Goal: Task Accomplishment & Management: Manage account settings

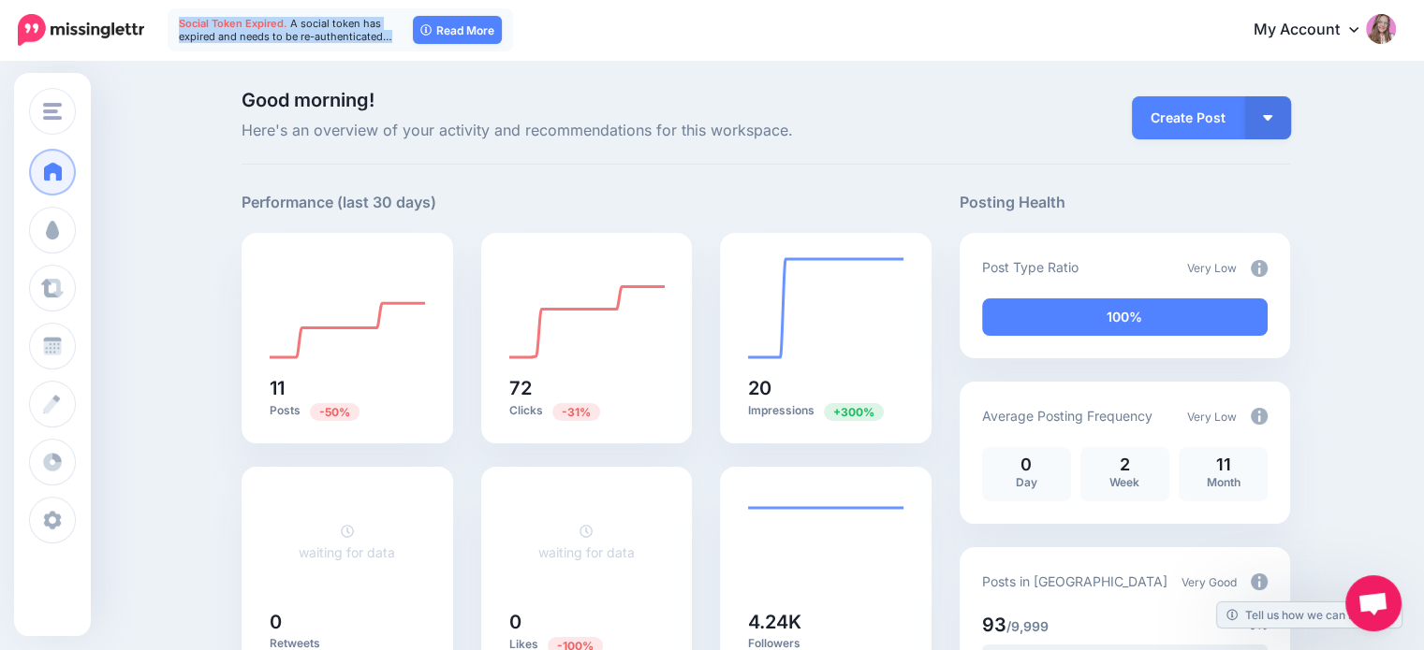
drag, startPoint x: 176, startPoint y: 24, endPoint x: 391, endPoint y: 44, distance: 216.2
click at [391, 44] on div "Social Token Expired. A social token has expired and needs to be re-authenticat…" at bounding box center [340, 29] width 345 height 43
click at [389, 46] on div "Social Token Expired. A social token has expired and needs to be re-authenticat…" at bounding box center [340, 29] width 345 height 43
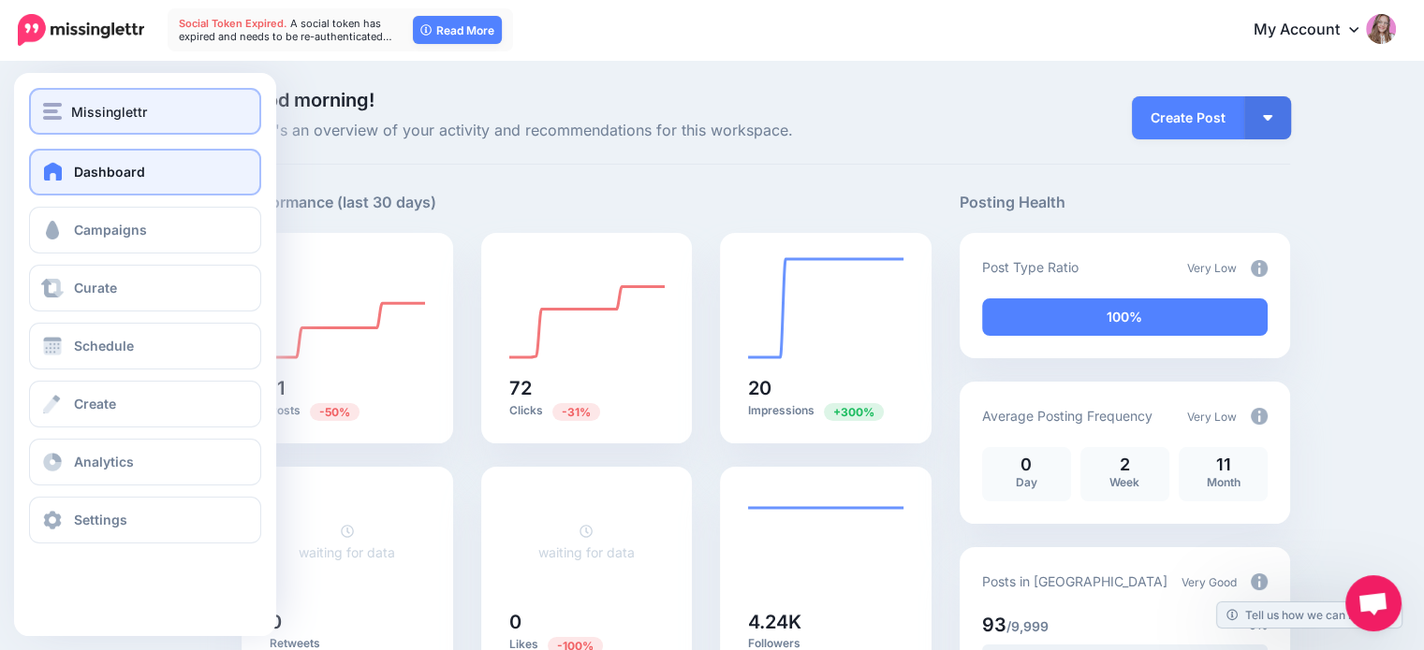
click at [71, 93] on button "Missinglettr" at bounding box center [145, 111] width 232 height 47
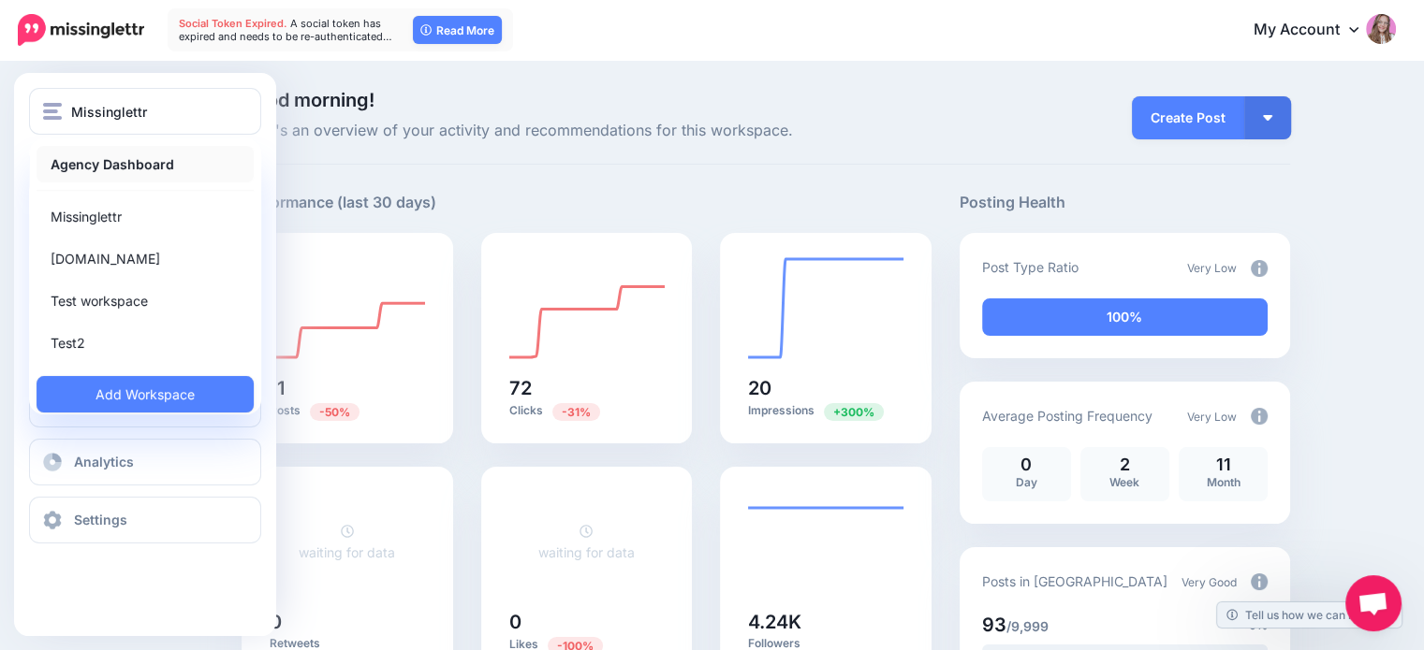
click at [114, 168] on strong "Agency Dashboard" at bounding box center [113, 164] width 124 height 22
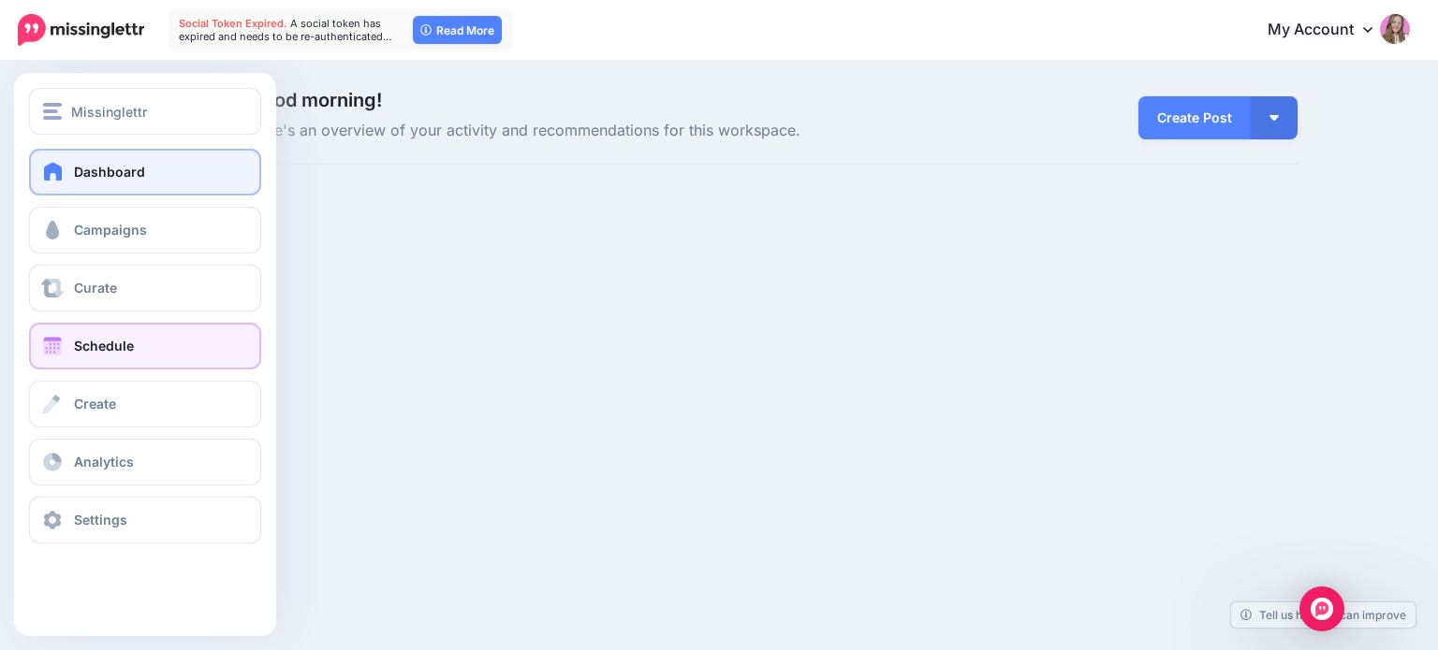
click at [69, 341] on link "Schedule" at bounding box center [145, 346] width 232 height 47
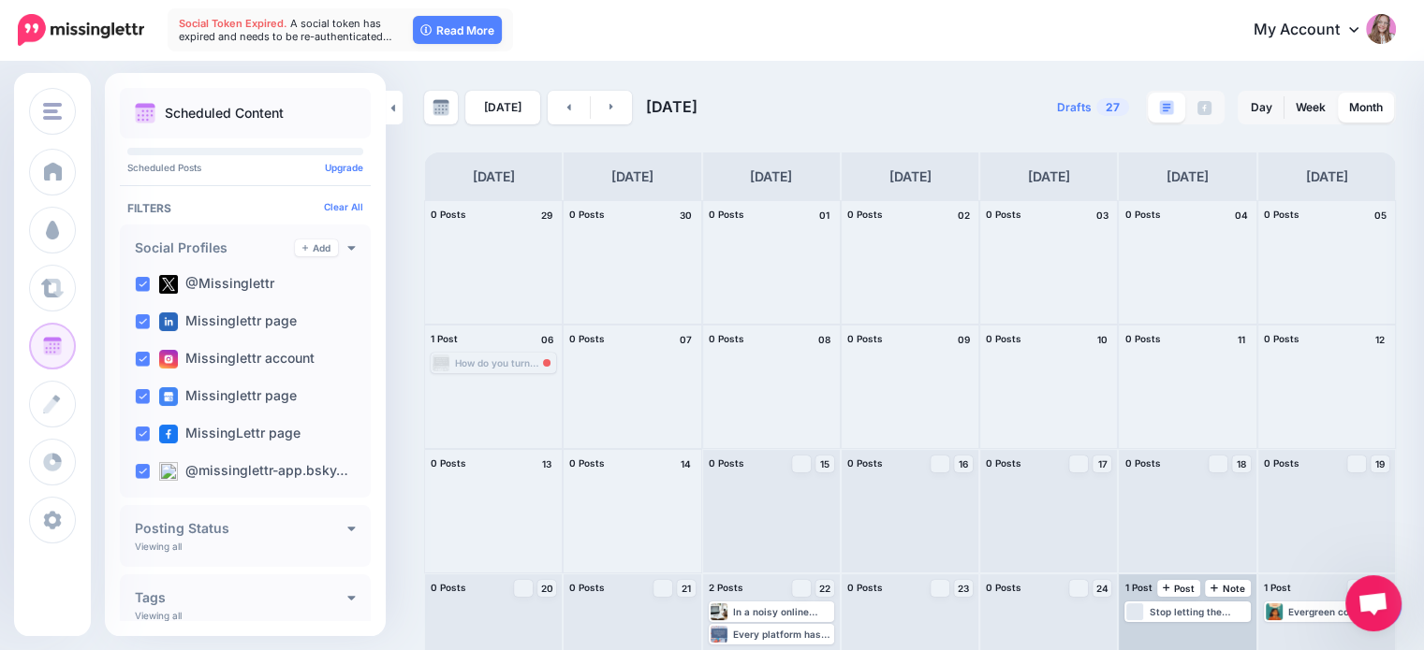
drag, startPoint x: 1364, startPoint y: 617, endPoint x: 1147, endPoint y: 597, distance: 218.0
click at [1147, 597] on body "Social Token Expired. A social token has expired and needs to be re-authenticat…" at bounding box center [712, 325] width 1424 height 650
click at [1394, 618] on span "Chat abierto" at bounding box center [1373, 604] width 56 height 56
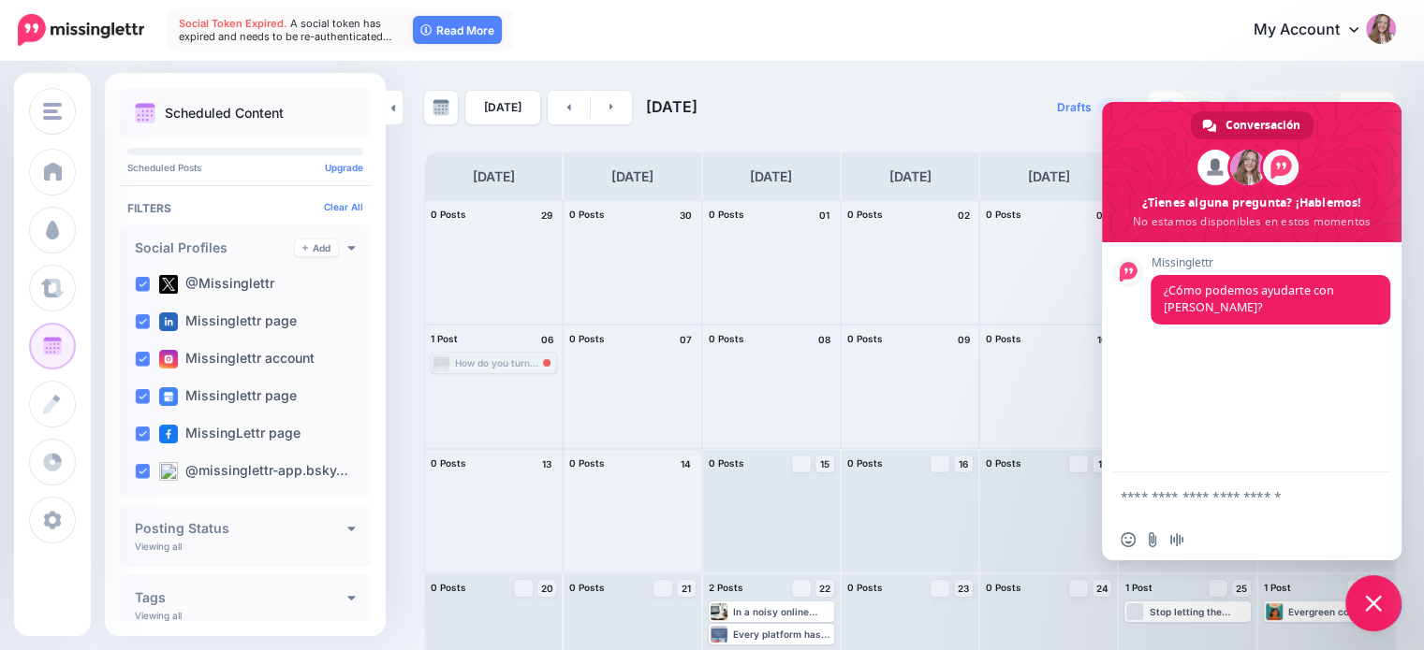
click at [1374, 609] on span "Cerrar el chat" at bounding box center [1373, 603] width 17 height 17
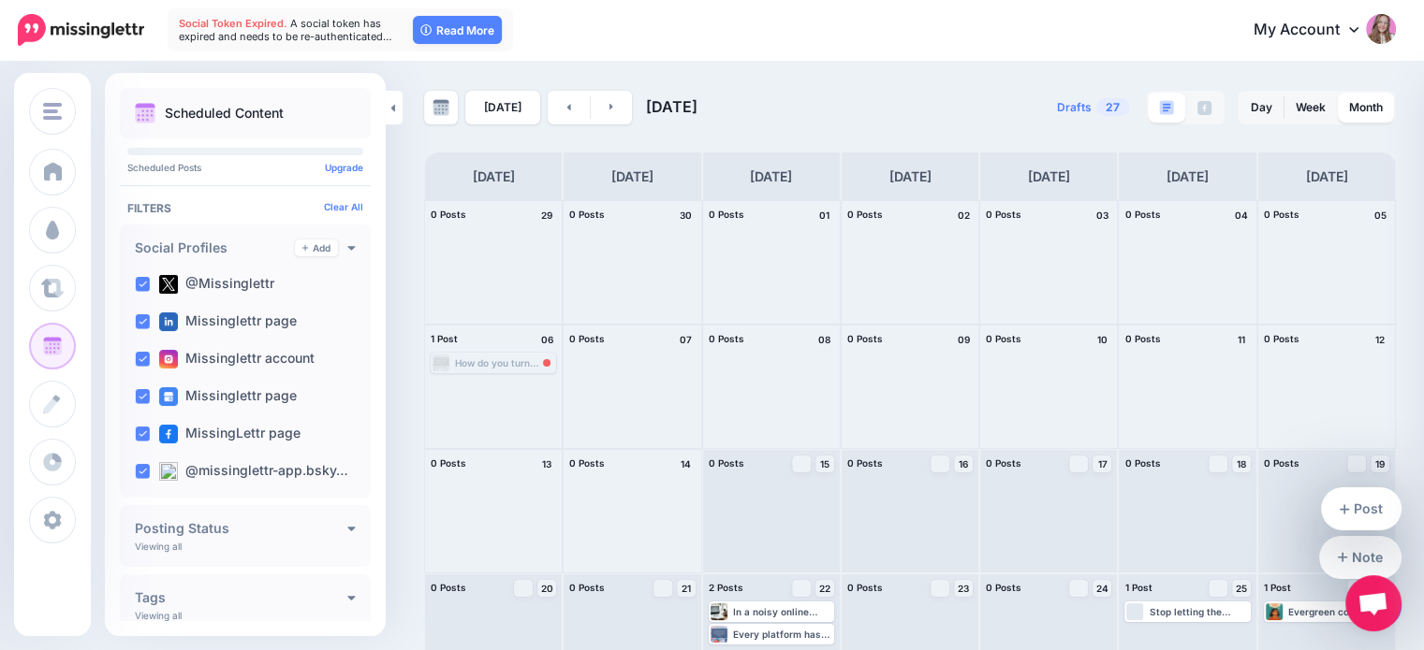
click at [1399, 617] on div "Note Post" at bounding box center [1360, 558] width 83 height 140
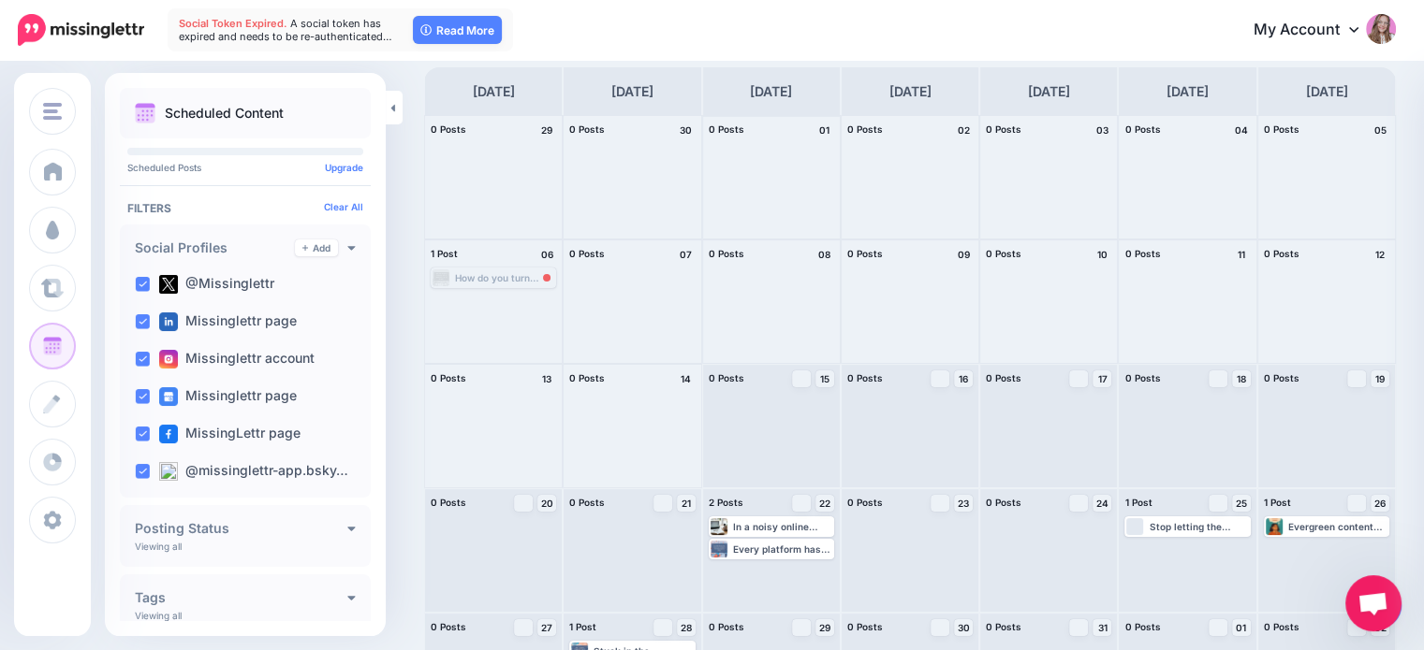
scroll to position [172, 0]
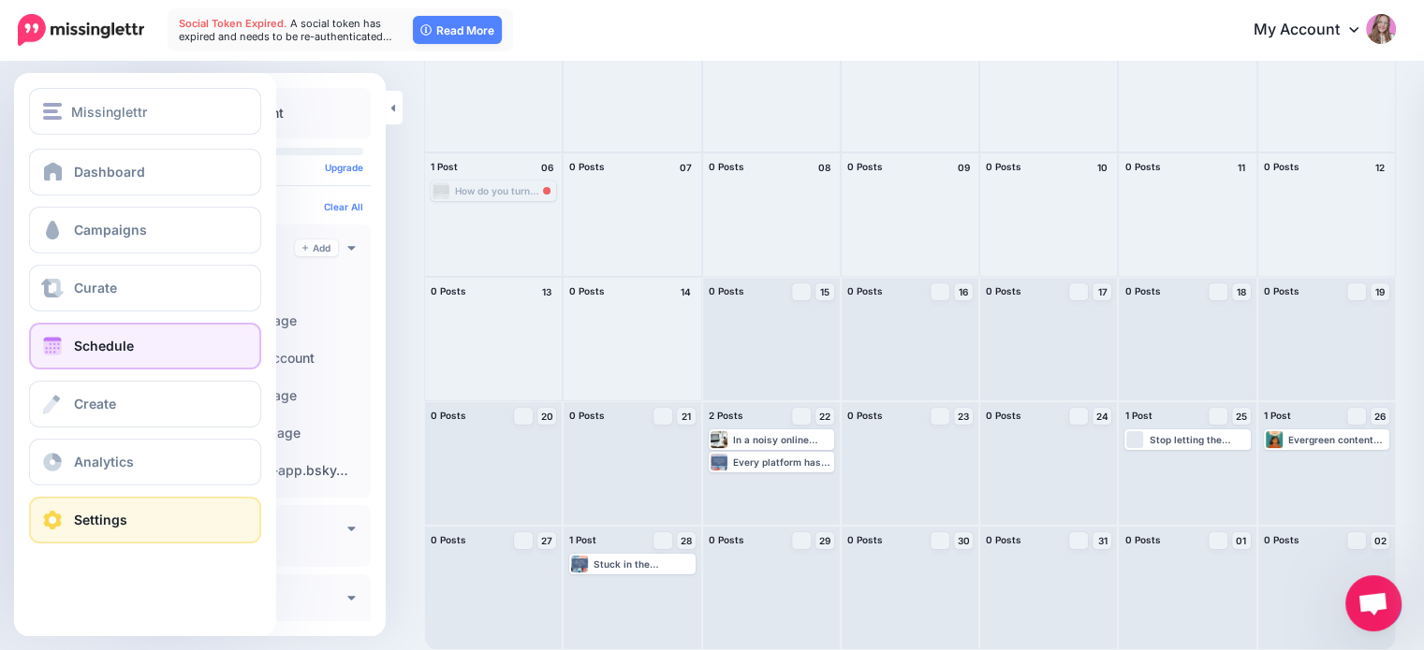
click at [71, 524] on link "Settings" at bounding box center [145, 520] width 232 height 47
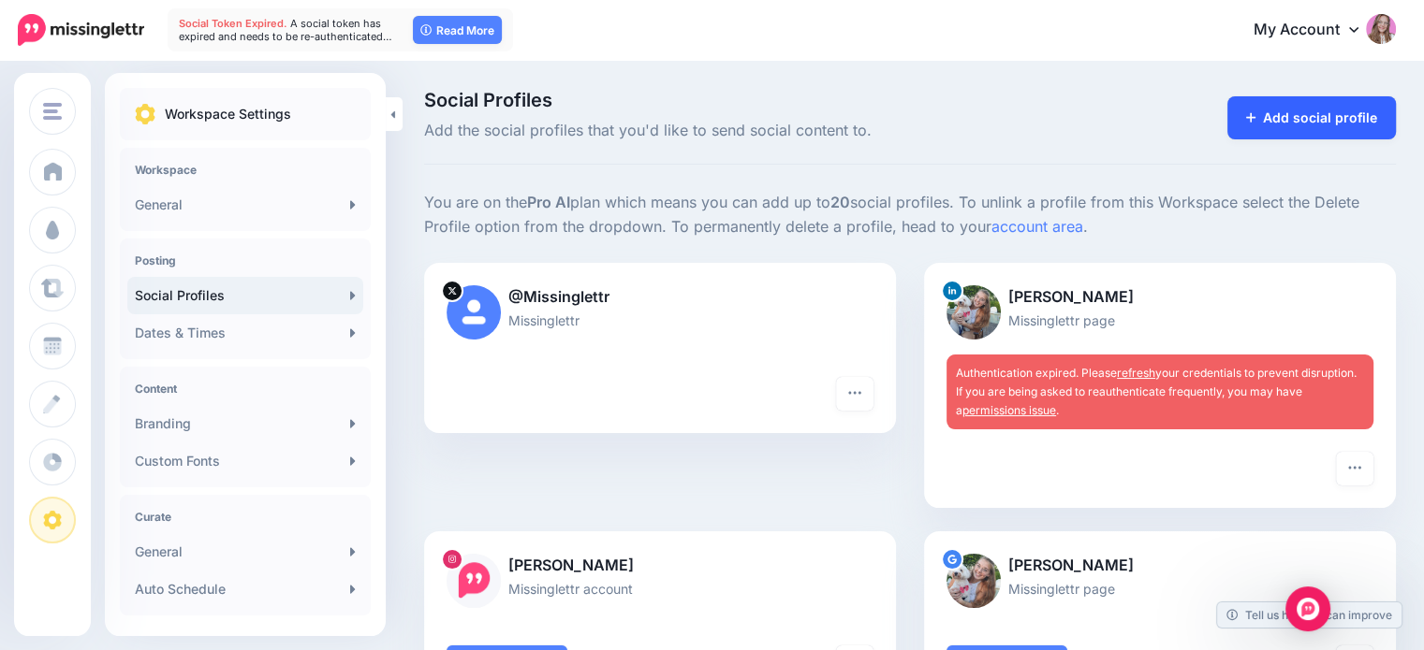
click at [1317, 137] on link "Add social profile" at bounding box center [1311, 117] width 169 height 43
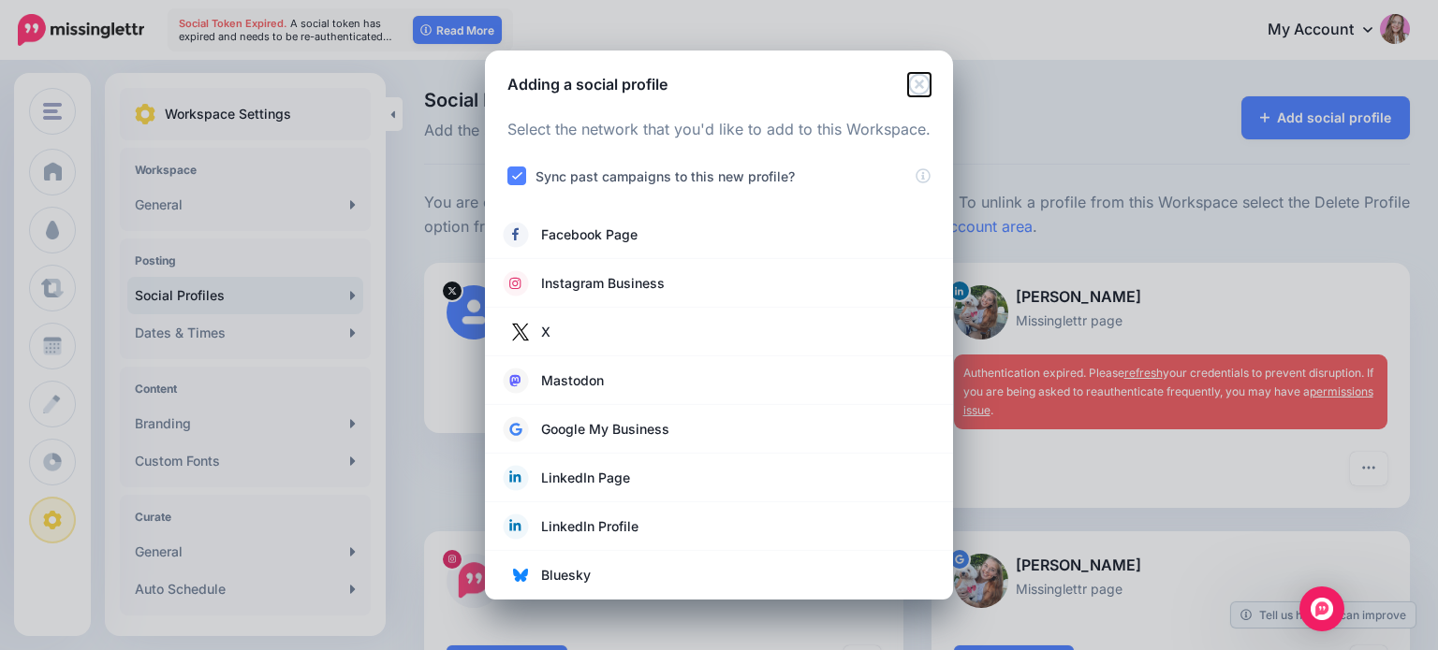
click at [920, 81] on icon "Close" at bounding box center [919, 84] width 22 height 22
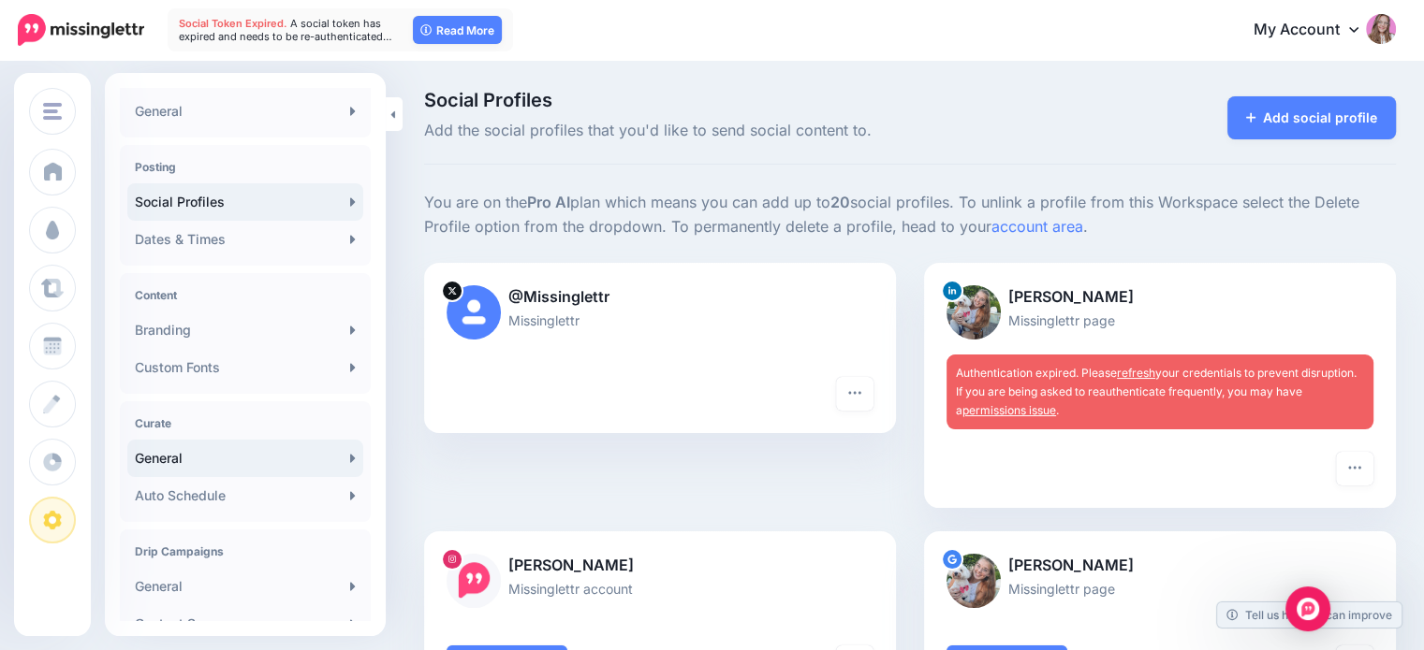
scroll to position [281, 0]
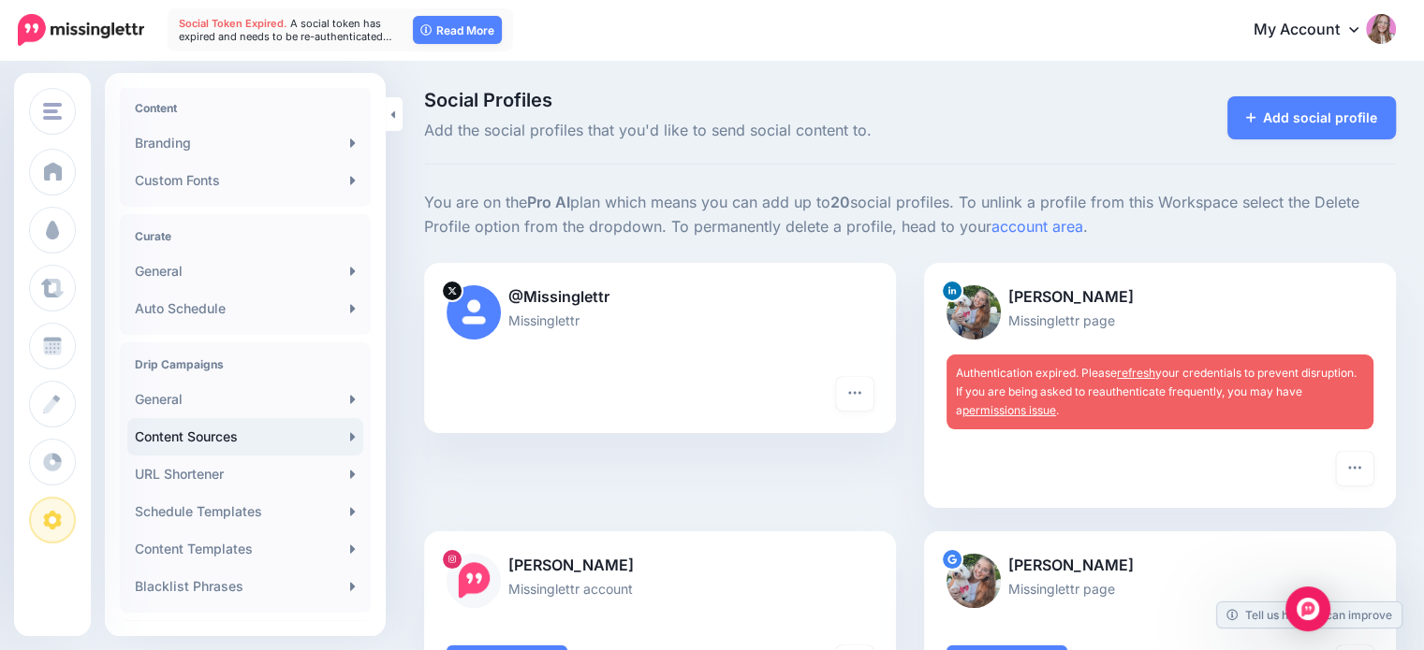
click at [195, 433] on link "Content Sources" at bounding box center [245, 436] width 236 height 37
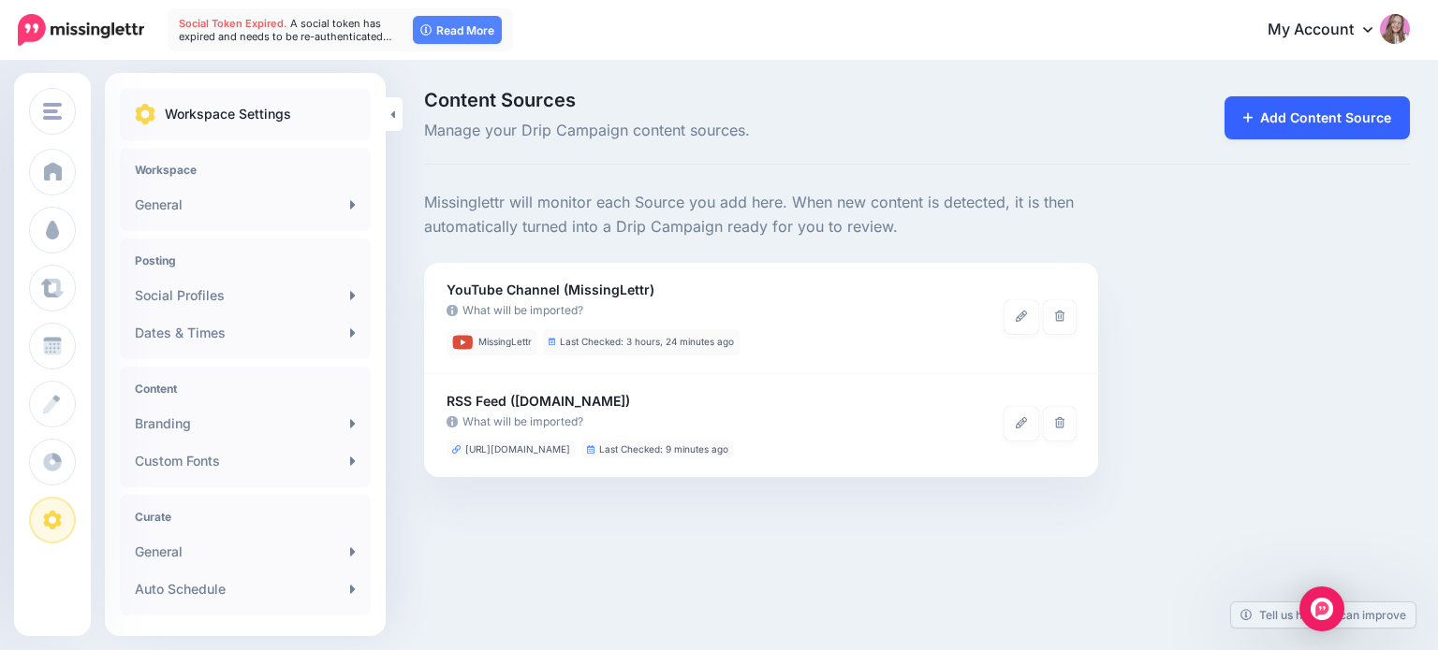
click at [1316, 106] on link "Add Content Source" at bounding box center [1317, 117] width 186 height 43
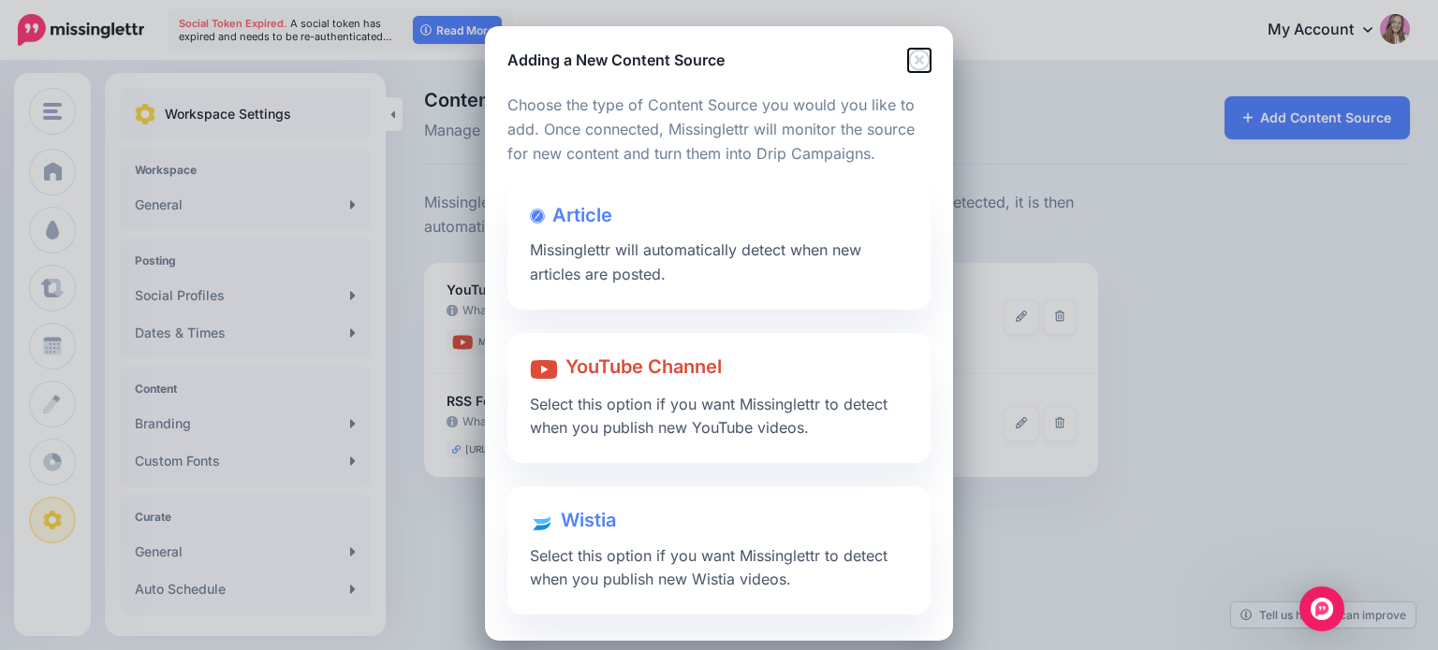
click at [915, 52] on icon "Close" at bounding box center [919, 60] width 22 height 22
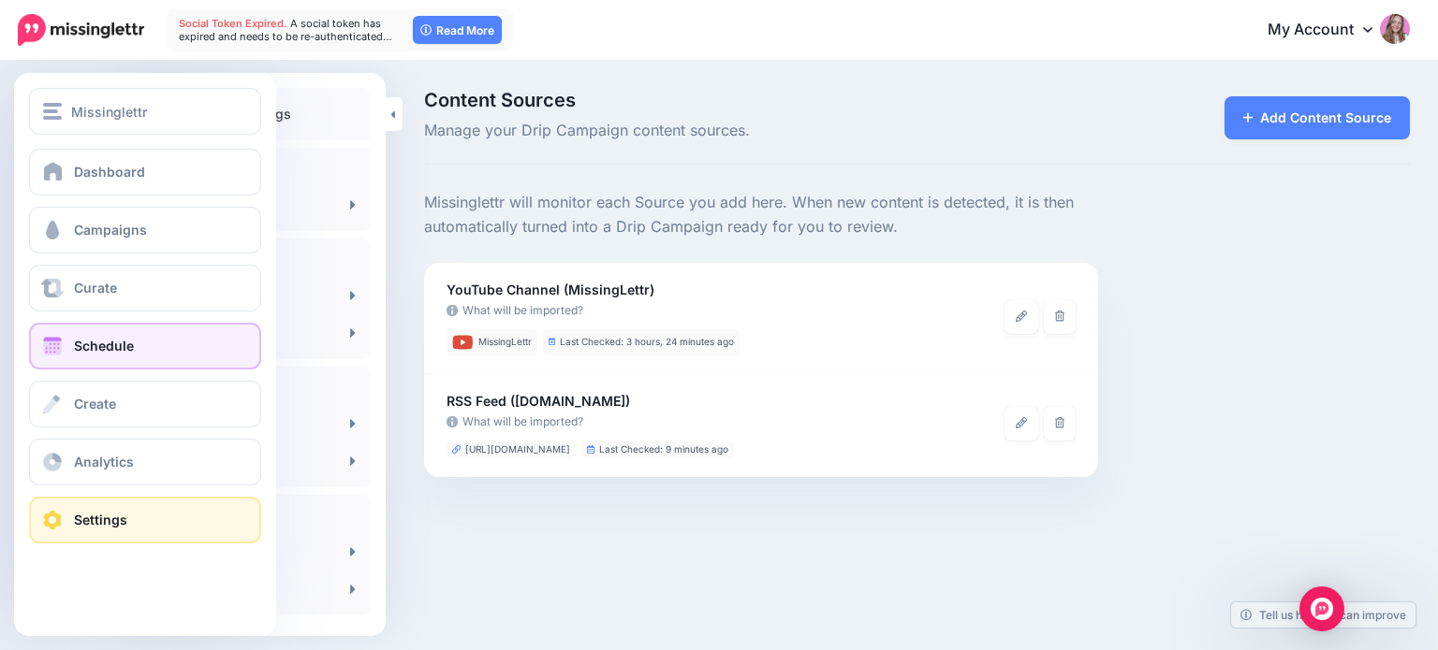
click at [53, 341] on span at bounding box center [52, 346] width 24 height 19
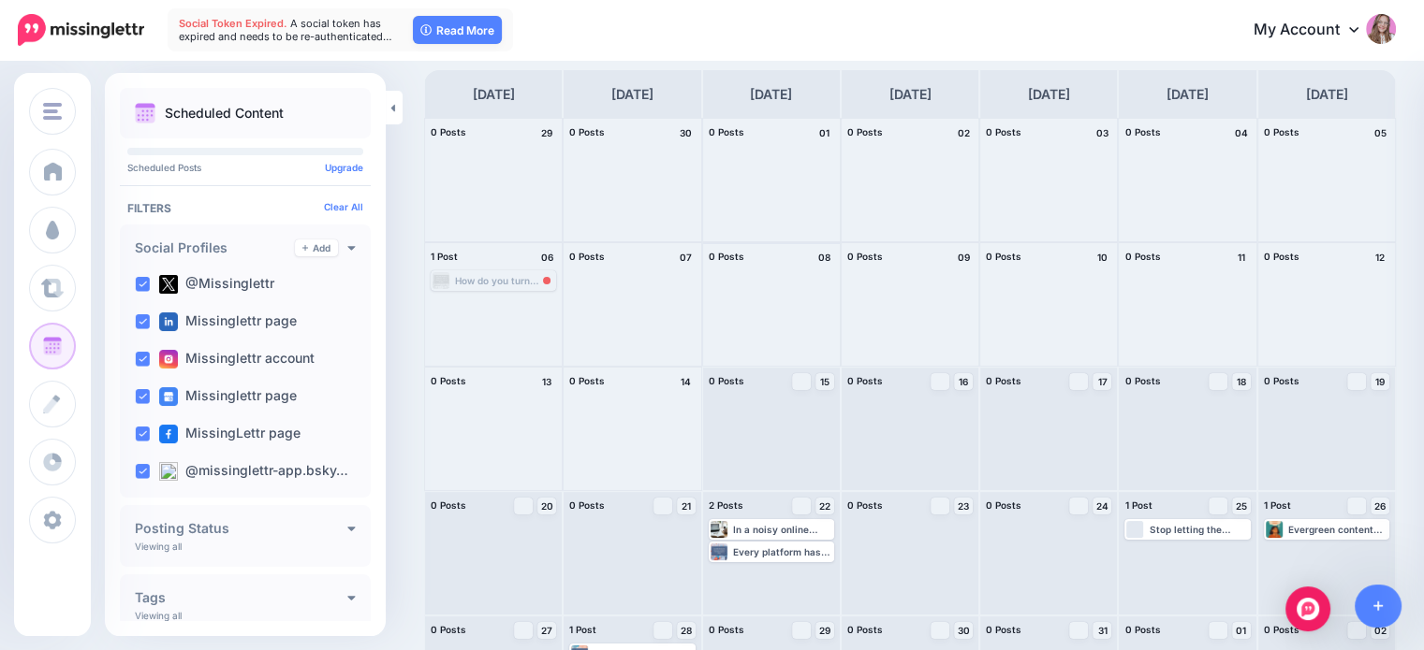
scroll to position [172, 0]
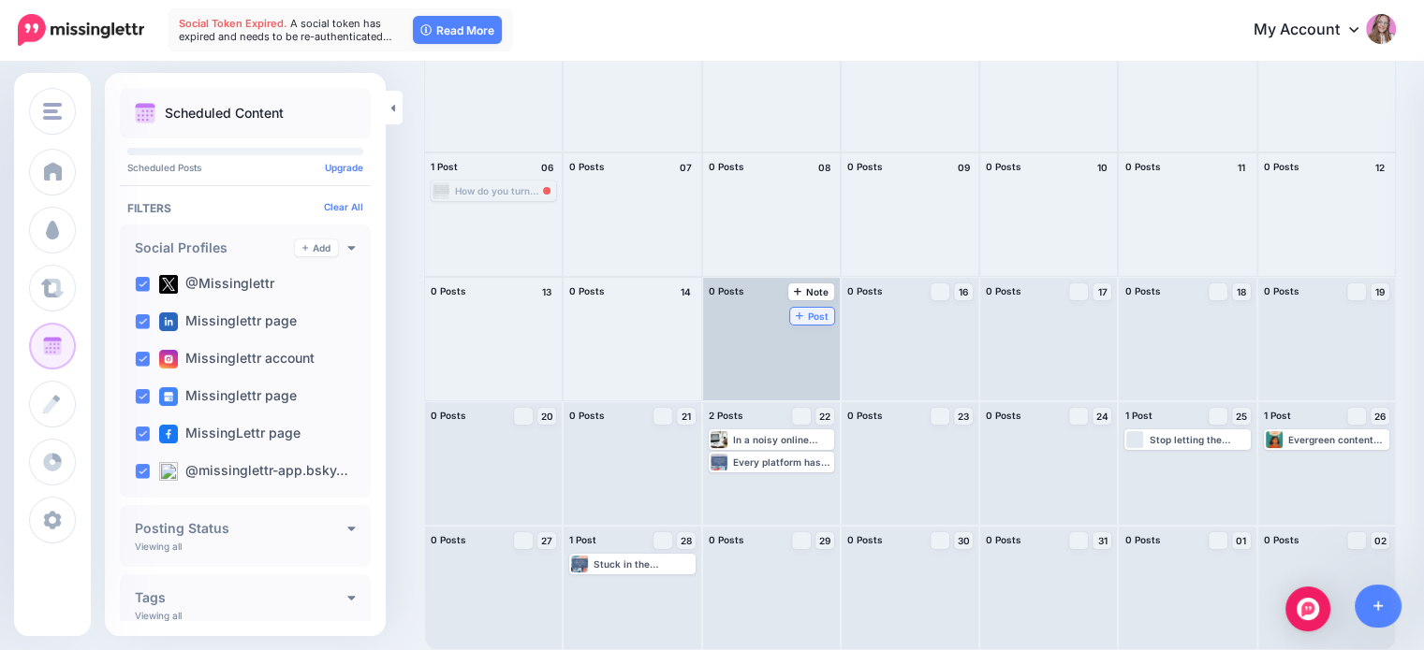
click at [796, 312] on span "Post" at bounding box center [812, 316] width 33 height 9
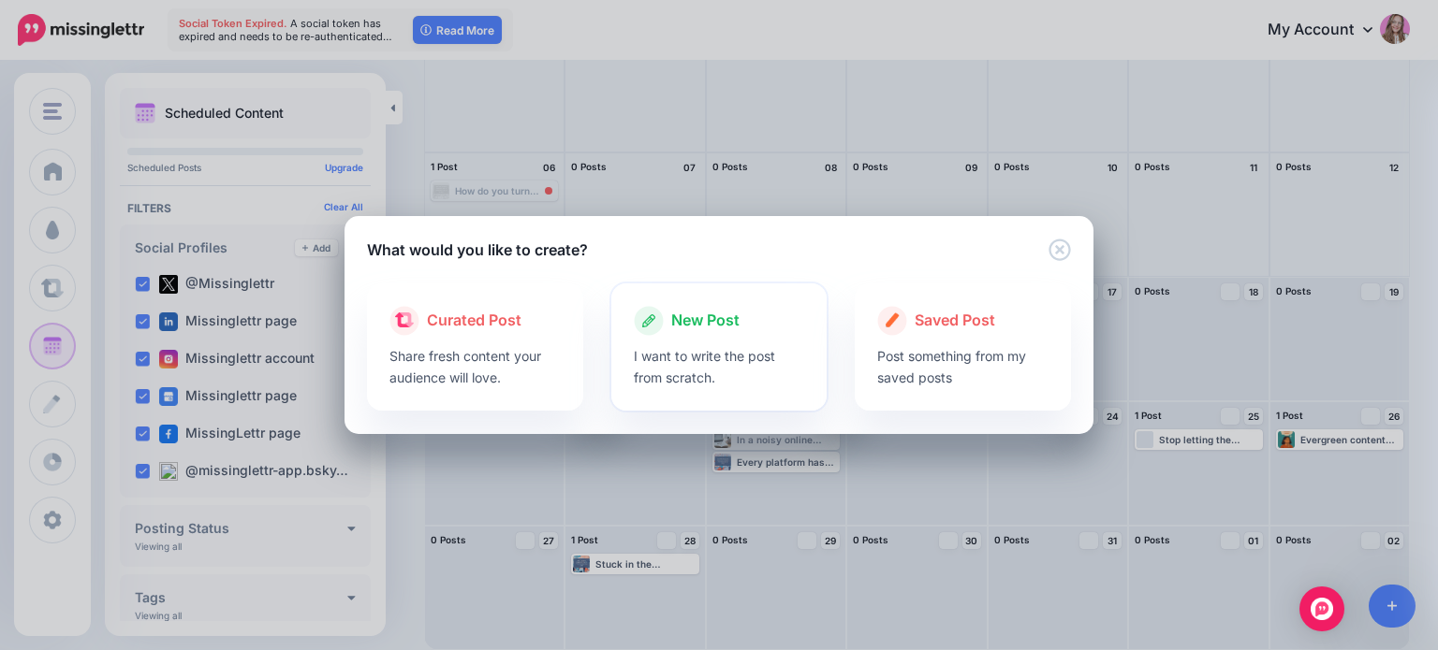
click at [674, 322] on span "New Post" at bounding box center [705, 321] width 68 height 24
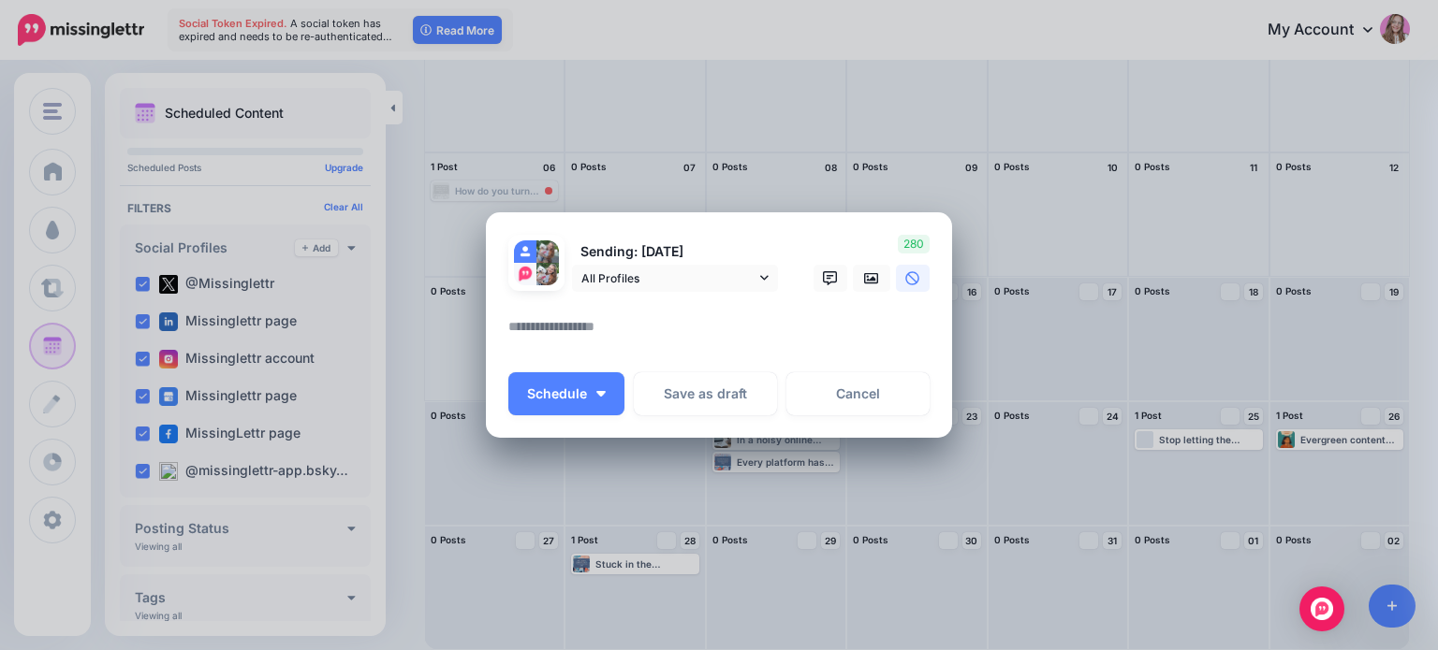
click at [565, 336] on textarea at bounding box center [723, 333] width 431 height 37
click at [618, 329] on textarea at bounding box center [723, 333] width 431 height 37
type textarea "**********"
click at [881, 275] on link at bounding box center [871, 278] width 37 height 27
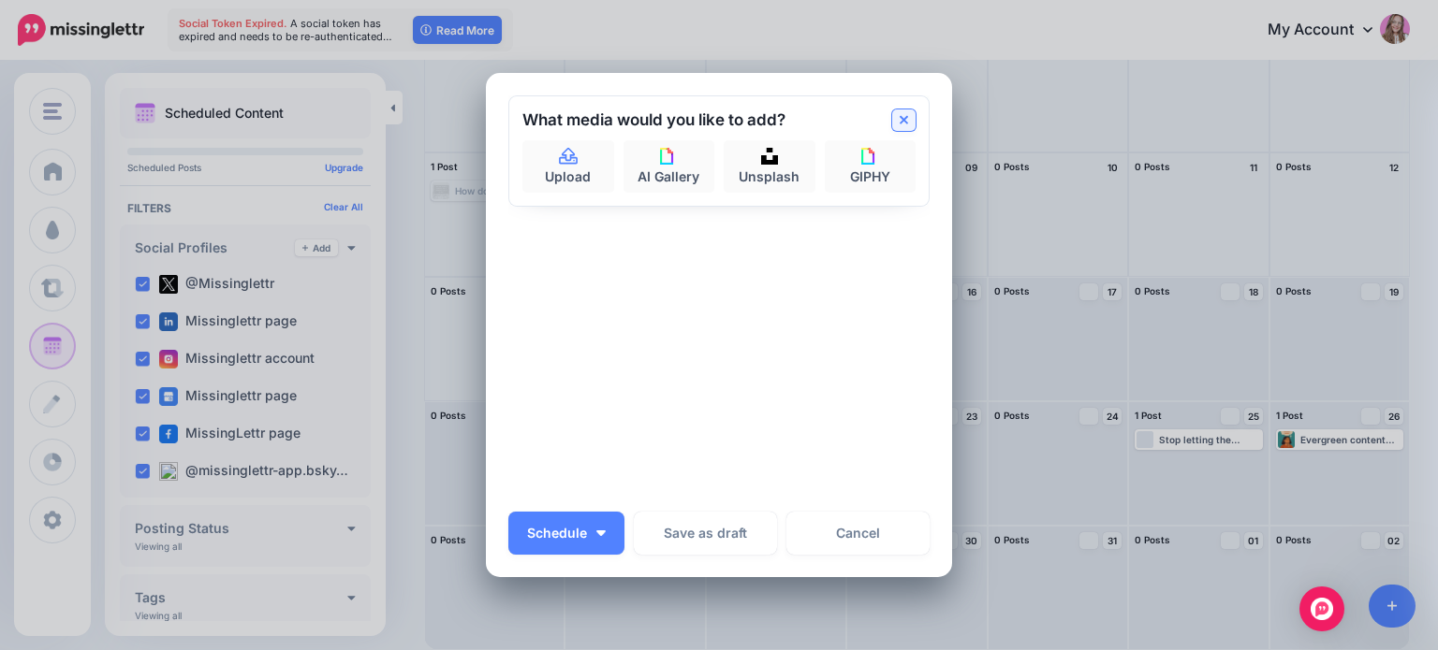
click at [905, 119] on link at bounding box center [903, 121] width 23 height 22
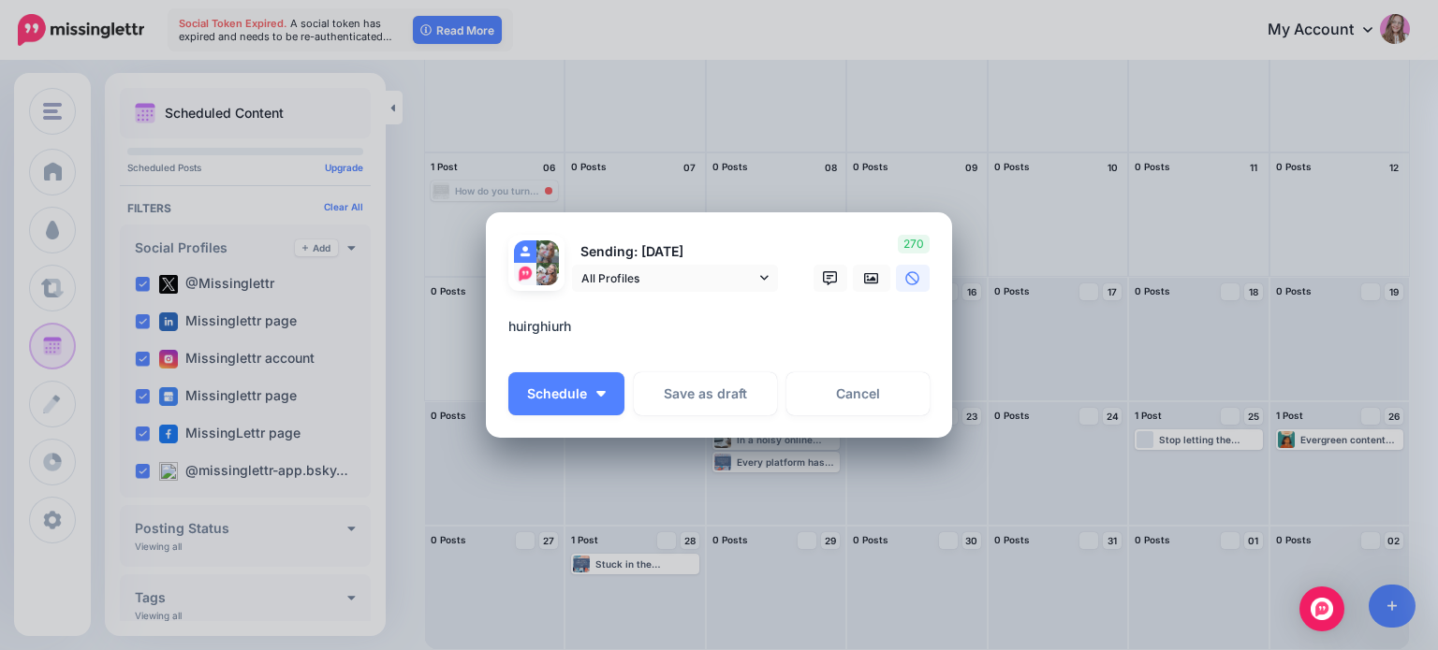
click at [590, 336] on textarea "**********" at bounding box center [723, 333] width 431 height 37
click at [855, 400] on link "Cancel" at bounding box center [857, 394] width 143 height 43
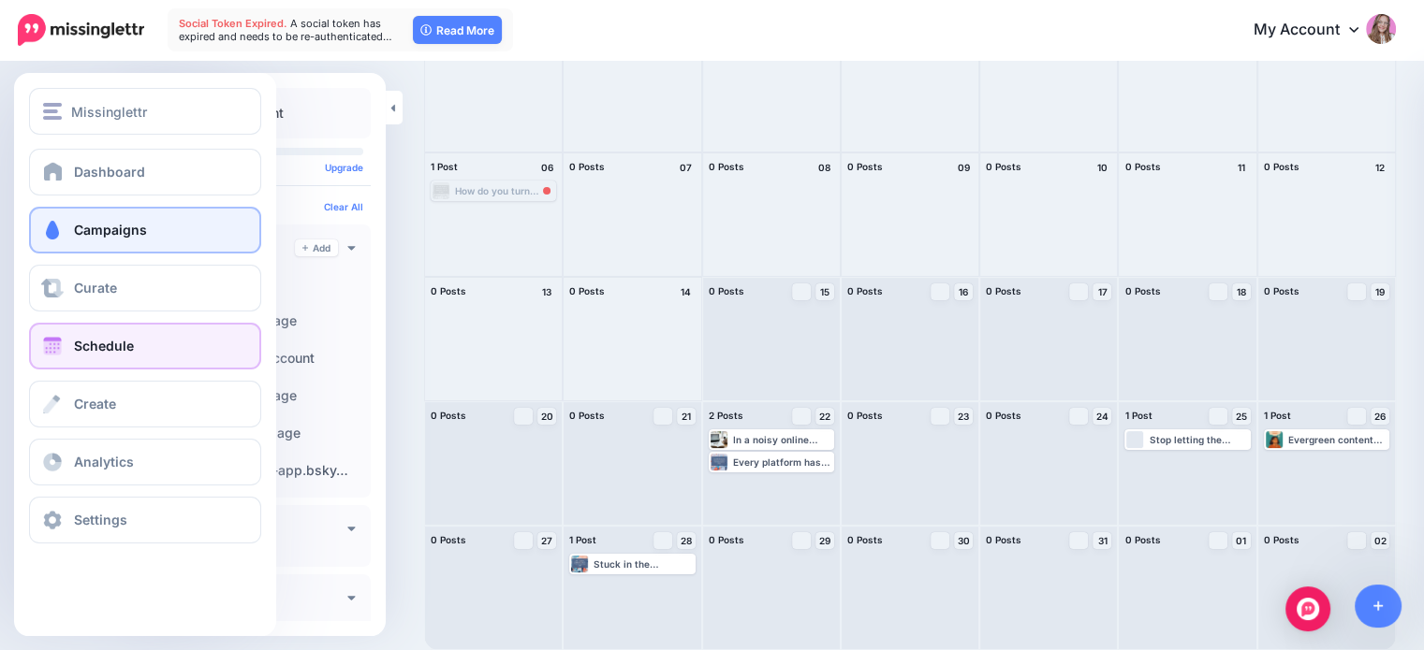
click at [95, 226] on span "Campaigns" at bounding box center [110, 230] width 73 height 16
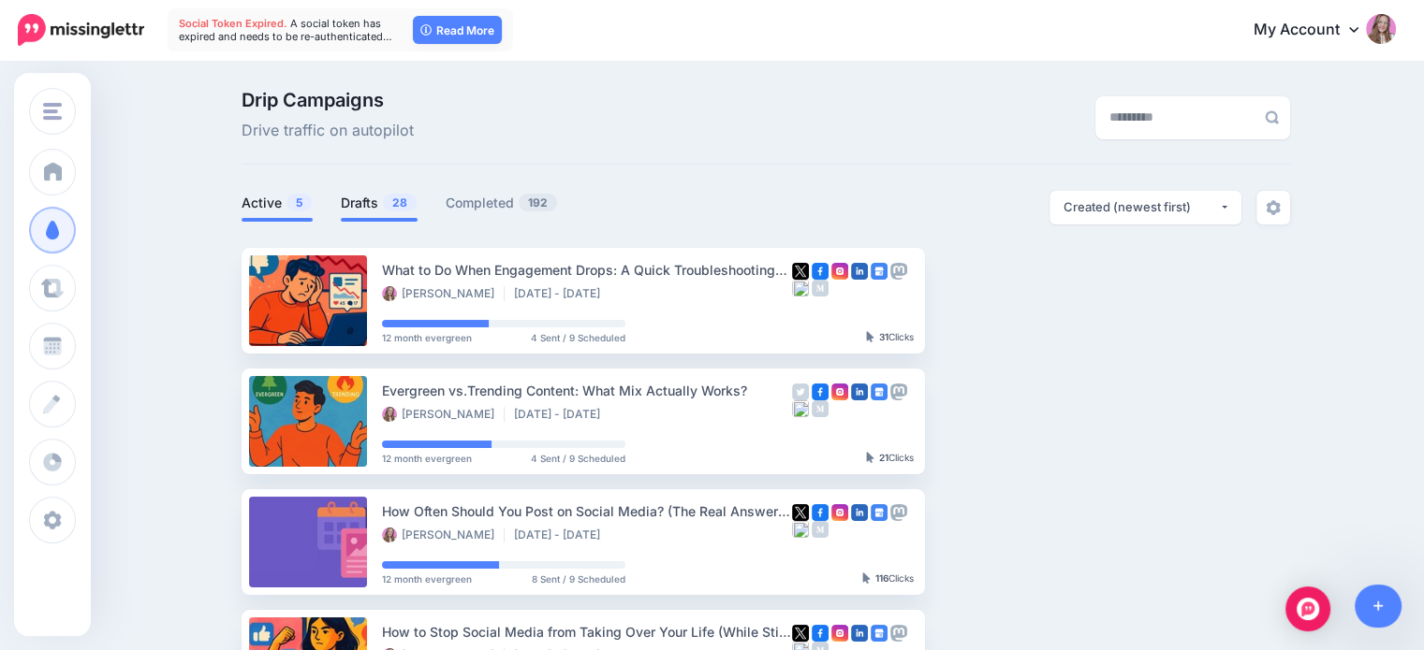
click at [378, 199] on link "Drafts 28" at bounding box center [379, 203] width 77 height 22
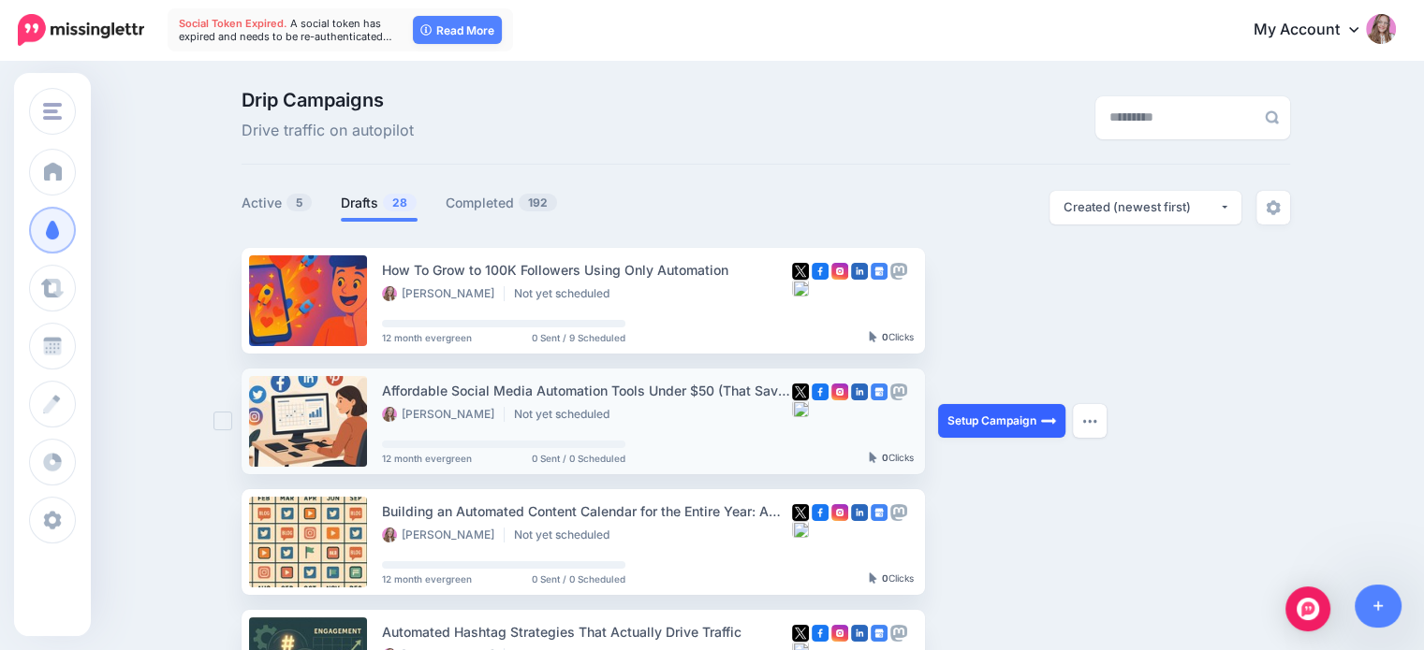
click at [997, 420] on link "Setup Campaign" at bounding box center [1001, 421] width 127 height 34
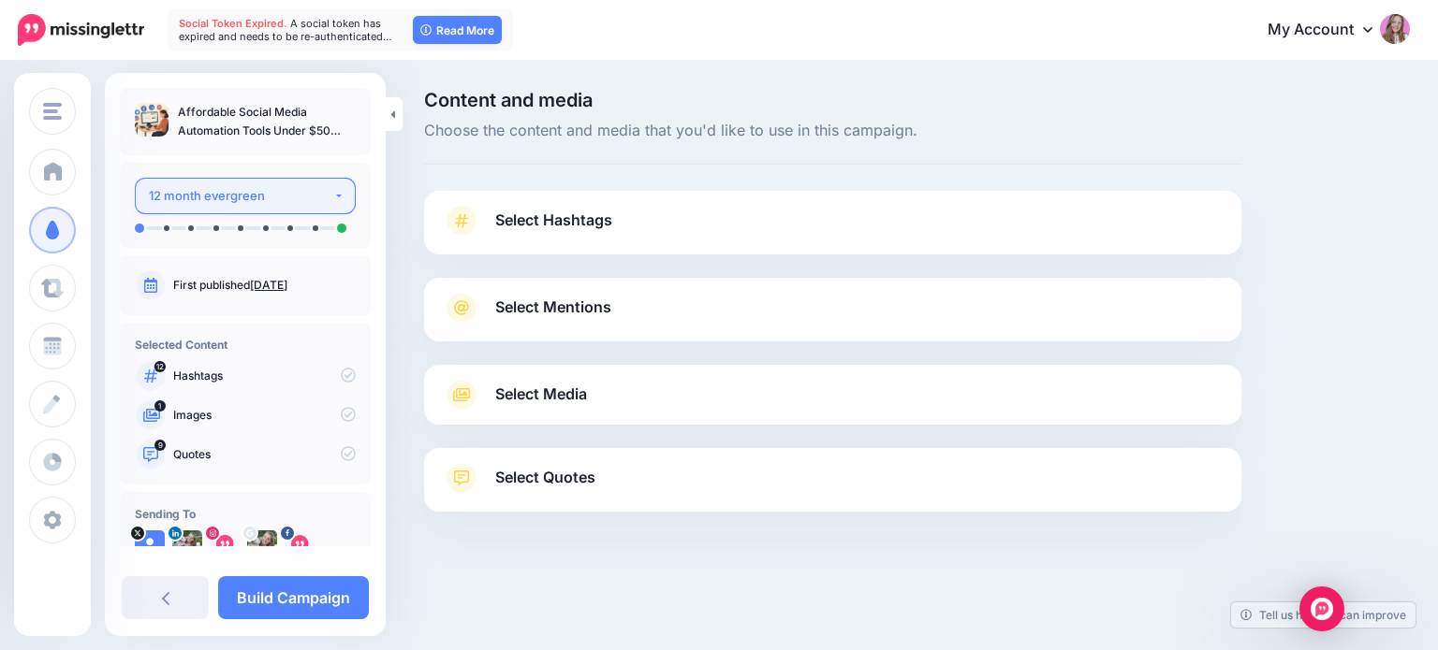
click at [241, 204] on div "12 month evergreen" at bounding box center [241, 196] width 184 height 22
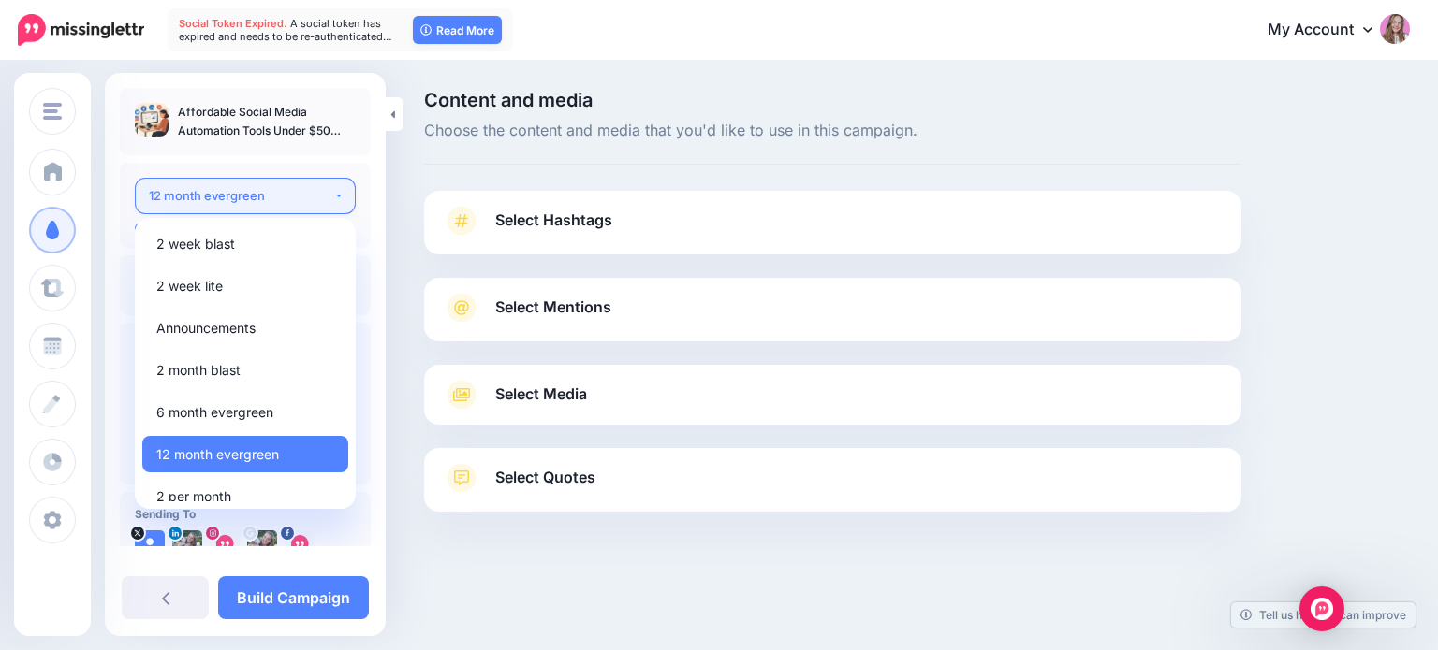
click at [310, 194] on div "12 month evergreen" at bounding box center [241, 196] width 184 height 22
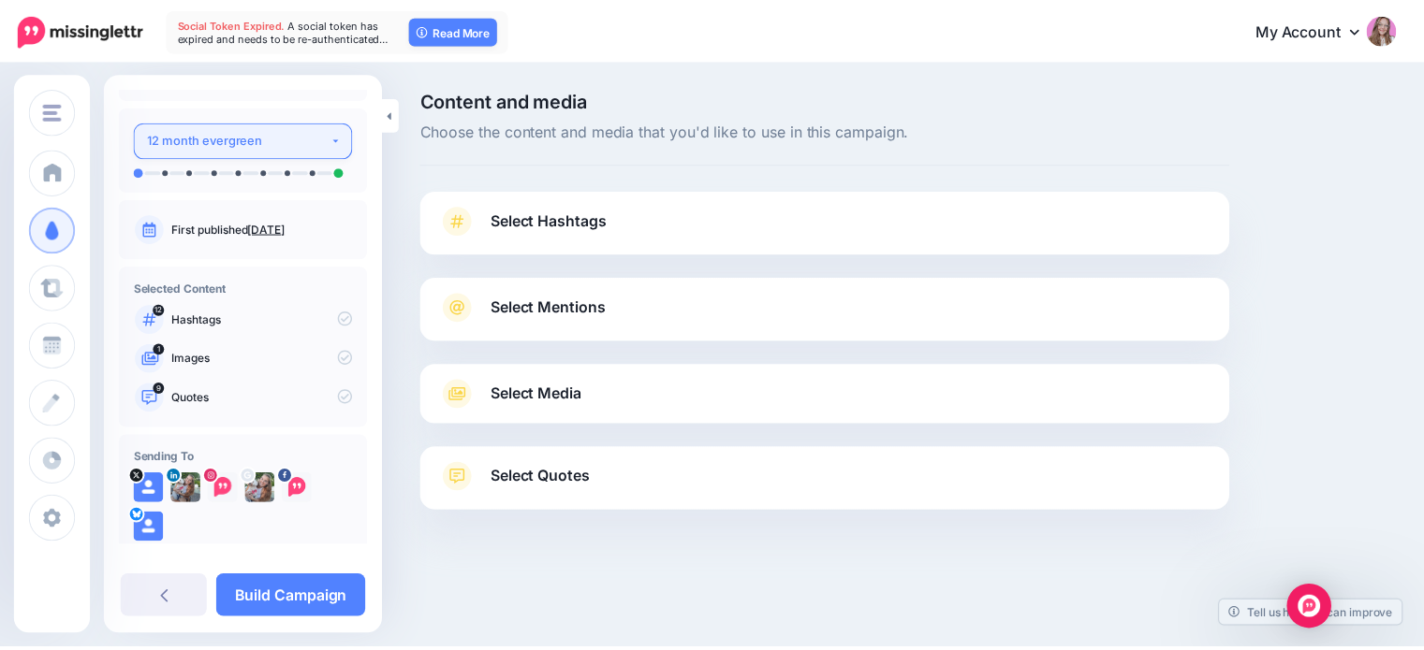
scroll to position [84, 0]
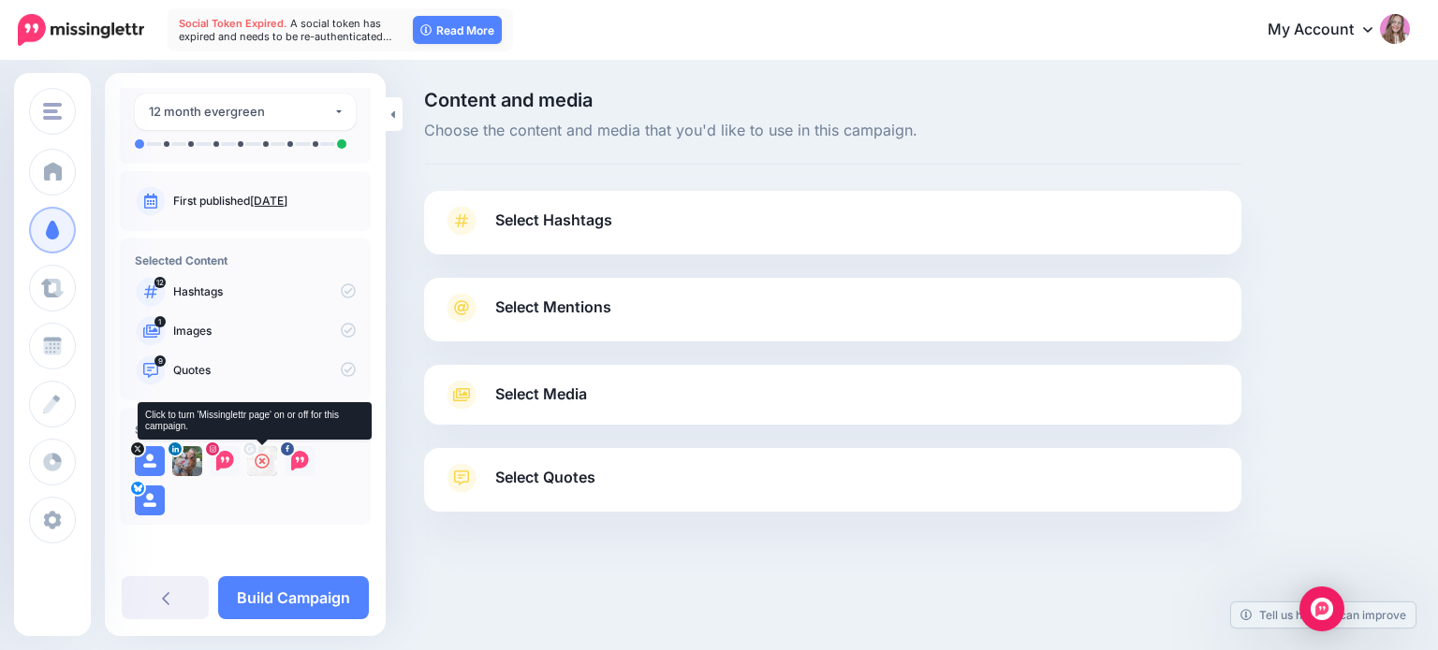
click at [260, 460] on icon at bounding box center [262, 461] width 15 height 15
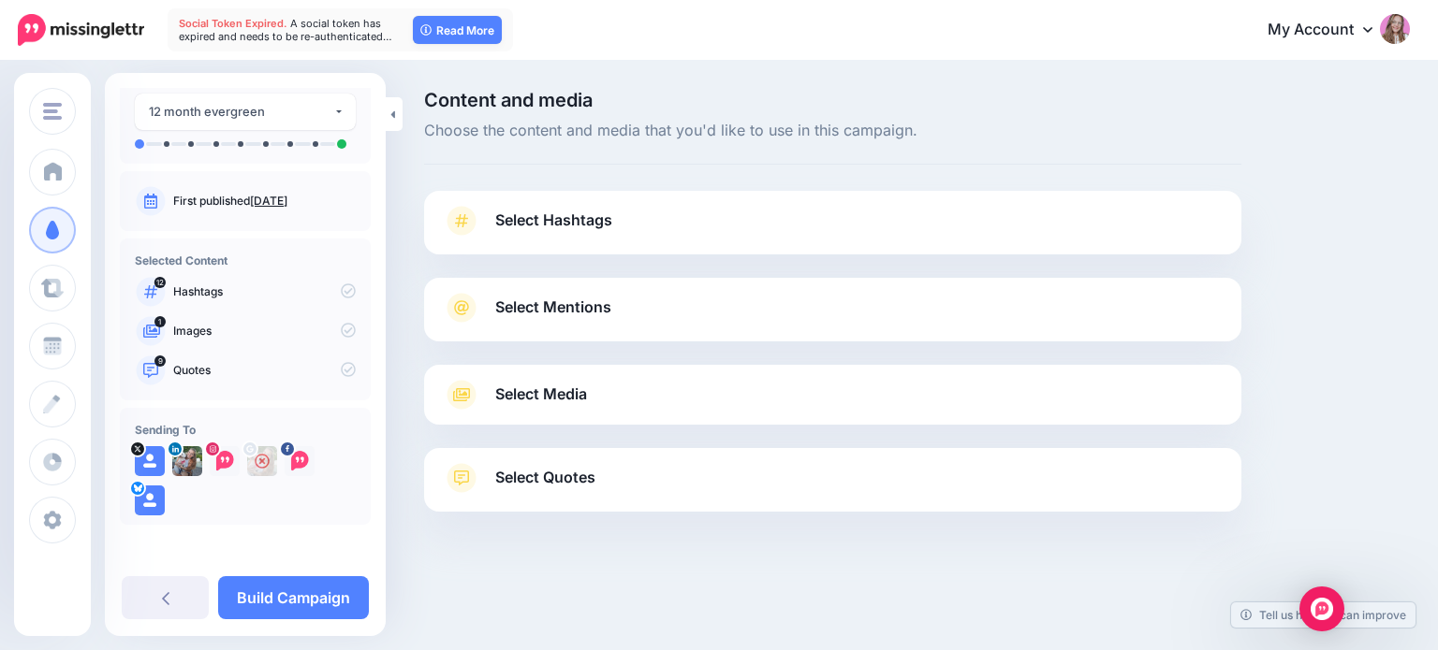
click at [564, 206] on link "Select Hashtags" at bounding box center [833, 230] width 780 height 49
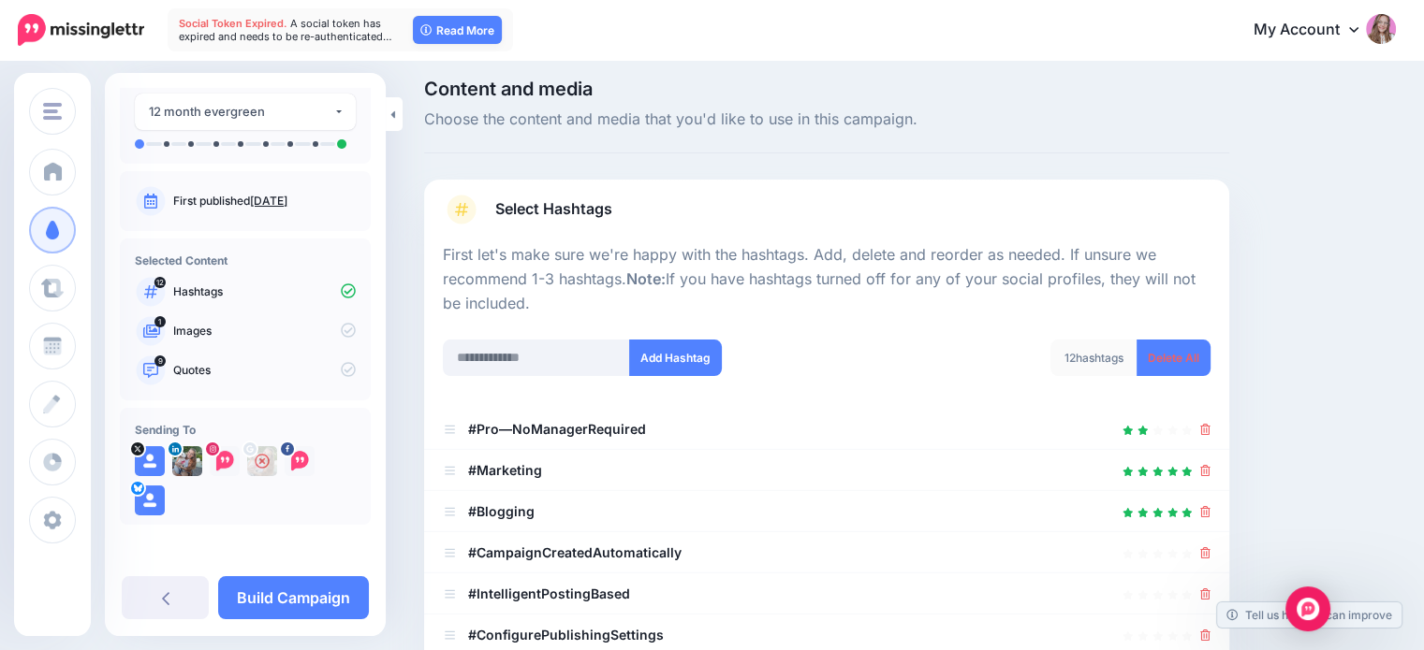
scroll to position [187, 0]
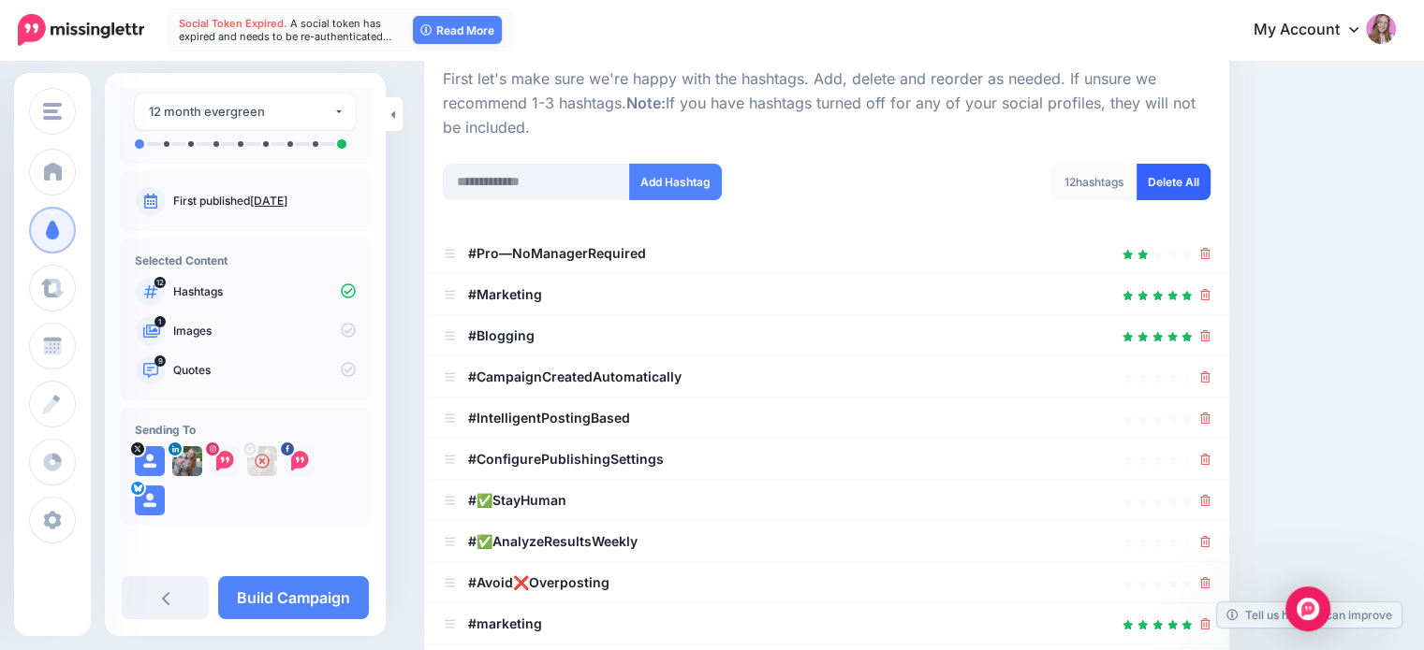
click at [1181, 170] on link "Delete All" at bounding box center [1173, 182] width 74 height 37
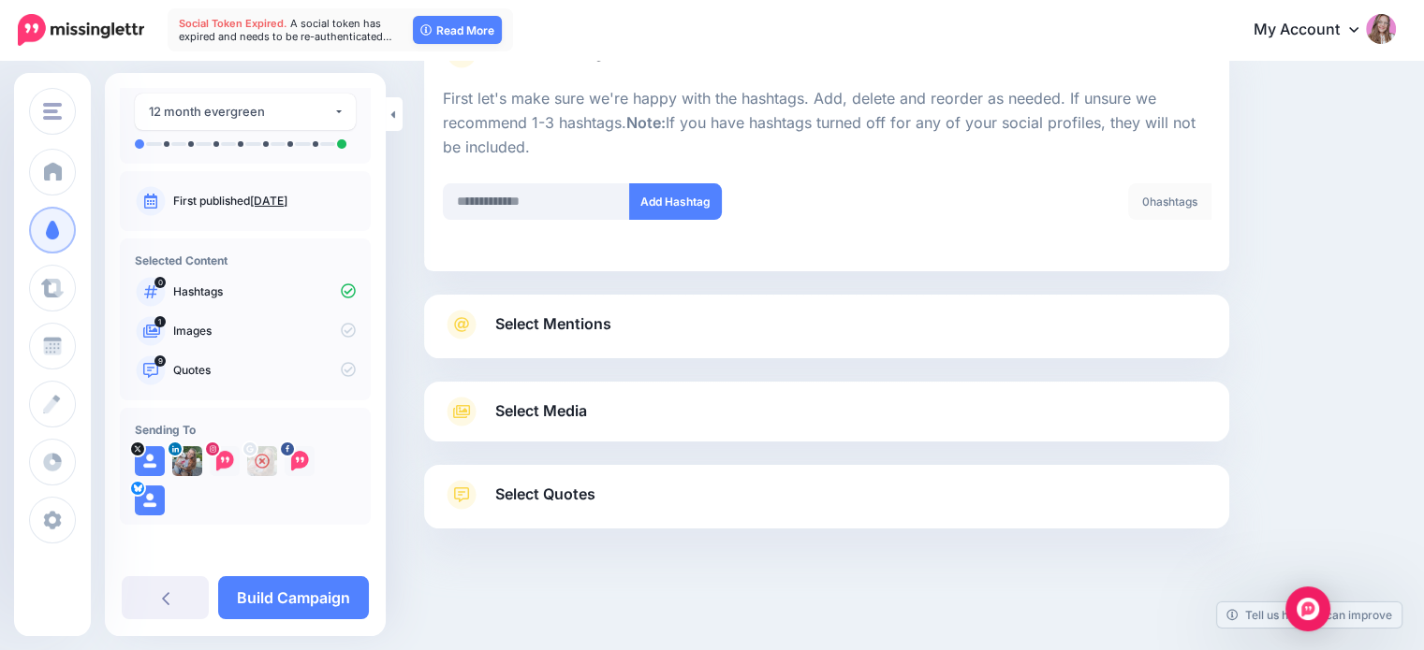
scroll to position [167, 0]
click at [525, 197] on input "text" at bounding box center [536, 202] width 187 height 37
click at [566, 405] on span "Select Media" at bounding box center [541, 412] width 92 height 25
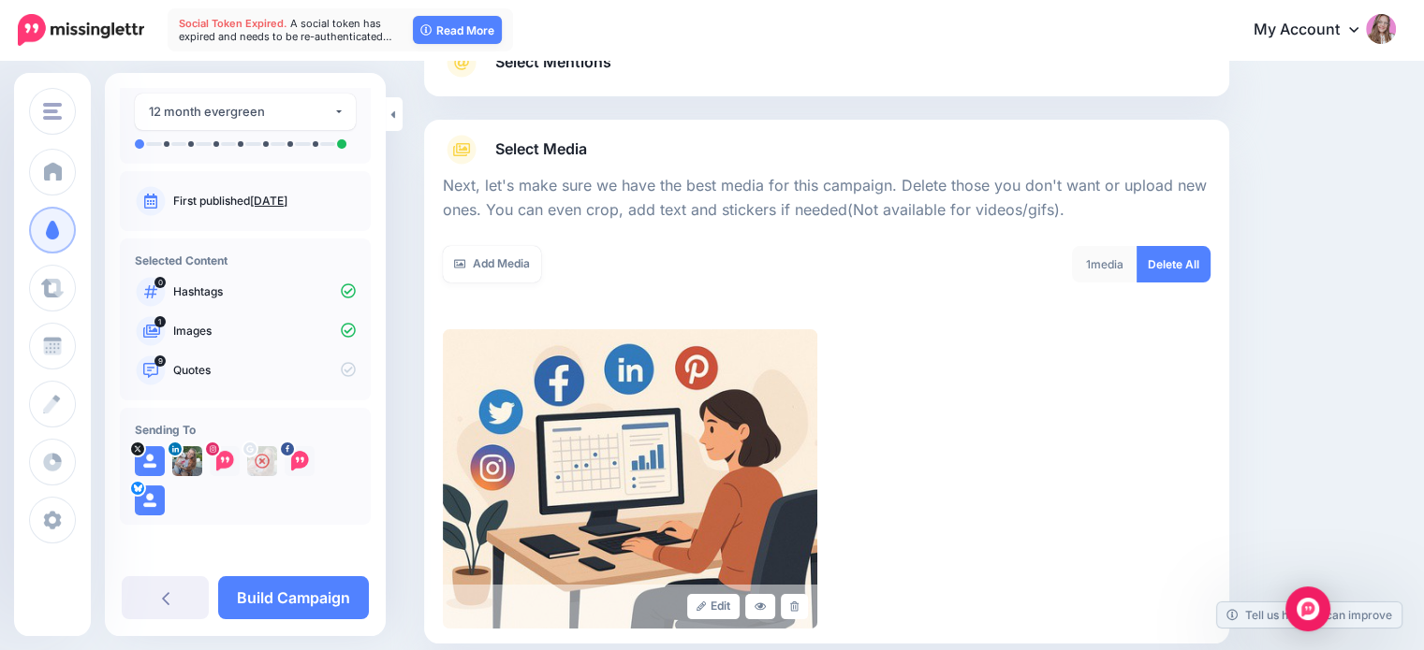
scroll to position [354, 0]
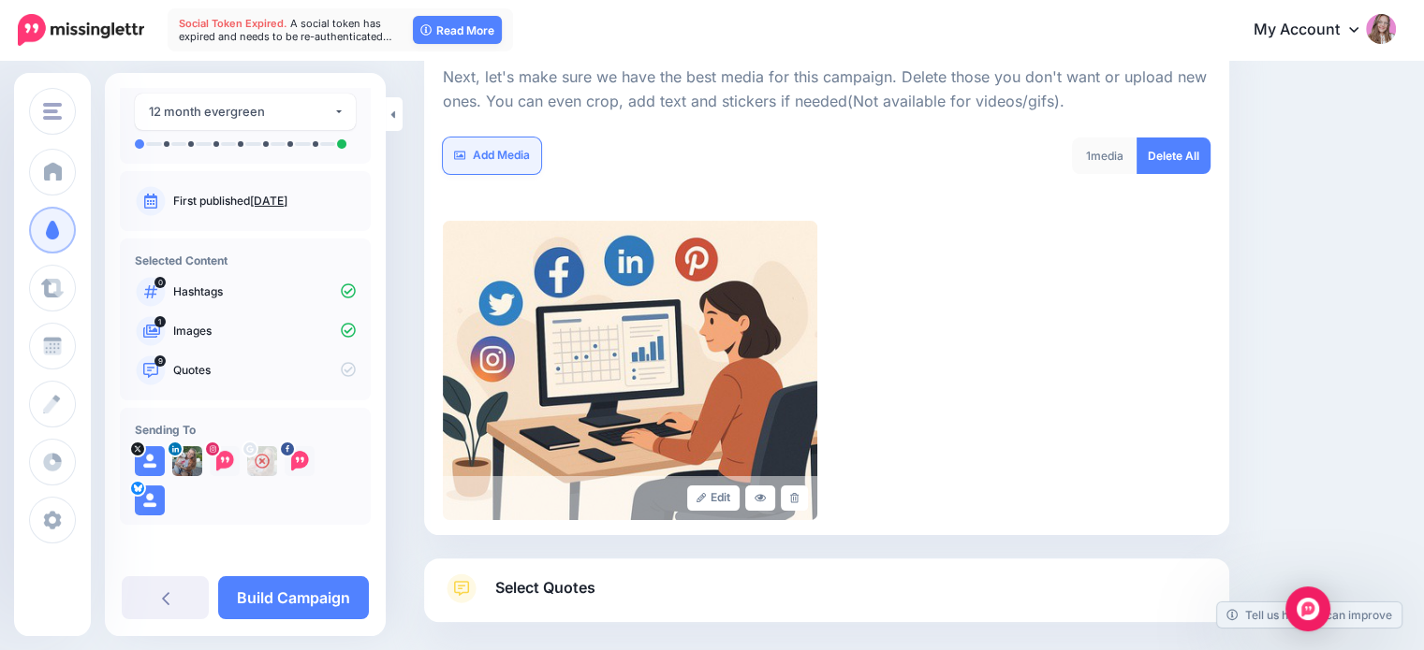
click at [494, 156] on link "Add Media" at bounding box center [492, 156] width 98 height 37
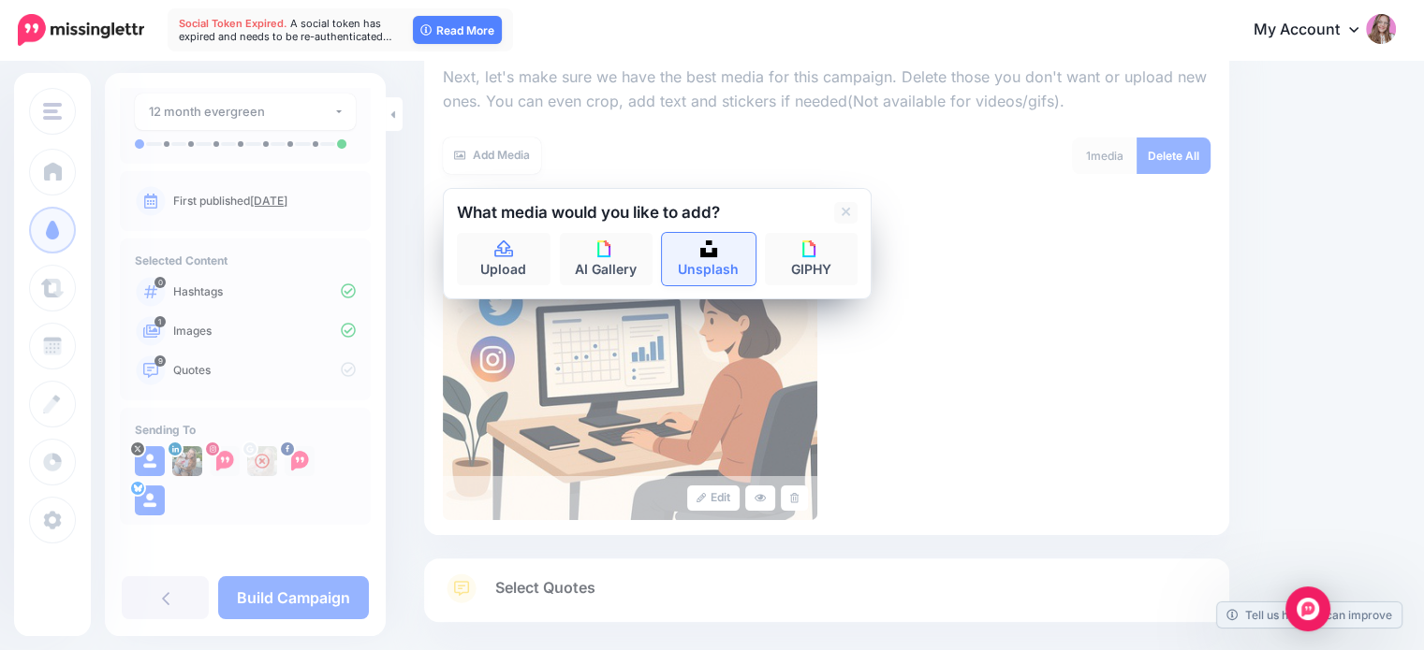
click at [700, 267] on link "Unsplash" at bounding box center [709, 259] width 94 height 52
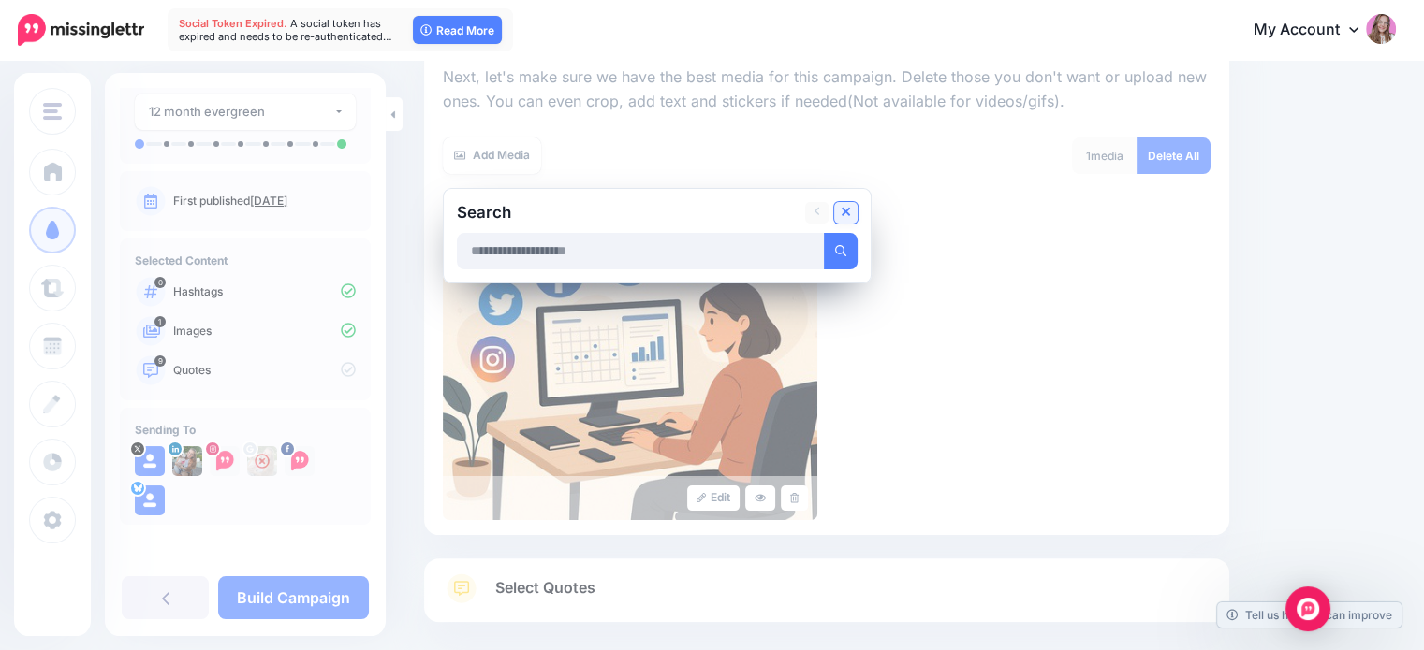
click at [839, 212] on link at bounding box center [845, 213] width 23 height 22
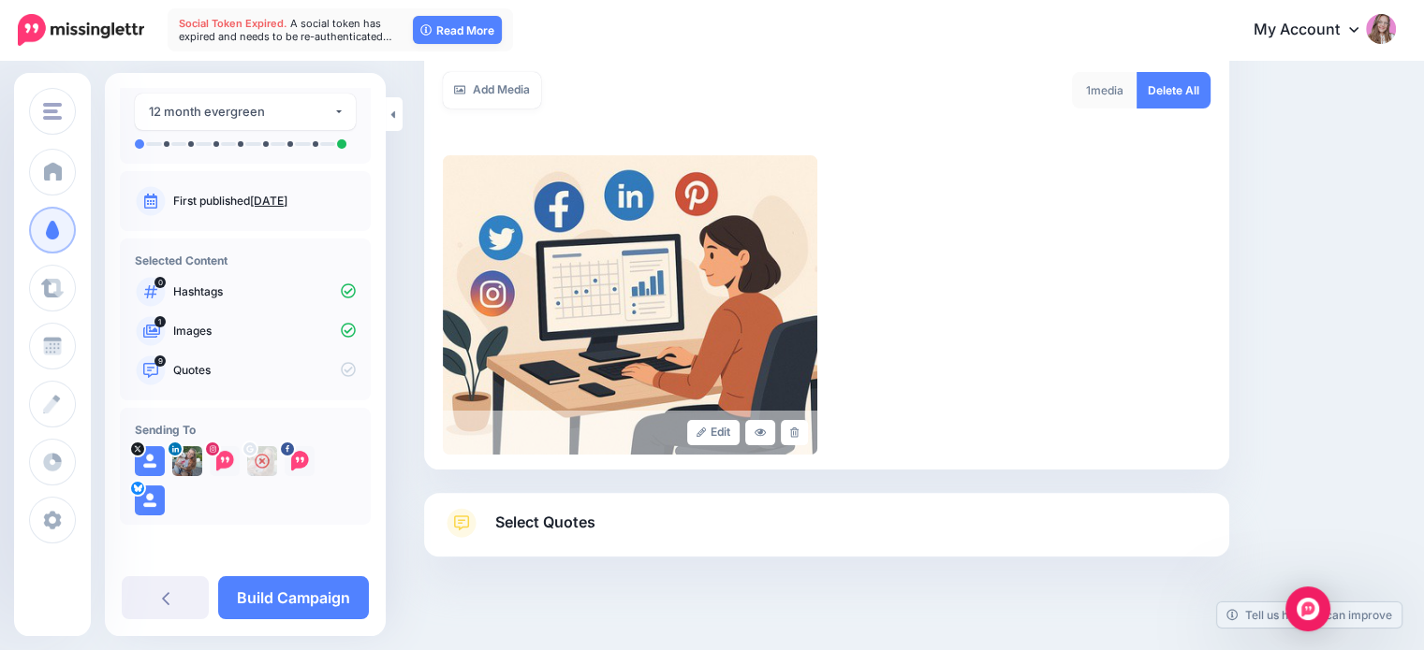
scroll to position [446, 0]
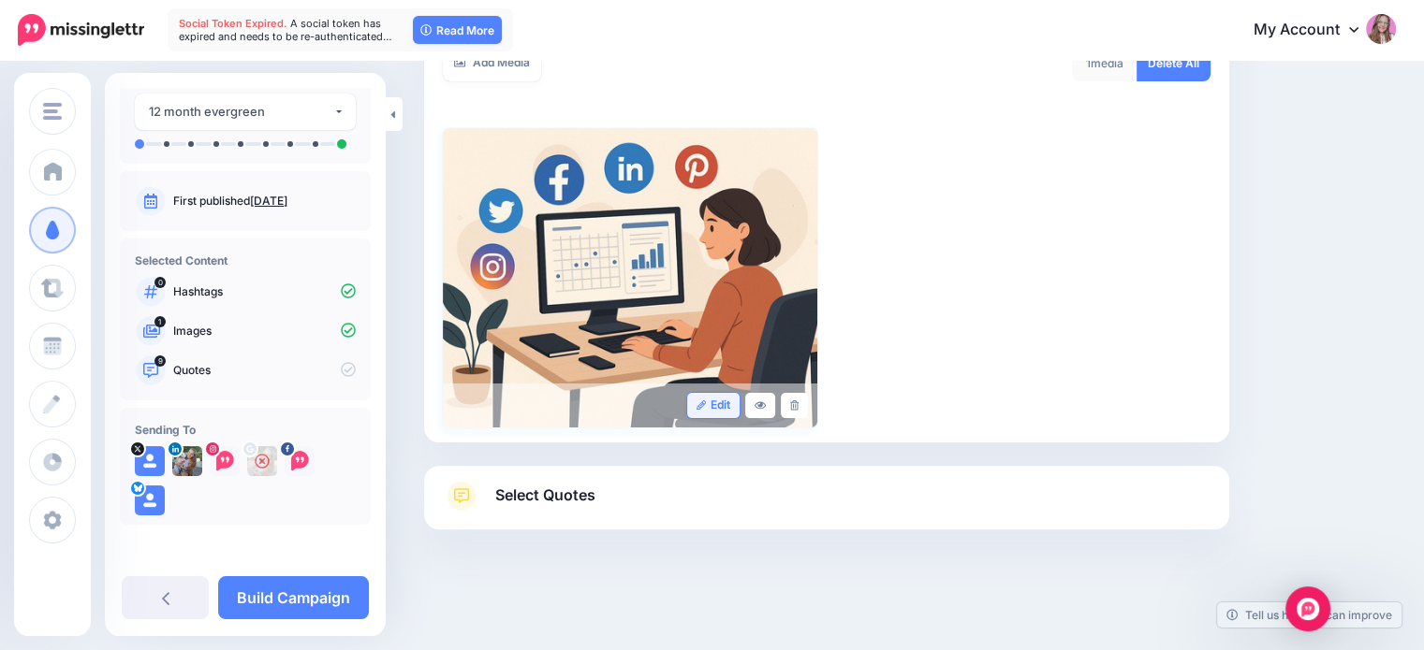
click at [708, 414] on link "Edit" at bounding box center [713, 405] width 53 height 25
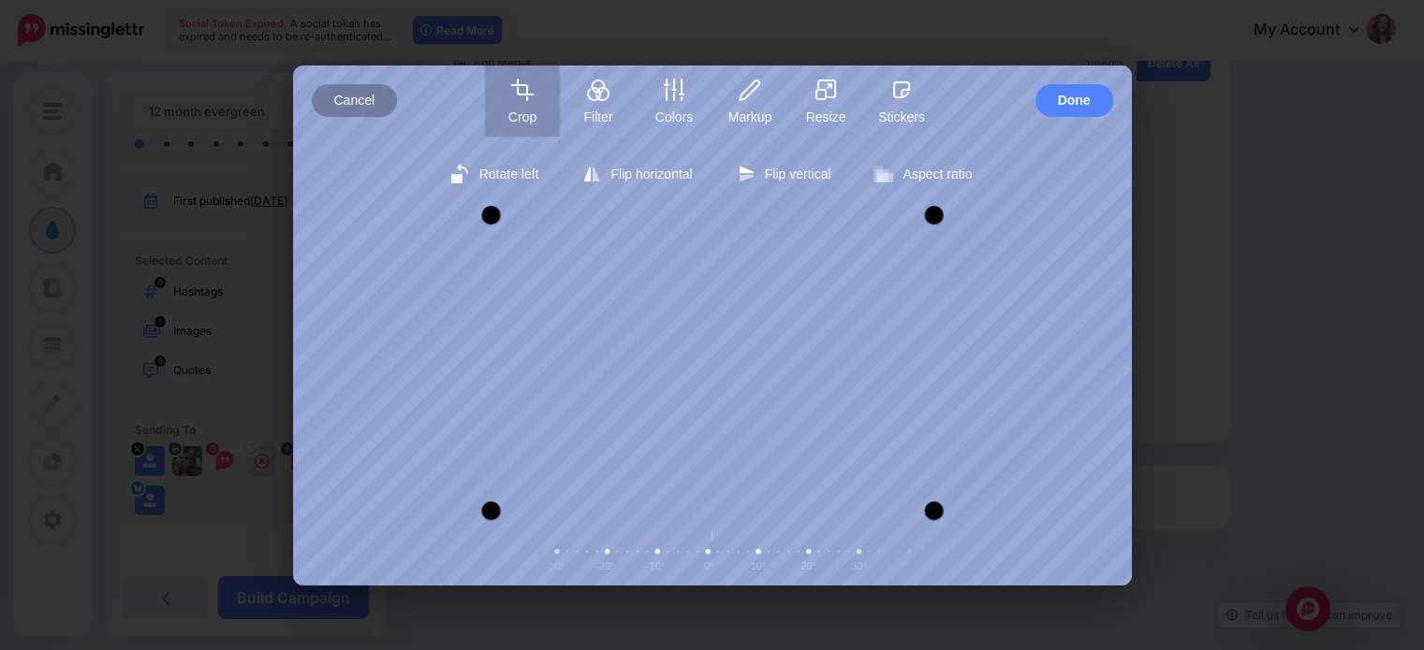
click at [351, 104] on span "Cancel" at bounding box center [354, 100] width 41 height 33
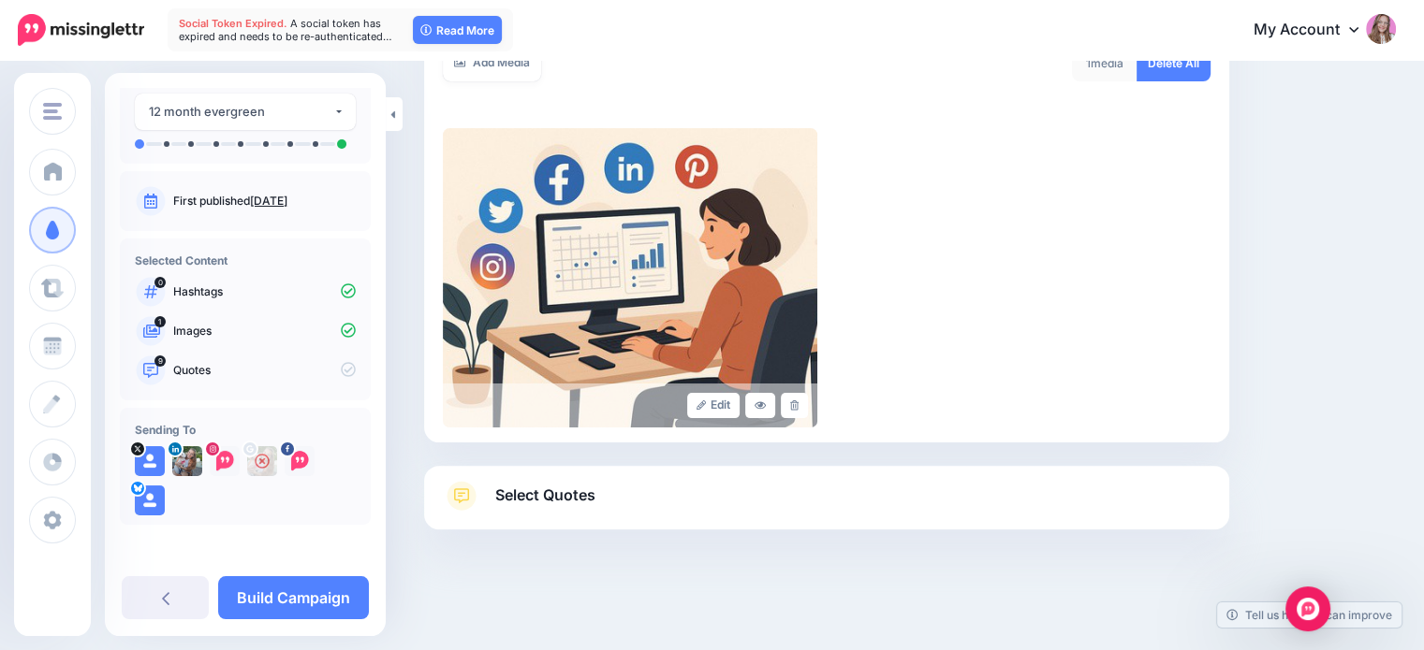
click at [581, 499] on span "Select Quotes" at bounding box center [545, 495] width 100 height 25
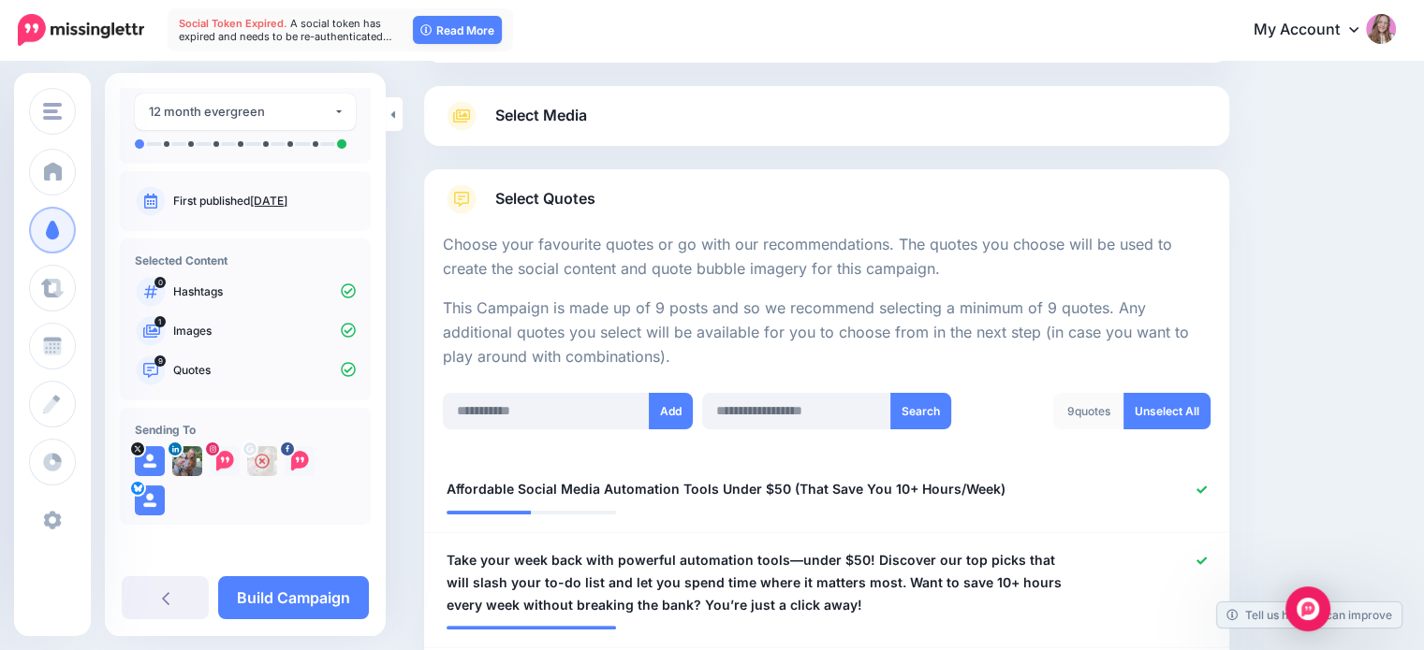
scroll to position [0, 0]
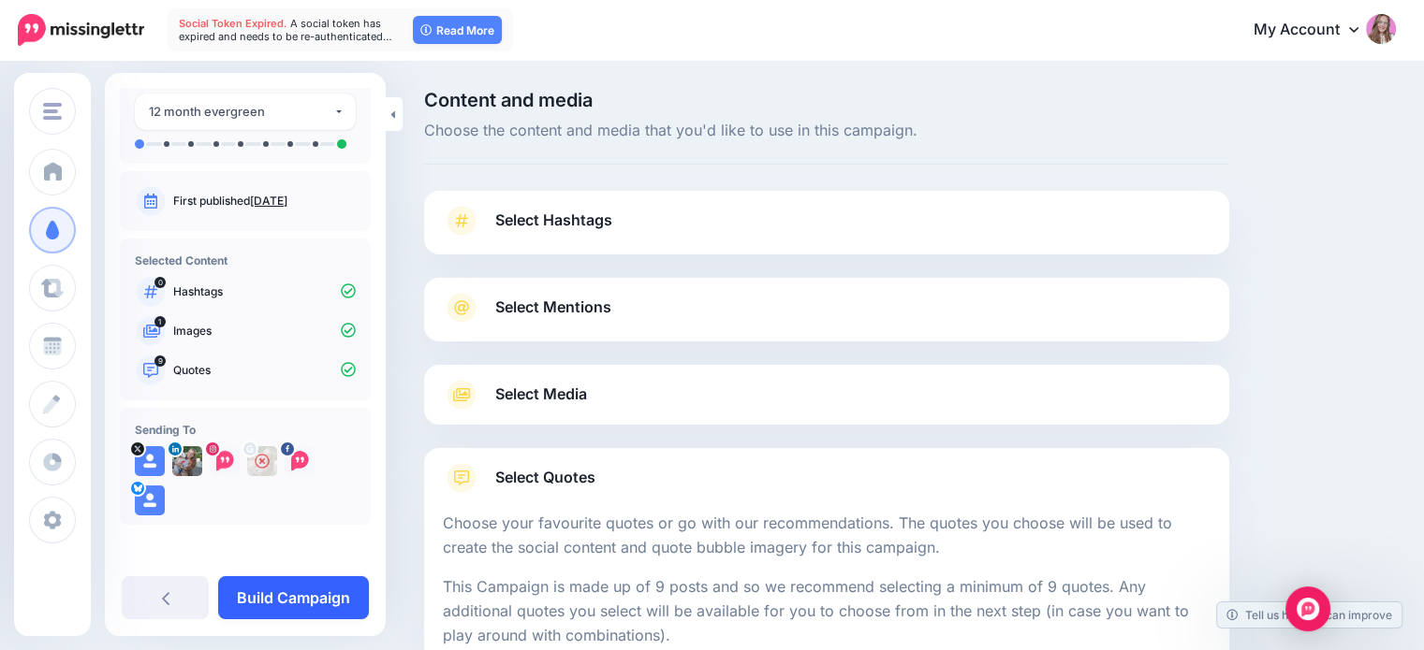
click at [292, 607] on link "Build Campaign" at bounding box center [293, 598] width 151 height 43
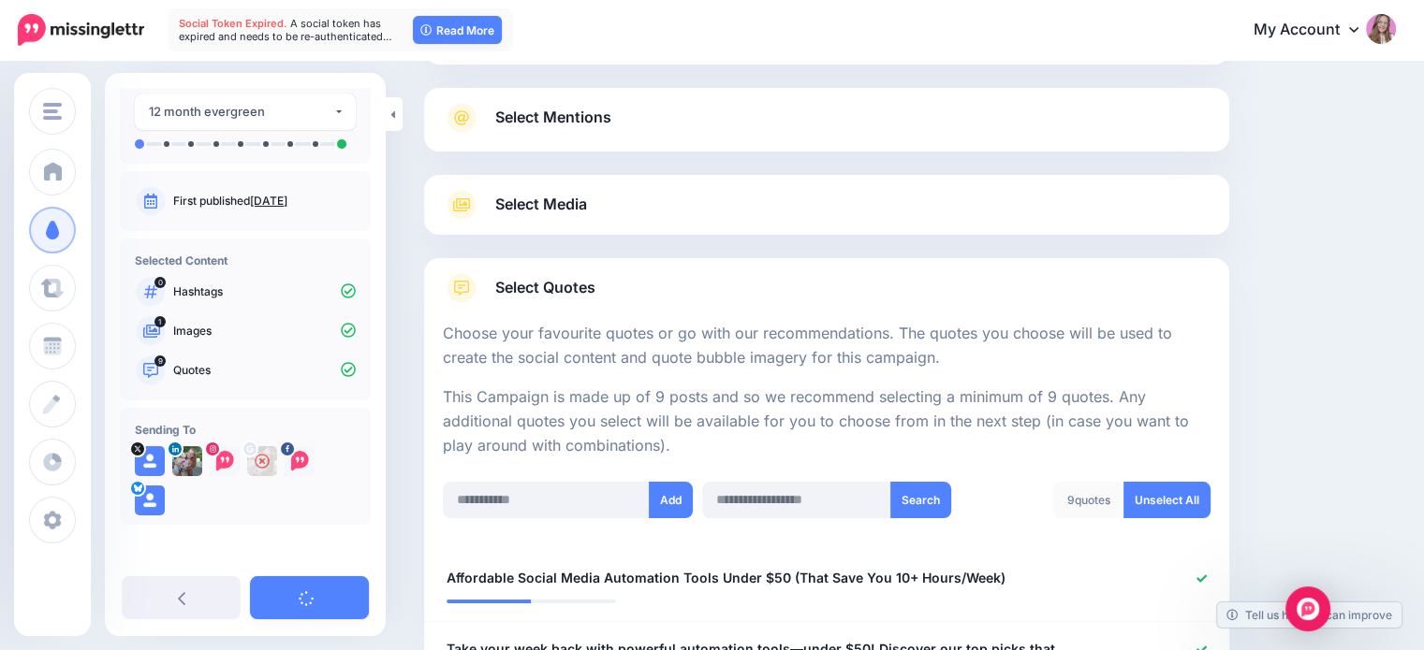
scroll to position [468, 0]
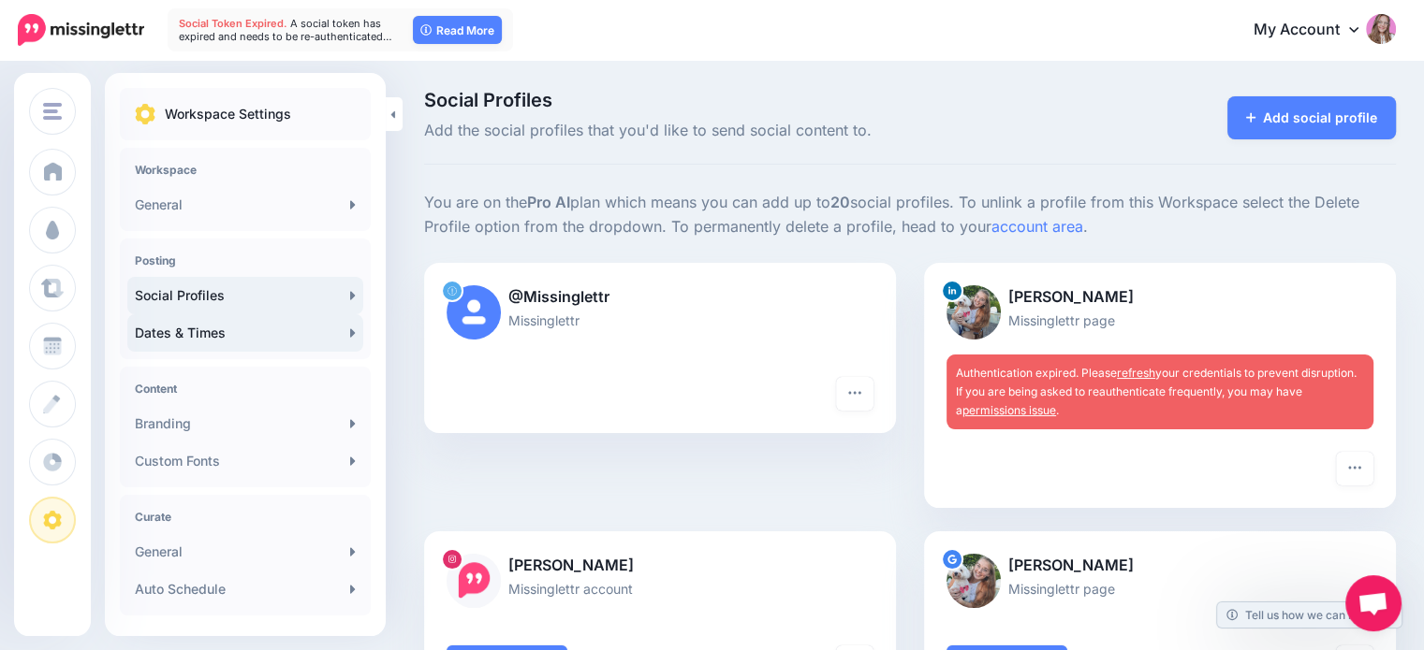
scroll to position [187, 0]
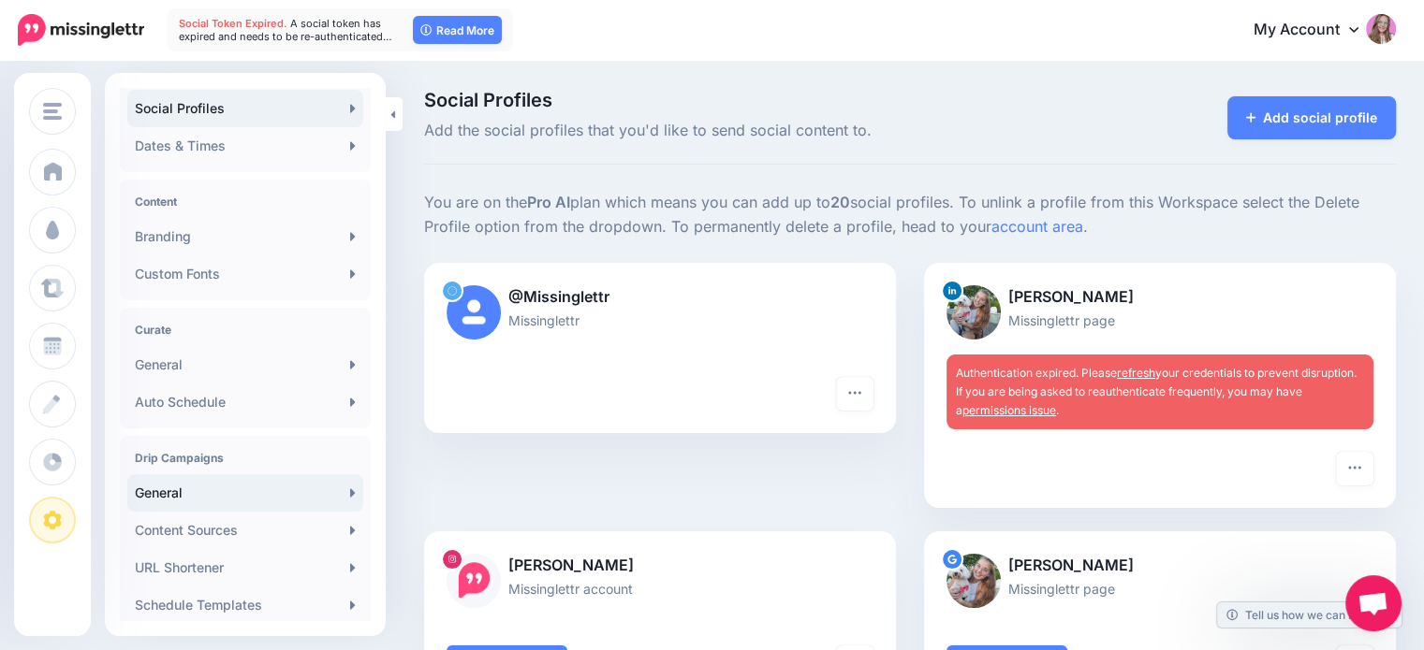
click at [172, 503] on link "General" at bounding box center [245, 493] width 236 height 37
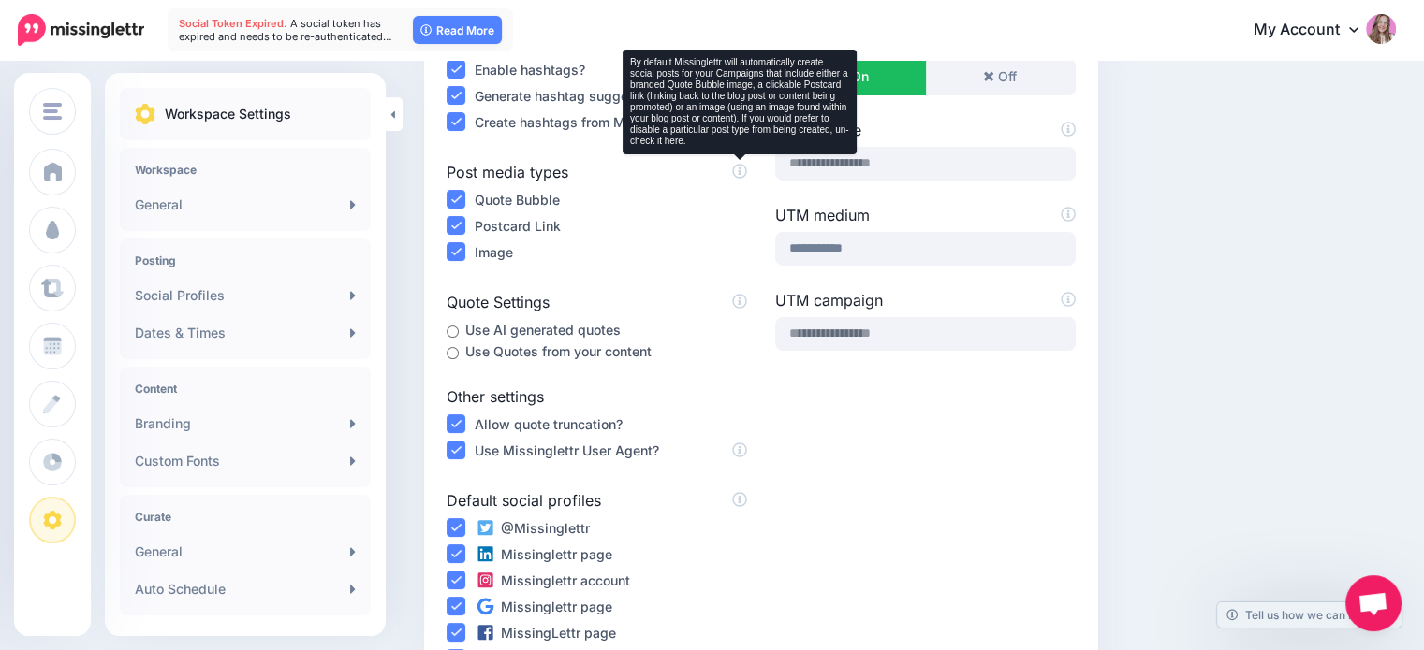
scroll to position [281, 0]
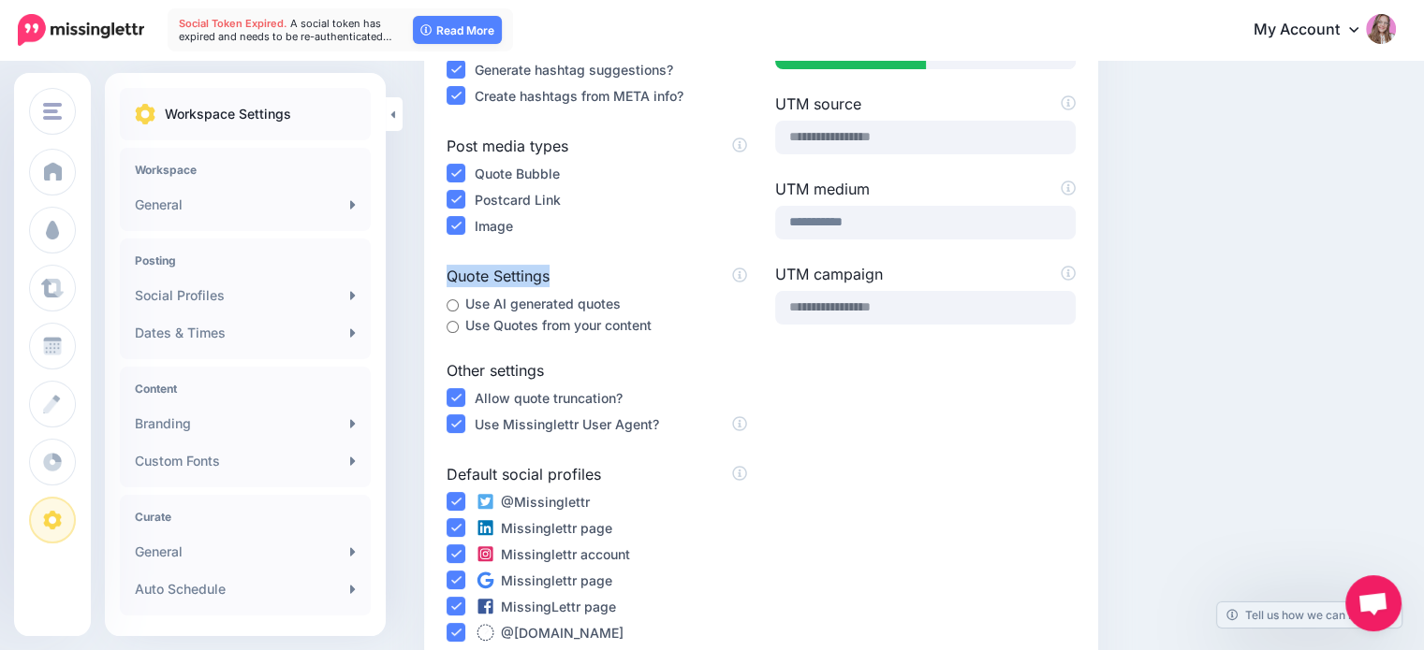
drag, startPoint x: 434, startPoint y: 273, endPoint x: 549, endPoint y: 275, distance: 115.1
click at [549, 275] on div "Hashtag settings Enable hashtags? Generate hashtag suggestions? Create hashtags…" at bounding box center [596, 433] width 329 height 856
click at [549, 276] on label "Quote Settings" at bounding box center [596, 276] width 300 height 22
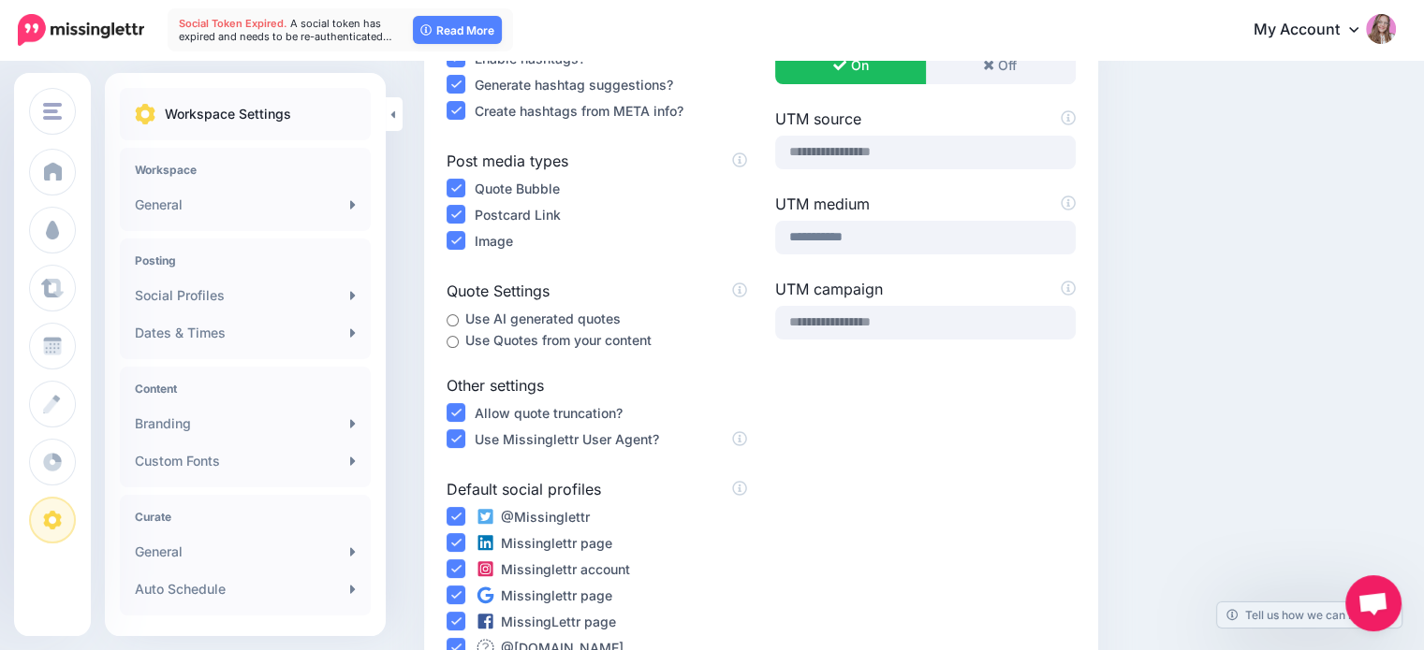
scroll to position [0, 0]
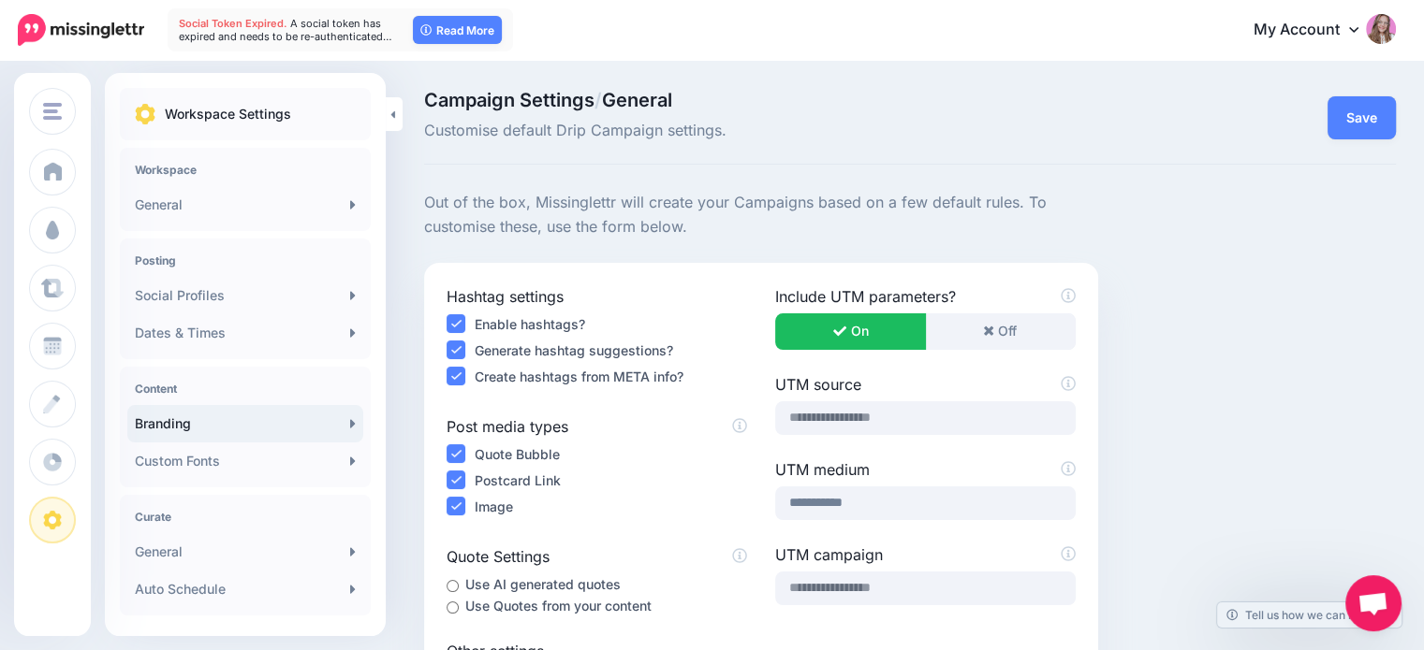
click at [172, 430] on link "Branding" at bounding box center [245, 423] width 236 height 37
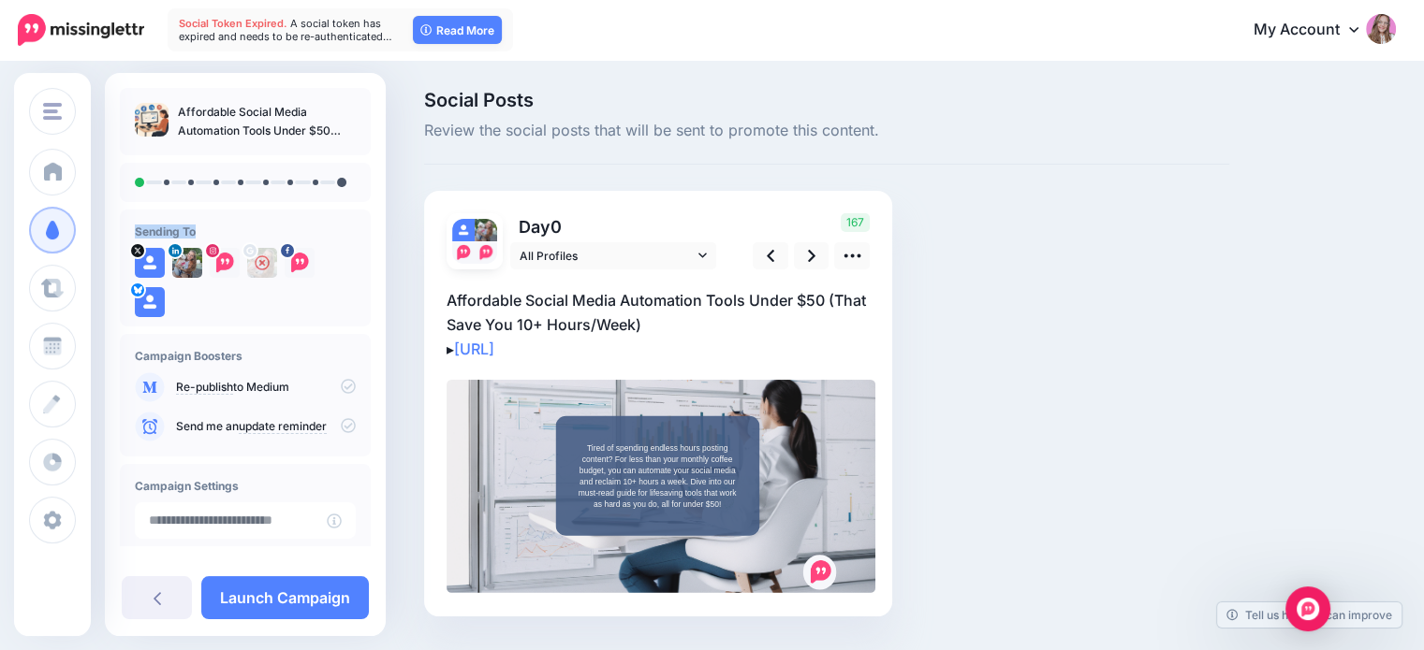
drag, startPoint x: 124, startPoint y: 233, endPoint x: 203, endPoint y: 233, distance: 79.6
click at [203, 233] on div "Sending To" at bounding box center [245, 268] width 251 height 117
click at [203, 235] on h4 "Sending To" at bounding box center [245, 232] width 221 height 14
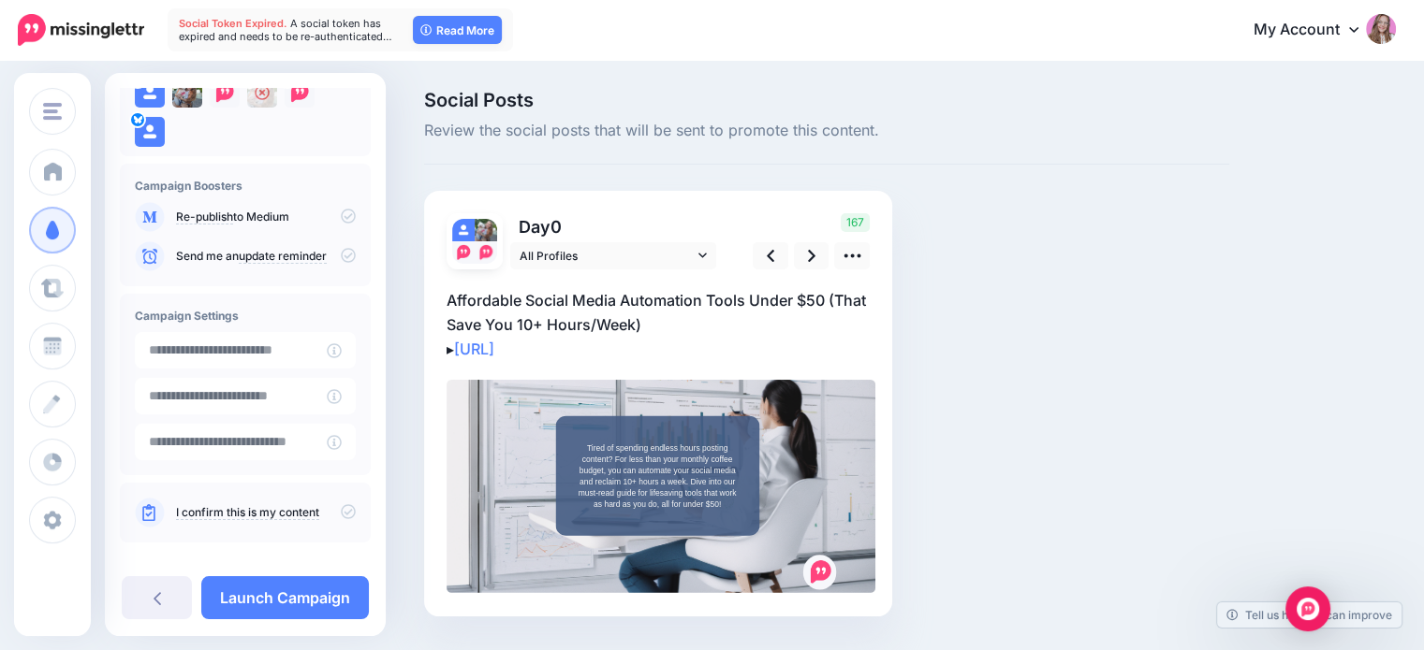
scroll to position [188, 0]
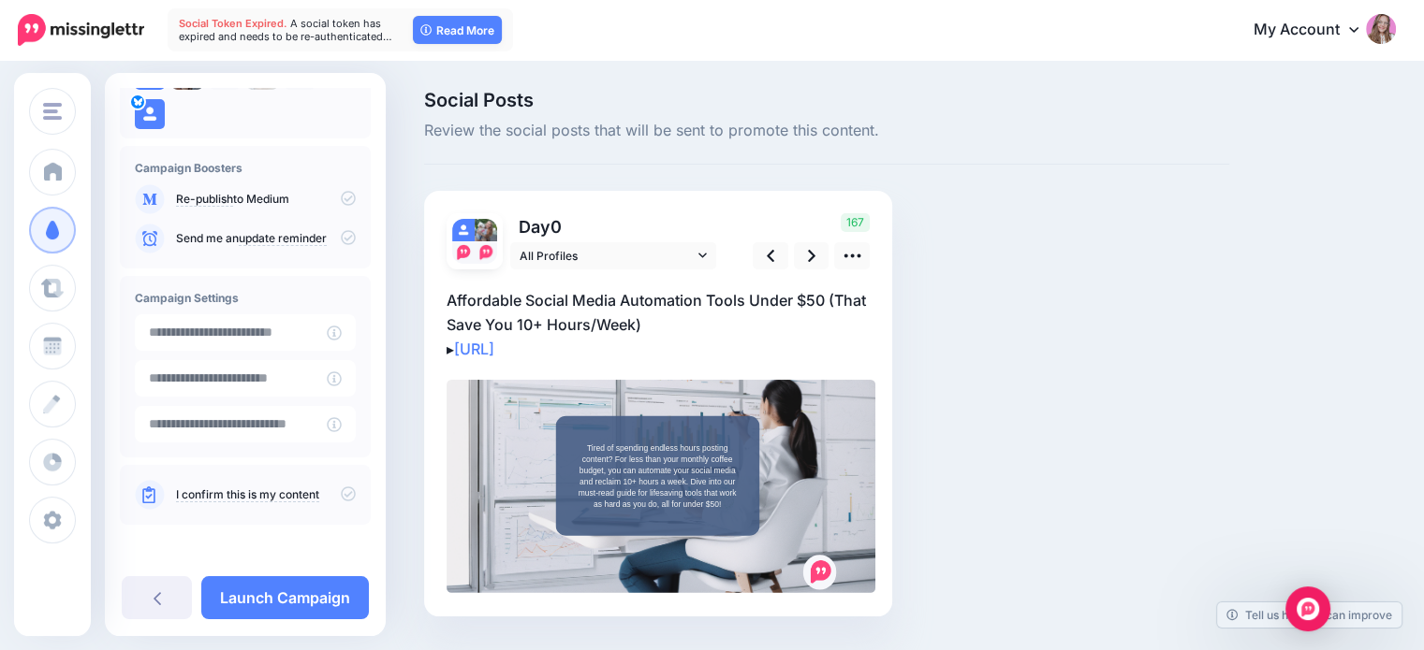
drag, startPoint x: 180, startPoint y: 233, endPoint x: 293, endPoint y: 233, distance: 113.2
click at [293, 233] on p "Send me an update reminder" at bounding box center [266, 238] width 180 height 17
click at [293, 233] on link "update reminder" at bounding box center [283, 238] width 88 height 15
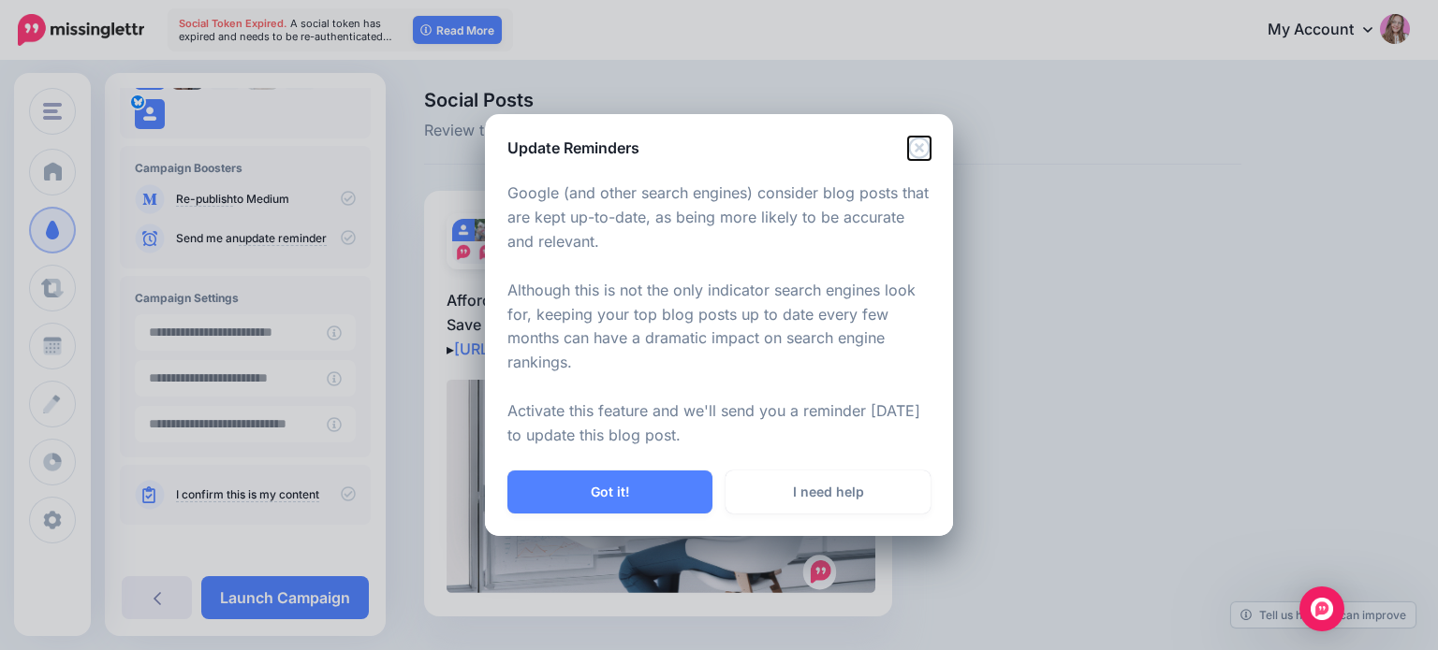
click at [916, 144] on icon "Close" at bounding box center [919, 148] width 22 height 22
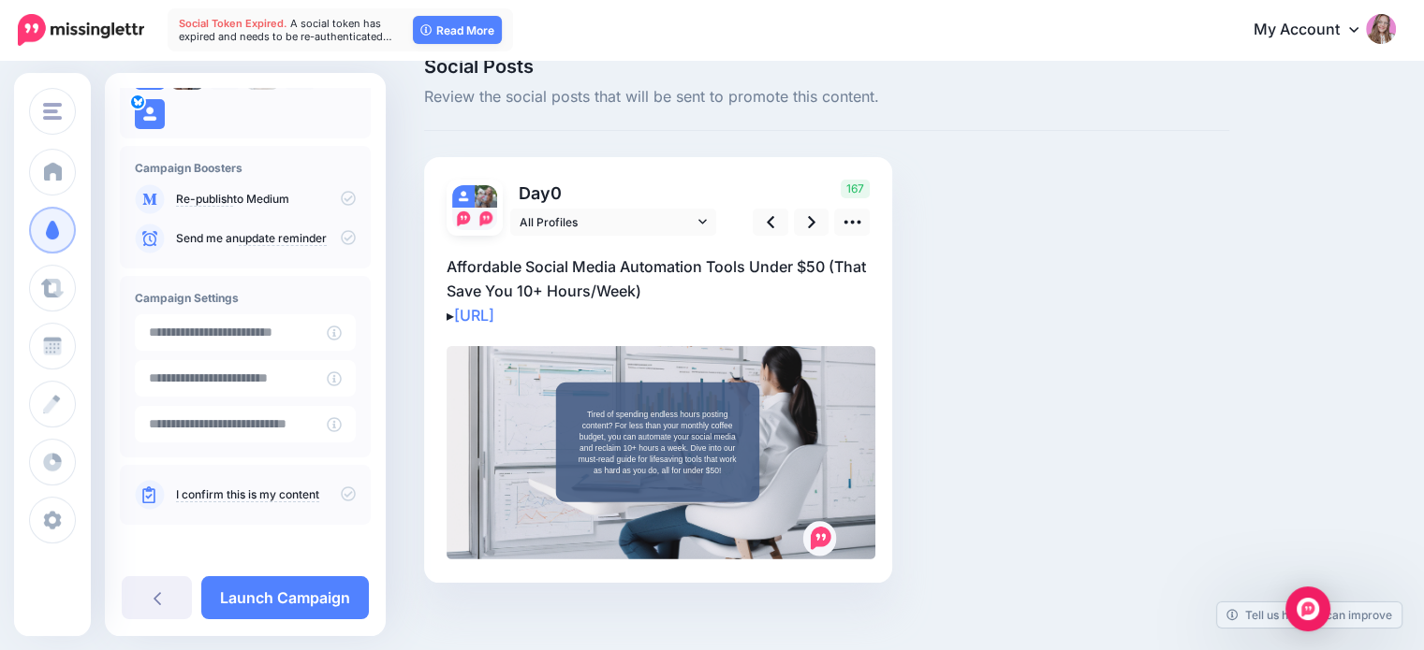
scroll to position [50, 0]
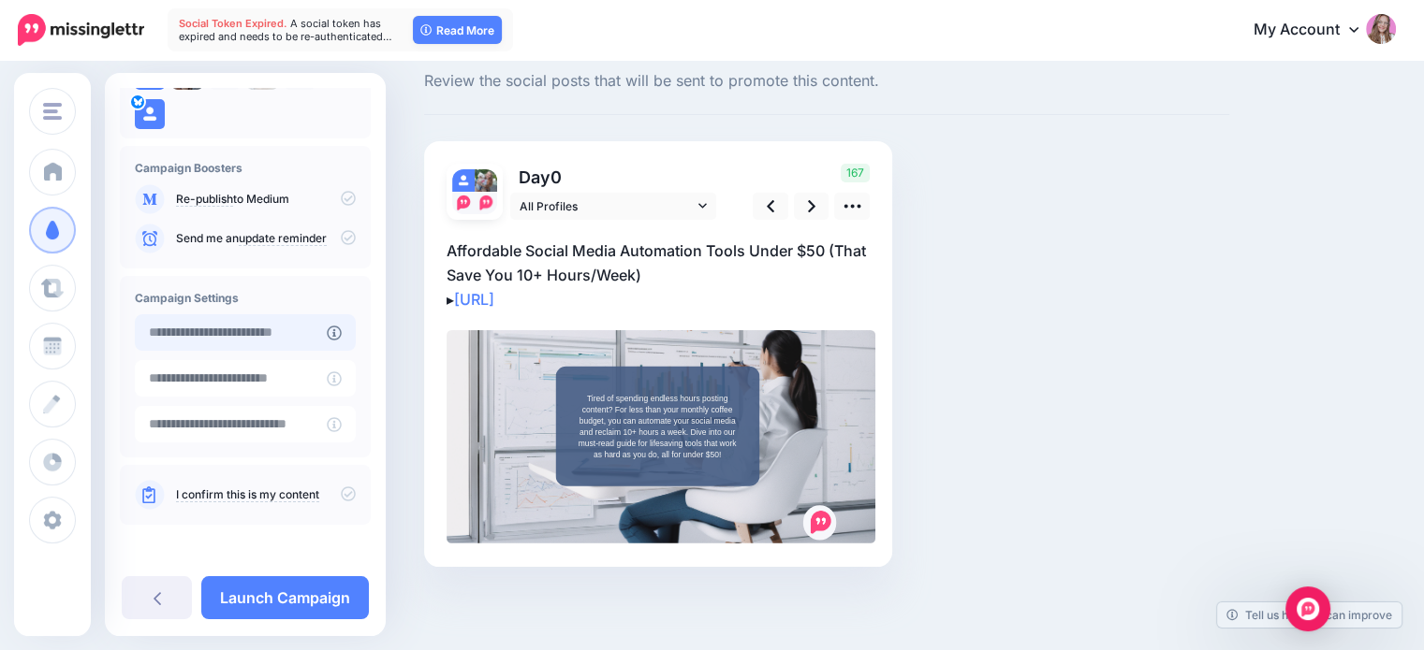
type input "**********"
click at [303, 329] on input "**********" at bounding box center [231, 332] width 192 height 37
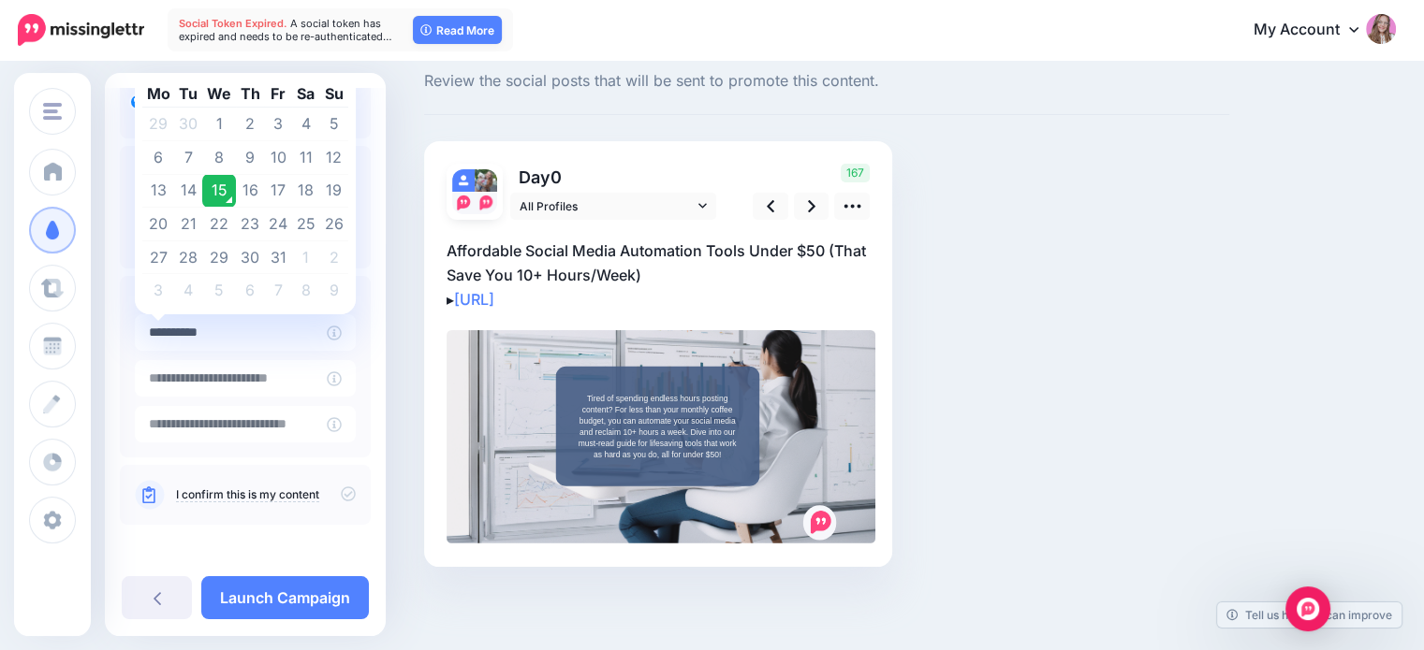
drag, startPoint x: 243, startPoint y: 340, endPoint x: 119, endPoint y: 340, distance: 124.5
click at [119, 340] on div "**********" at bounding box center [245, 224] width 281 height 648
type input "**********"
click at [204, 374] on input "**********" at bounding box center [231, 378] width 192 height 37
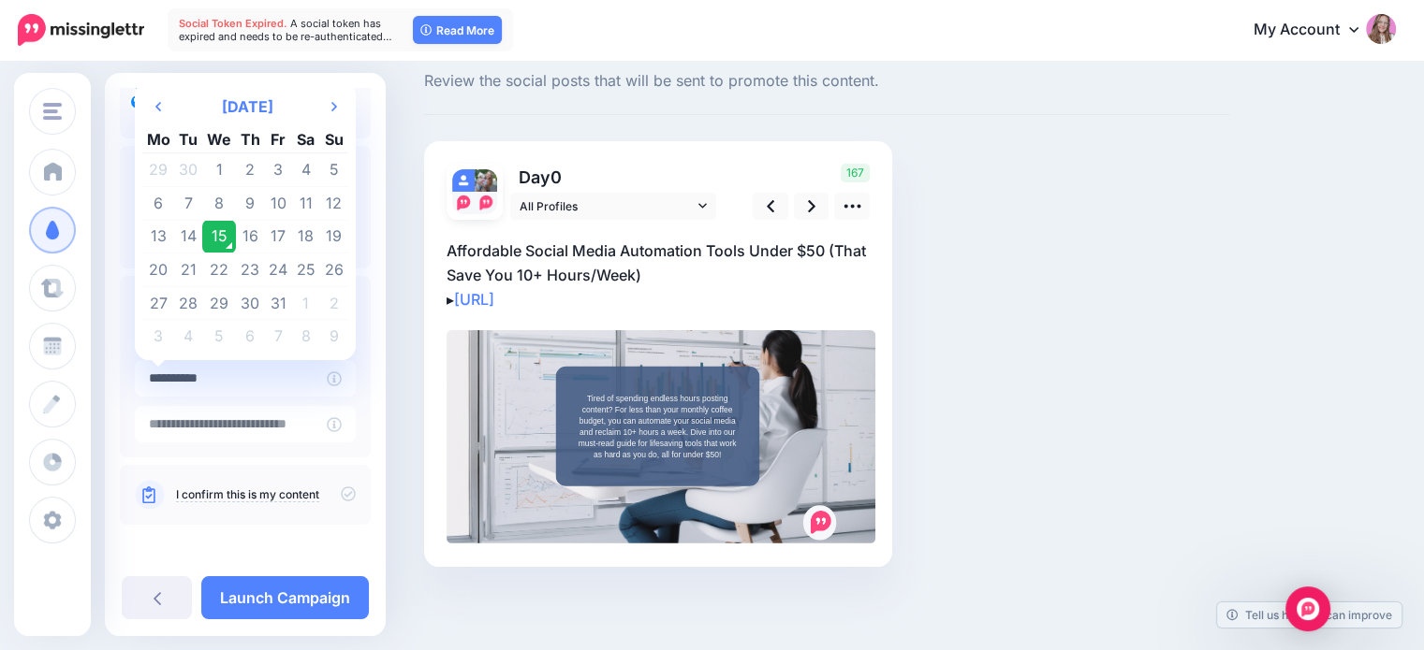
drag, startPoint x: 235, startPoint y: 383, endPoint x: 130, endPoint y: 377, distance: 105.0
click at [130, 377] on div "**********" at bounding box center [245, 367] width 251 height 182
click at [186, 431] on input "text" at bounding box center [231, 424] width 192 height 37
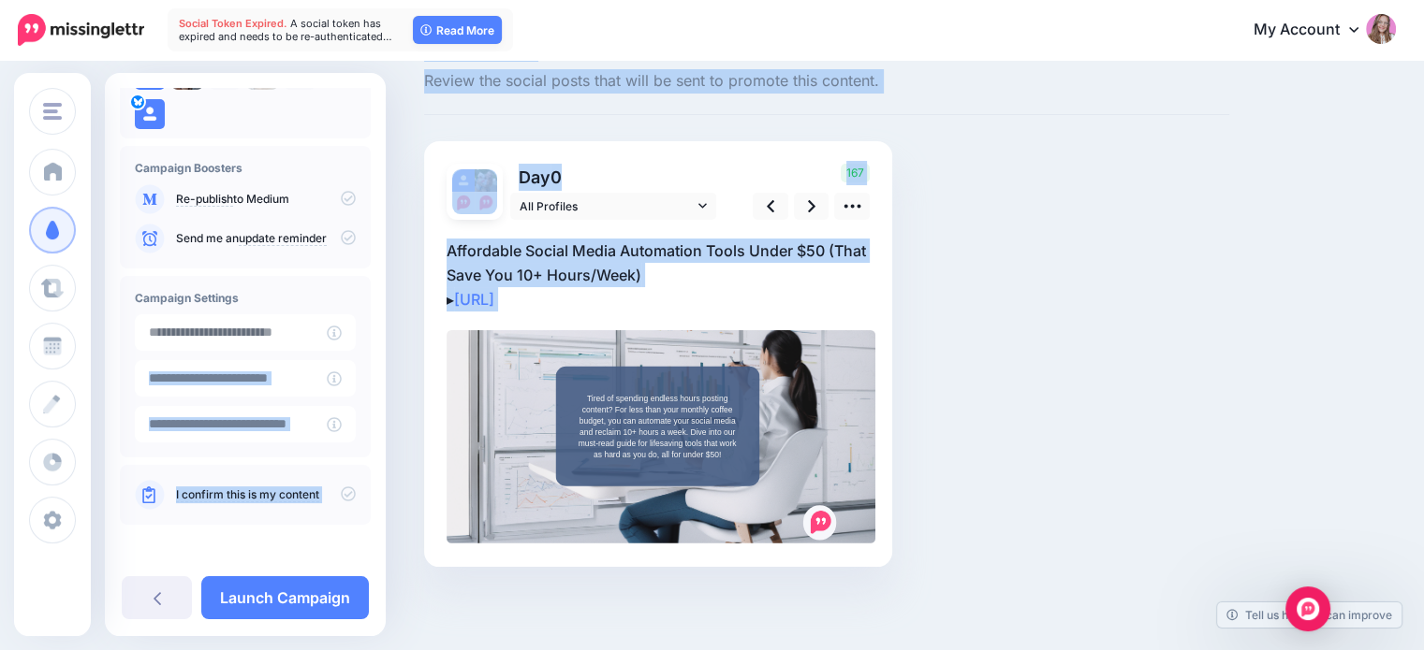
drag, startPoint x: 386, startPoint y: 331, endPoint x: 383, endPoint y: 347, distance: 16.2
click at [383, 347] on div "Missinglettr Agency Dashboard Missinglettr JustineWorkspace.com Test workspace …" at bounding box center [712, 332] width 1424 height 638
click at [403, 415] on div "Social Posts Review the social posts that will be sent to promote this content.…" at bounding box center [712, 332] width 1424 height 638
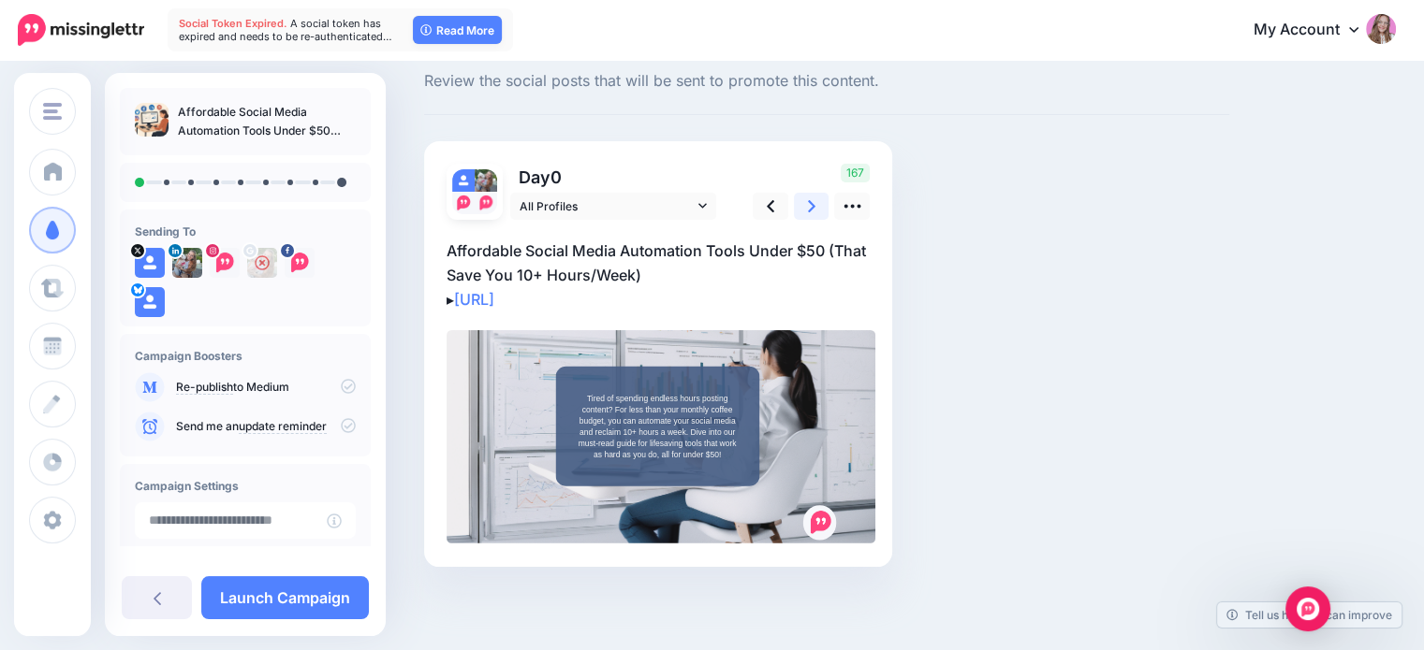
click at [803, 197] on link at bounding box center [812, 206] width 36 height 27
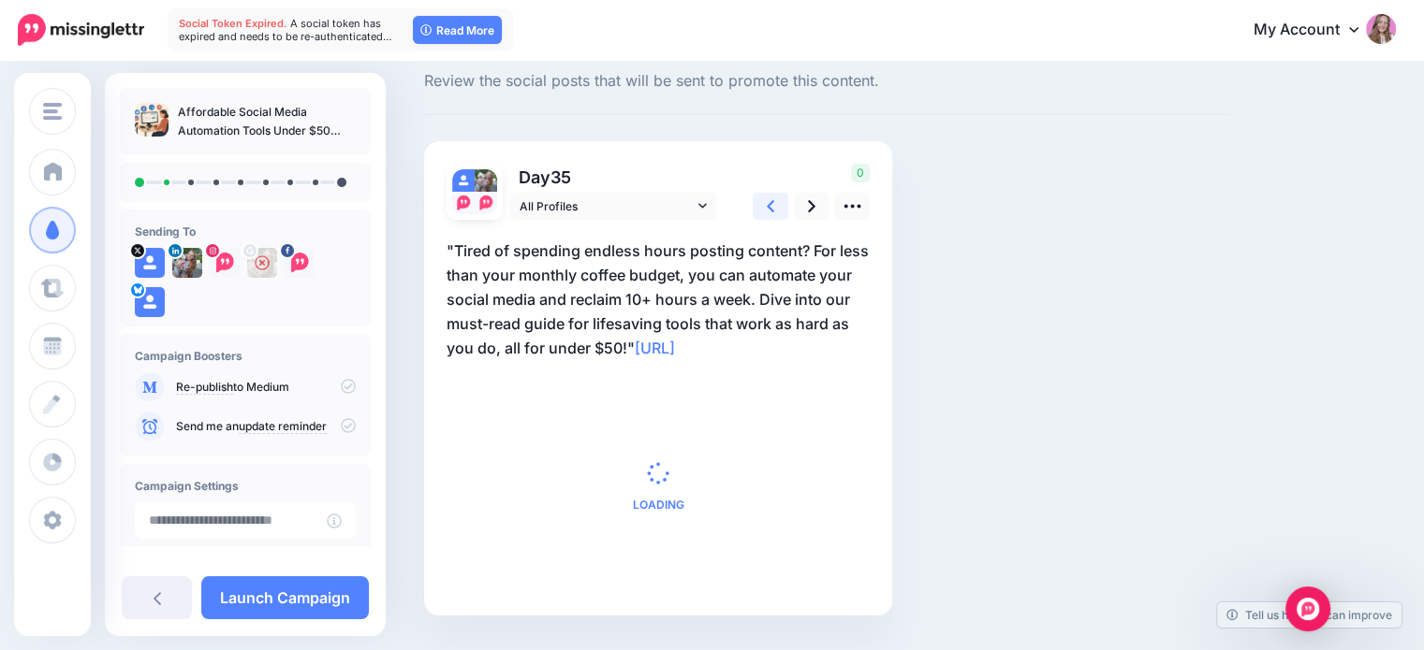
click at [781, 203] on link at bounding box center [770, 206] width 36 height 27
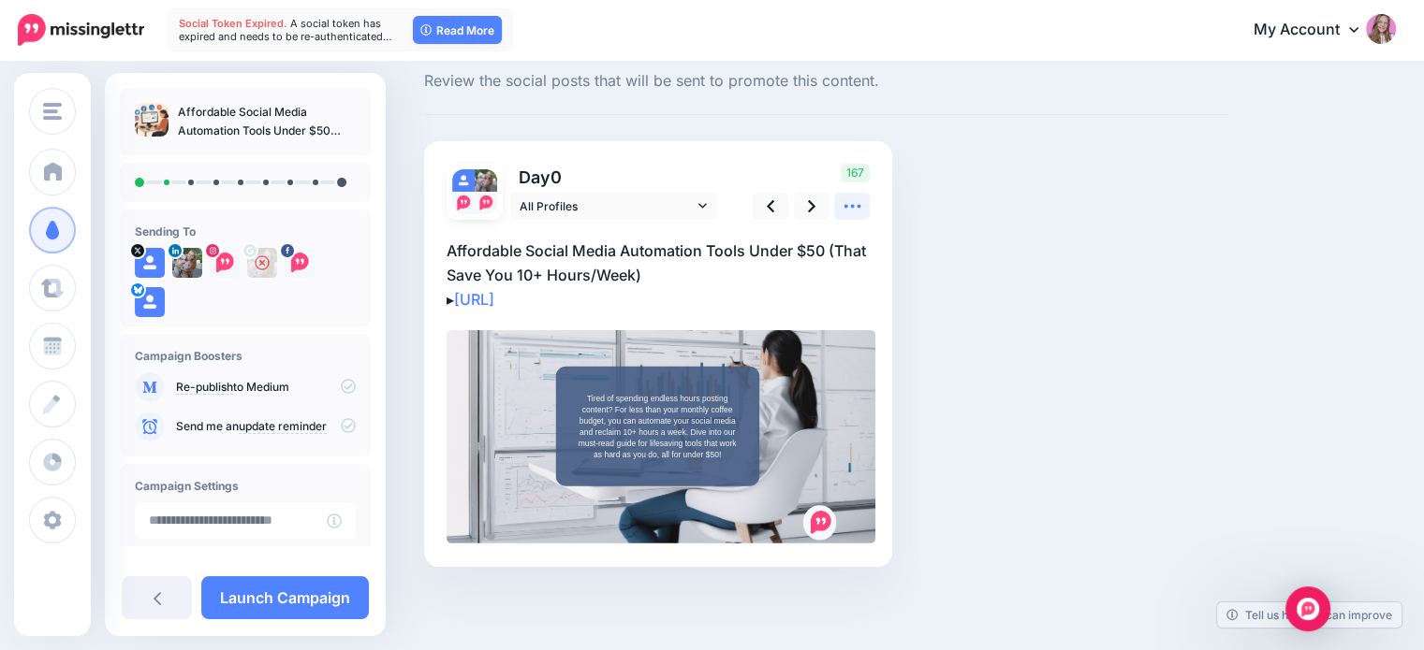
click at [845, 202] on icon at bounding box center [852, 207] width 20 height 20
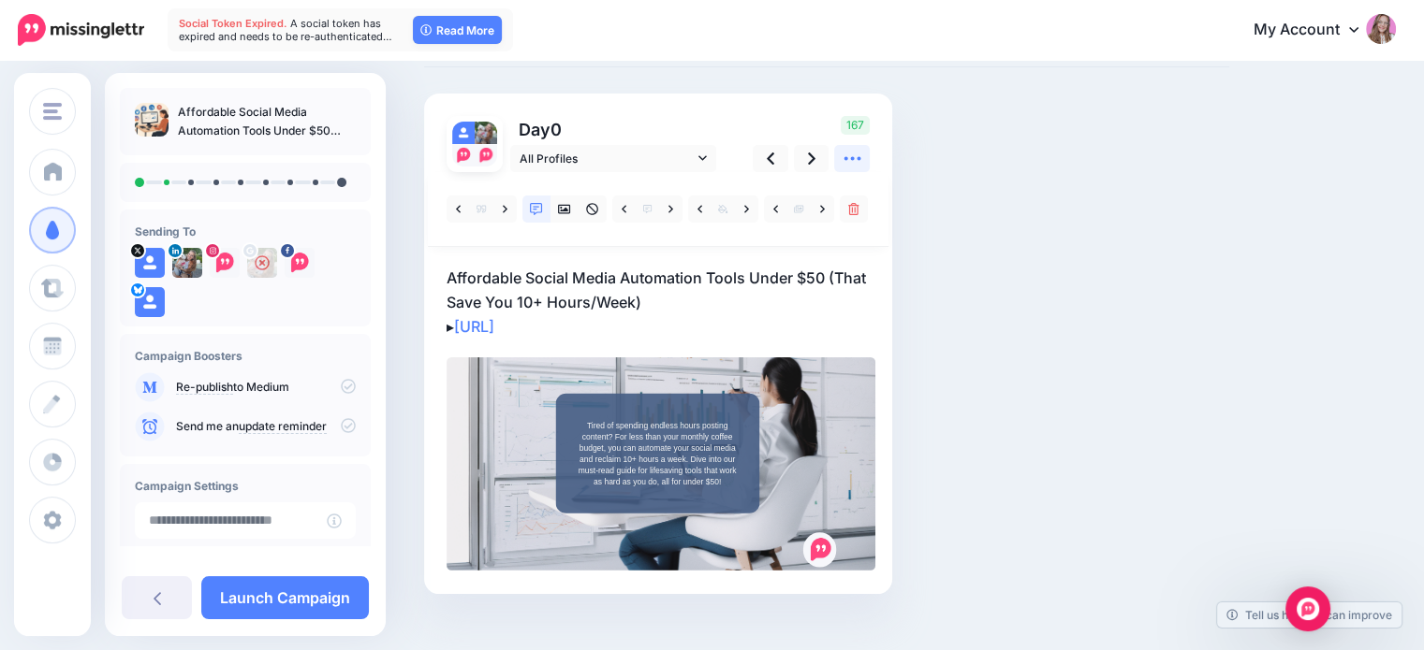
scroll to position [124, 0]
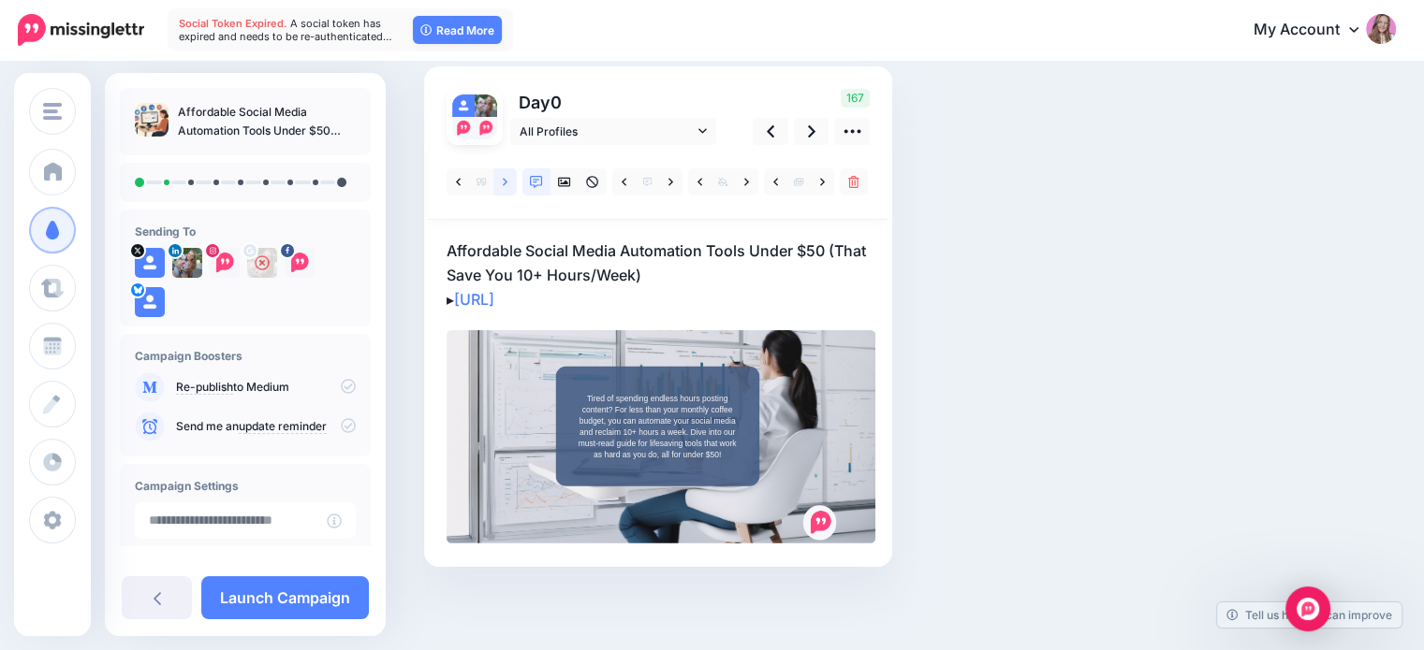
click at [502, 183] on link at bounding box center [504, 181] width 23 height 27
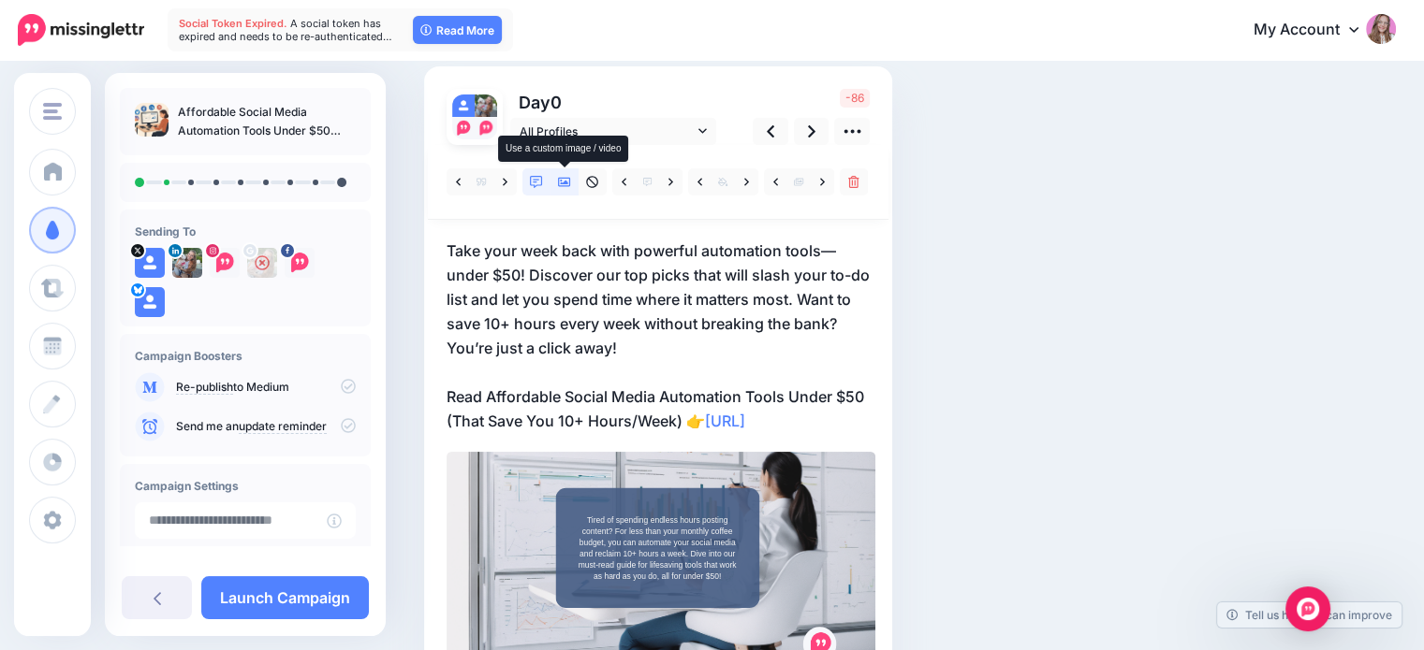
click at [560, 182] on icon at bounding box center [564, 182] width 13 height 13
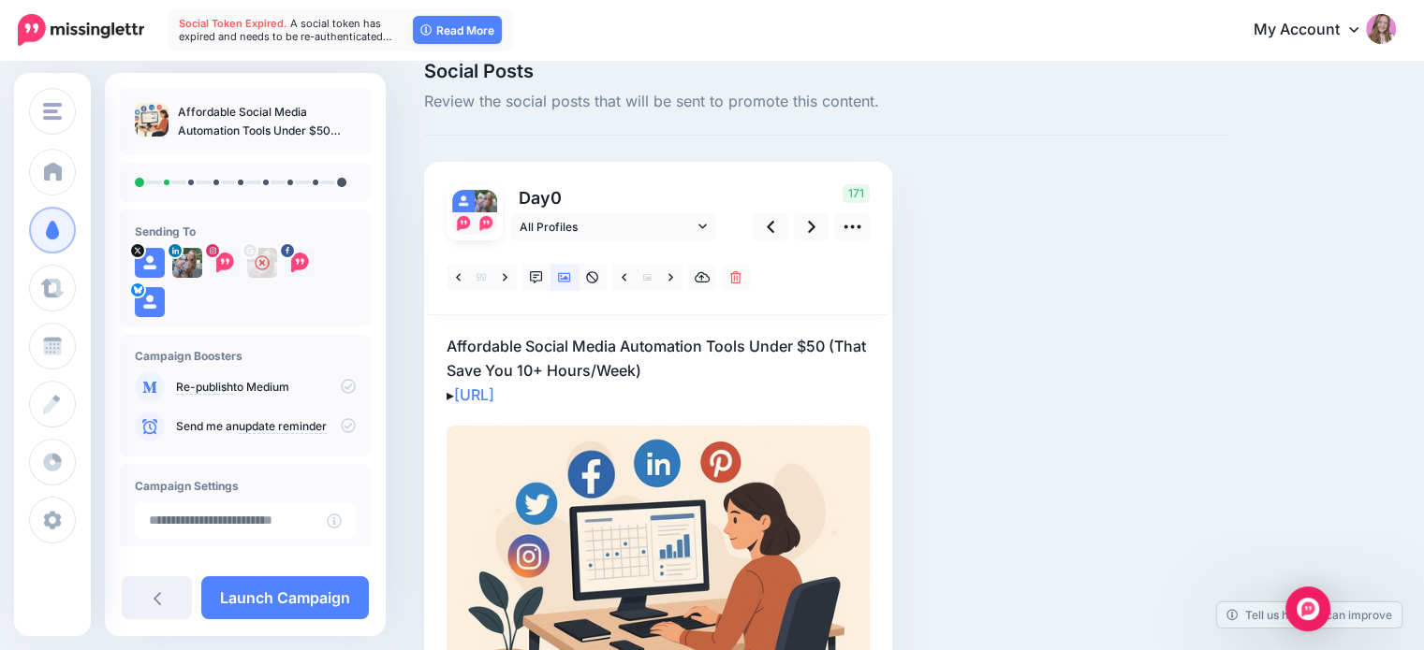
scroll to position [0, 0]
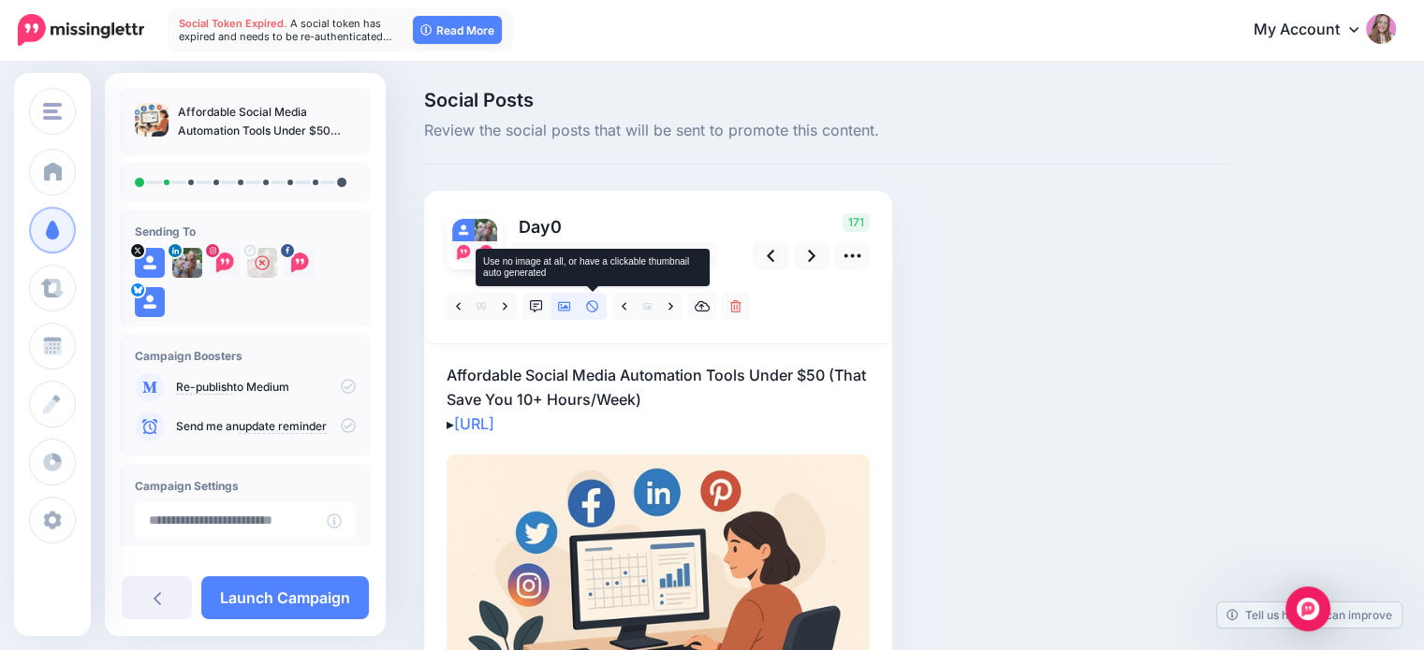
click at [592, 317] on link at bounding box center [592, 306] width 28 height 27
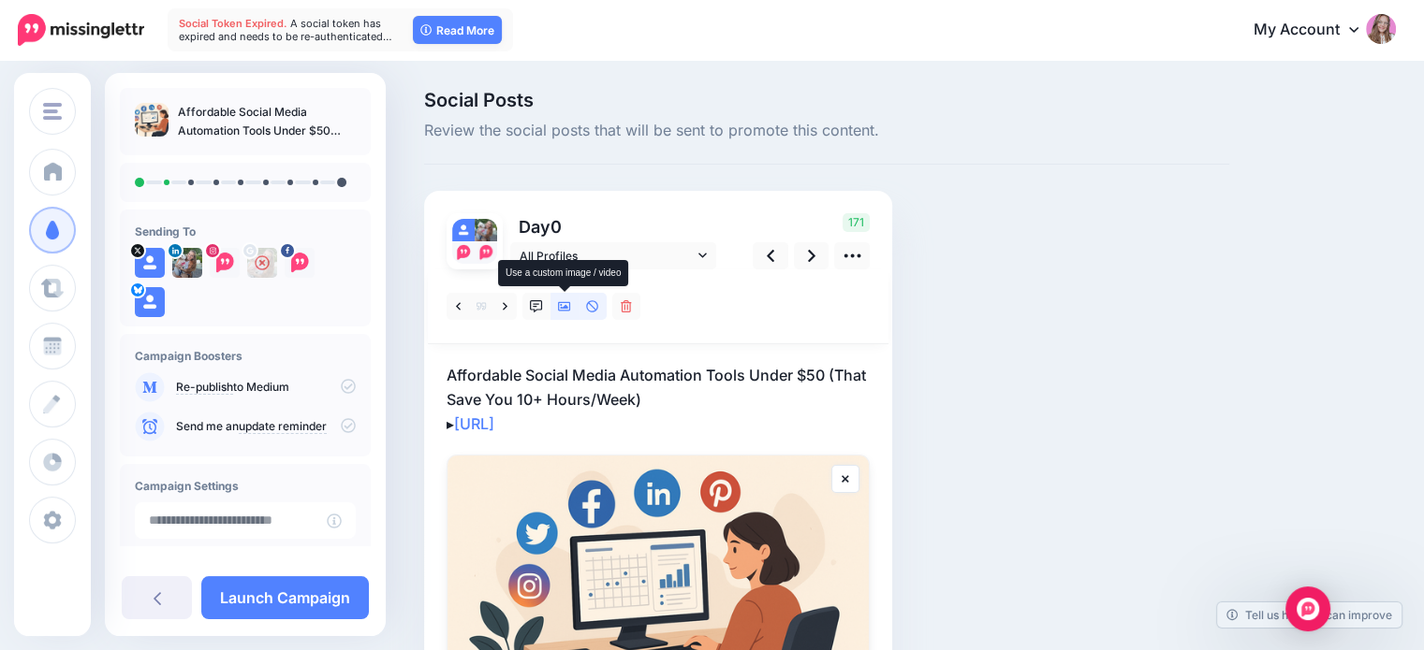
click at [555, 306] on link at bounding box center [564, 306] width 28 height 27
click at [533, 300] on icon at bounding box center [536, 306] width 13 height 13
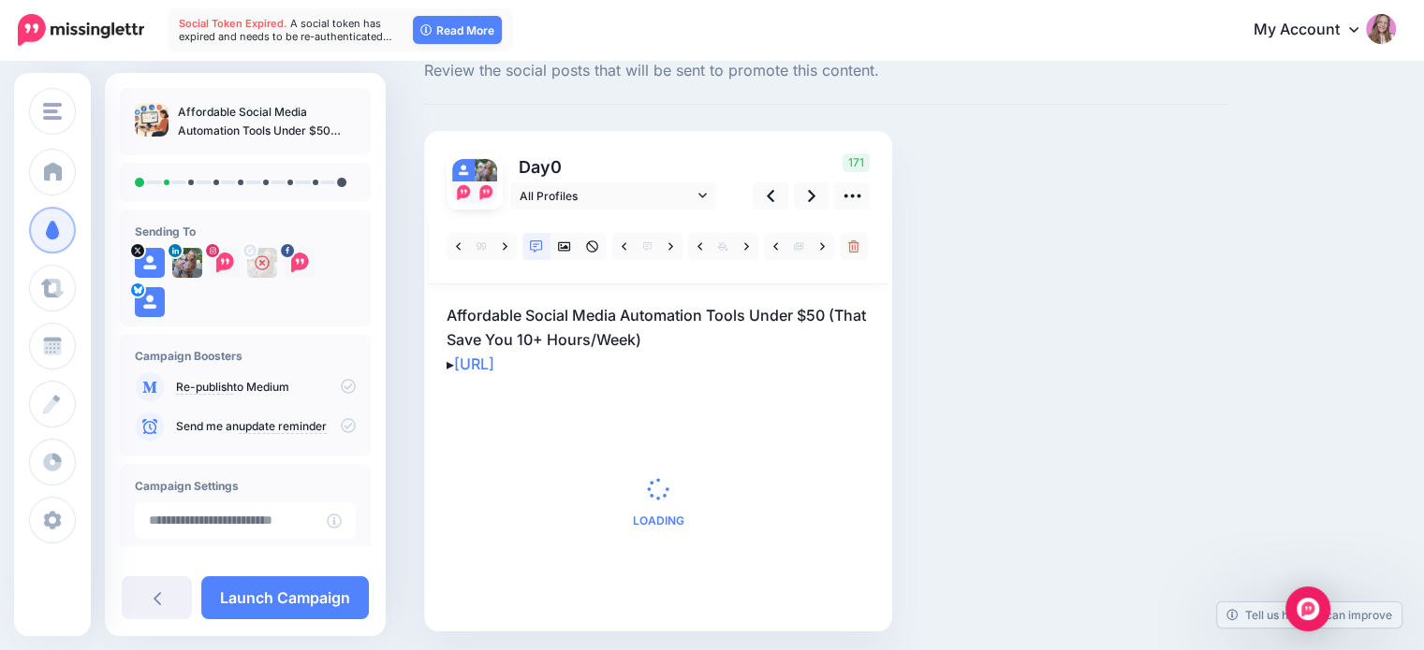
scroll to position [94, 0]
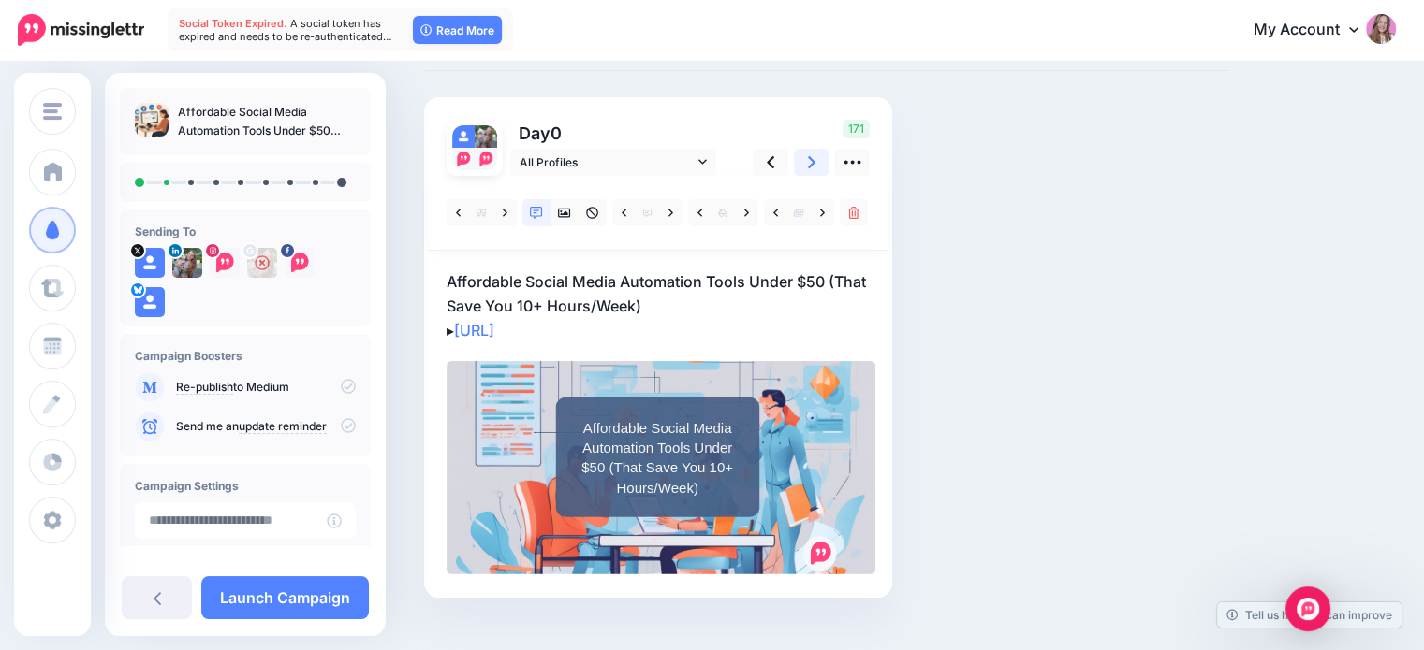
click at [797, 154] on link at bounding box center [812, 162] width 36 height 27
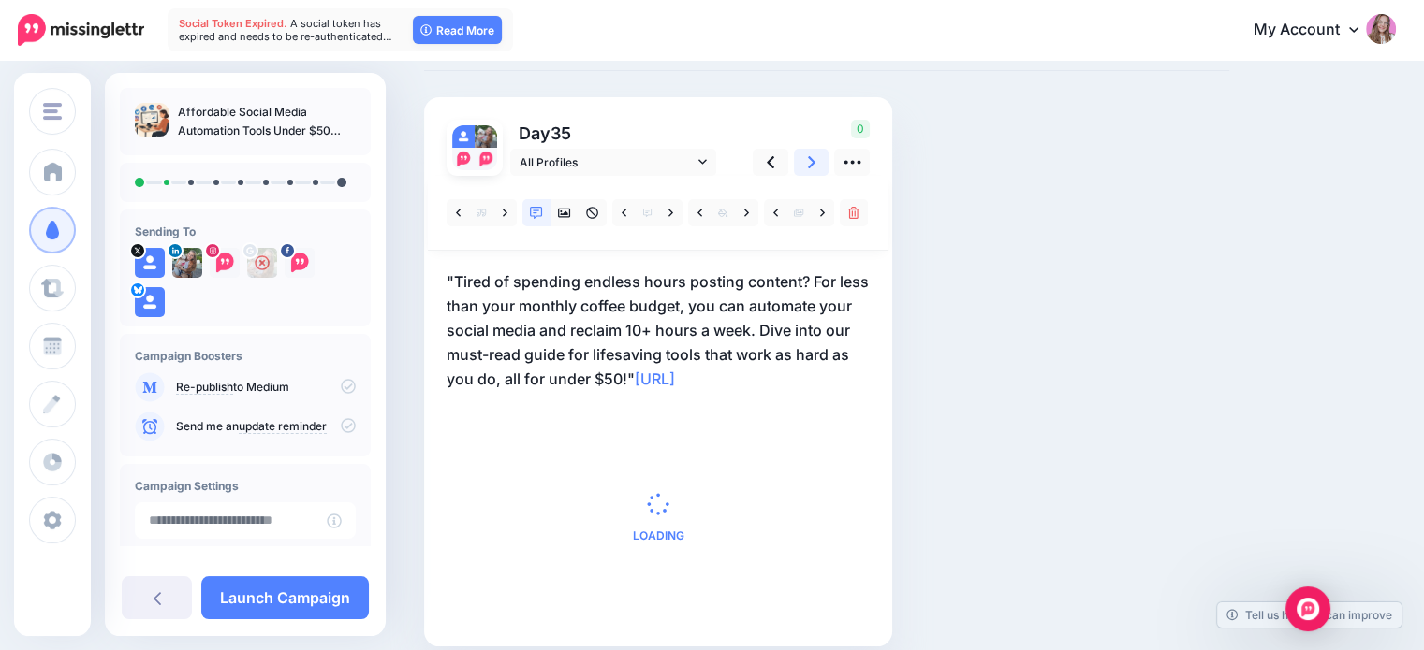
click at [813, 157] on icon at bounding box center [811, 163] width 7 height 20
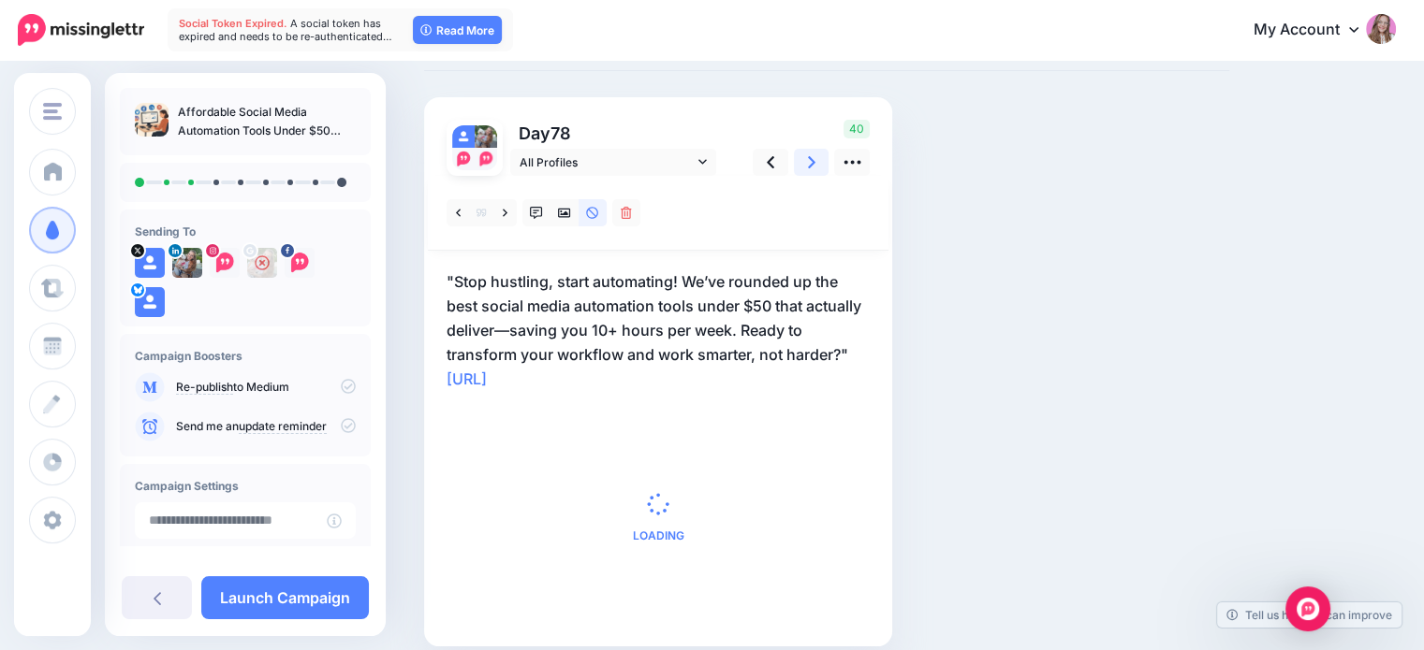
click at [813, 157] on icon at bounding box center [811, 163] width 7 height 20
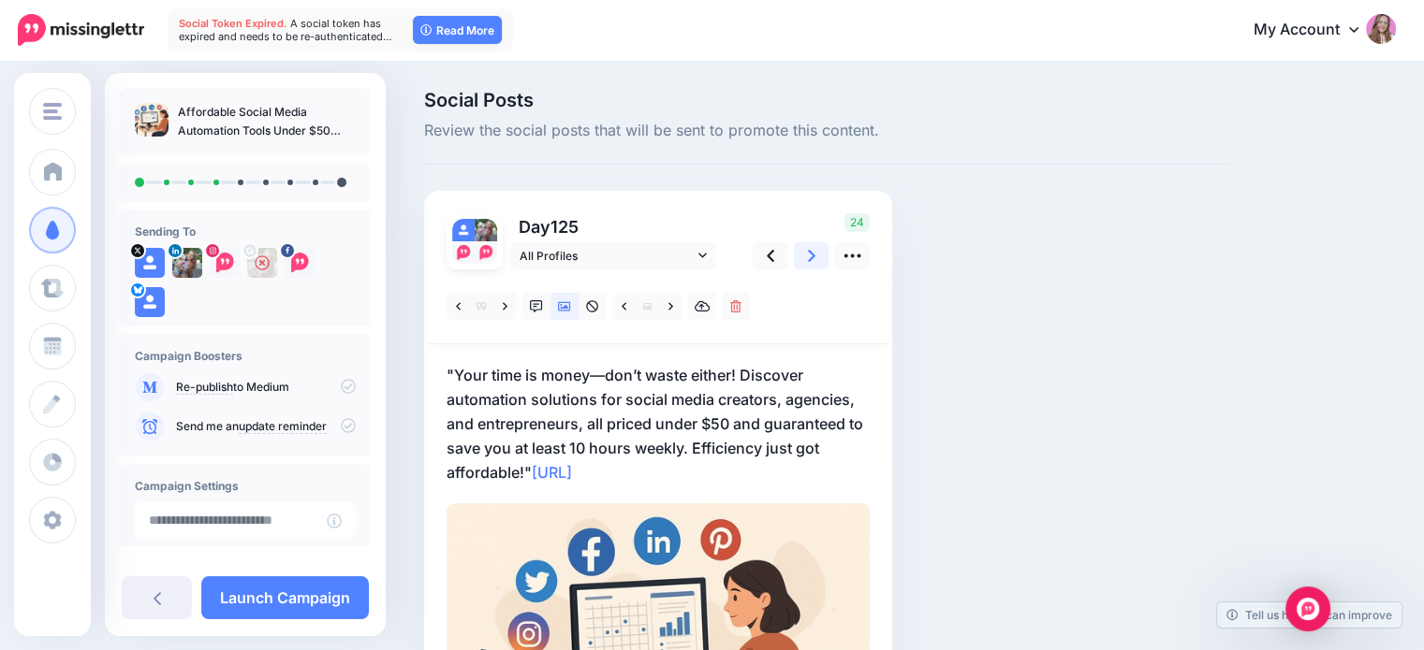
click at [810, 252] on icon at bounding box center [811, 256] width 7 height 12
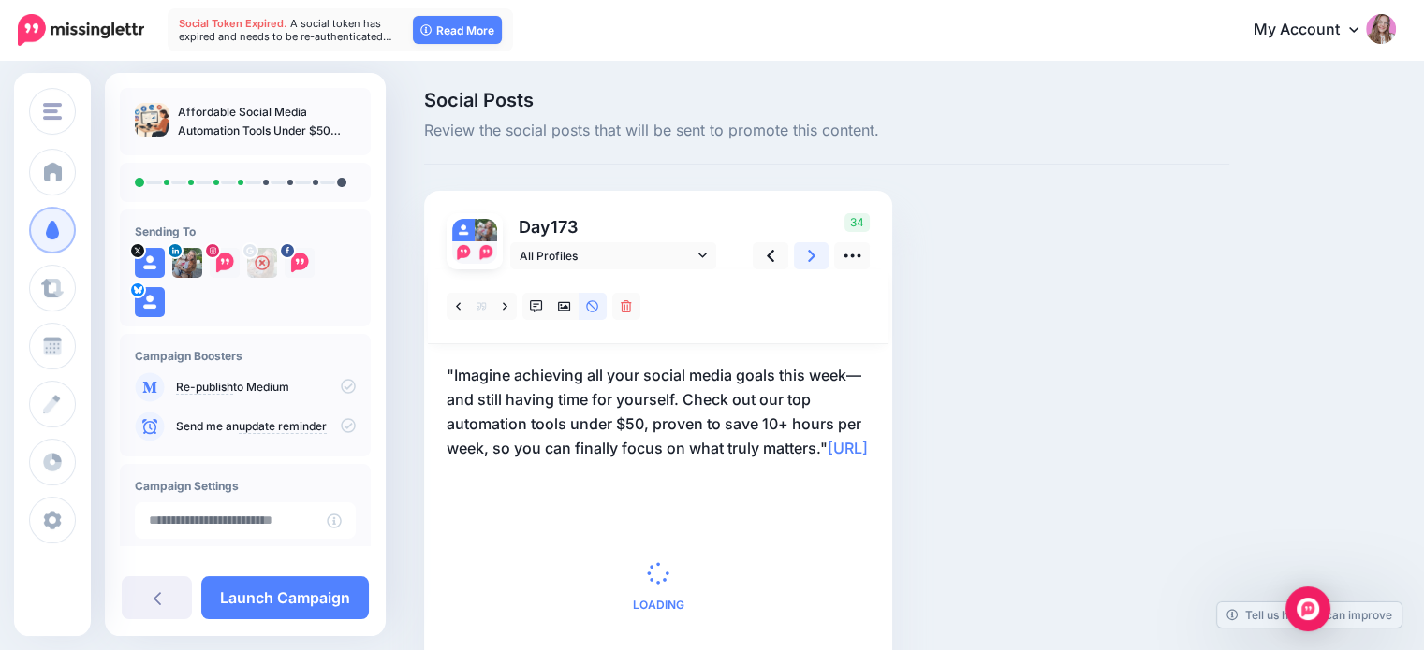
click at [810, 252] on icon at bounding box center [811, 256] width 7 height 12
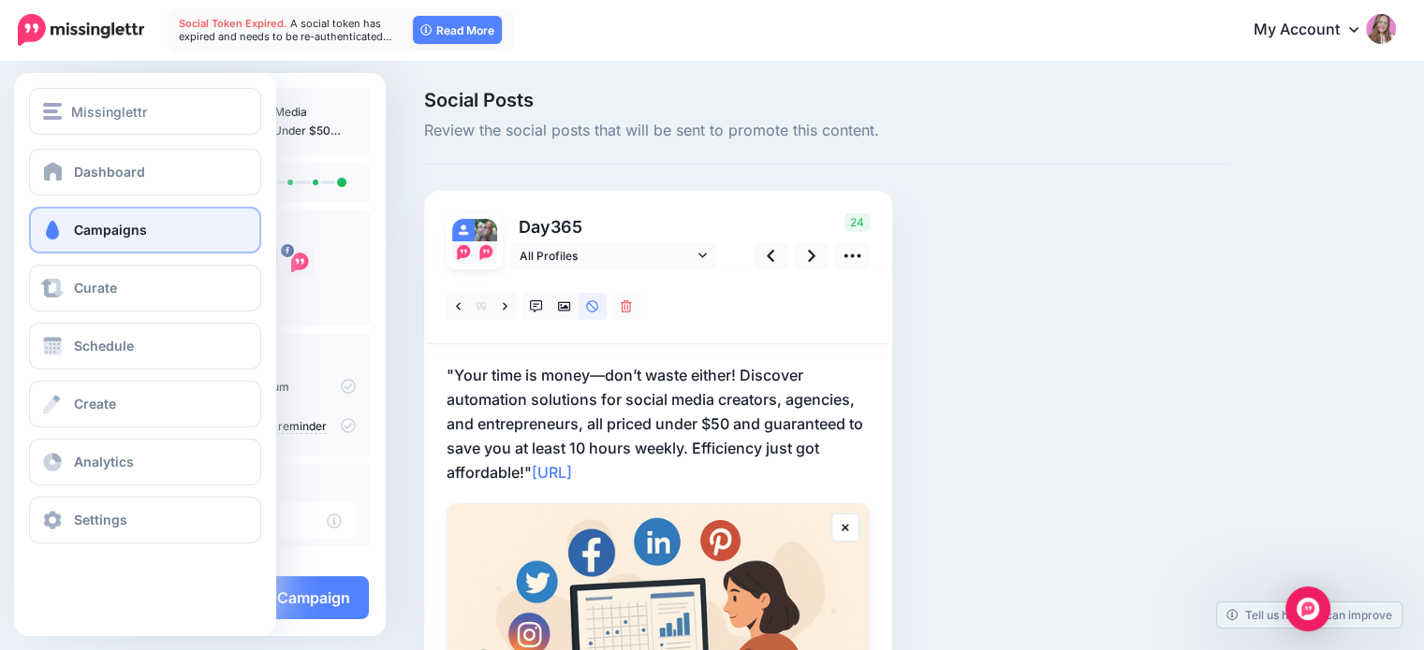
click at [78, 241] on link "Campaigns" at bounding box center [145, 230] width 232 height 47
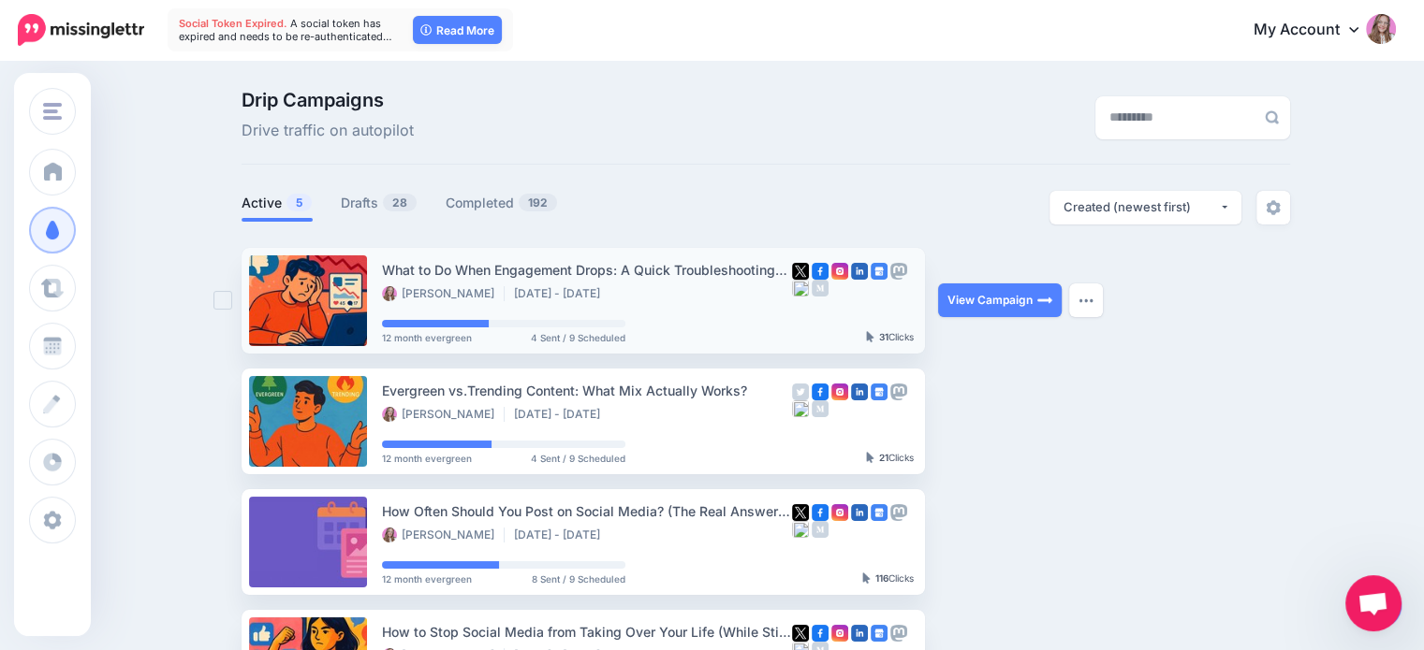
drag, startPoint x: 538, startPoint y: 342, endPoint x: 625, endPoint y: 334, distance: 87.4
click at [625, 334] on span "4 Sent / 9 Scheduled" at bounding box center [578, 337] width 95 height 9
drag, startPoint x: 878, startPoint y: 341, endPoint x: 914, endPoint y: 342, distance: 36.5
click at [913, 342] on div "31 Clicks" at bounding box center [890, 337] width 48 height 11
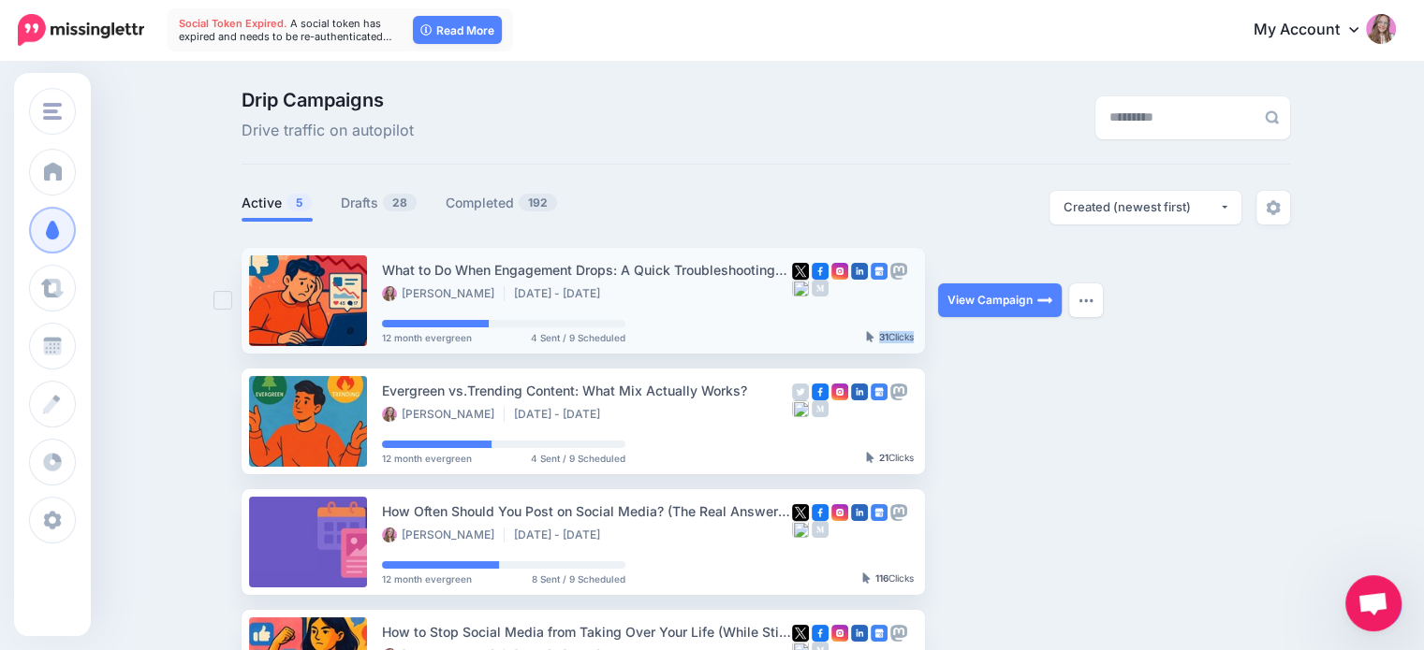
click at [914, 343] on div "What to Do When Engagement Drops: A Quick Troubleshooting Guide Justine Van Noo…" at bounding box center [649, 301] width 535 height 91
drag, startPoint x: 603, startPoint y: 292, endPoint x: 670, endPoint y: 299, distance: 67.7
click at [609, 299] on li "[DATE] - [DATE]" at bounding box center [561, 293] width 95 height 15
click at [1002, 302] on link "View Campaign" at bounding box center [1000, 301] width 124 height 34
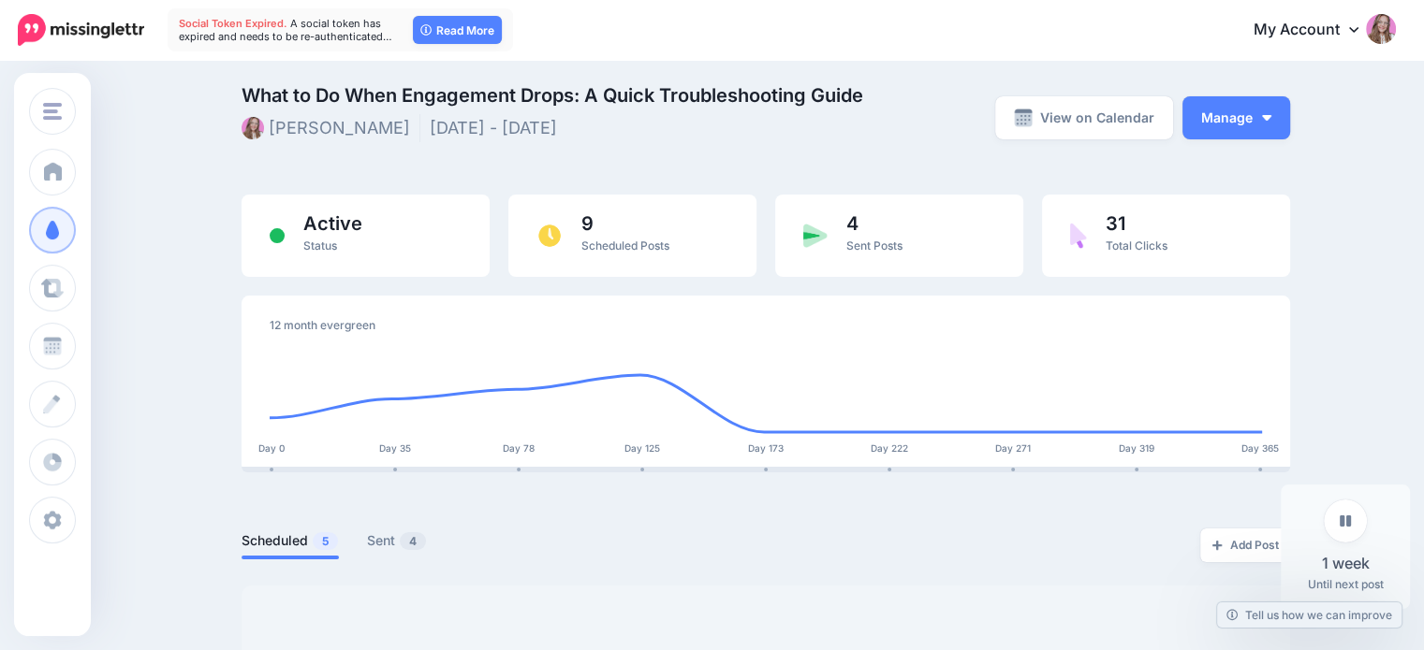
scroll to position [281, 0]
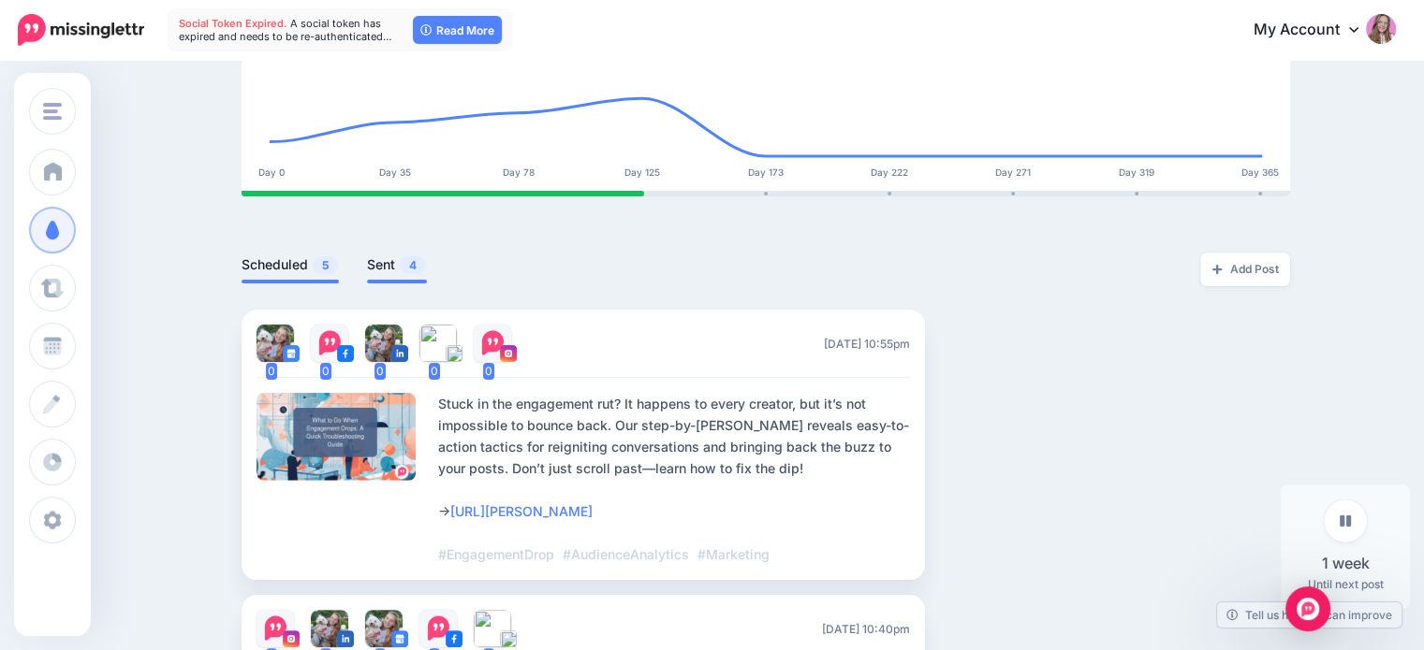
click at [419, 271] on span "4" at bounding box center [413, 265] width 26 height 18
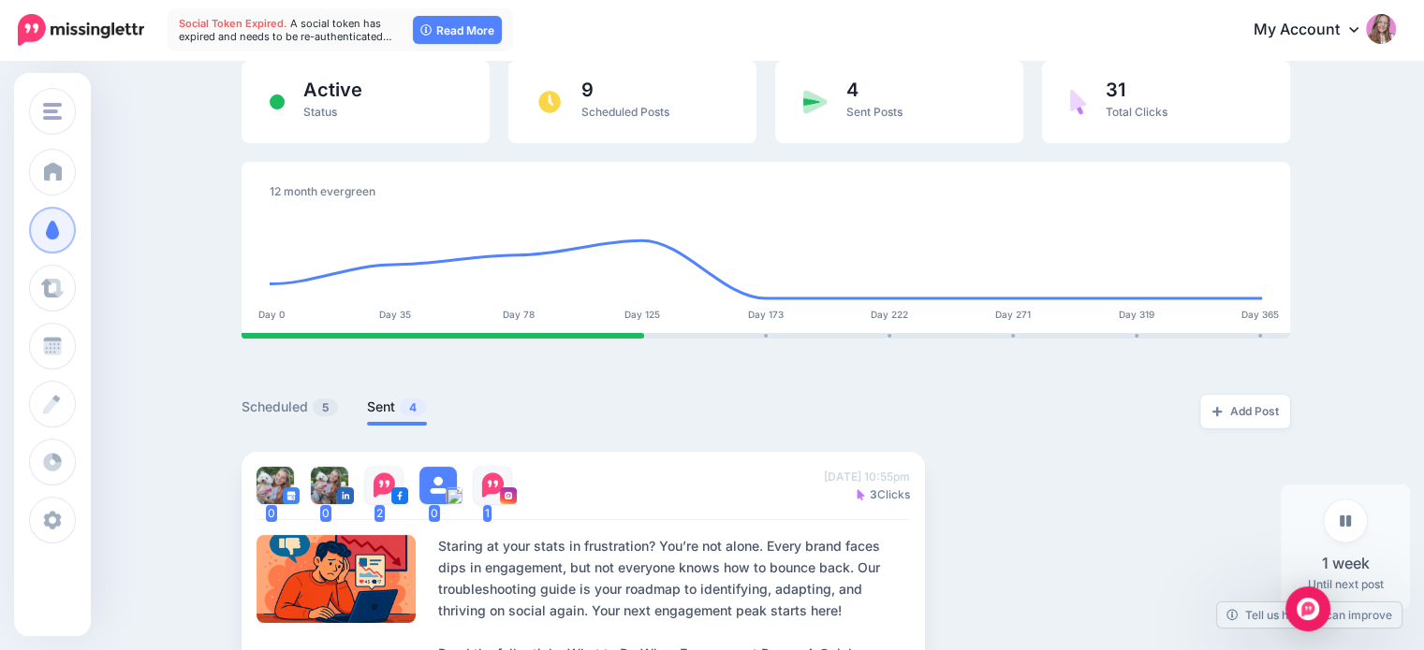
scroll to position [0, 0]
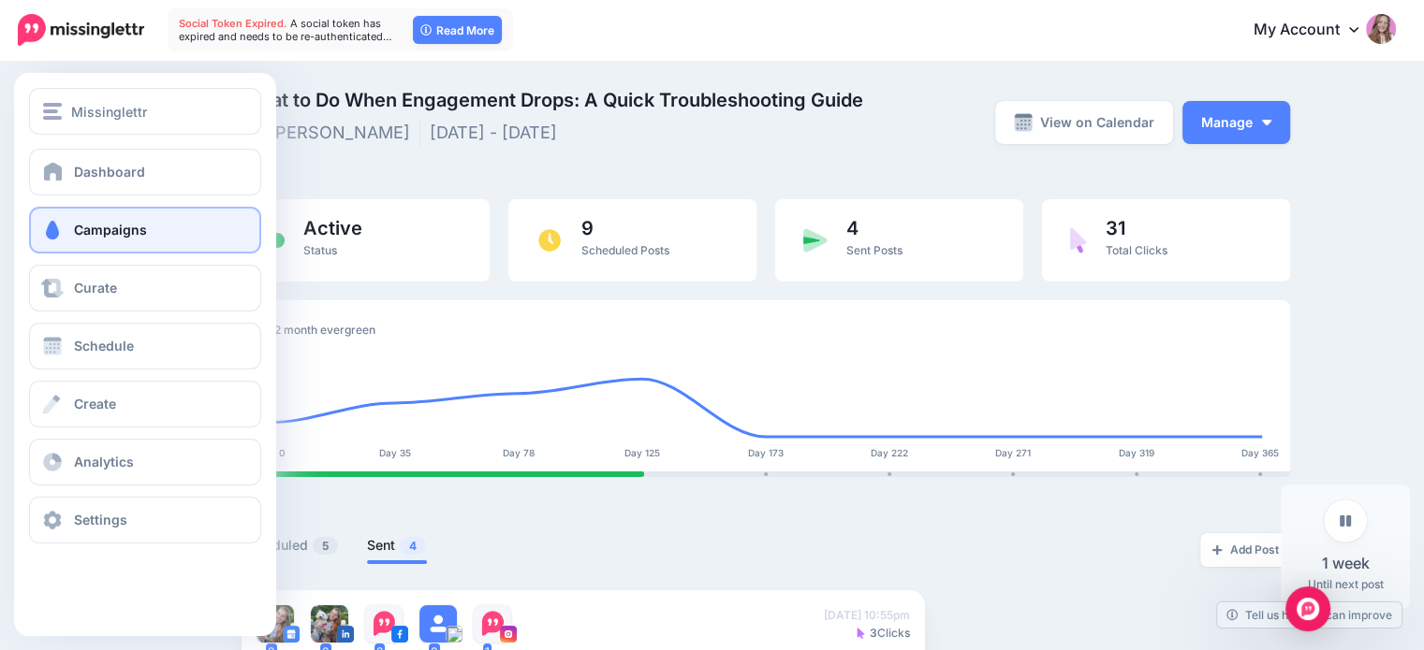
click at [59, 238] on span at bounding box center [52, 230] width 24 height 19
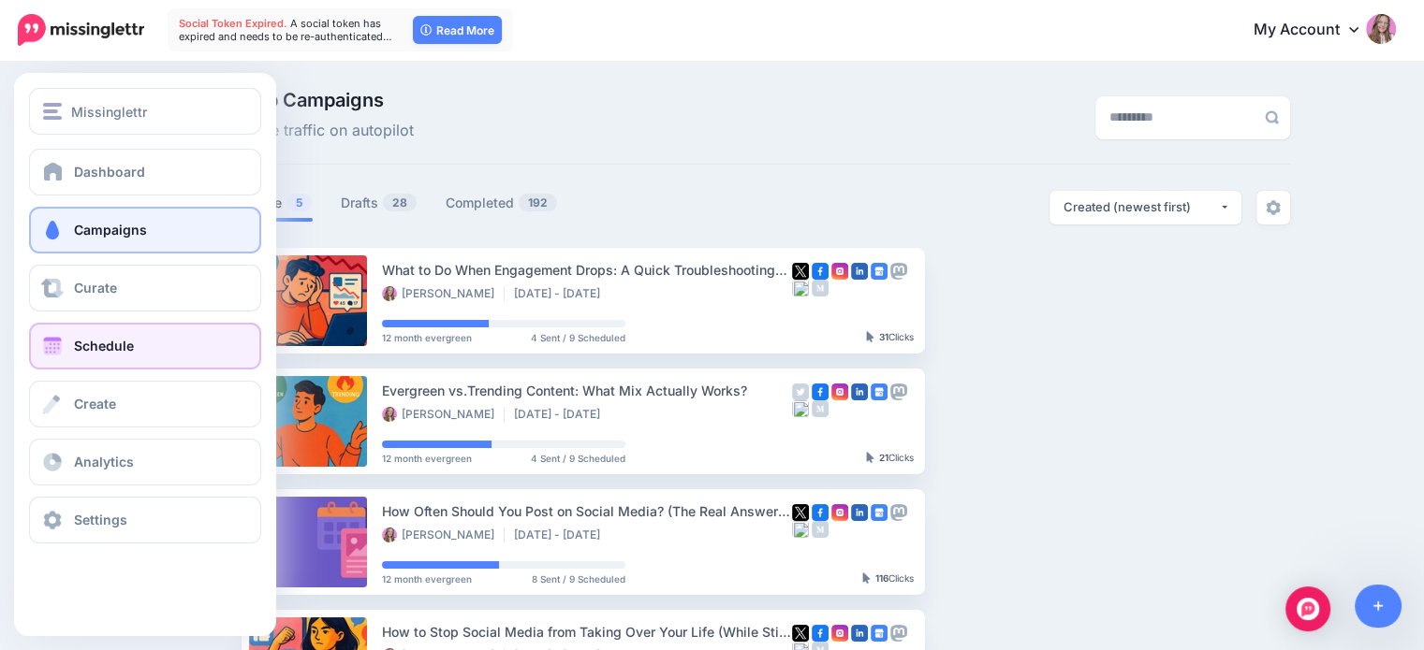
click at [66, 340] on link "Schedule" at bounding box center [145, 346] width 232 height 47
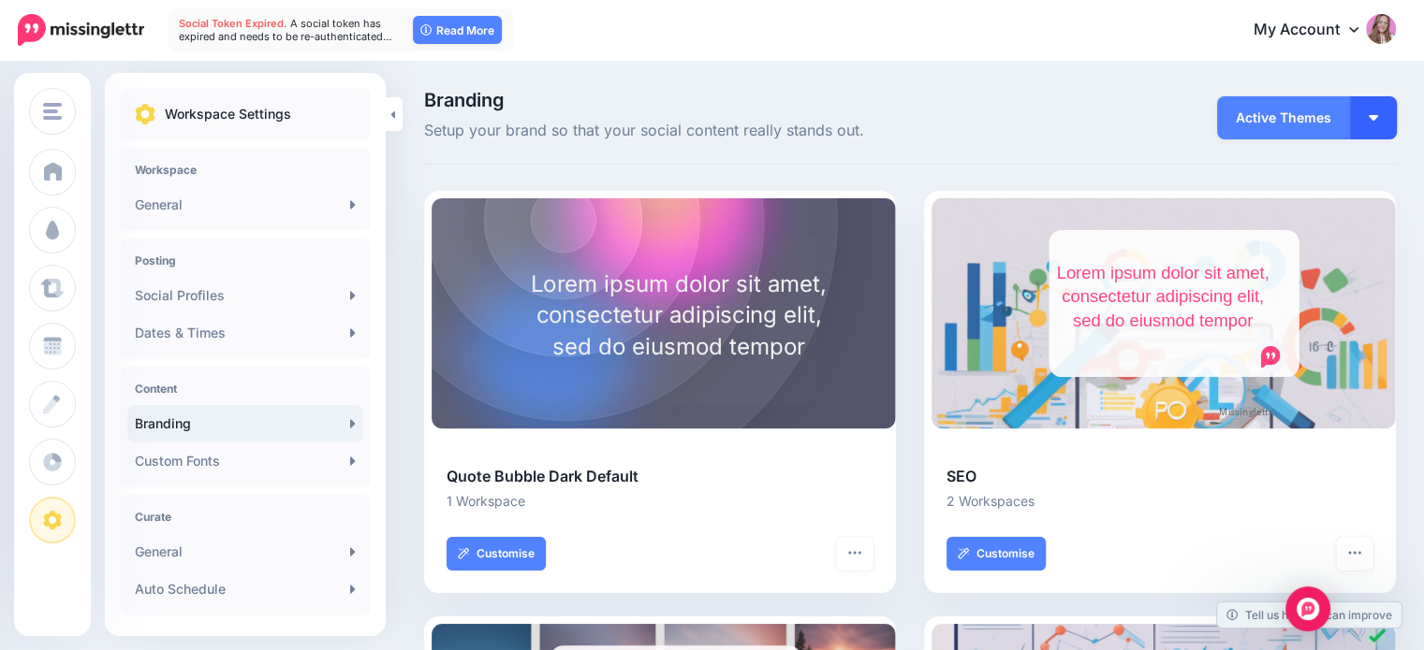
click at [1396, 108] on button "button" at bounding box center [1373, 117] width 47 height 43
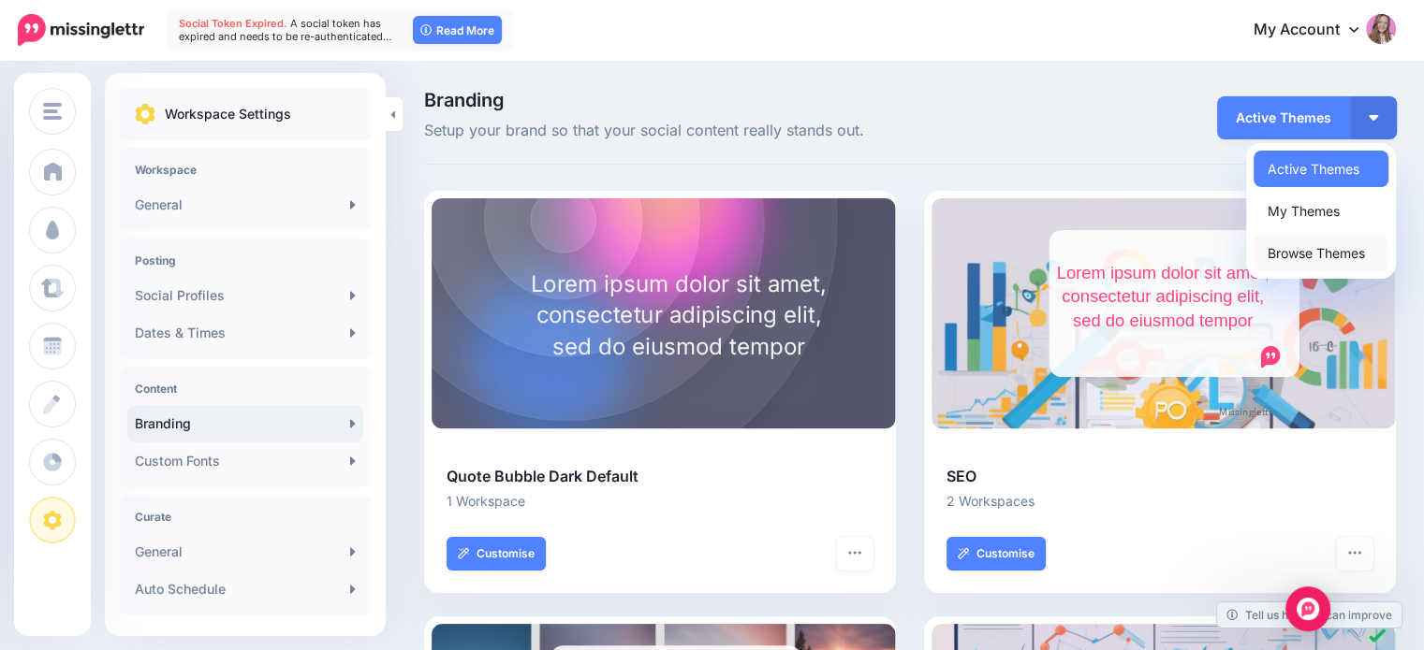
click at [1334, 246] on link "Browse Themes" at bounding box center [1320, 253] width 135 height 37
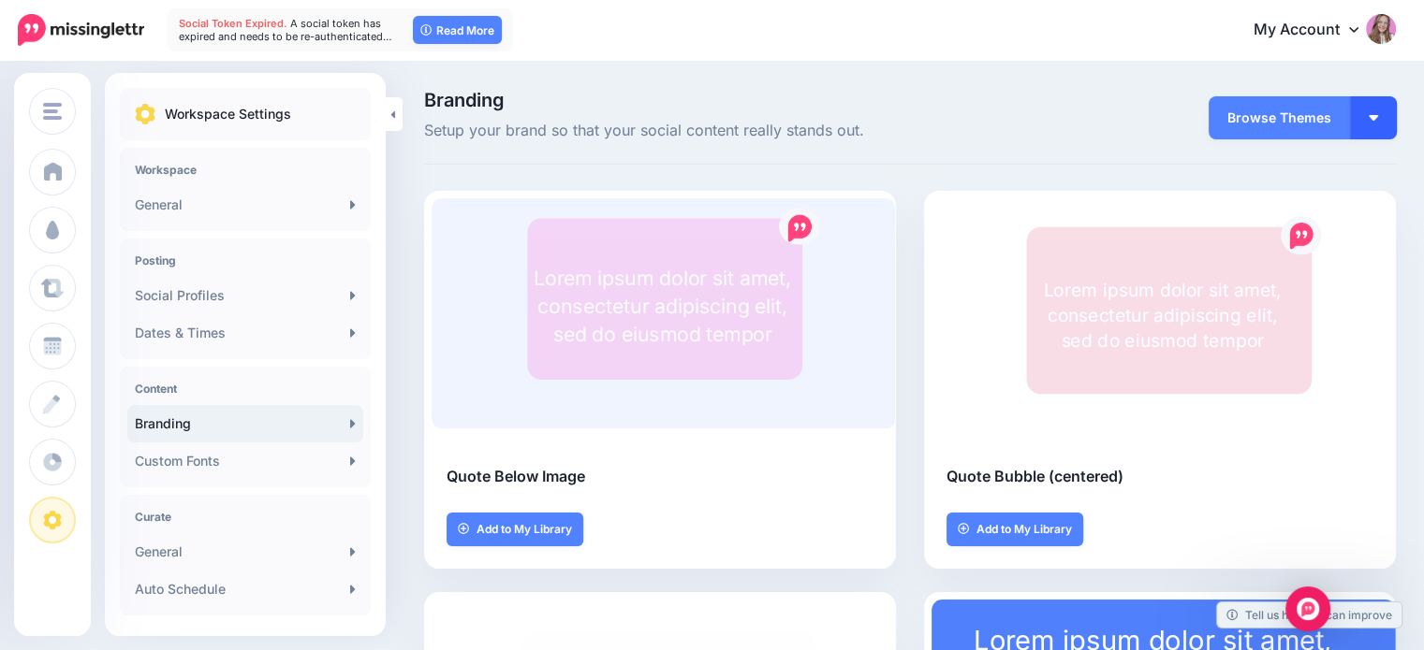
click at [1386, 120] on button "button" at bounding box center [1373, 117] width 47 height 43
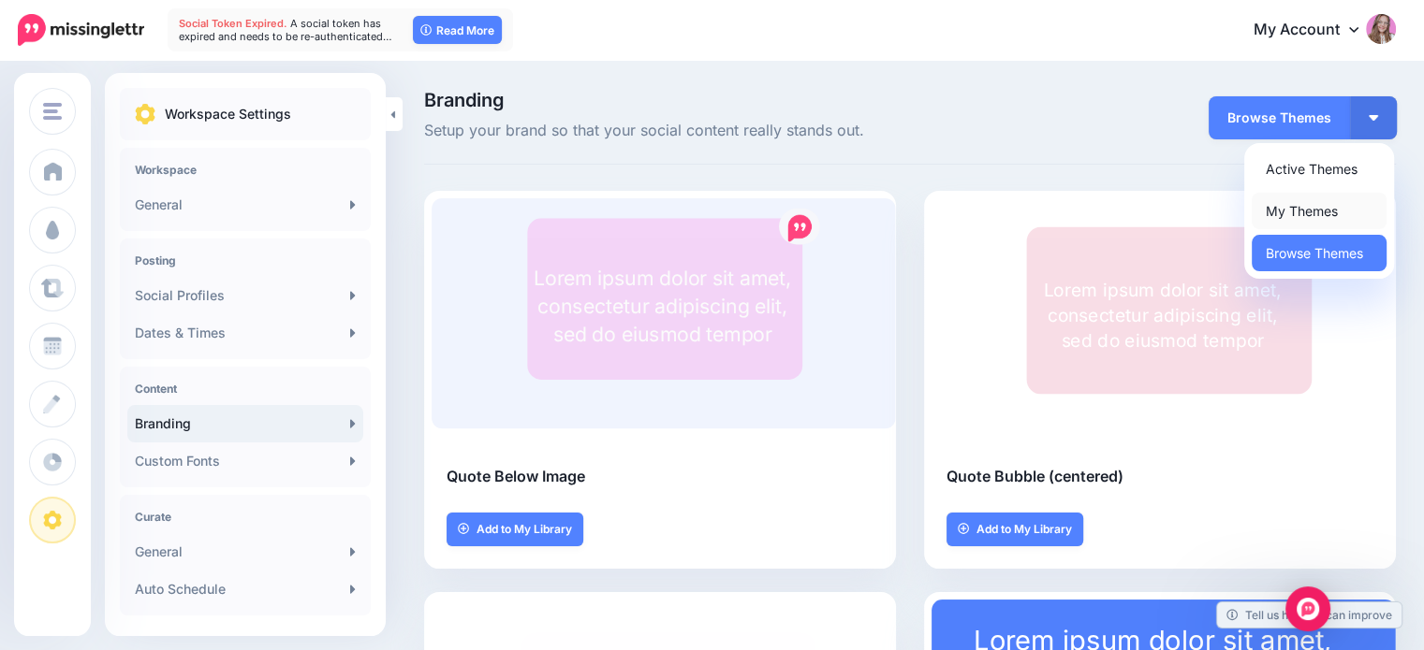
click at [1336, 214] on link "My Themes" at bounding box center [1318, 211] width 135 height 37
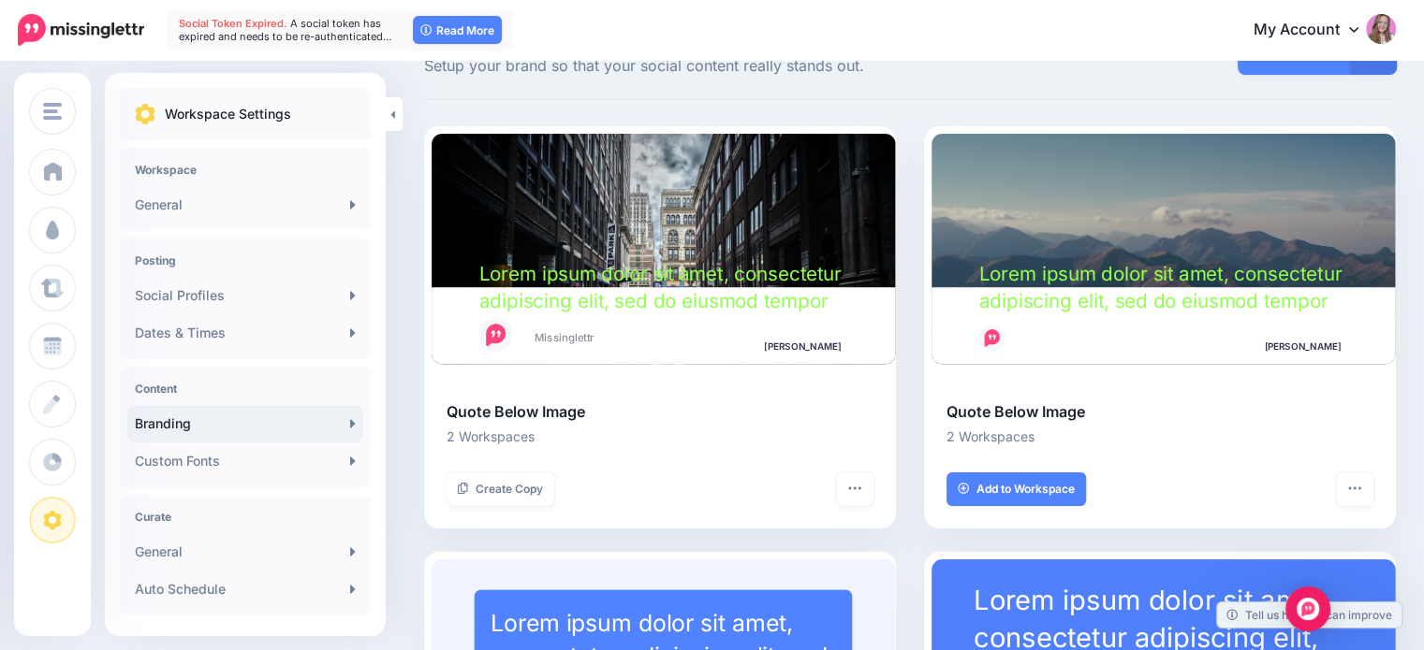
scroll to position [94, 0]
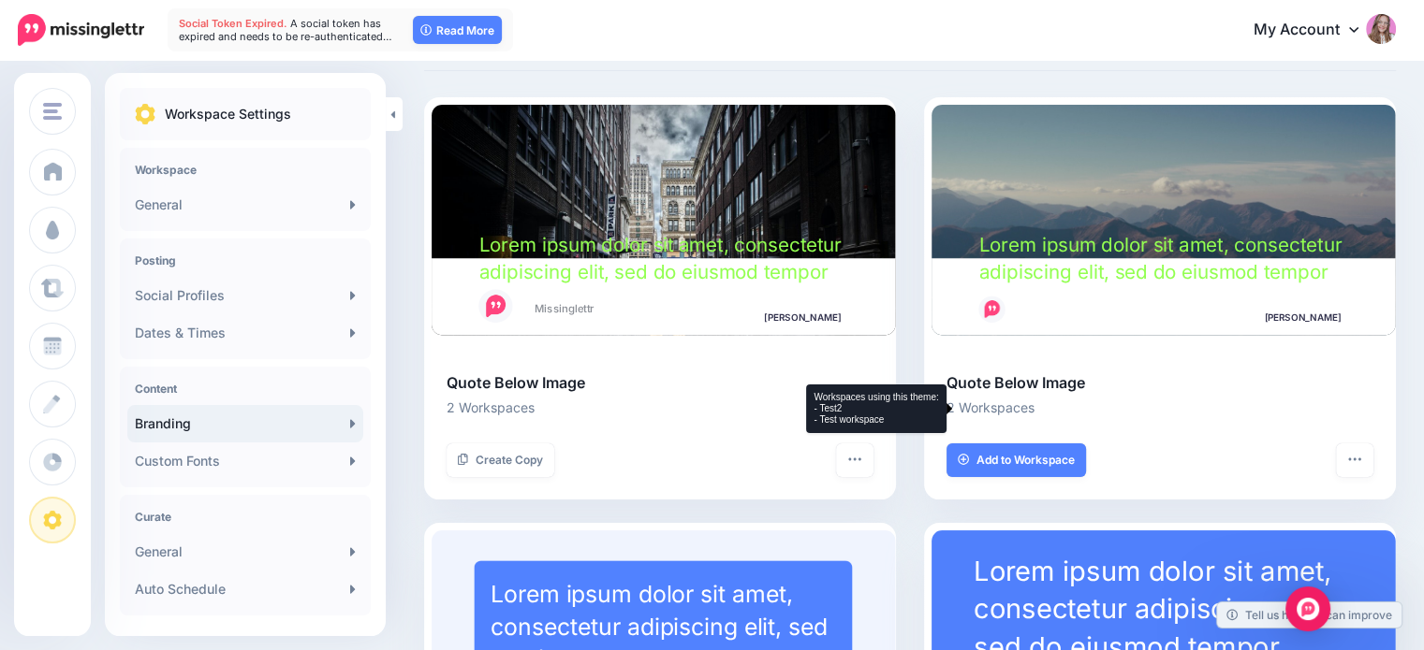
drag, startPoint x: 946, startPoint y: 405, endPoint x: 1045, endPoint y: 412, distance: 99.4
click at [1045, 412] on div "Quote Below Image 2 Workspaces Add to Workspace Remove from Library" at bounding box center [1160, 436] width 472 height 128
click at [1045, 412] on li "2 Workspaces" at bounding box center [1159, 408] width 427 height 22
click at [1373, 465] on button "button" at bounding box center [1354, 461] width 37 height 34
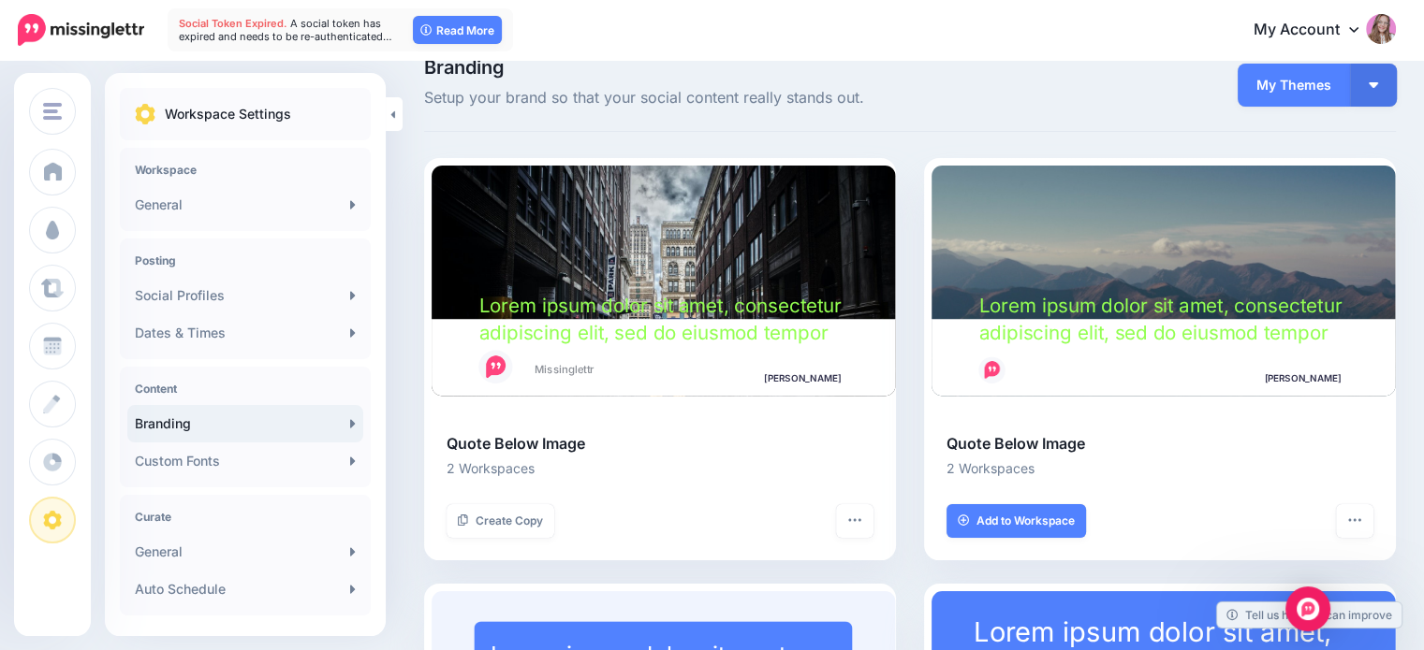
scroll to position [0, 0]
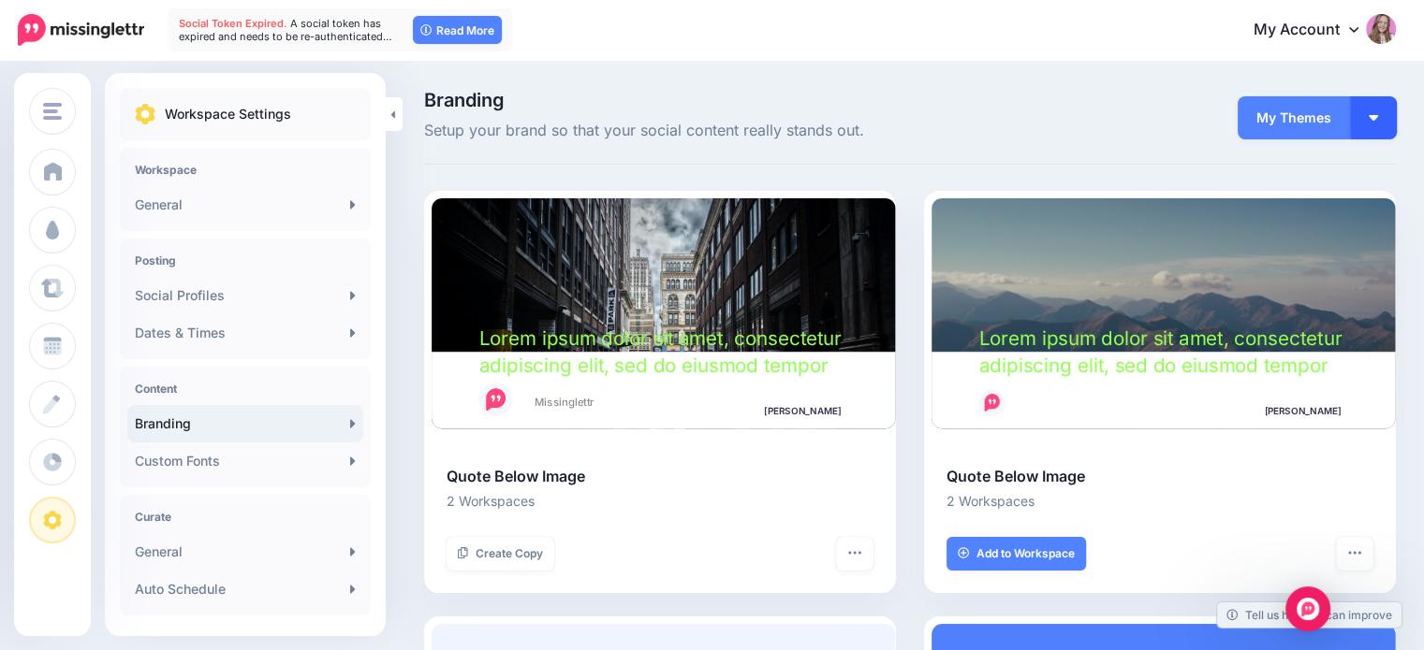
click at [1396, 124] on button "button" at bounding box center [1373, 117] width 47 height 43
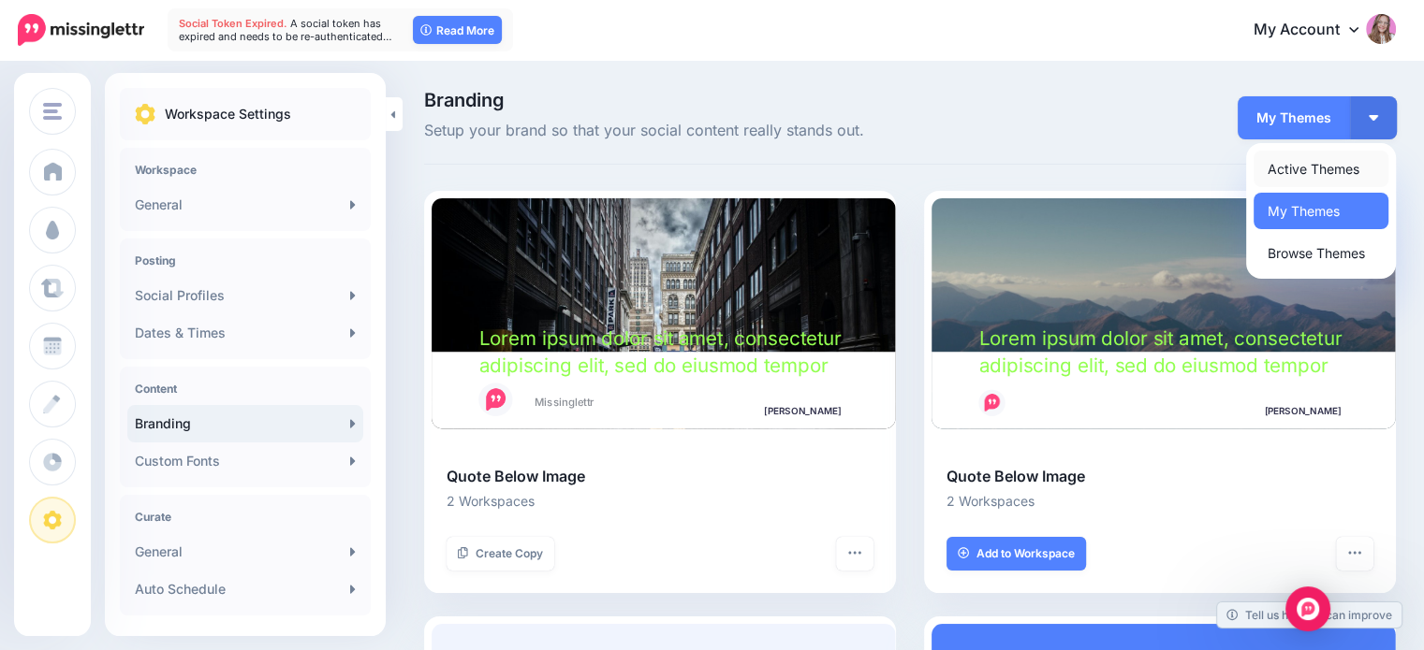
click at [1329, 168] on link "Active Themes" at bounding box center [1320, 169] width 135 height 37
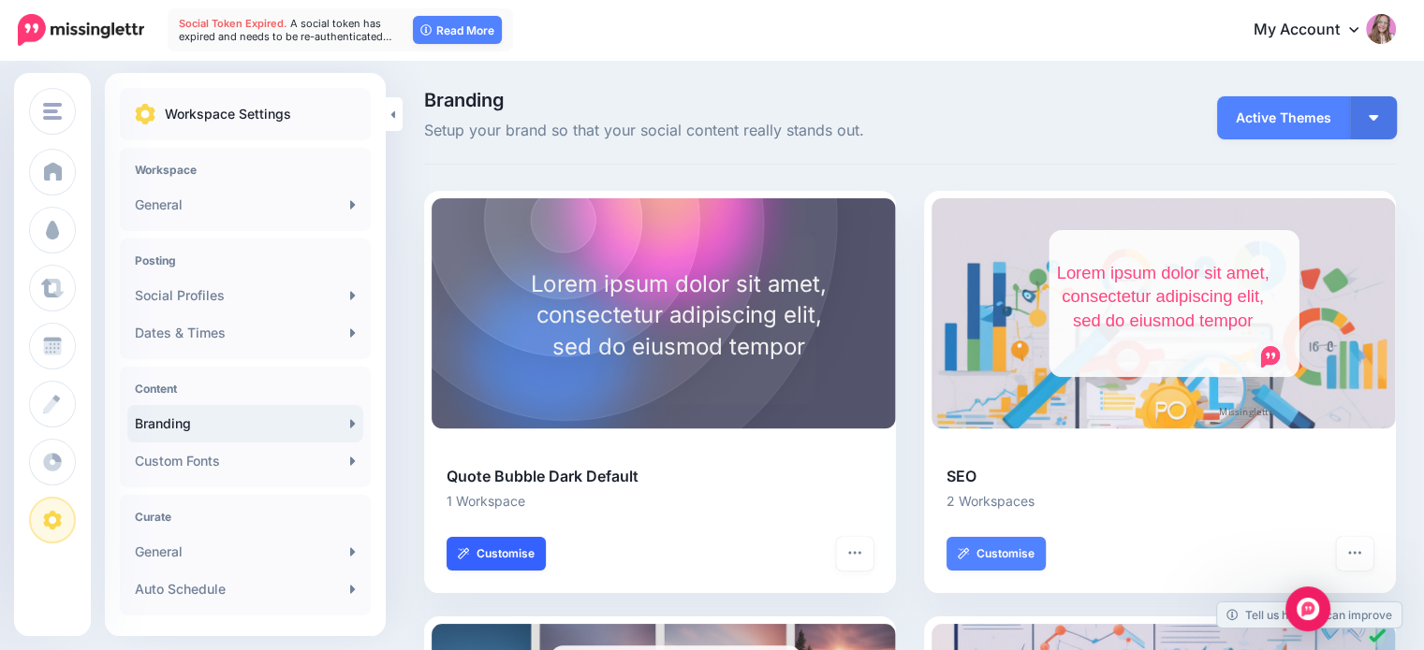
click at [483, 559] on link "Customise" at bounding box center [495, 554] width 99 height 34
select select "***"
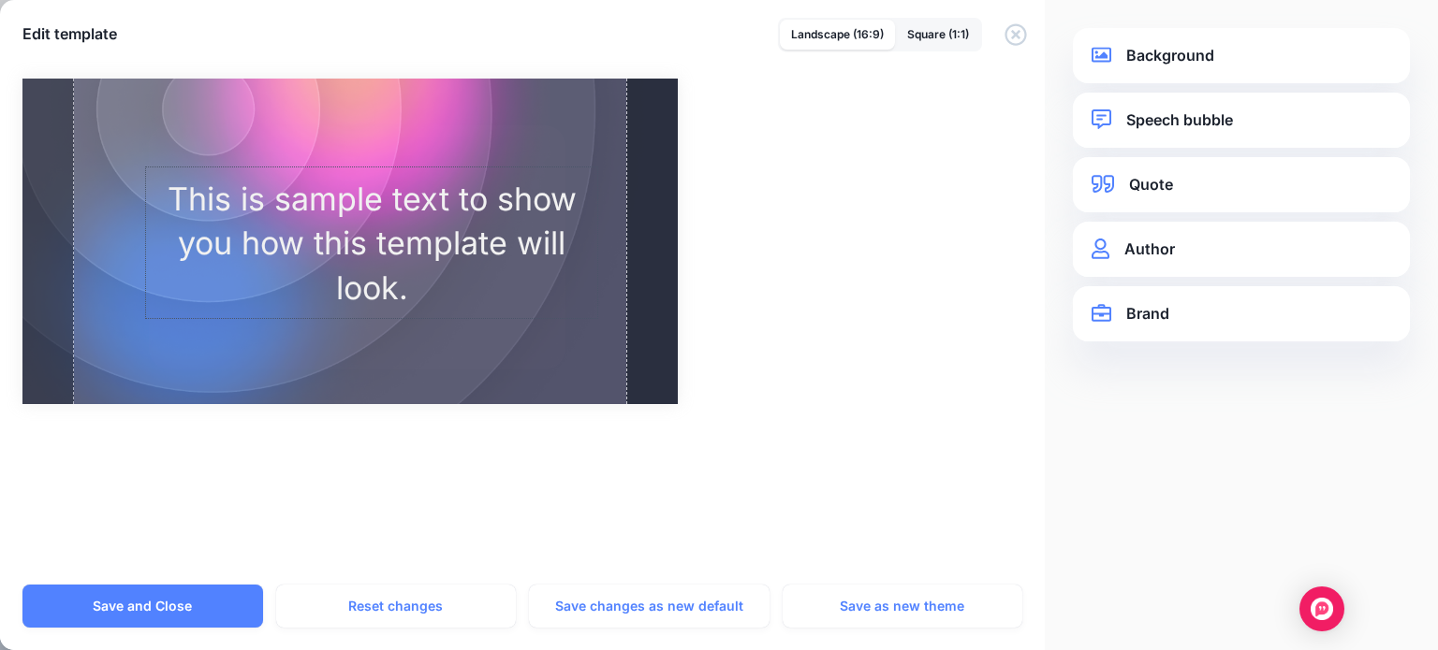
click at [396, 209] on div "This is sample text to show you how this template will look." at bounding box center [371, 243] width 453 height 134
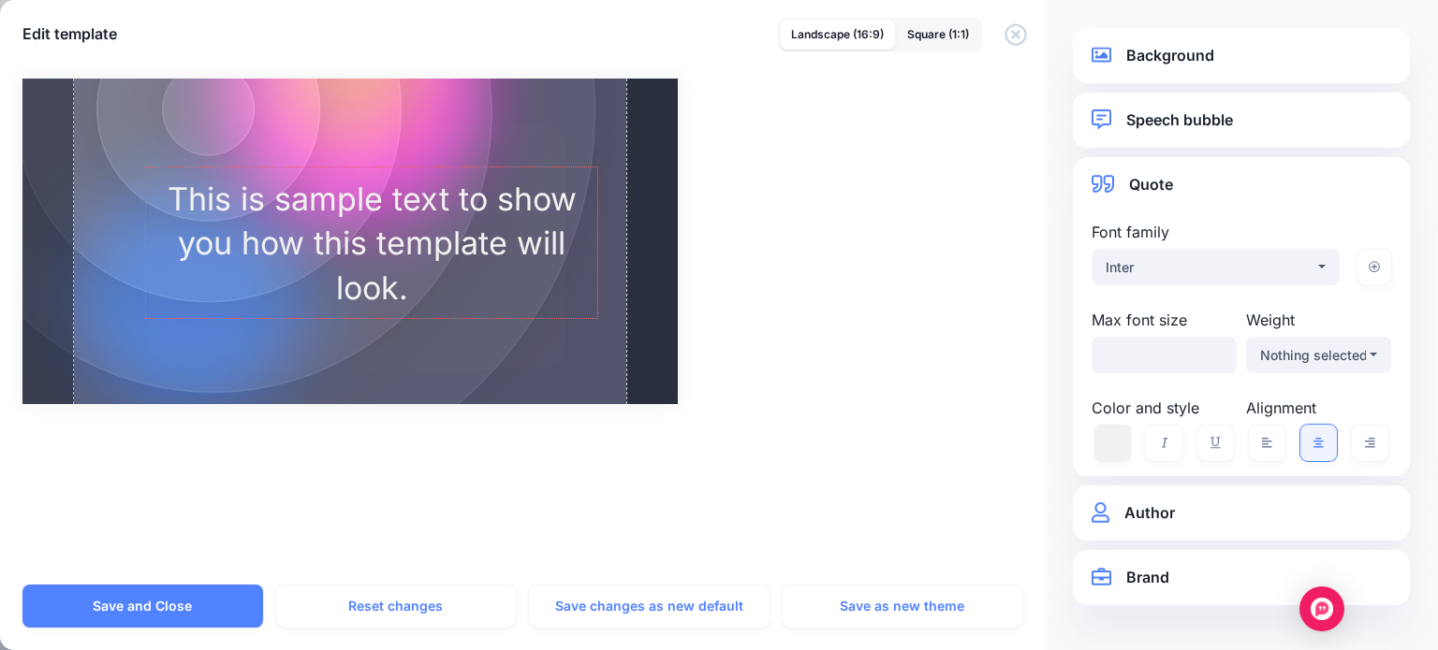
click at [1157, 183] on link "Quote" at bounding box center [1240, 184] width 299 height 25
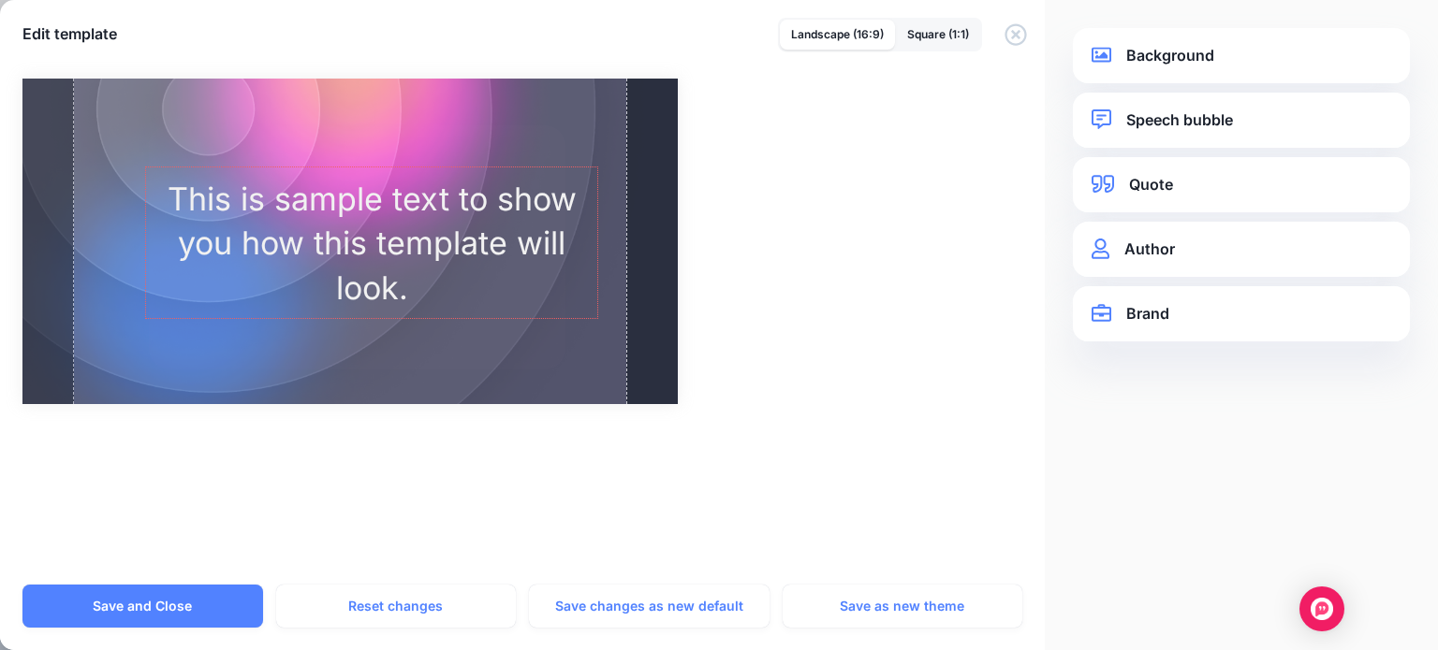
click at [1162, 259] on link "Author" at bounding box center [1240, 249] width 299 height 25
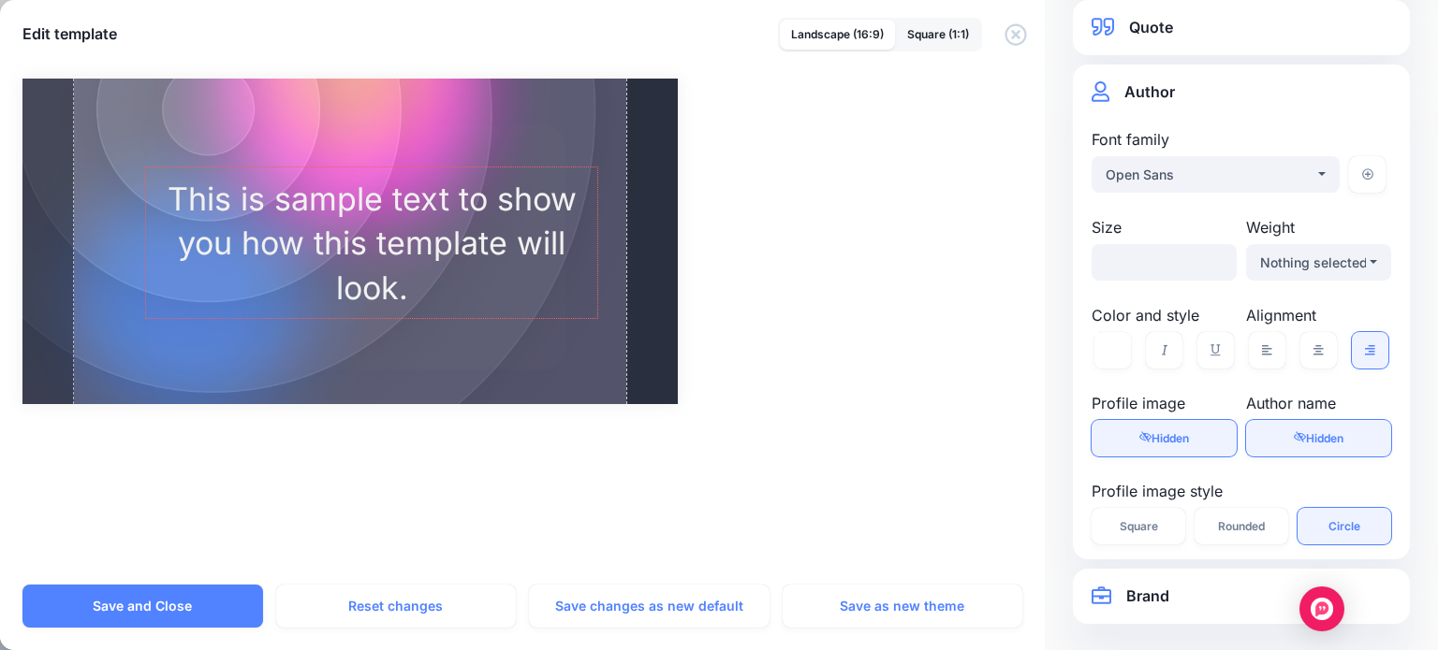
scroll to position [158, 0]
click at [1172, 446] on link "Visible Hidden" at bounding box center [1163, 437] width 145 height 37
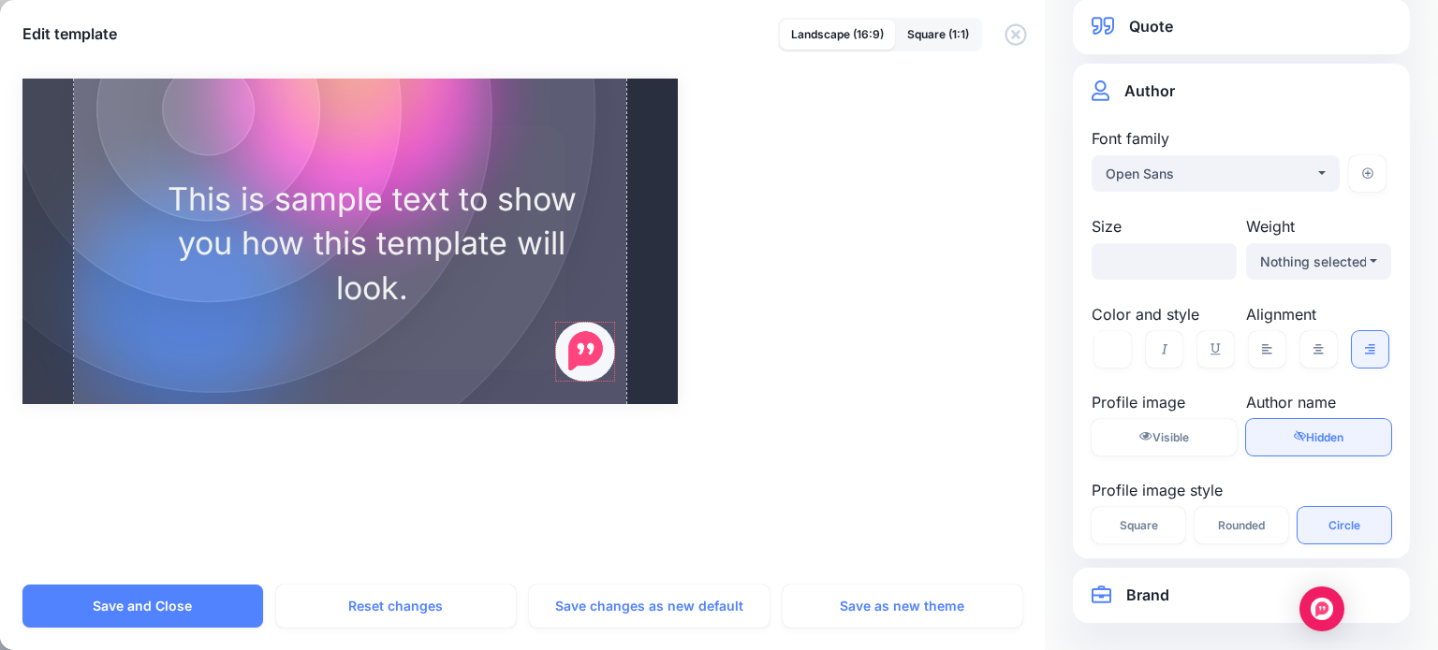
drag, startPoint x: 554, startPoint y: 124, endPoint x: 588, endPoint y: 343, distance: 220.7
click at [588, 343] on div at bounding box center [585, 352] width 60 height 60
click at [1307, 431] on span "Hidden" at bounding box center [1324, 438] width 37 height 14
drag, startPoint x: 493, startPoint y: 346, endPoint x: 431, endPoint y: 348, distance: 62.7
click at [431, 348] on span "Justine Van Noort" at bounding box center [457, 348] width 132 height 24
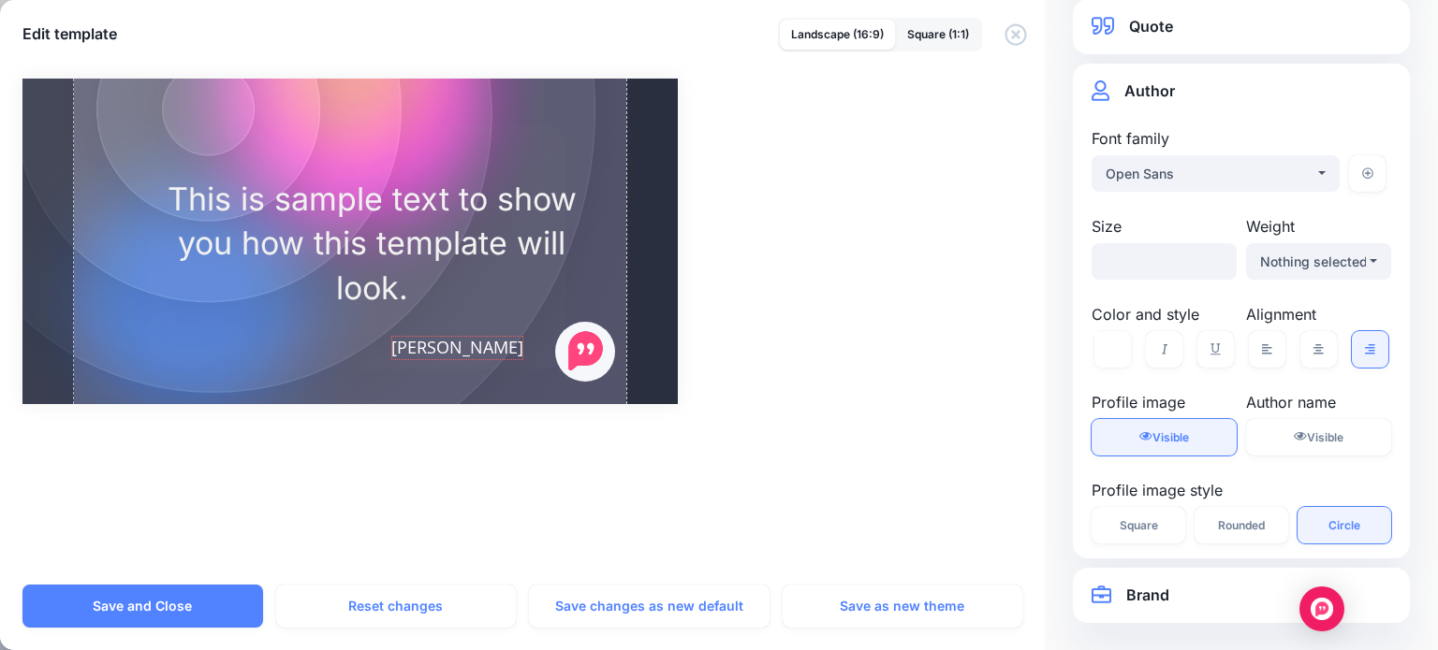
click at [1172, 434] on span "Visible" at bounding box center [1170, 438] width 37 height 14
click at [1334, 428] on link "Visible Hidden" at bounding box center [1318, 437] width 145 height 37
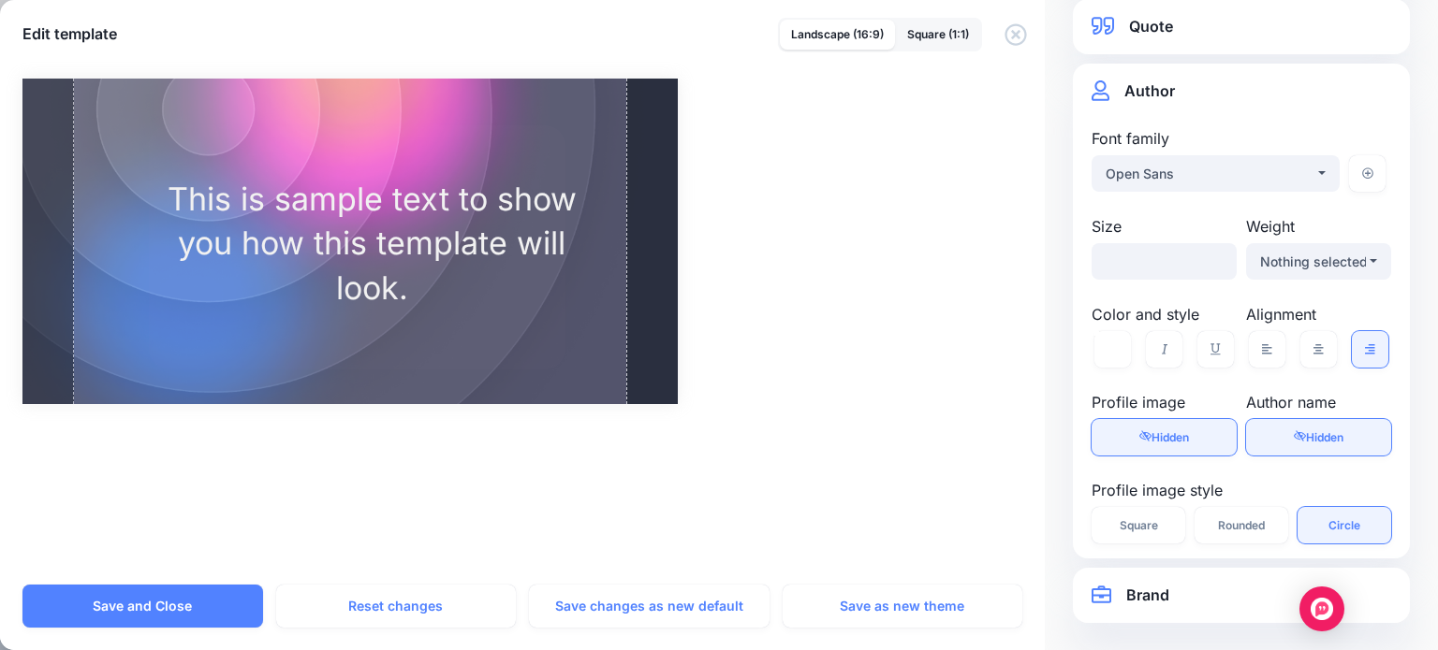
click at [1167, 591] on link "Brand" at bounding box center [1240, 595] width 299 height 25
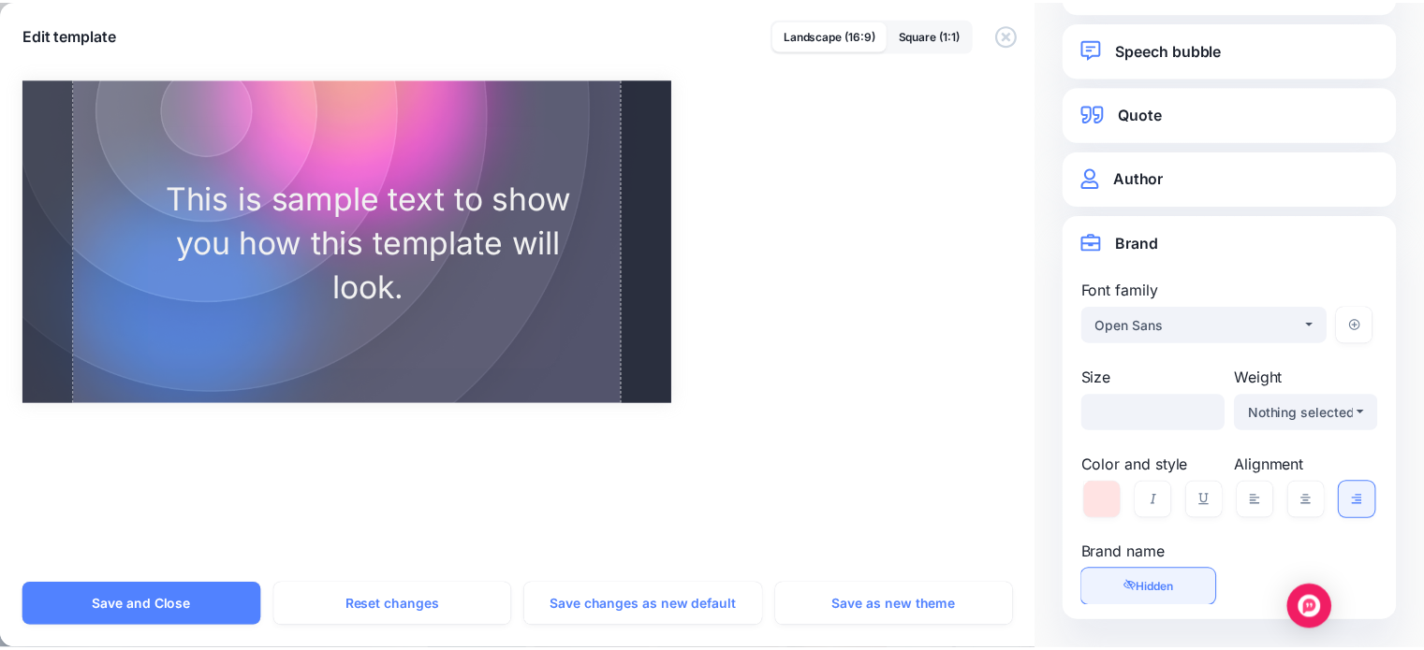
scroll to position [71, 0]
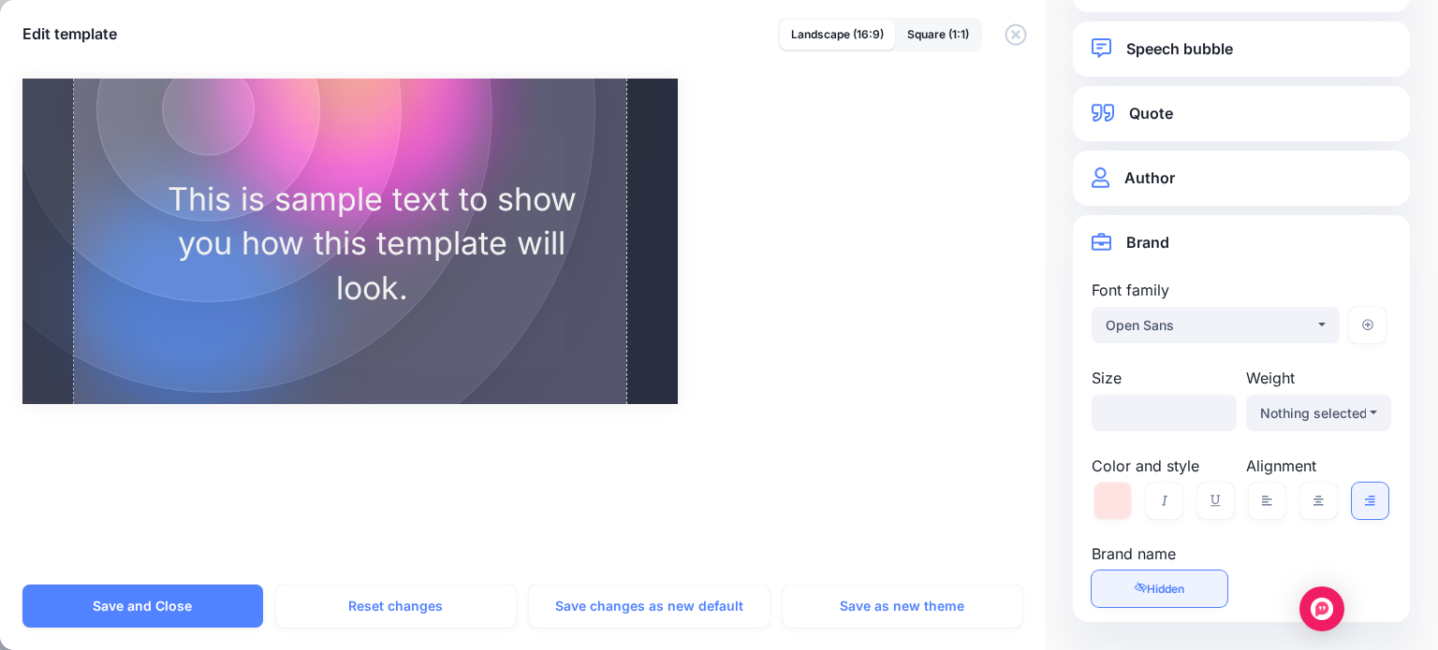
click at [1154, 579] on link "Visible Hidden" at bounding box center [1159, 589] width 136 height 37
click at [1157, 577] on link "Visible Hidden" at bounding box center [1159, 589] width 136 height 37
click at [940, 29] on link "Square (1:1)" at bounding box center [938, 35] width 84 height 30
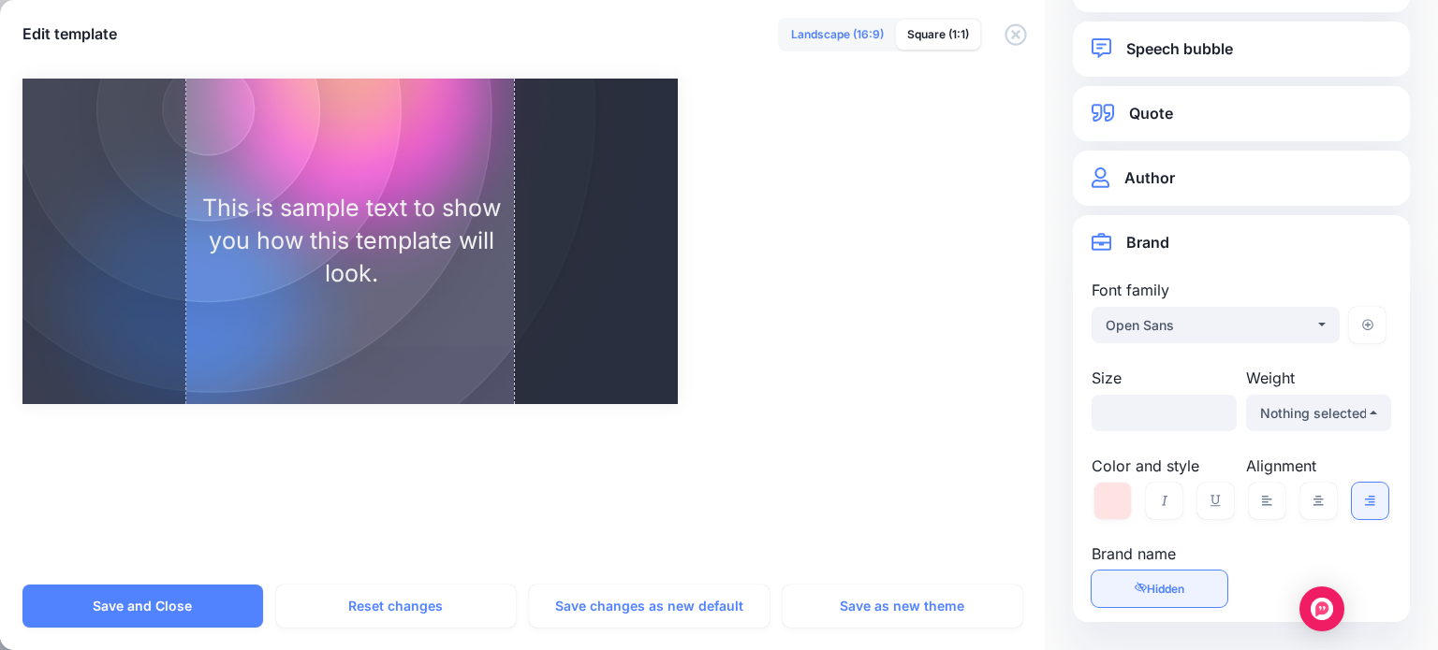
click at [842, 31] on link "Landscape (16:9)" at bounding box center [837, 35] width 115 height 30
select select "***"
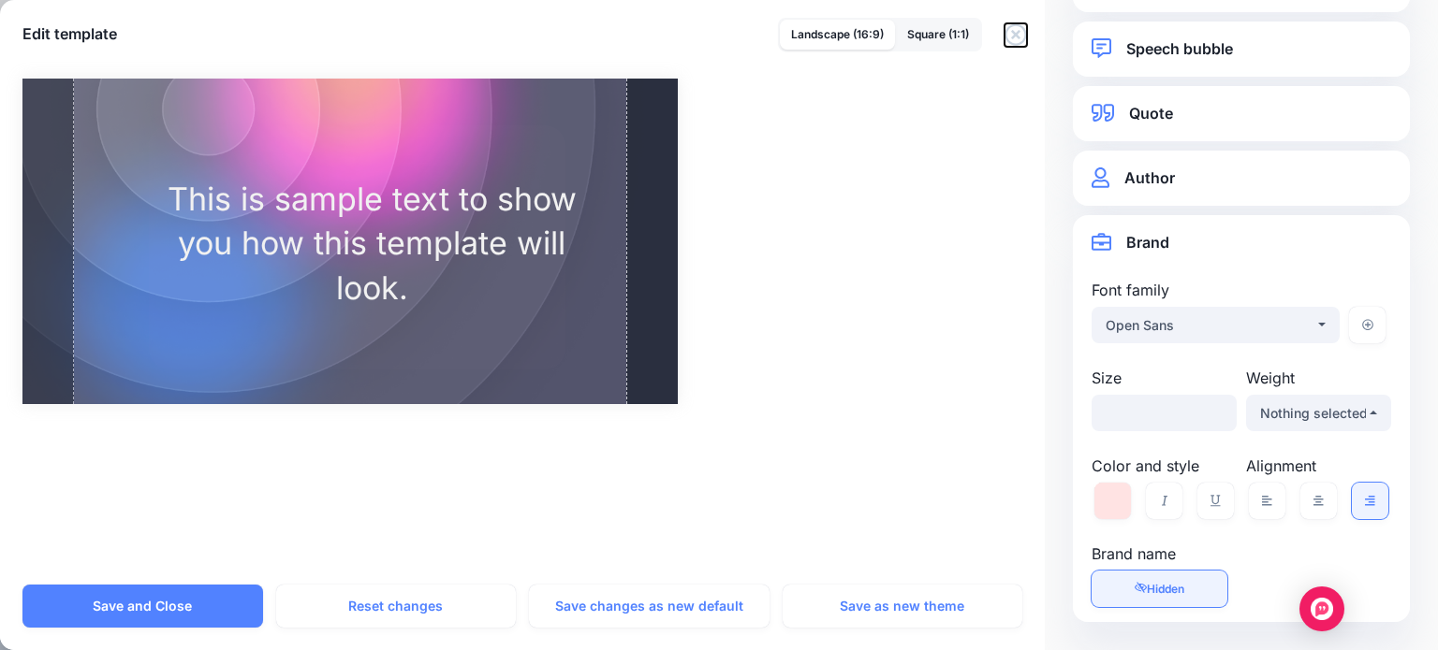
click at [1011, 32] on icon "button" at bounding box center [1015, 34] width 22 height 22
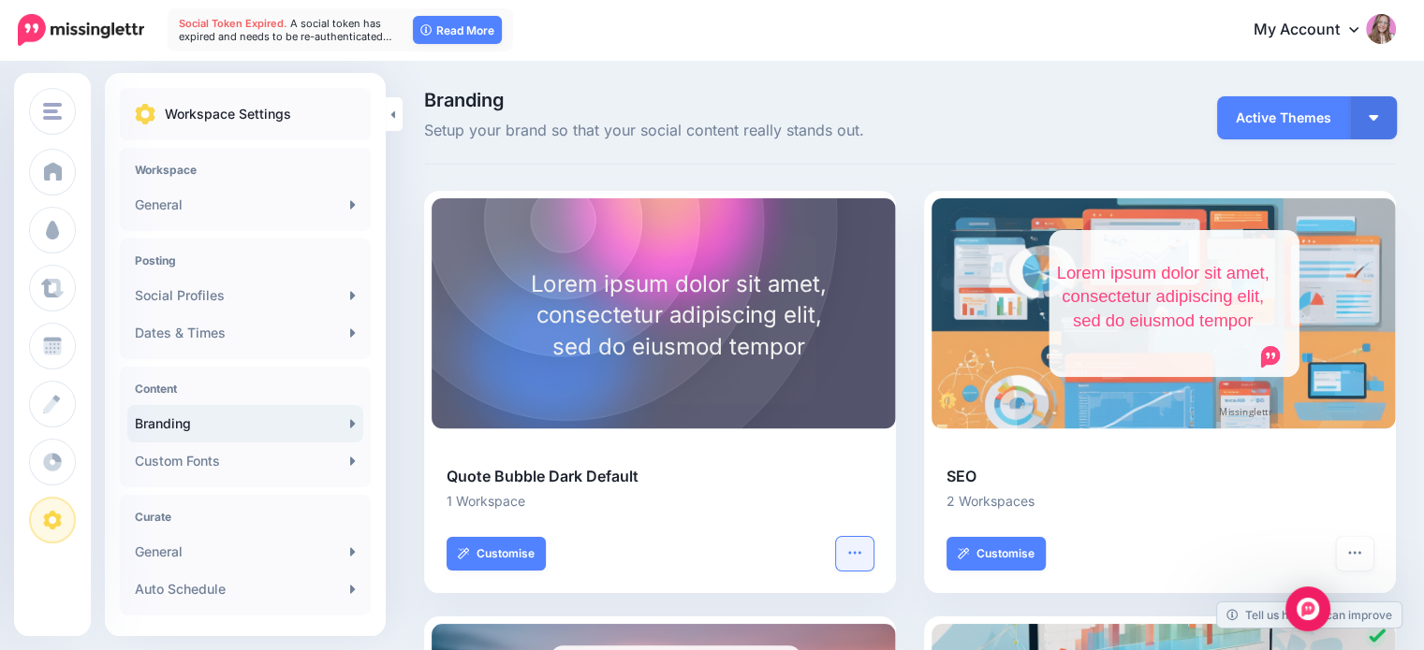
click at [862, 552] on icon "button" at bounding box center [854, 553] width 15 height 15
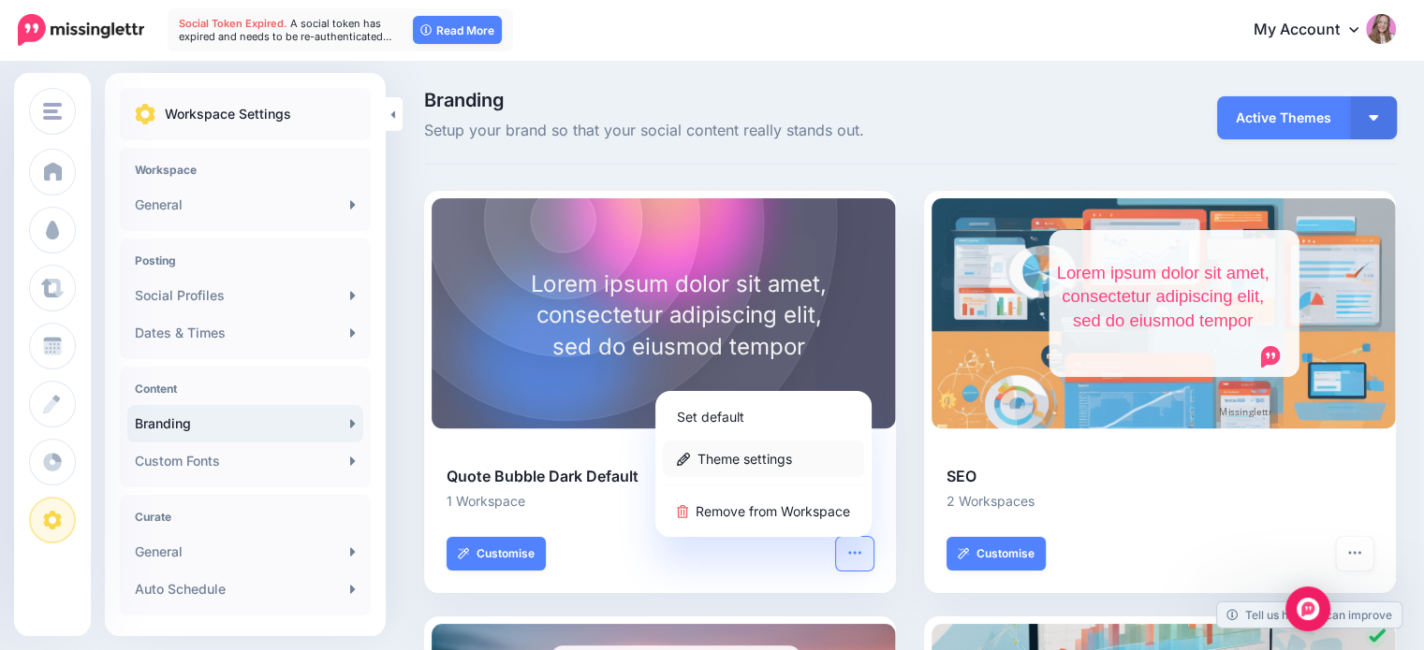
click at [728, 463] on link "Theme settings" at bounding box center [763, 459] width 201 height 37
type input "**********"
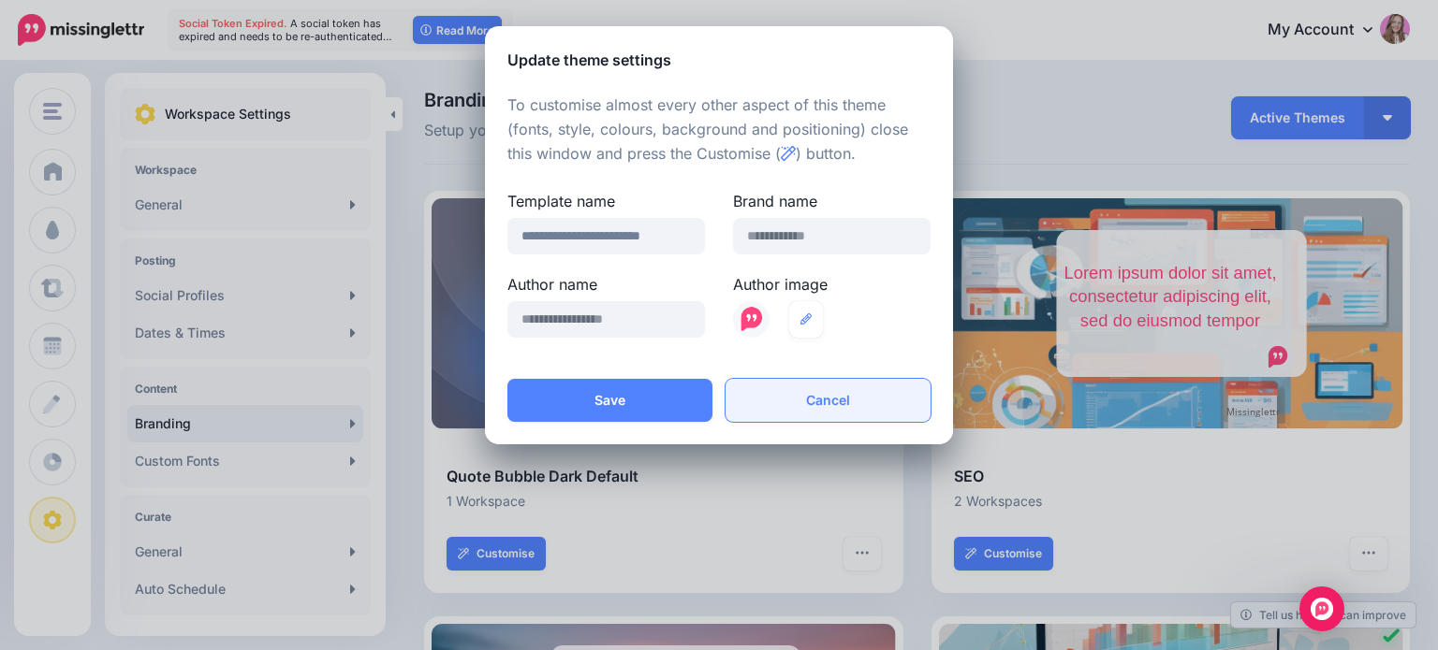
click at [809, 400] on button "Cancel" at bounding box center [827, 400] width 205 height 43
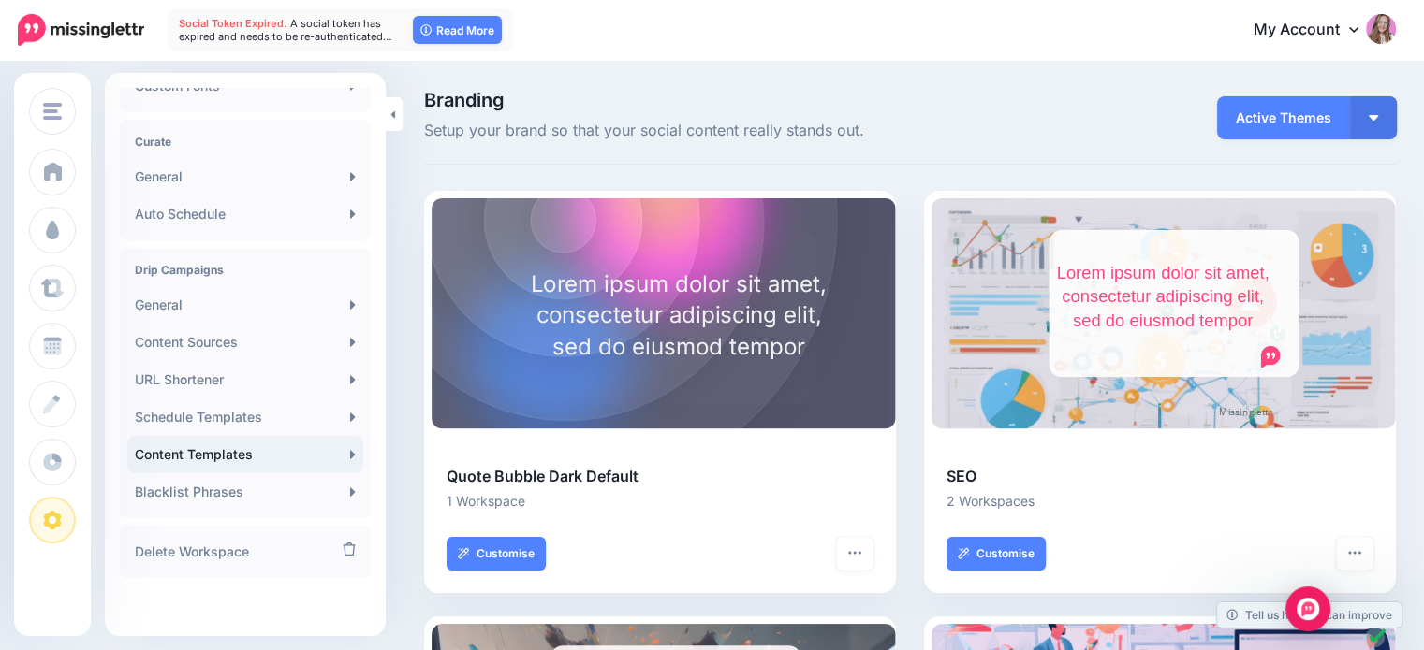
scroll to position [378, 0]
click at [225, 446] on link "Content Templates" at bounding box center [245, 451] width 236 height 37
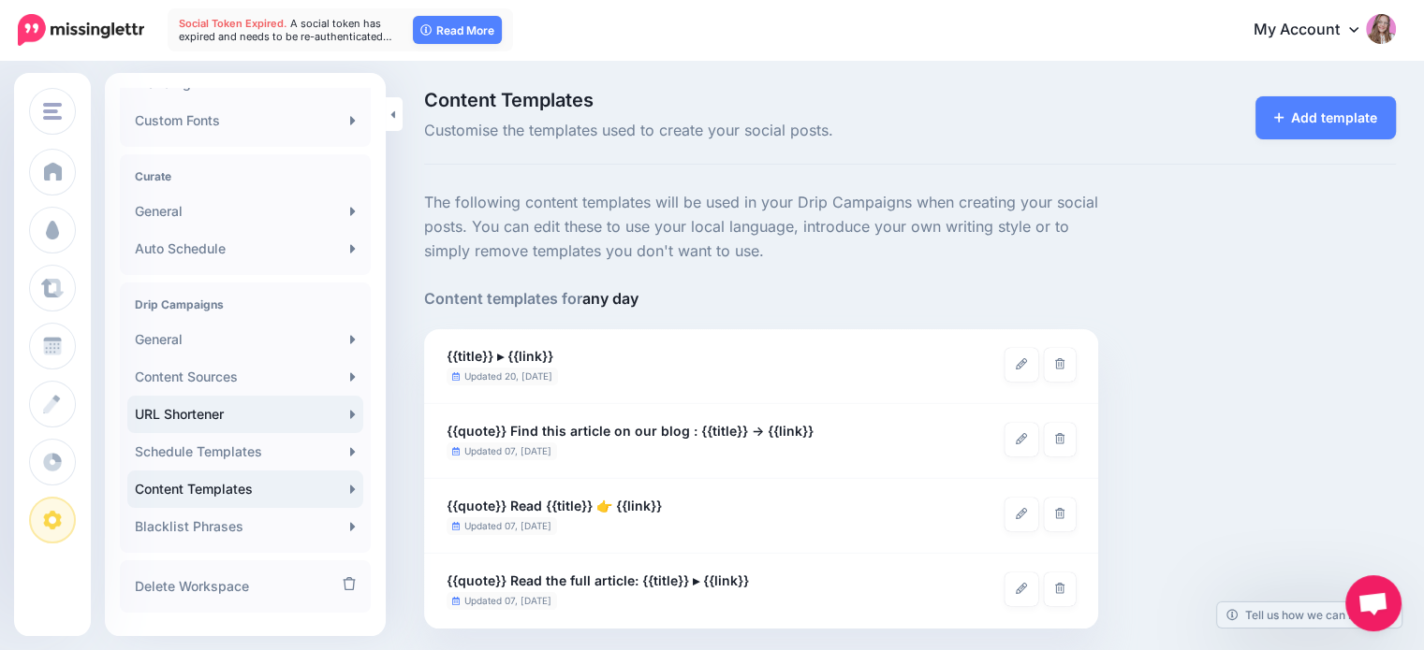
scroll to position [374, 0]
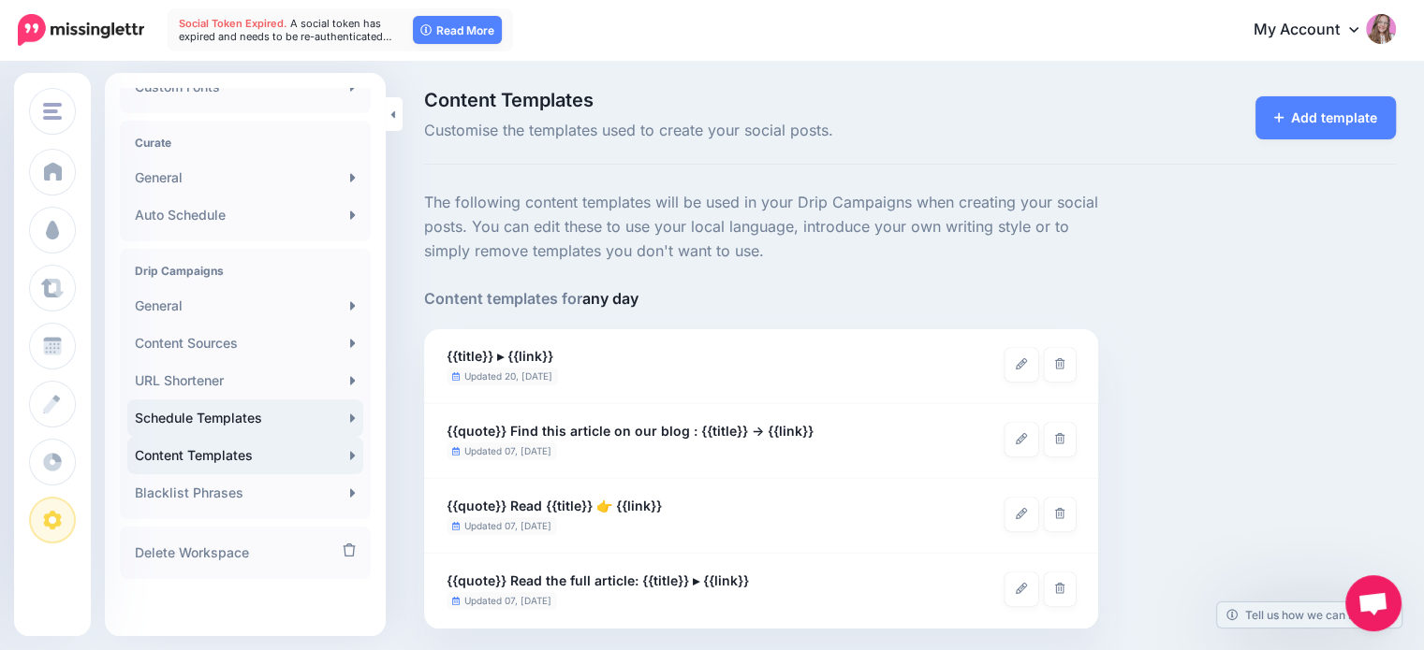
click at [206, 421] on link "Schedule Templates" at bounding box center [245, 418] width 236 height 37
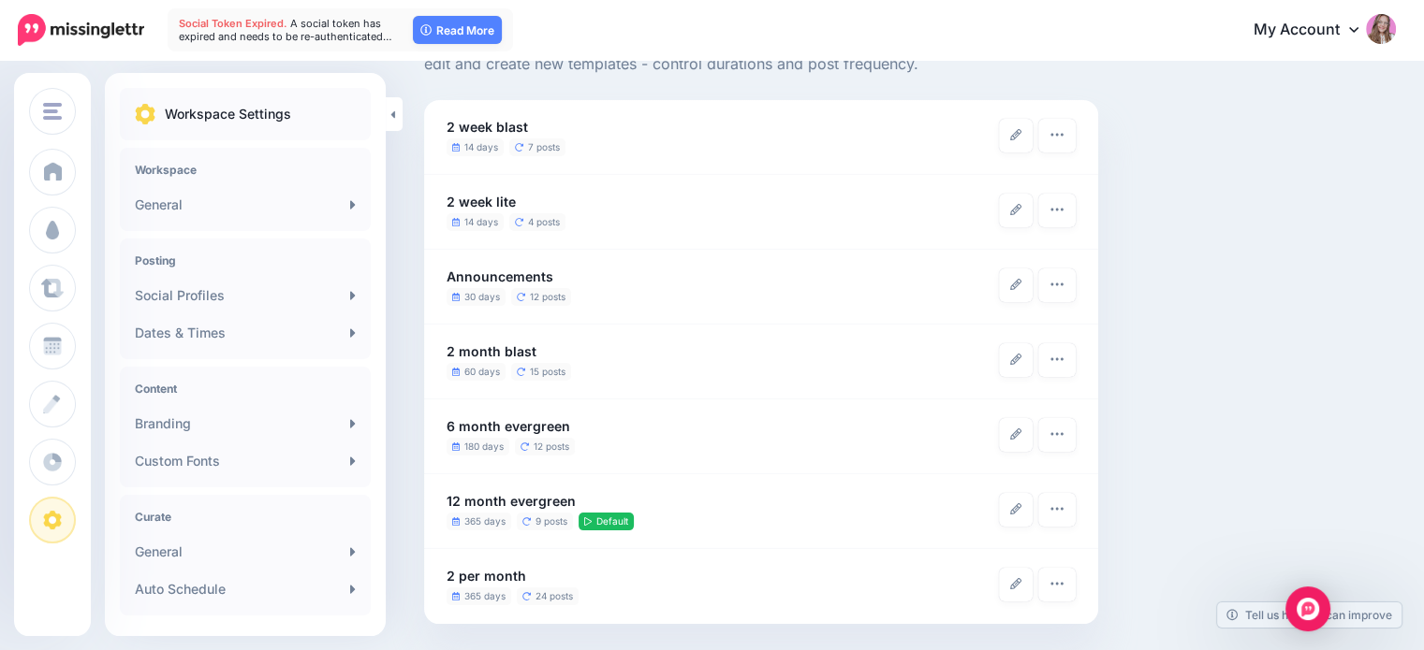
scroll to position [164, 0]
click at [1027, 207] on link at bounding box center [1016, 210] width 34 height 34
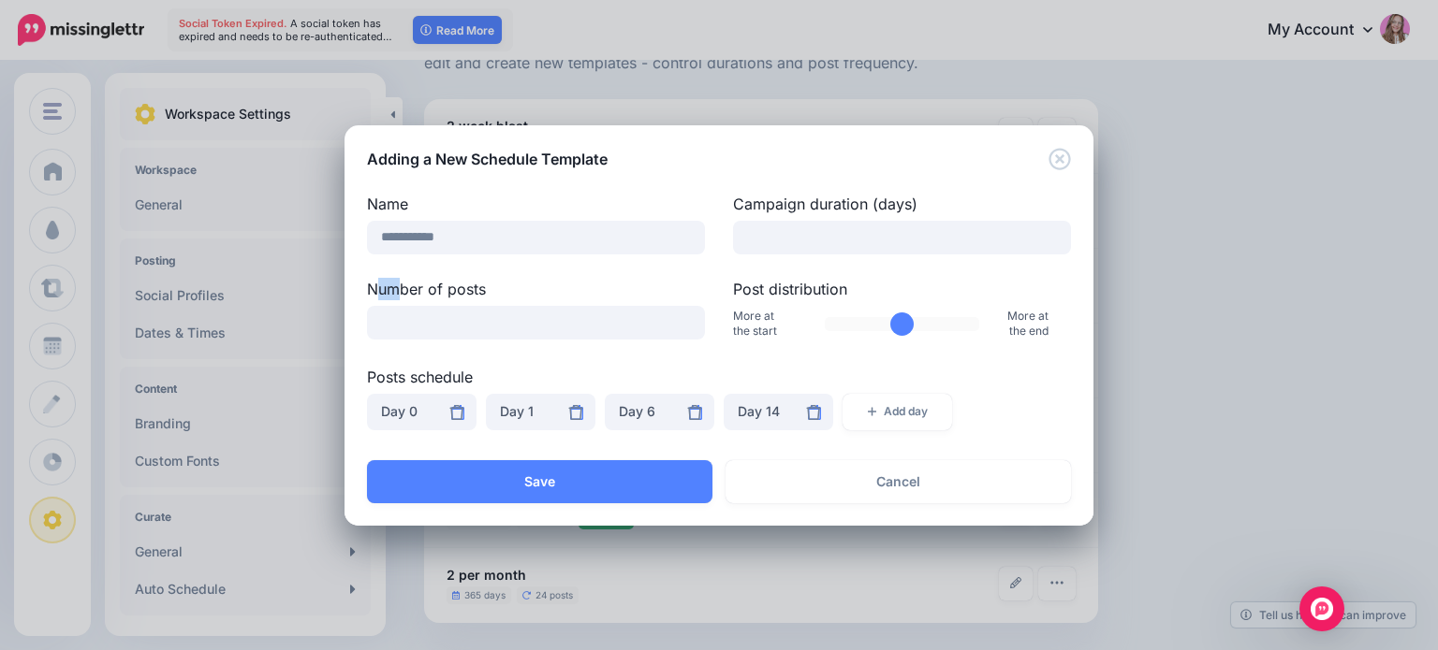
drag, startPoint x: 373, startPoint y: 286, endPoint x: 444, endPoint y: 285, distance: 71.2
click at [431, 285] on label "Number of posts" at bounding box center [536, 289] width 338 height 22
click at [468, 284] on label "Number of posts" at bounding box center [536, 289] width 338 height 22
click at [468, 285] on label "Number of posts" at bounding box center [536, 289] width 338 height 22
click at [468, 306] on input "*" at bounding box center [536, 323] width 338 height 34
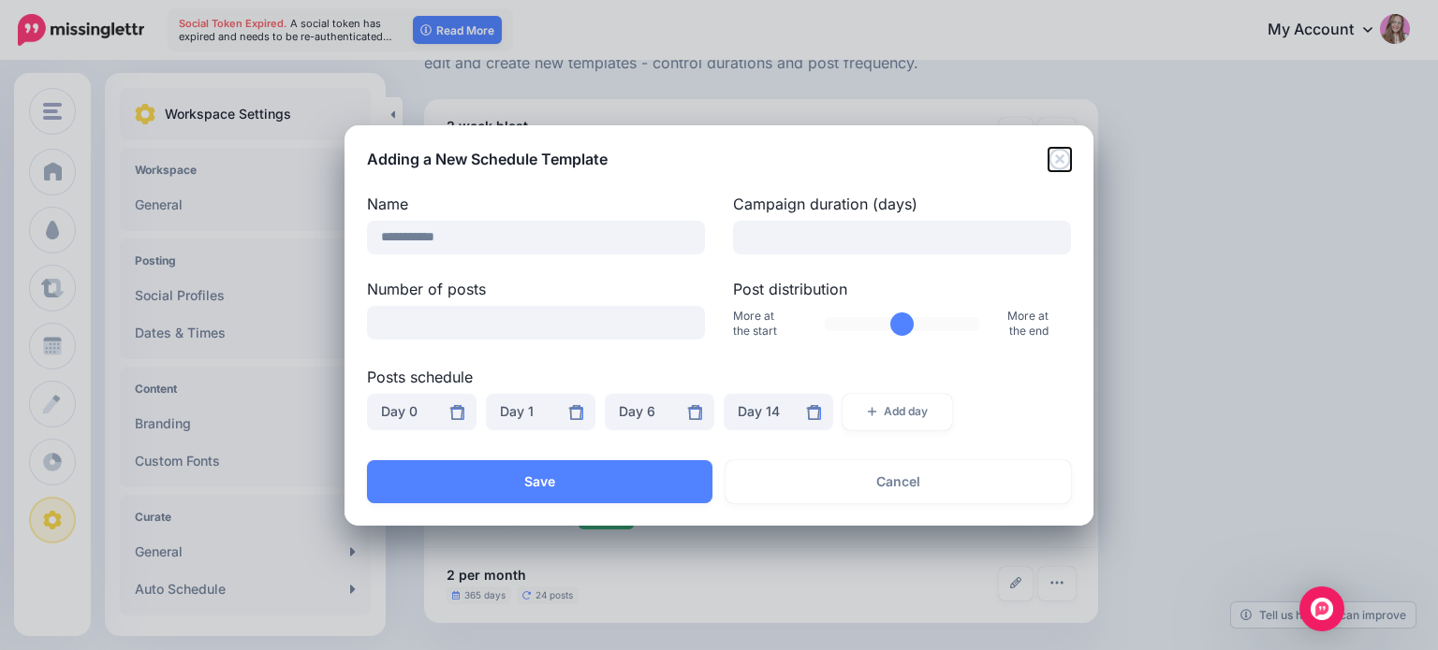
click at [1059, 157] on icon "Close" at bounding box center [1059, 159] width 22 height 22
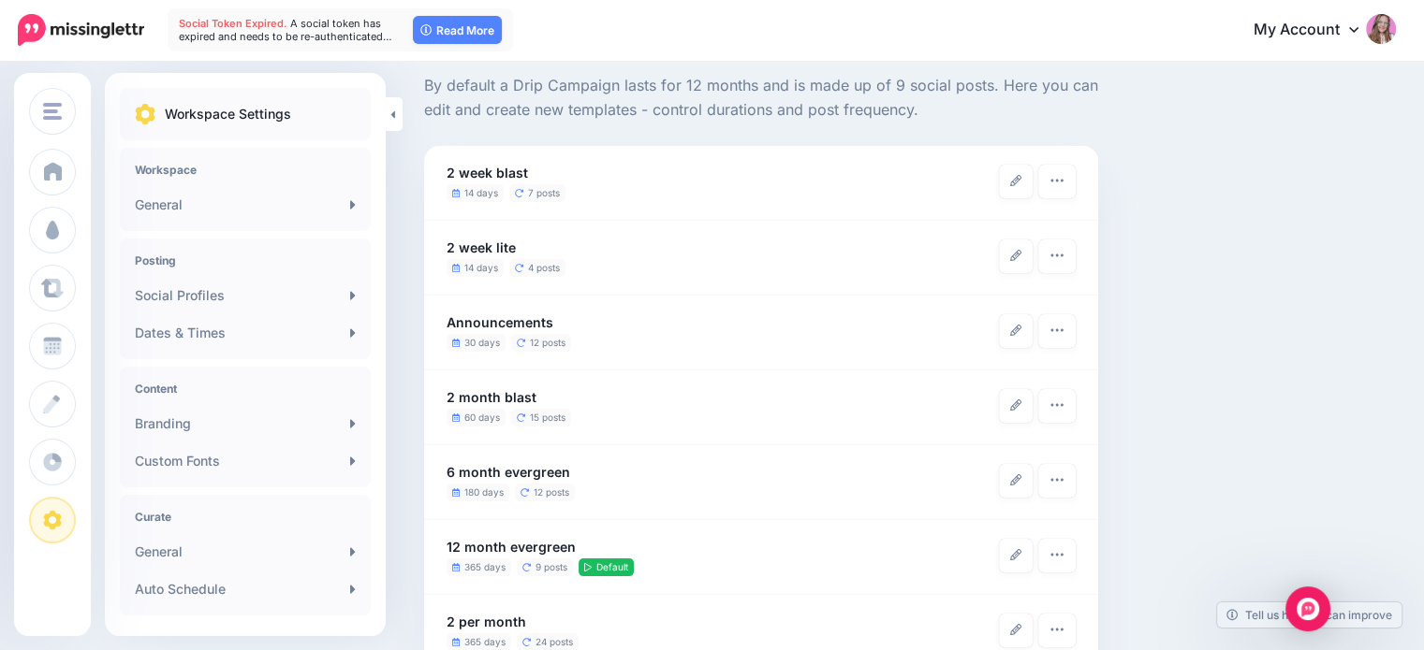
scroll to position [0, 0]
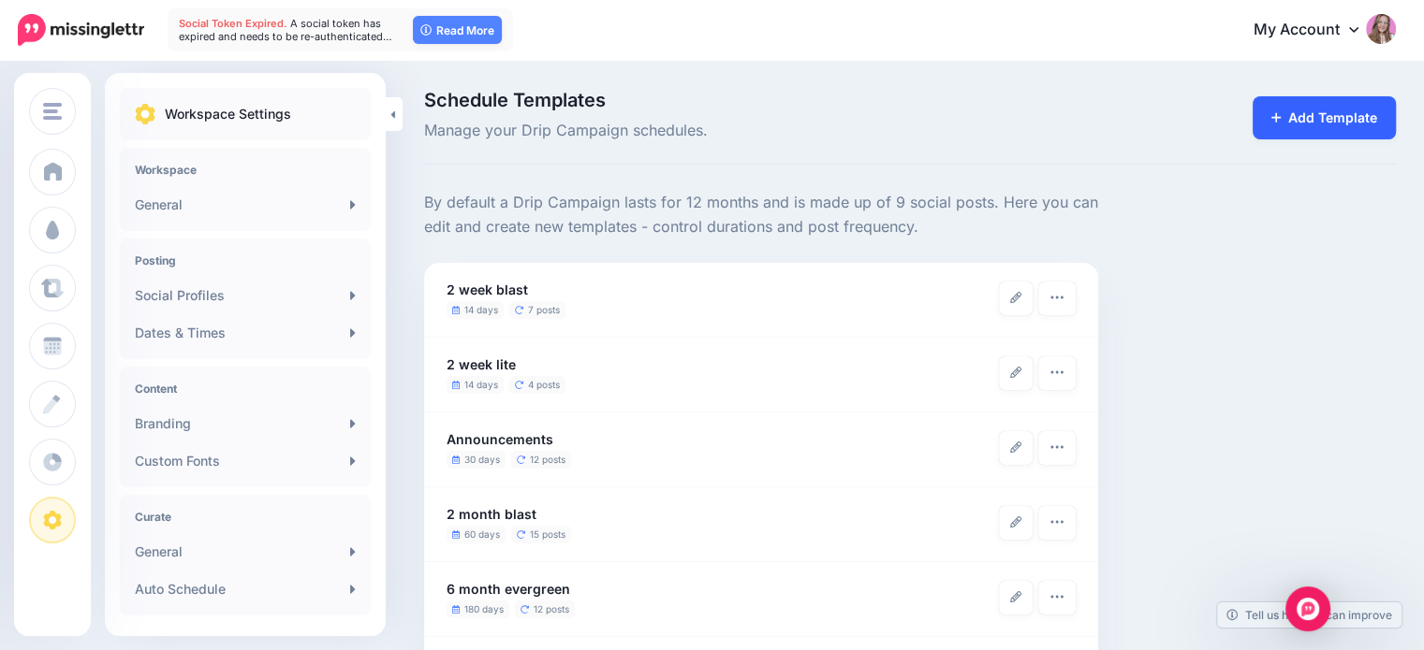
click at [1307, 123] on link "Add Template" at bounding box center [1324, 117] width 144 height 43
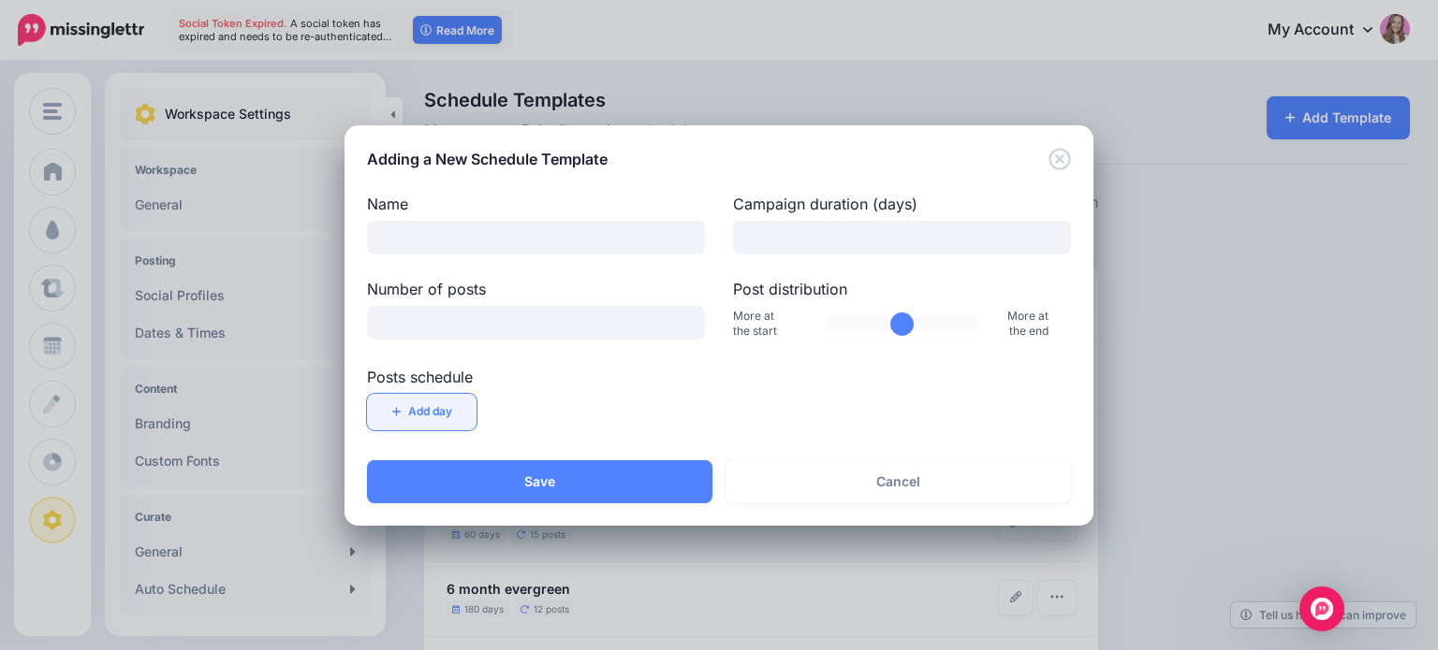
click at [409, 418] on button "Add day" at bounding box center [422, 412] width 110 height 37
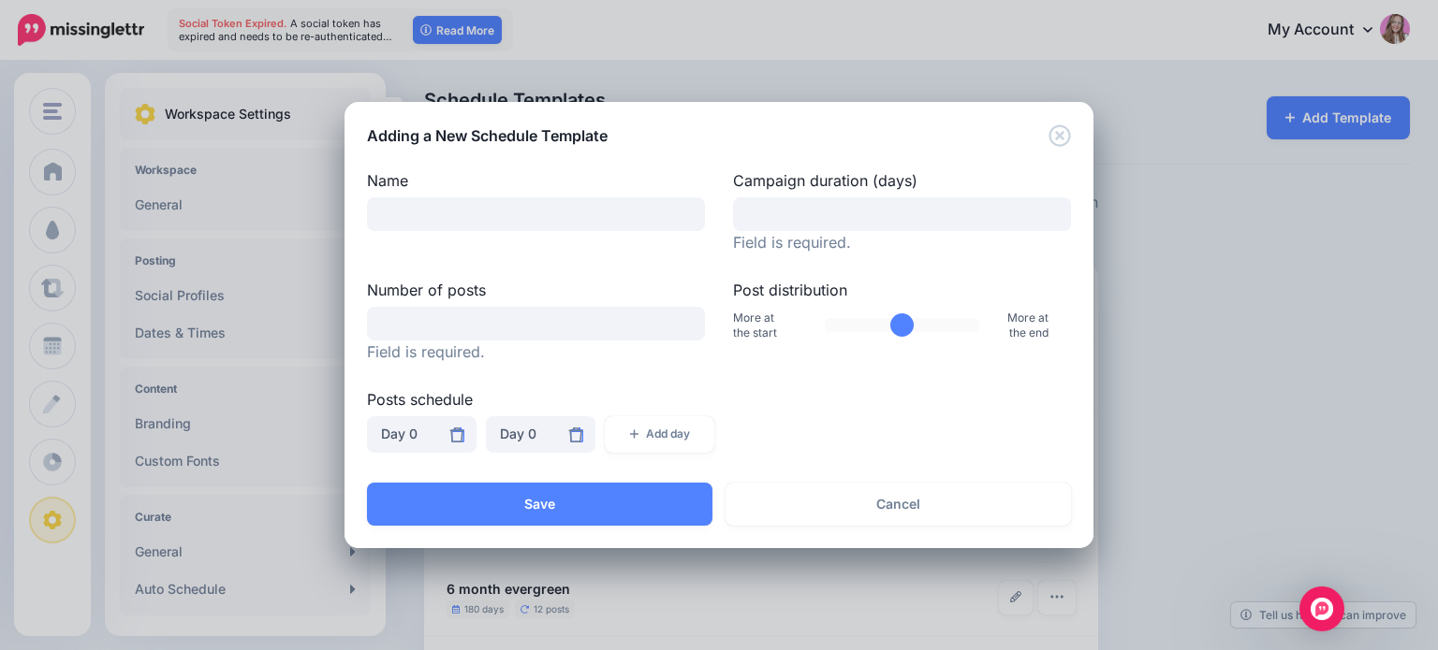
click at [794, 194] on div "Campaign duration (days) Field is required." at bounding box center [902, 212] width 366 height 86
click at [799, 238] on div "Field is required." at bounding box center [902, 243] width 338 height 24
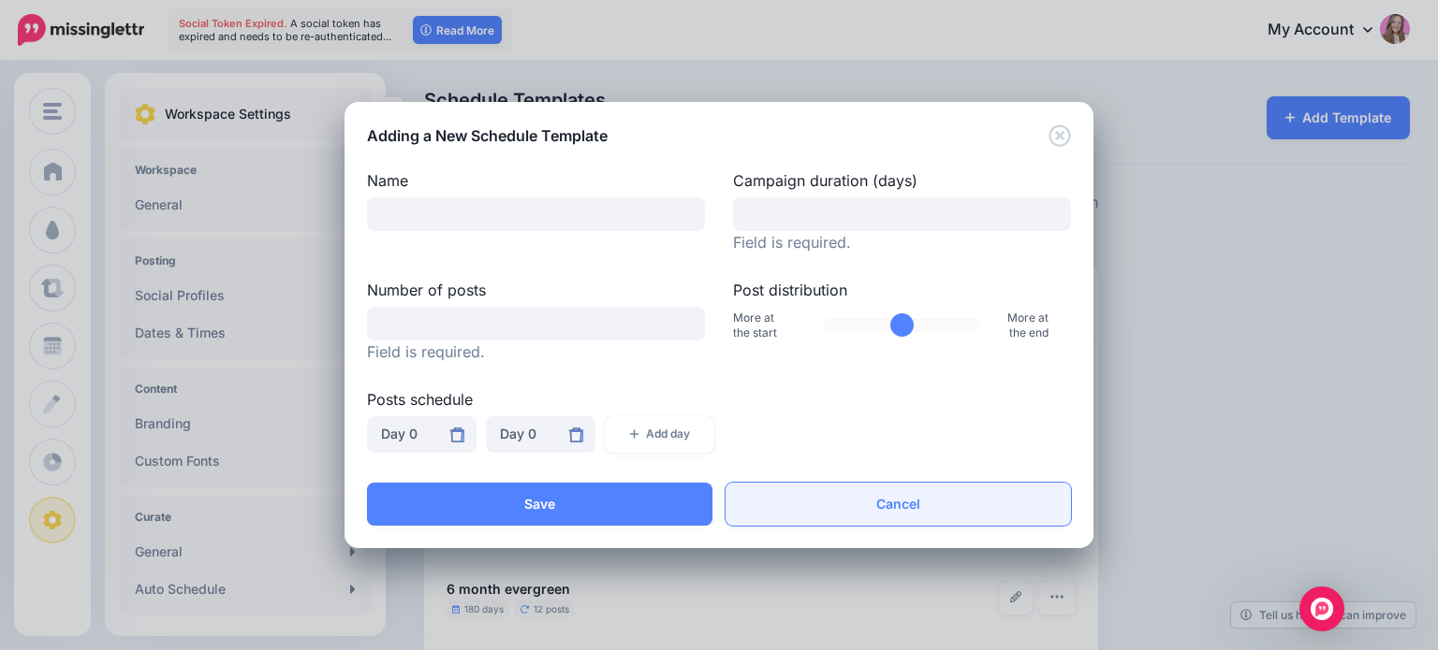
click at [932, 511] on link "Cancel" at bounding box center [897, 504] width 345 height 43
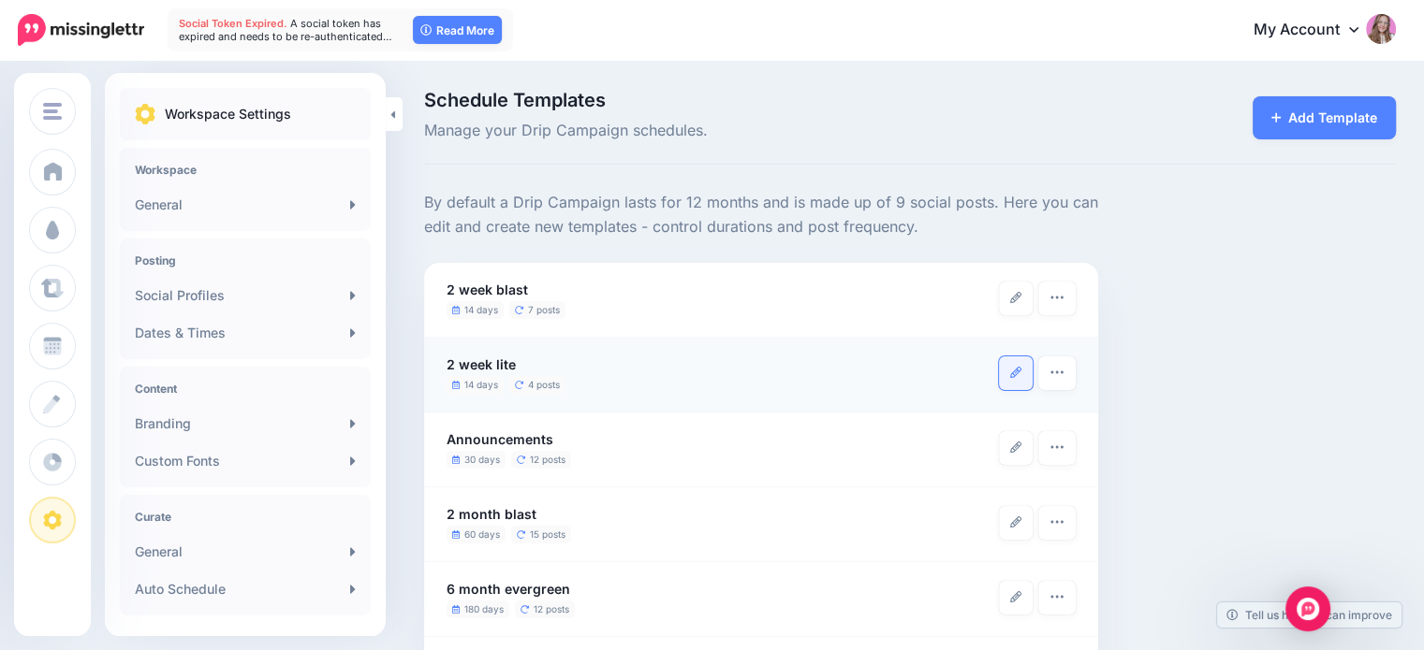
click at [1016, 373] on icon at bounding box center [1015, 372] width 11 height 11
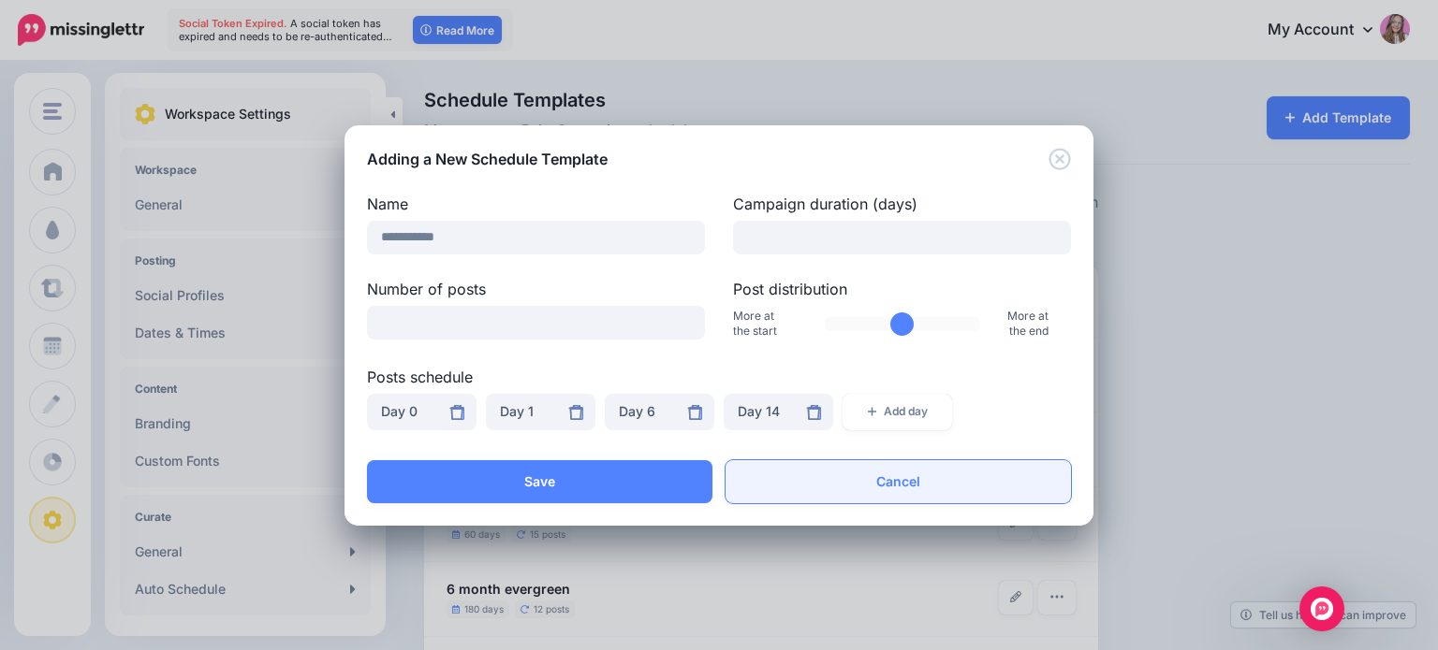
click at [930, 478] on link "Cancel" at bounding box center [897, 481] width 345 height 43
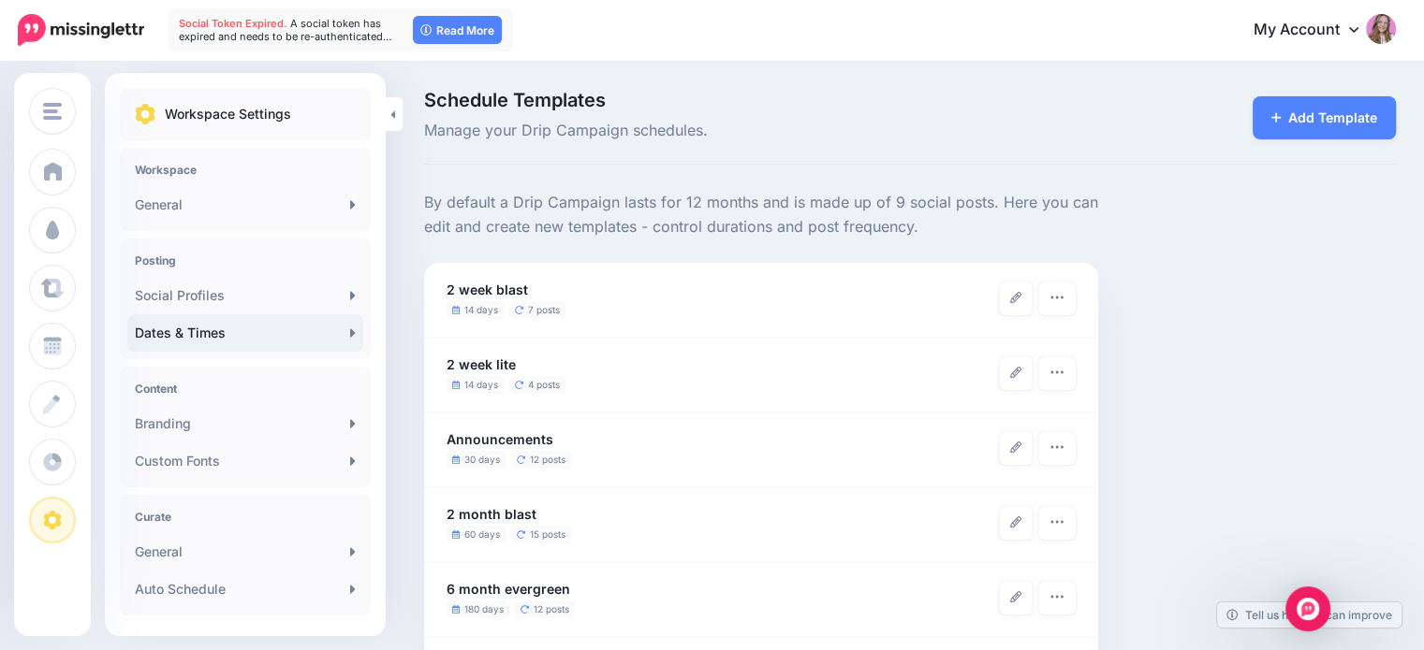
click at [187, 337] on link "Dates & Times" at bounding box center [245, 332] width 236 height 37
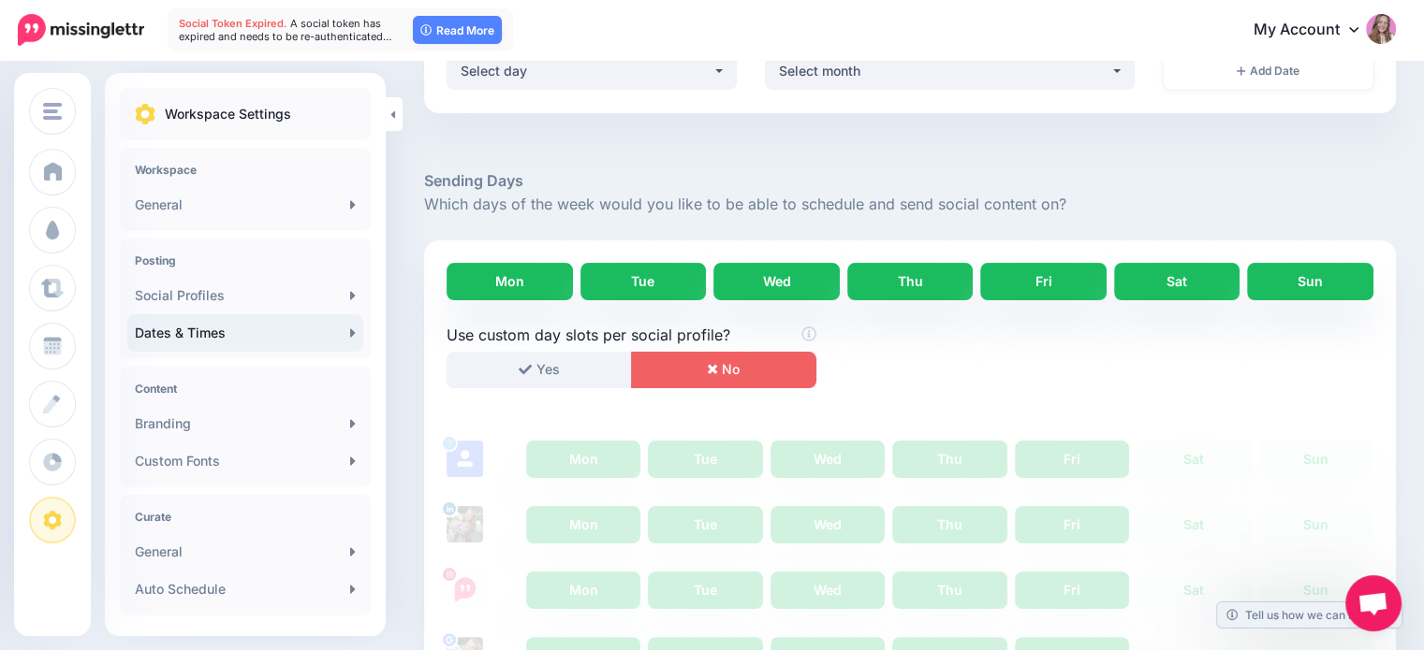
scroll to position [281, 0]
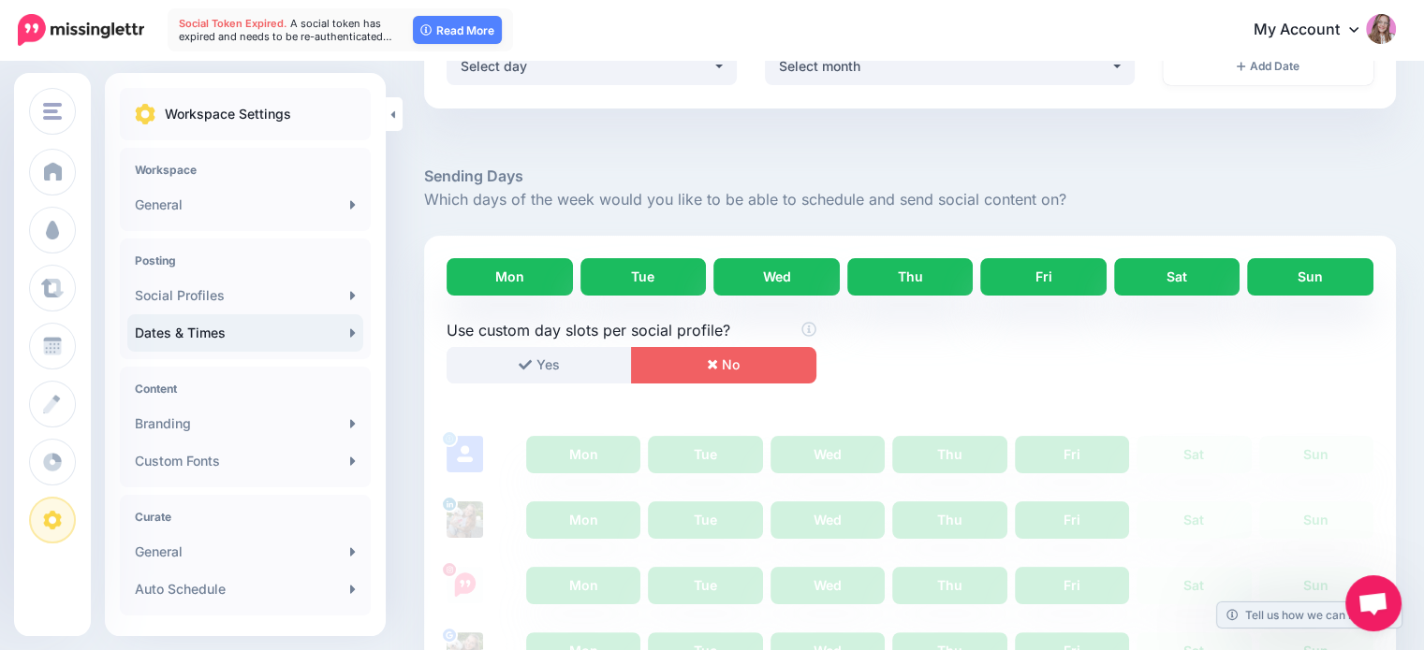
click at [1198, 272] on link "Sat" at bounding box center [1177, 276] width 126 height 37
click at [1353, 270] on link "Sun" at bounding box center [1310, 276] width 126 height 37
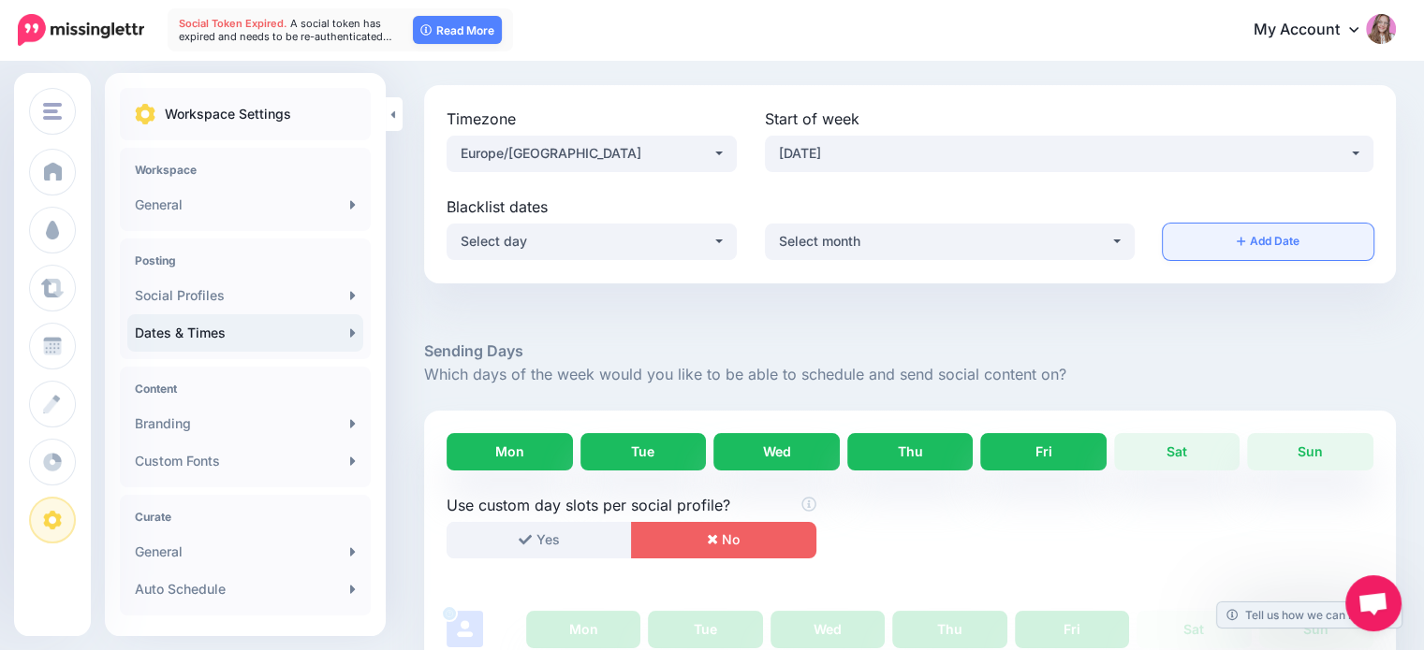
scroll to position [187, 0]
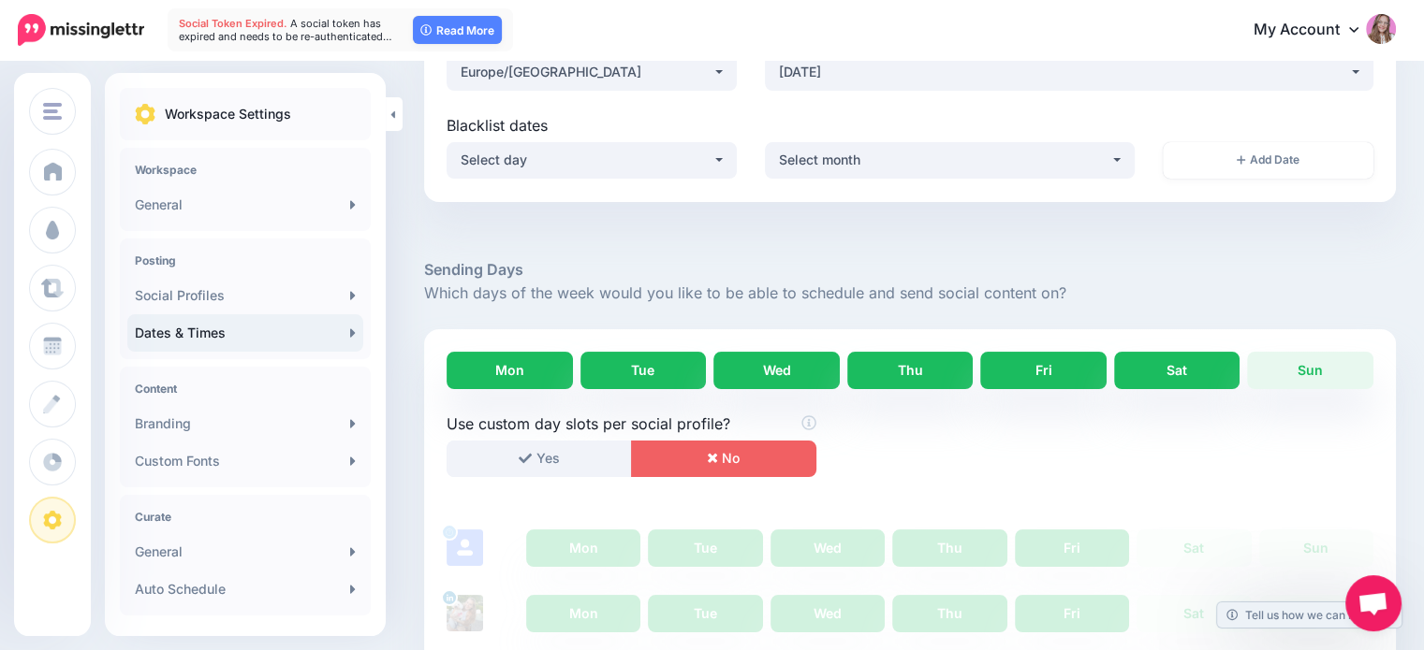
click at [1195, 360] on link "Sat" at bounding box center [1177, 370] width 126 height 37
click at [1315, 364] on link "Sun" at bounding box center [1310, 370] width 126 height 37
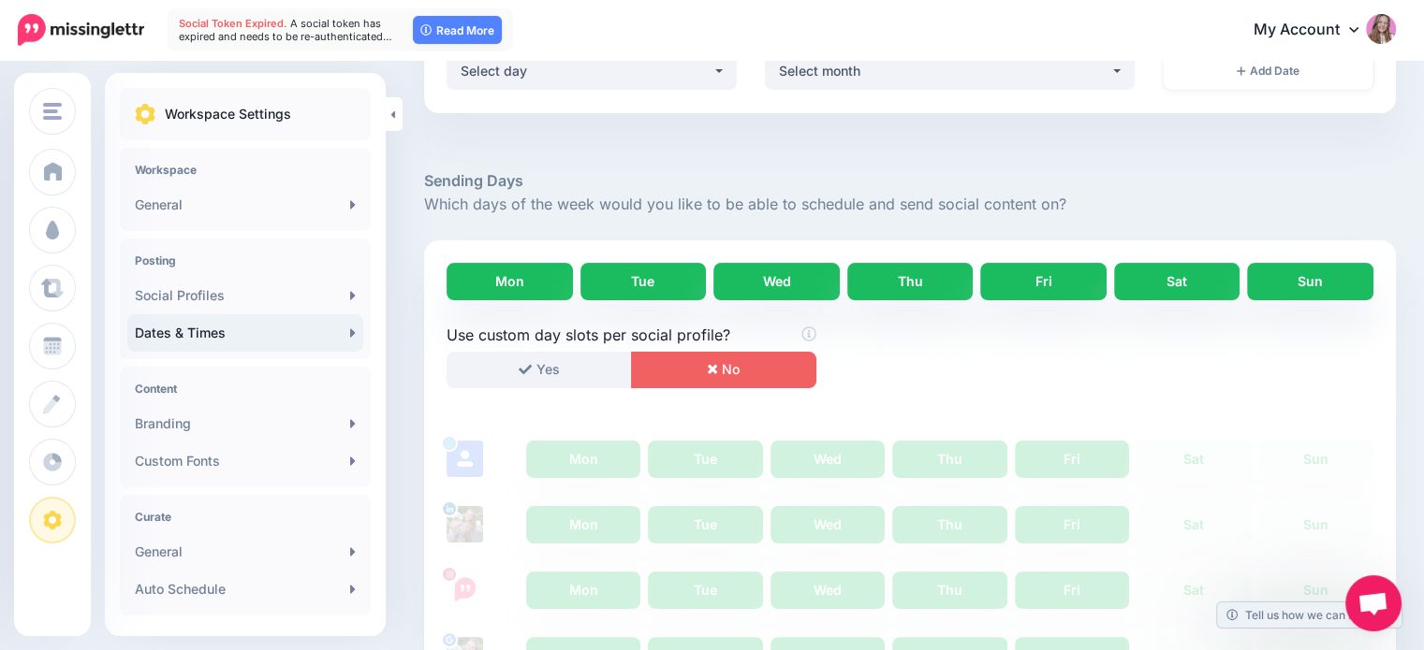
scroll to position [374, 0]
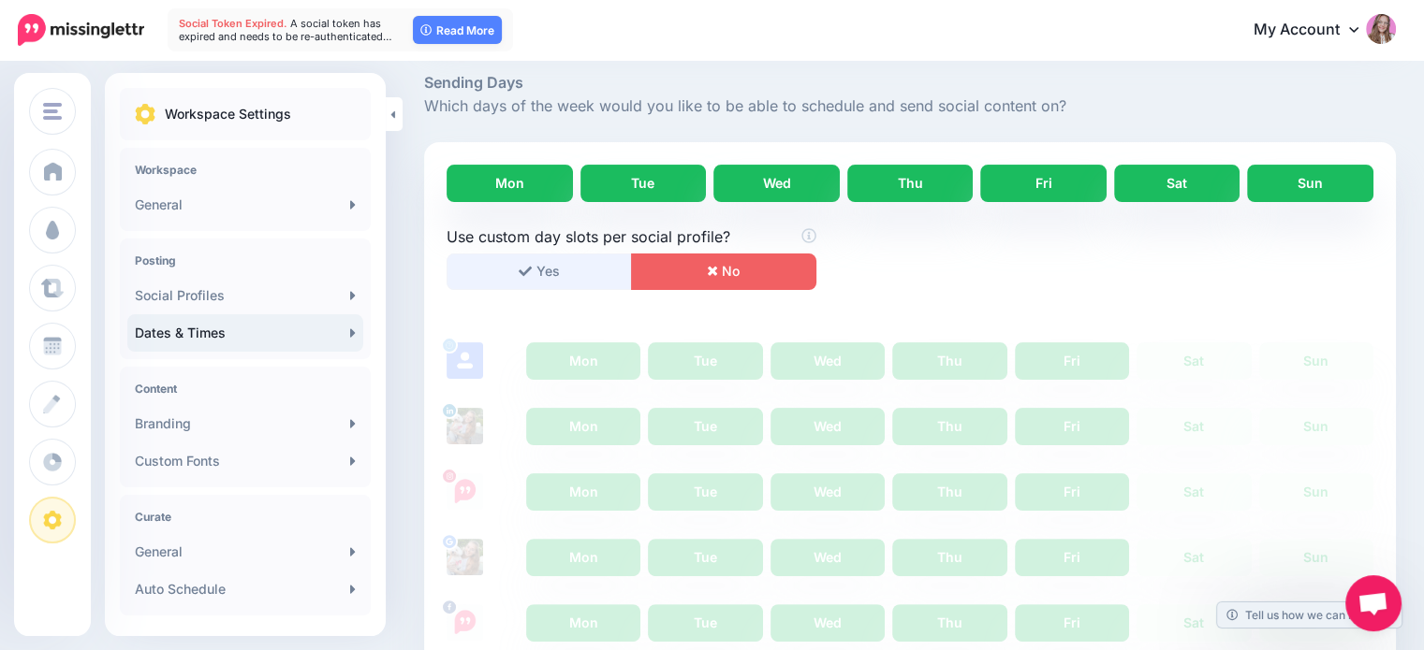
click at [543, 263] on button "Yes" at bounding box center [538, 272] width 185 height 37
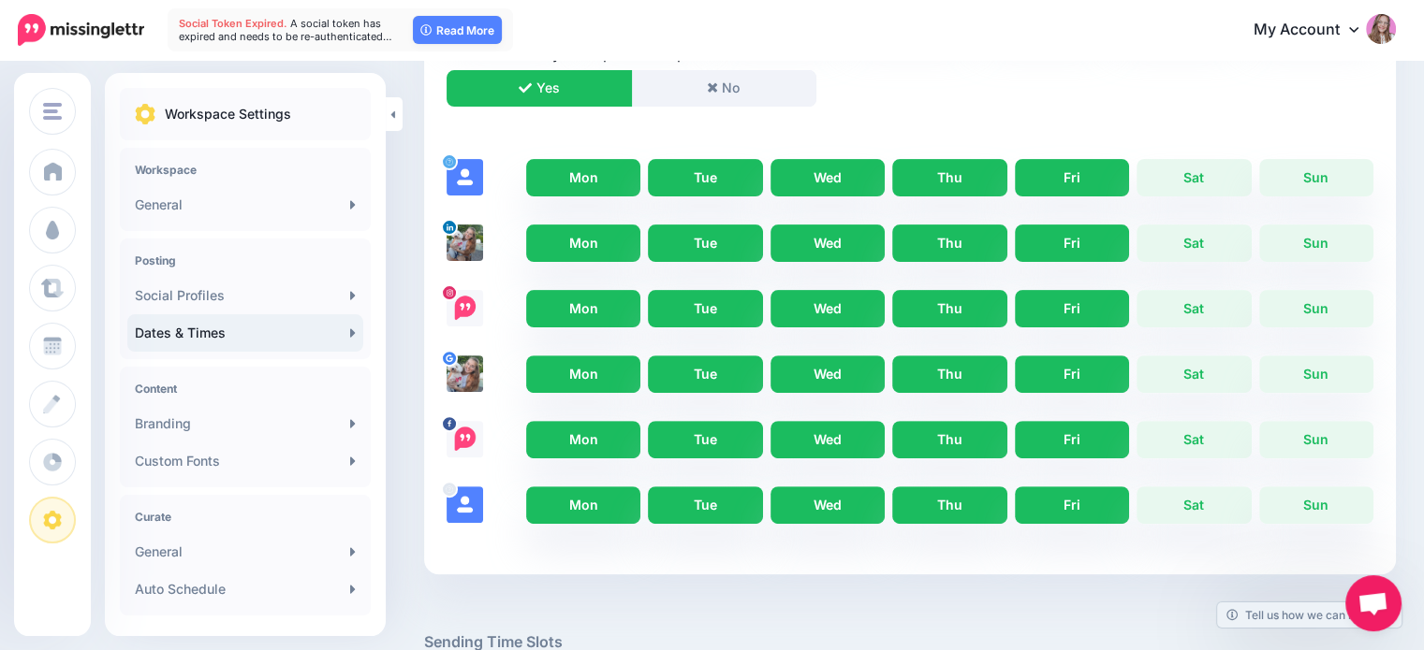
scroll to position [562, 0]
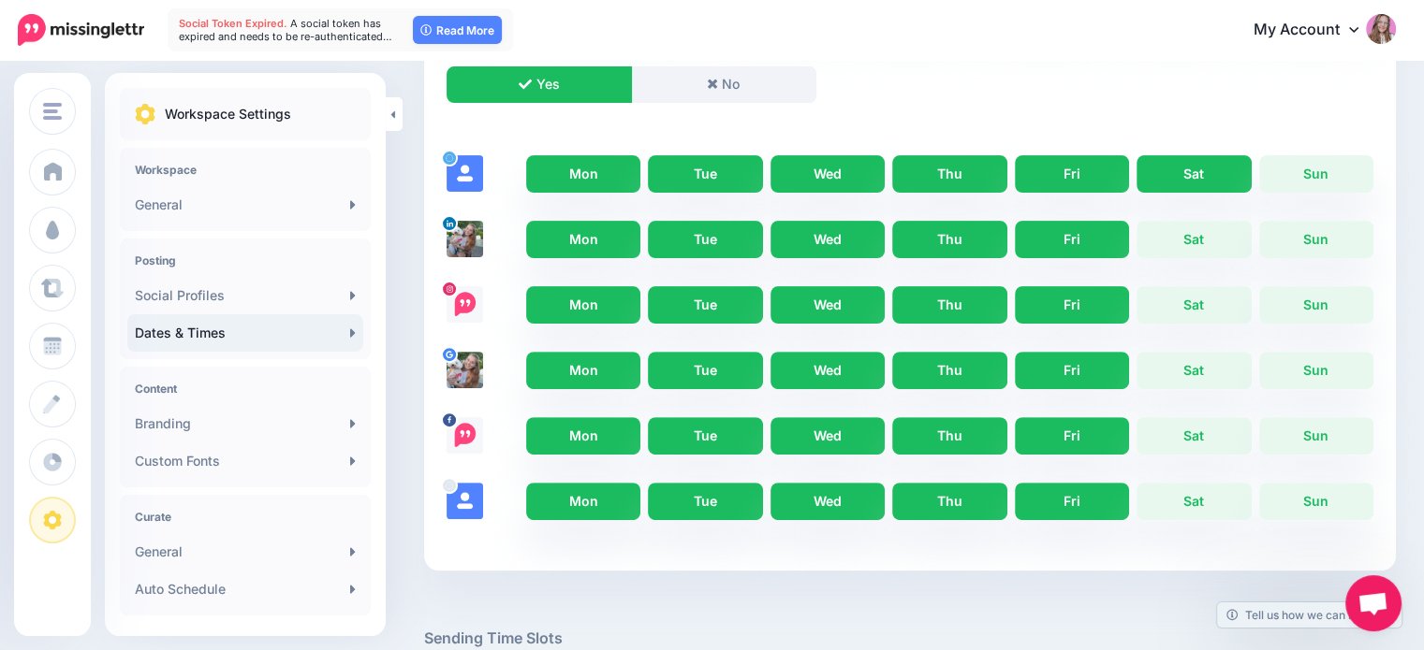
click at [1202, 174] on link "Sat" at bounding box center [1193, 173] width 114 height 37
click at [1373, 179] on link "Sun" at bounding box center [1316, 173] width 114 height 37
click at [1054, 227] on link "Fri" at bounding box center [1072, 239] width 114 height 37
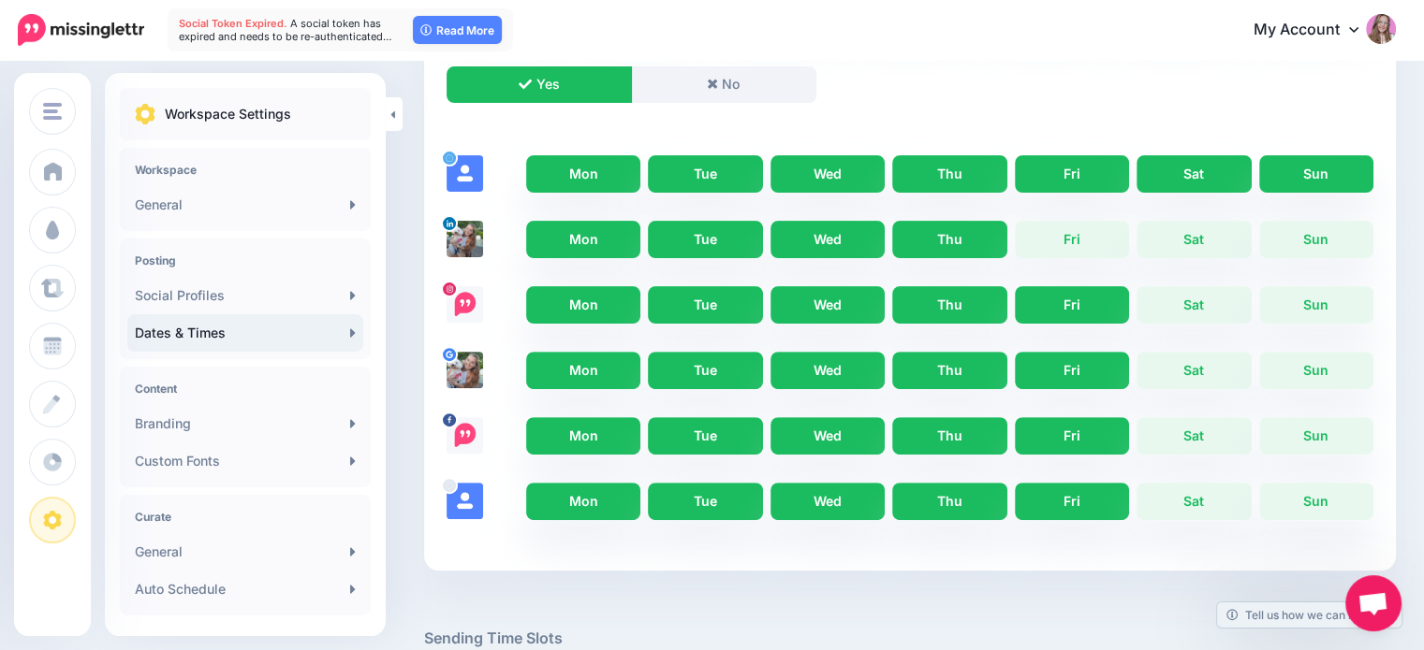
click at [971, 239] on link "Thu" at bounding box center [949, 239] width 114 height 37
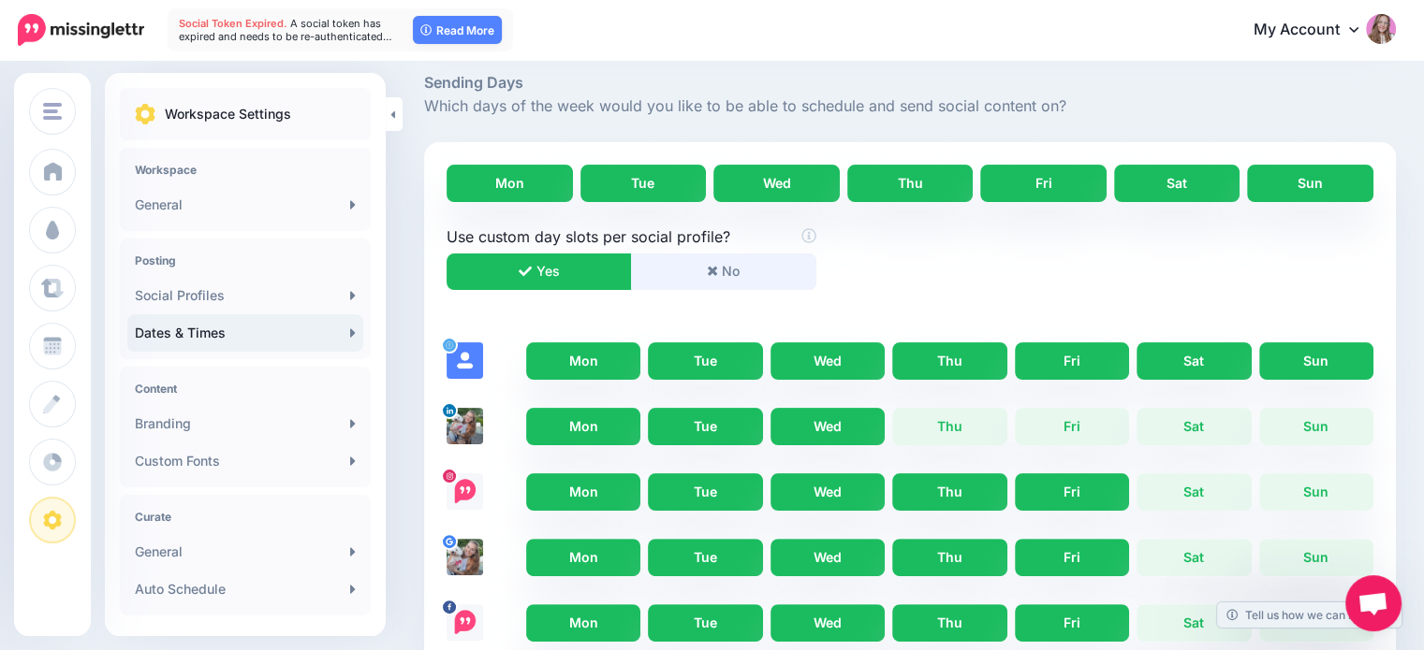
click at [734, 261] on button "No" at bounding box center [723, 272] width 185 height 37
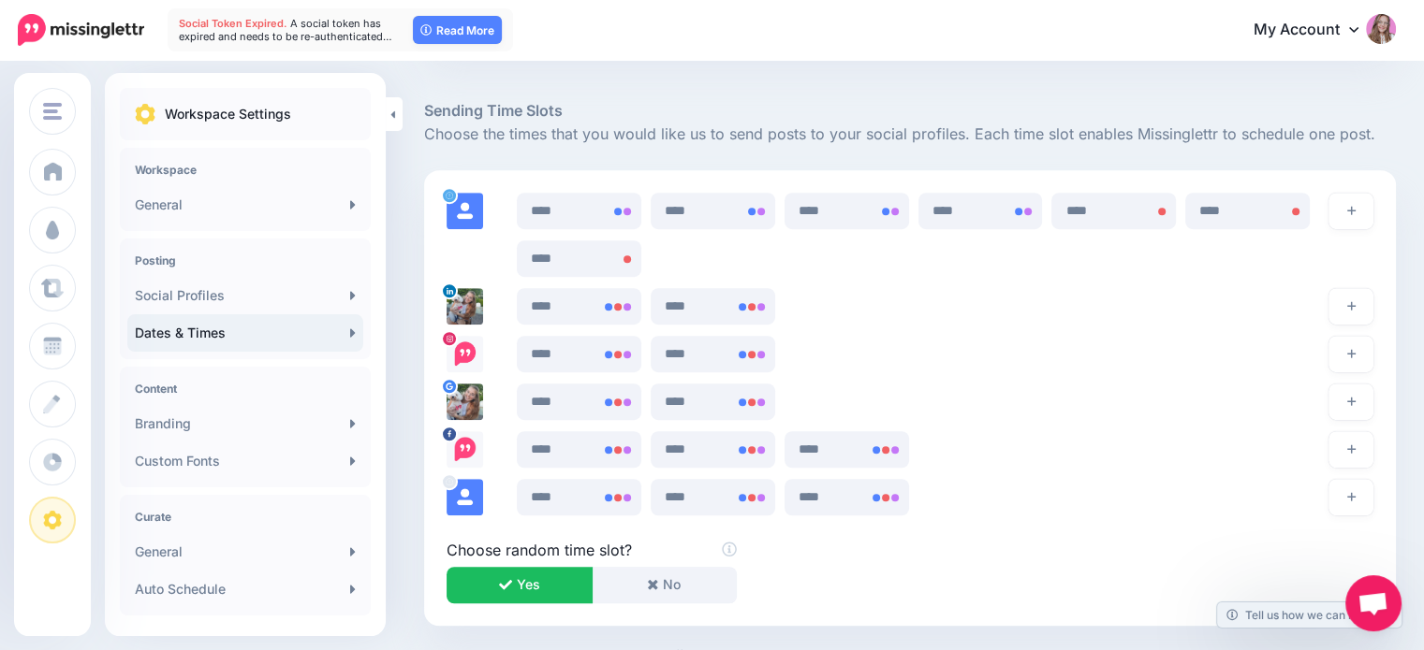
scroll to position [1123, 0]
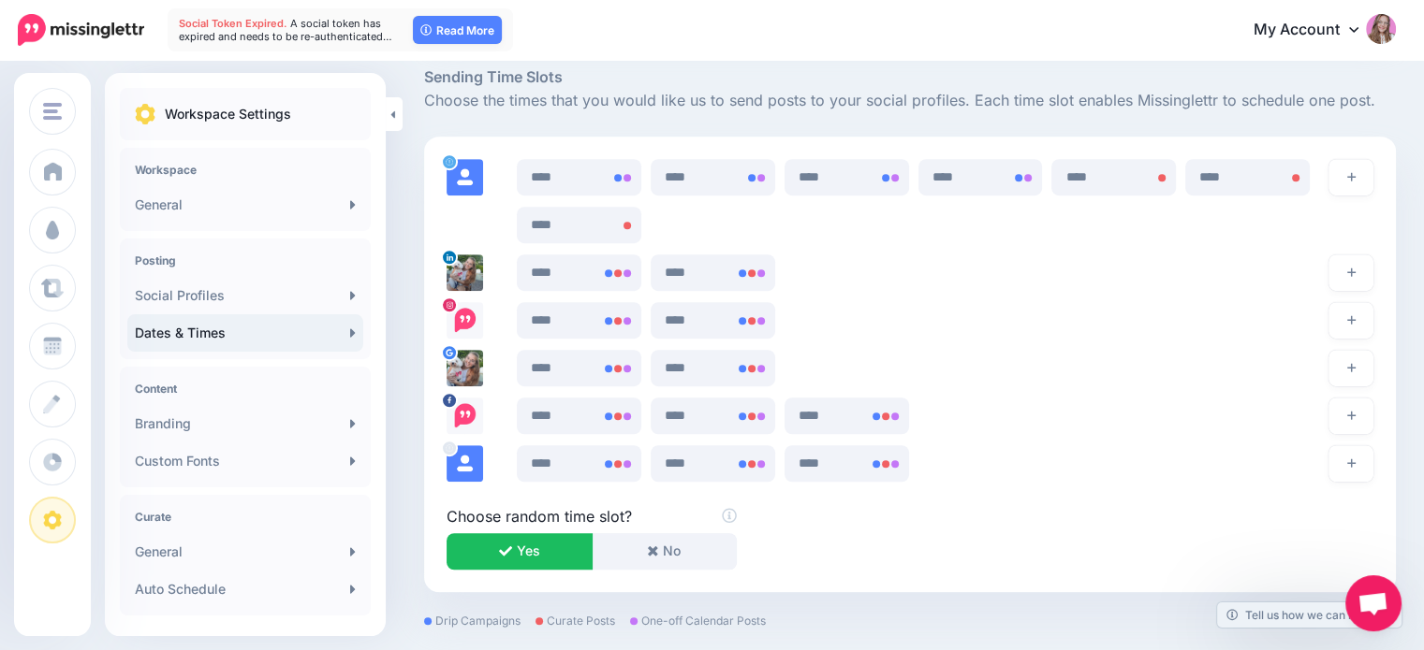
drag, startPoint x: 454, startPoint y: 617, endPoint x: 524, endPoint y: 613, distance: 70.3
drag, startPoint x: 561, startPoint y: 620, endPoint x: 613, endPoint y: 617, distance: 52.5
click at [613, 617] on div "Drip Campaigns Curate Posts One-off Calendar Posts" at bounding box center [909, 621] width 971 height 11
drag, startPoint x: 665, startPoint y: 615, endPoint x: 744, endPoint y: 611, distance: 78.7
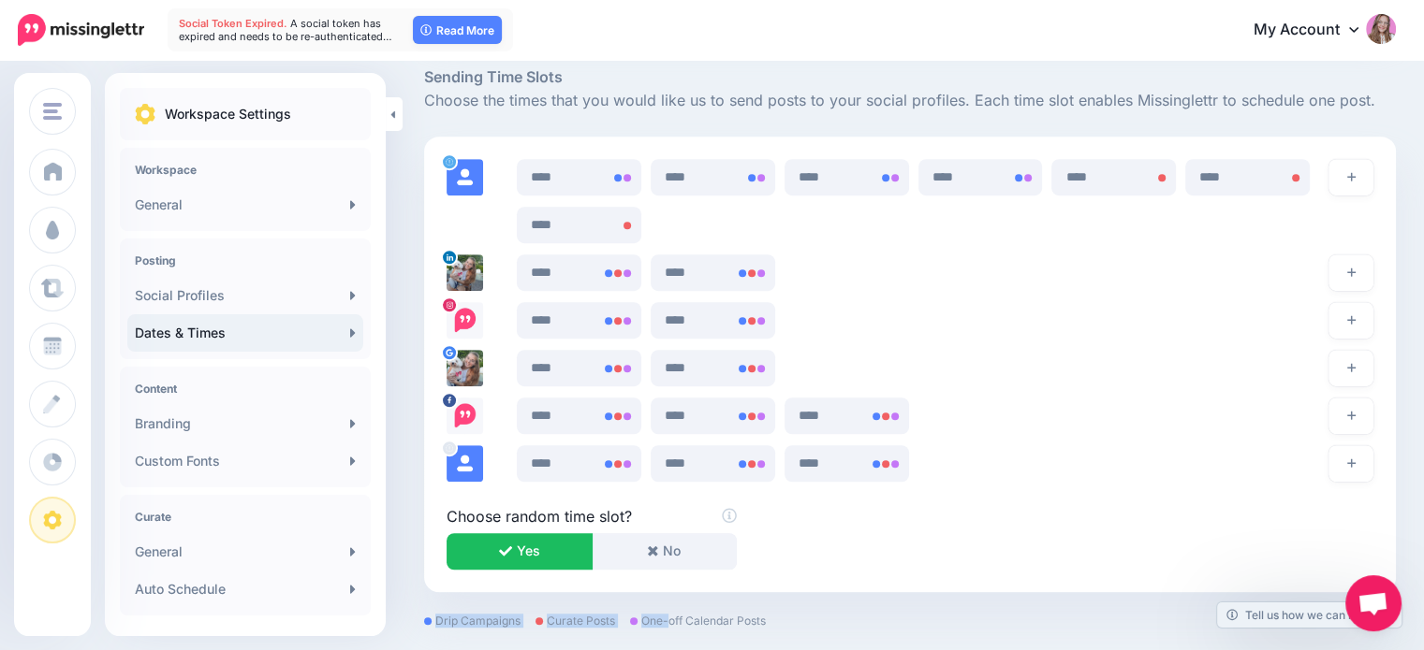
click at [744, 611] on div at bounding box center [909, 603] width 971 height 23
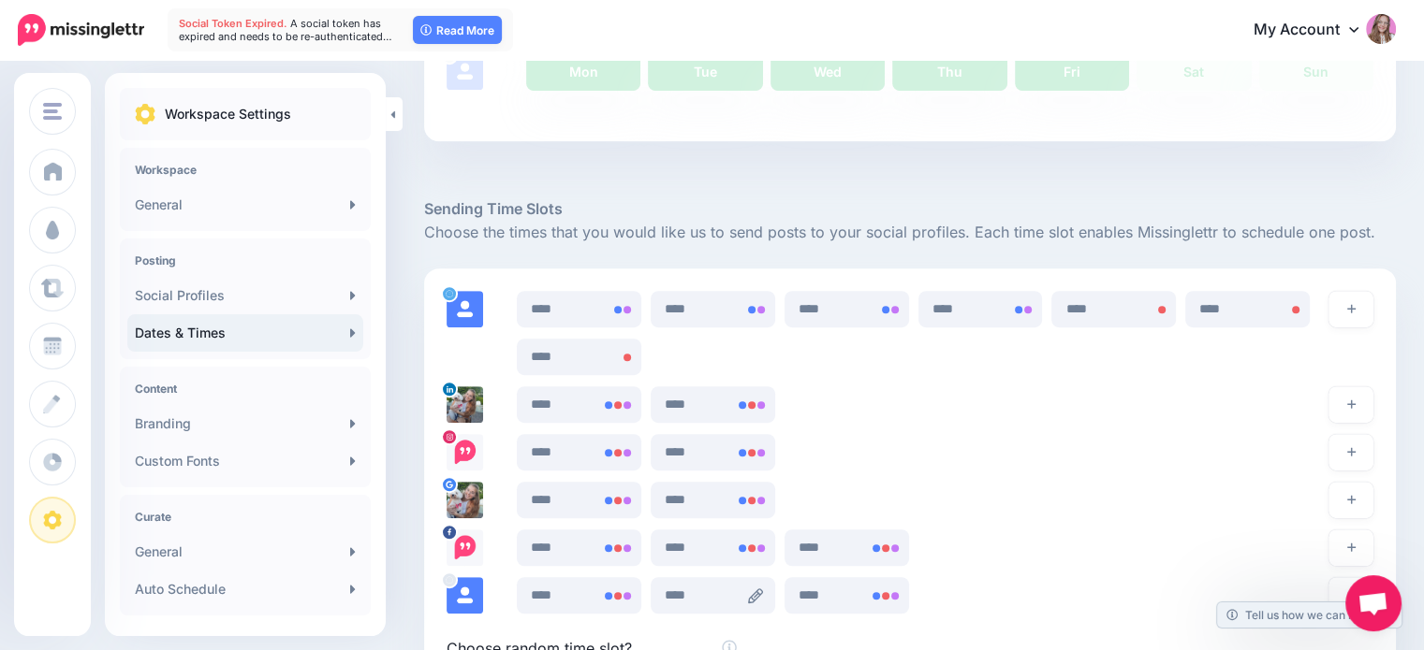
scroll to position [1217, 0]
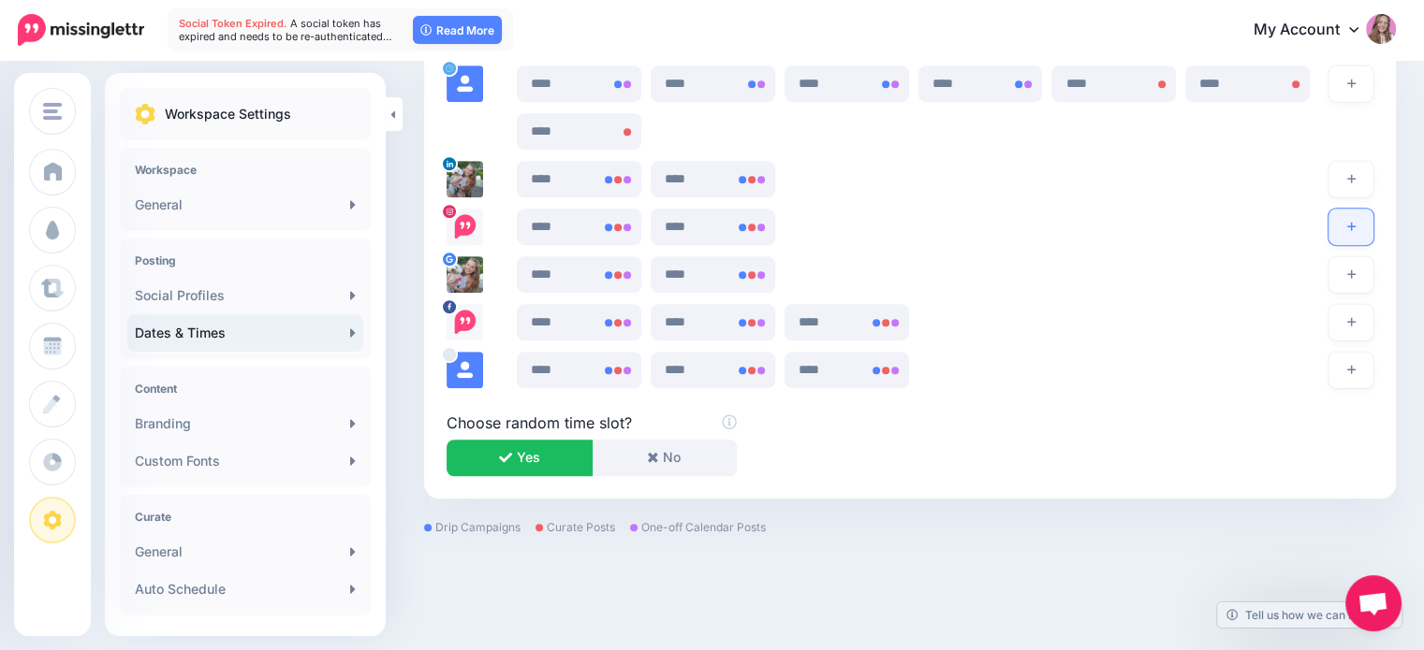
click at [1372, 226] on button "button" at bounding box center [1350, 227] width 45 height 37
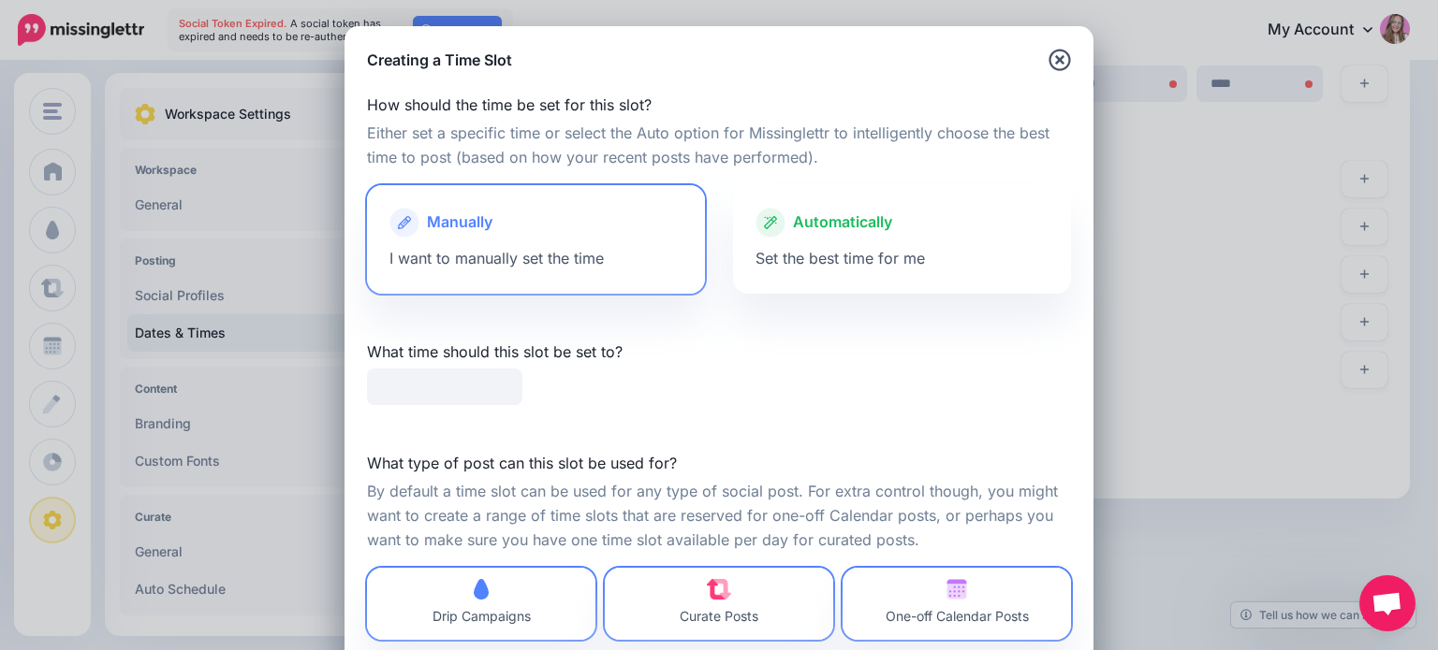
type input "*****"
click at [1056, 70] on icon "button" at bounding box center [1059, 60] width 22 height 22
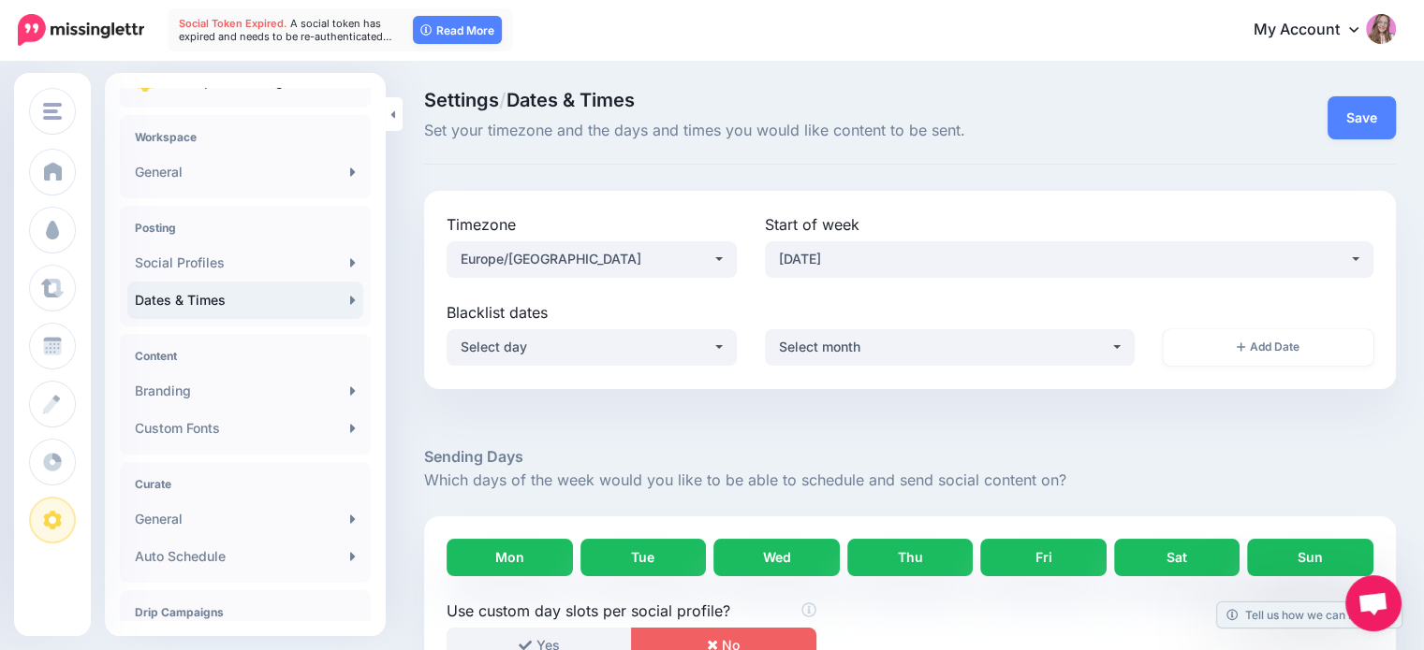
scroll to position [0, 0]
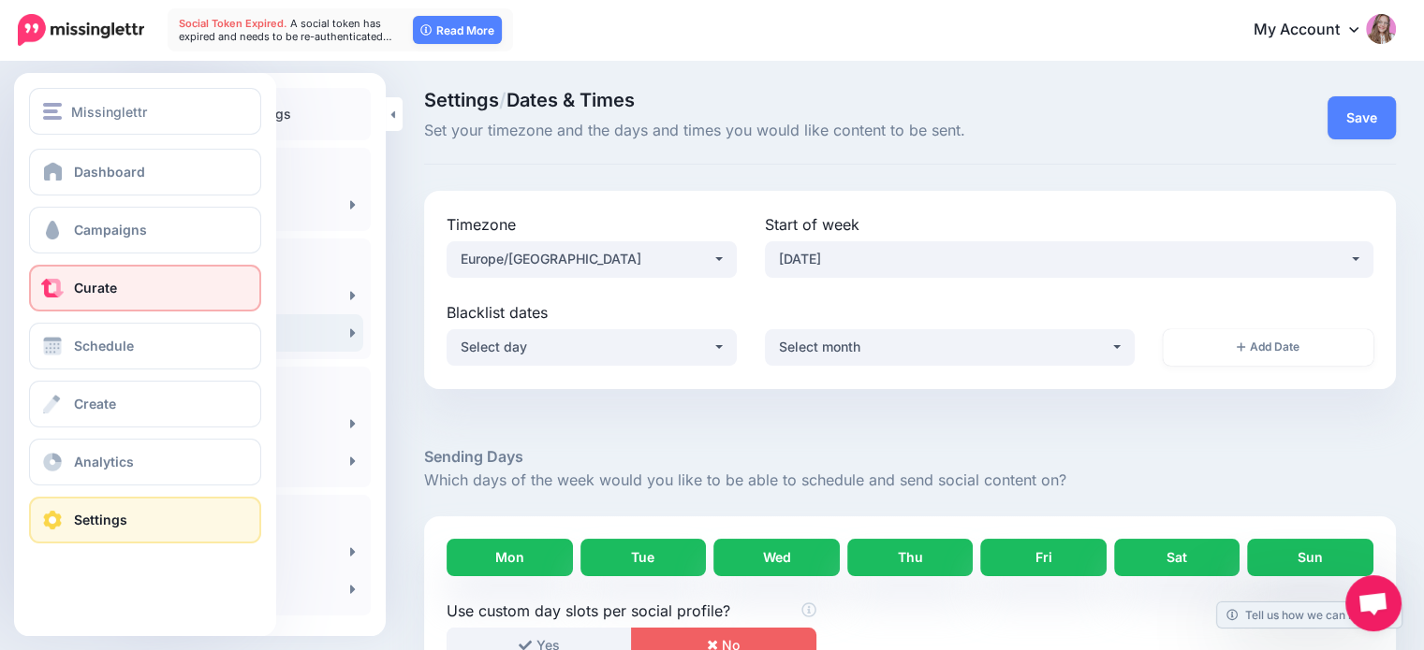
click at [112, 295] on span "Curate" at bounding box center [95, 288] width 43 height 16
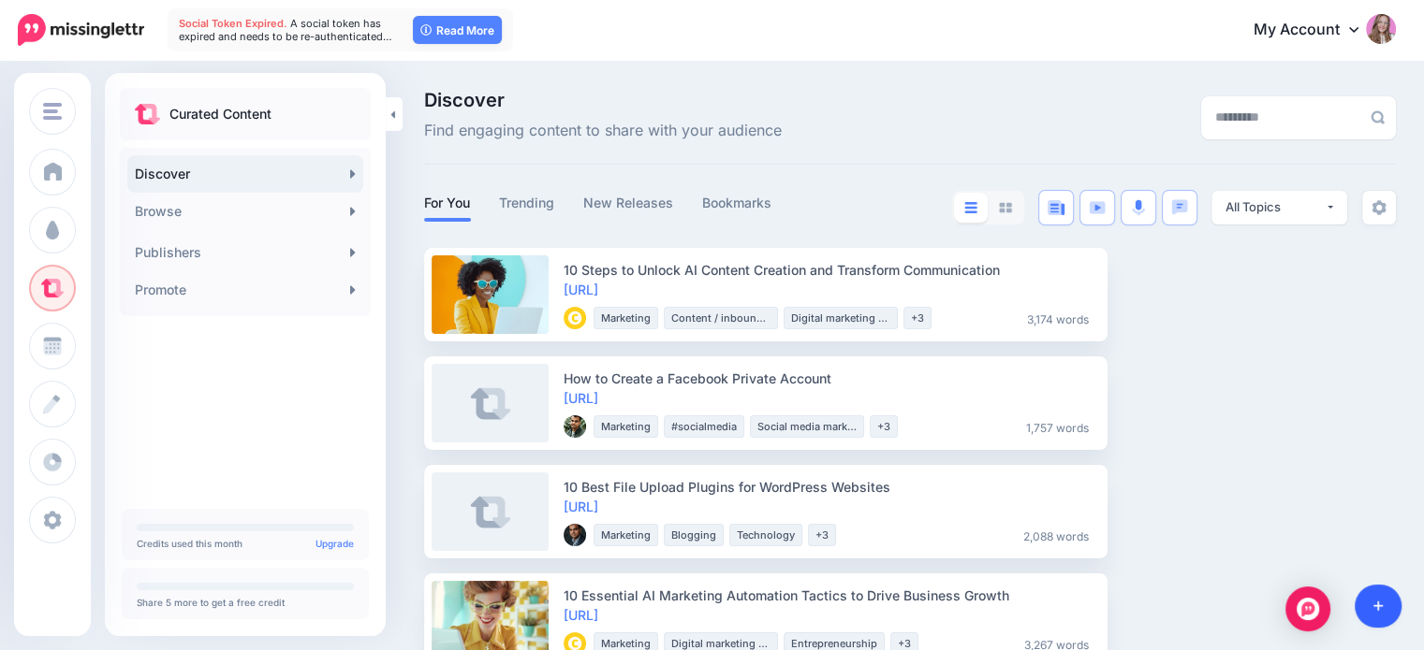
click at [1374, 613] on icon at bounding box center [1378, 606] width 10 height 13
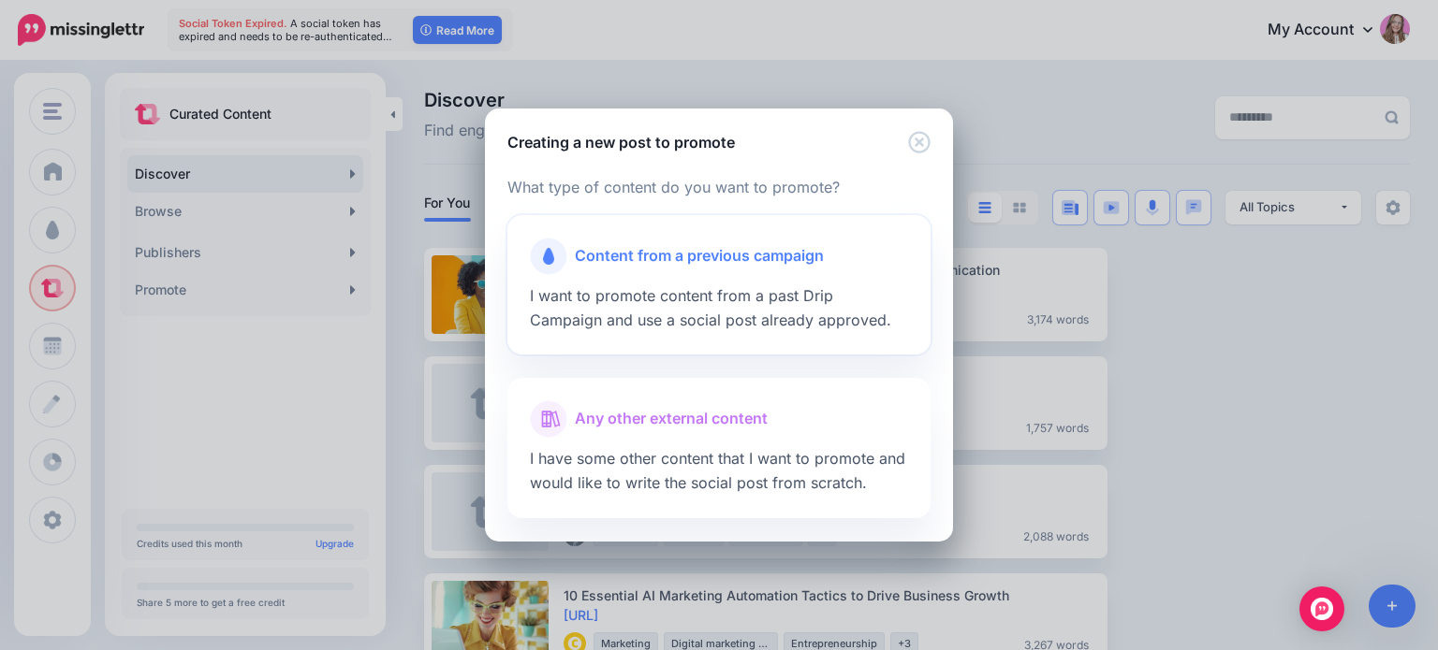
click at [643, 300] on span "I want to promote content from a past Drip Campaign and use a social post alrea…" at bounding box center [710, 307] width 361 height 43
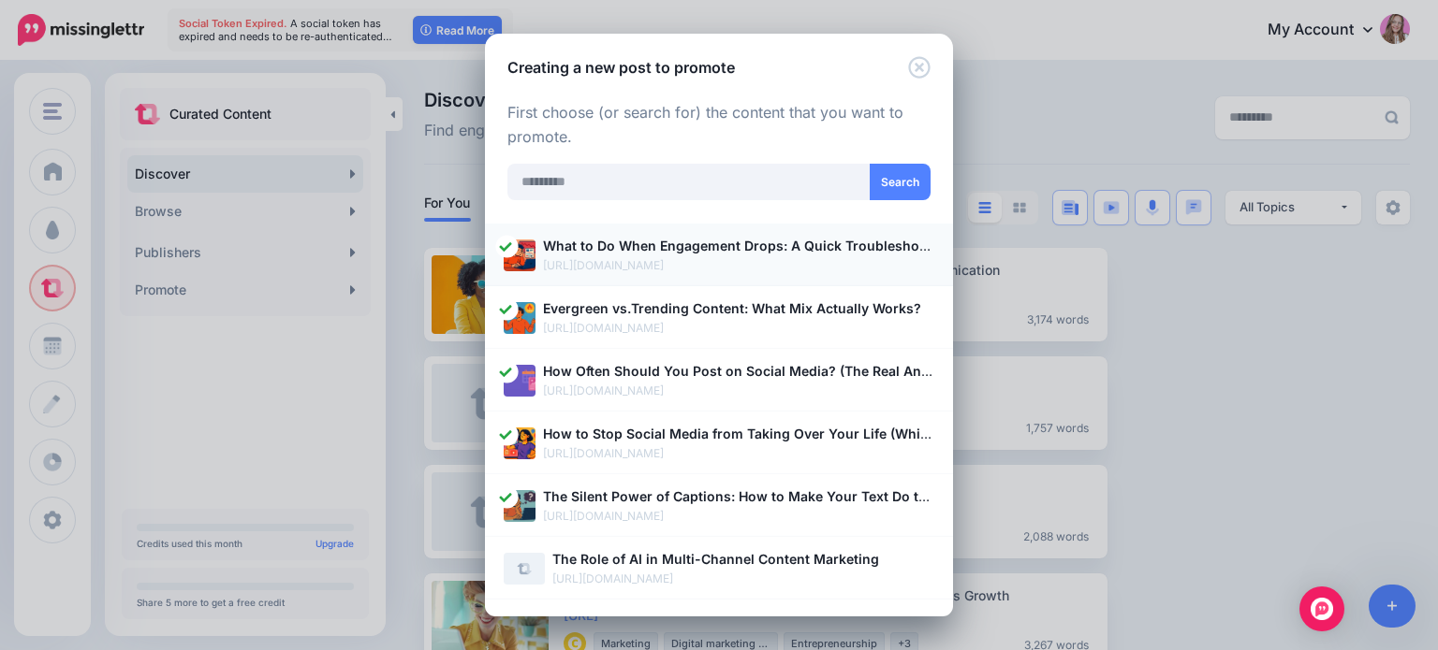
click at [654, 257] on p "[URL][DOMAIN_NAME]" at bounding box center [738, 265] width 391 height 19
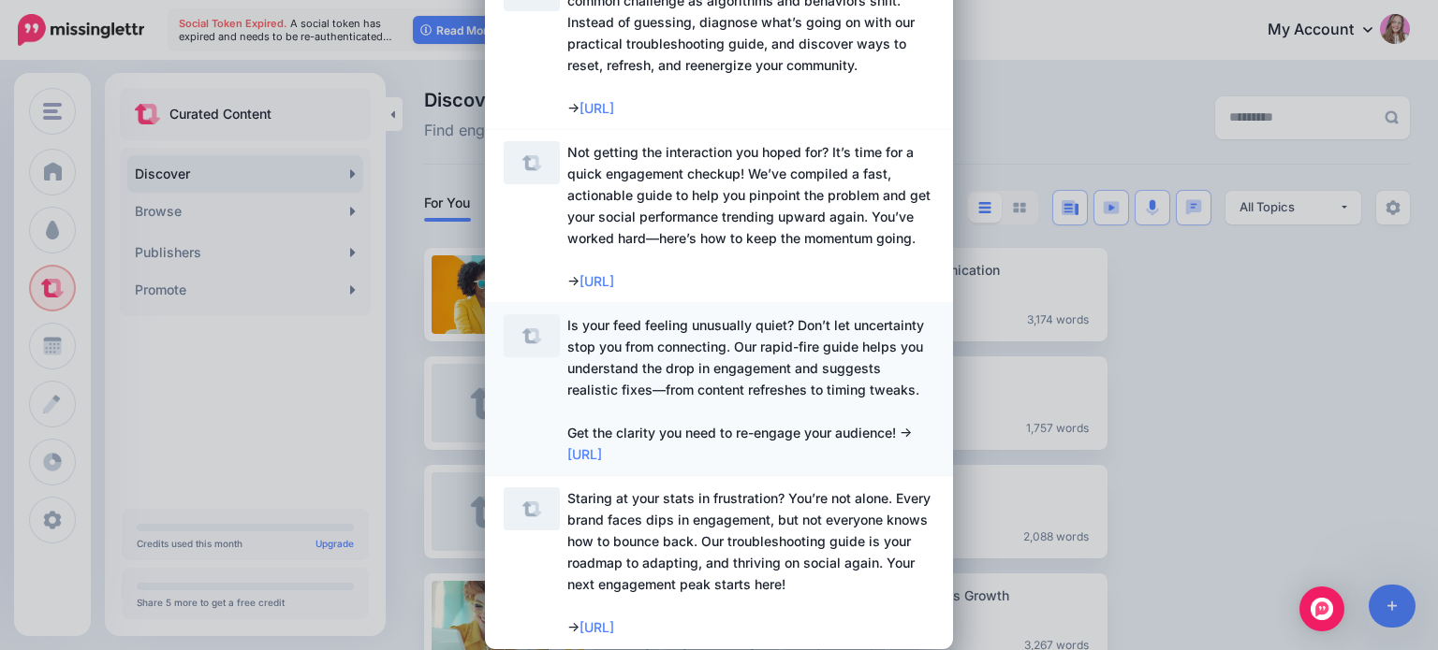
scroll to position [1191, 0]
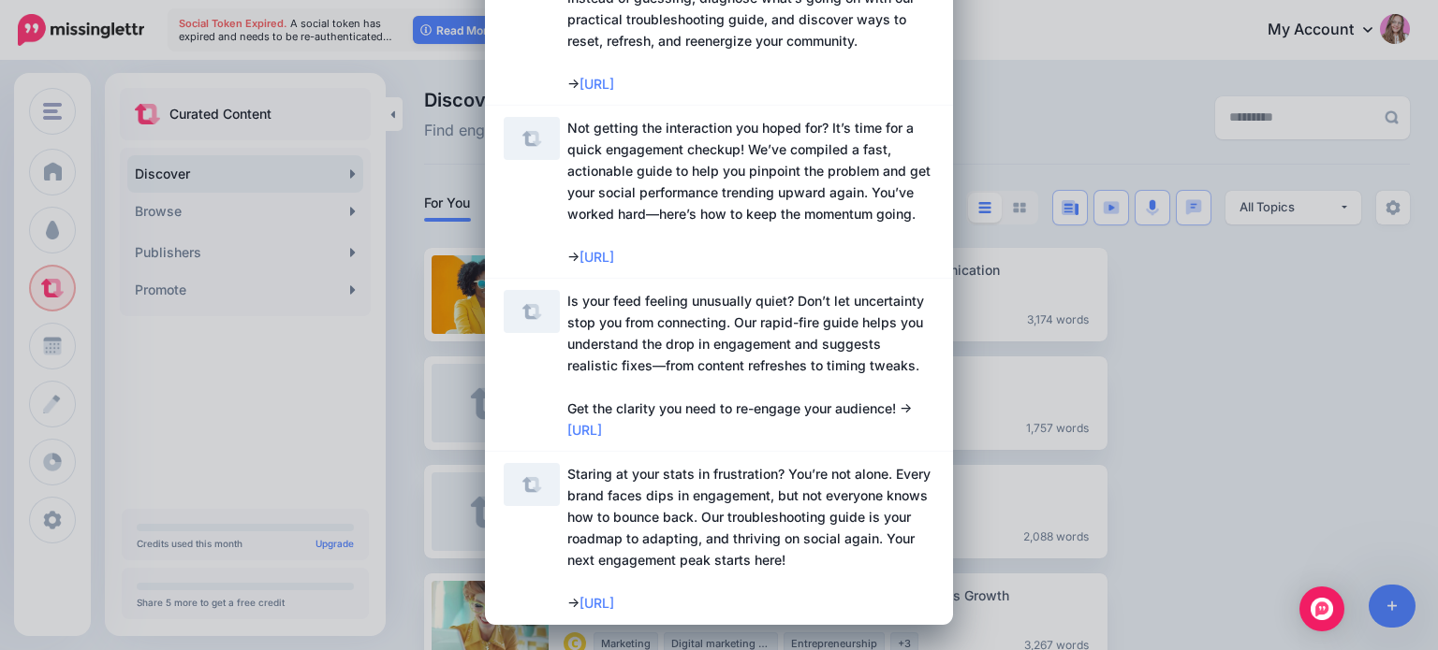
click at [696, 518] on span "Staring at your stats in frustration? You’re not alone. Every brand faces dips …" at bounding box center [748, 538] width 363 height 145
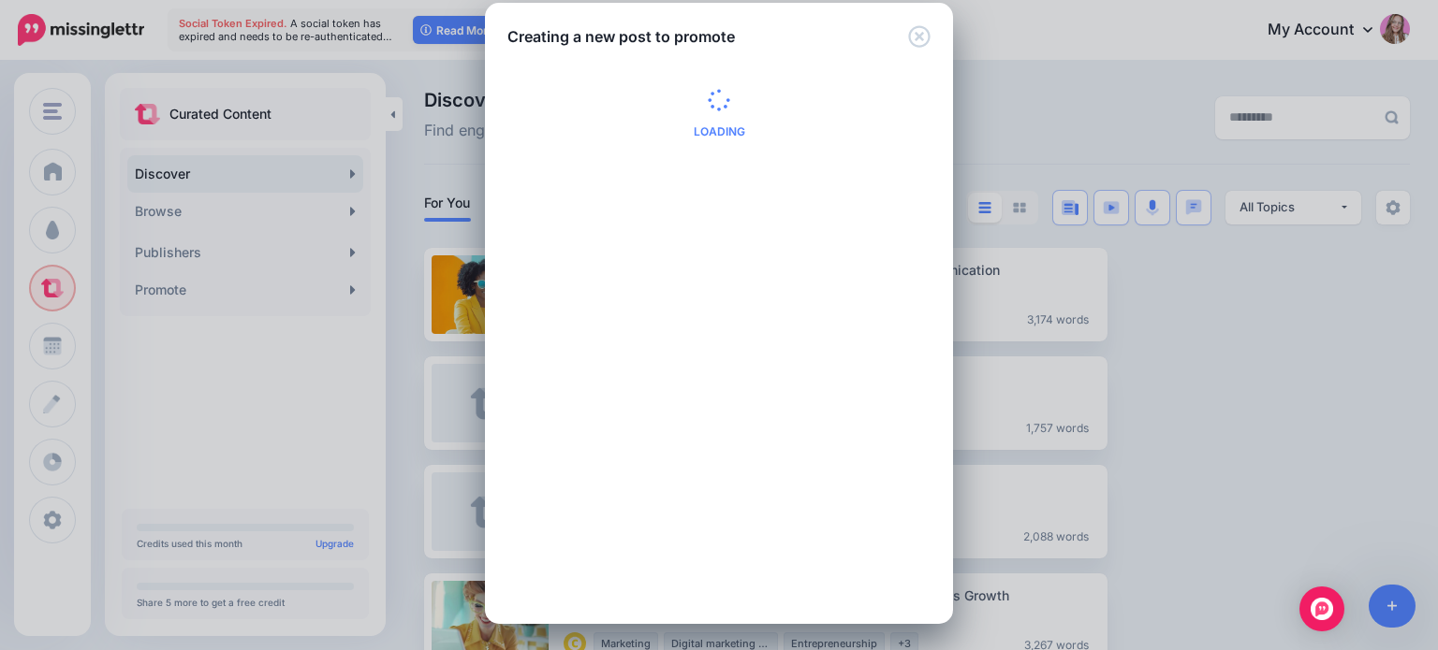
scroll to position [0, 0]
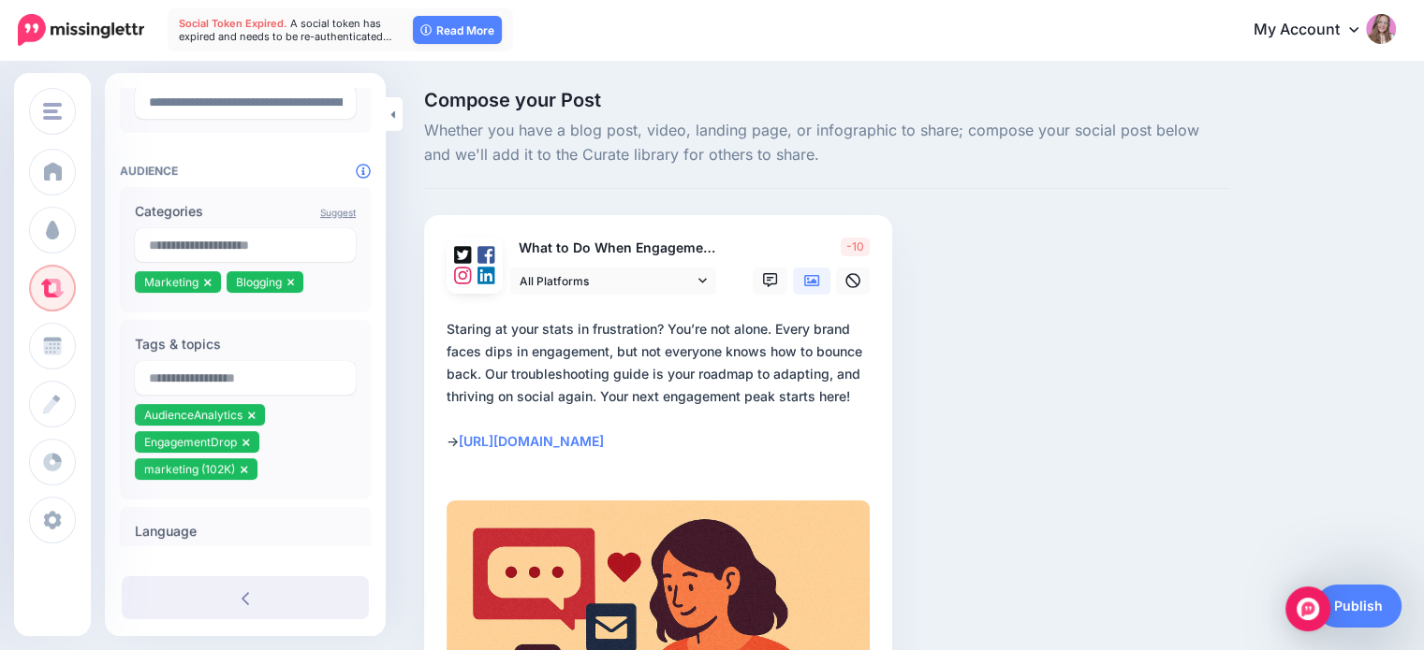
scroll to position [374, 0]
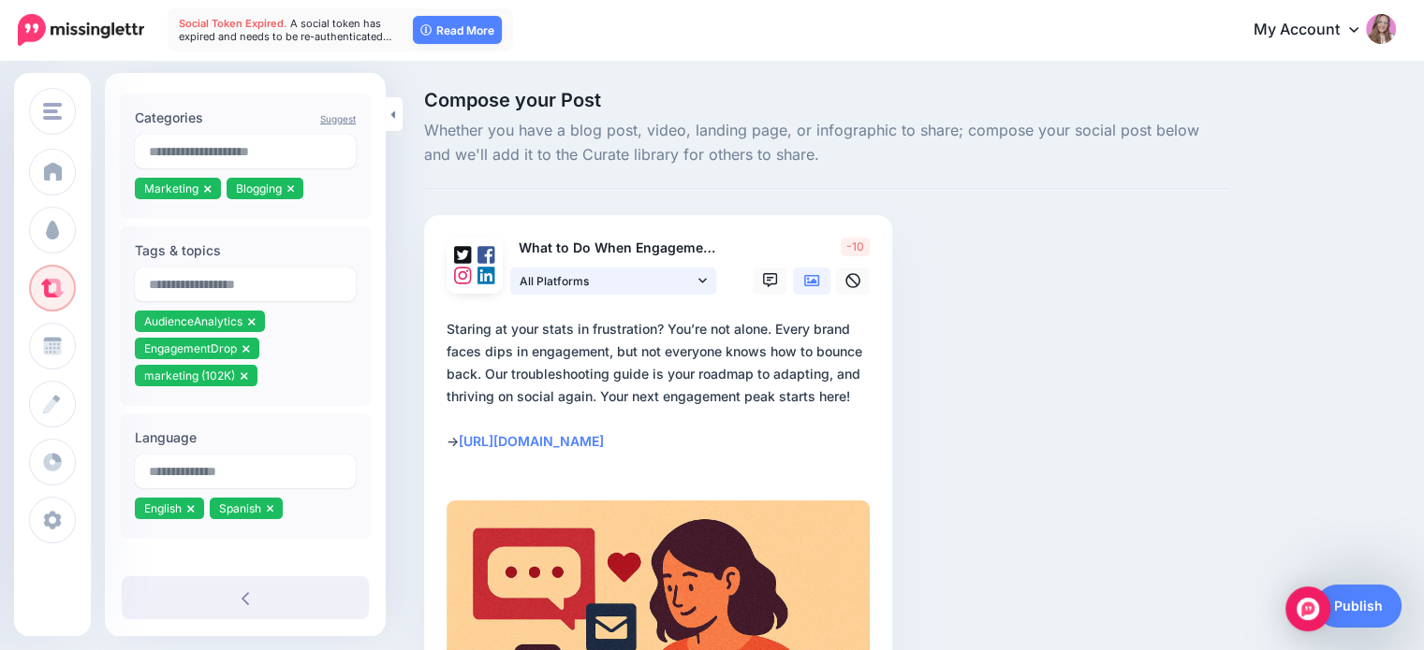
click at [594, 287] on span "All Platforms" at bounding box center [606, 281] width 174 height 20
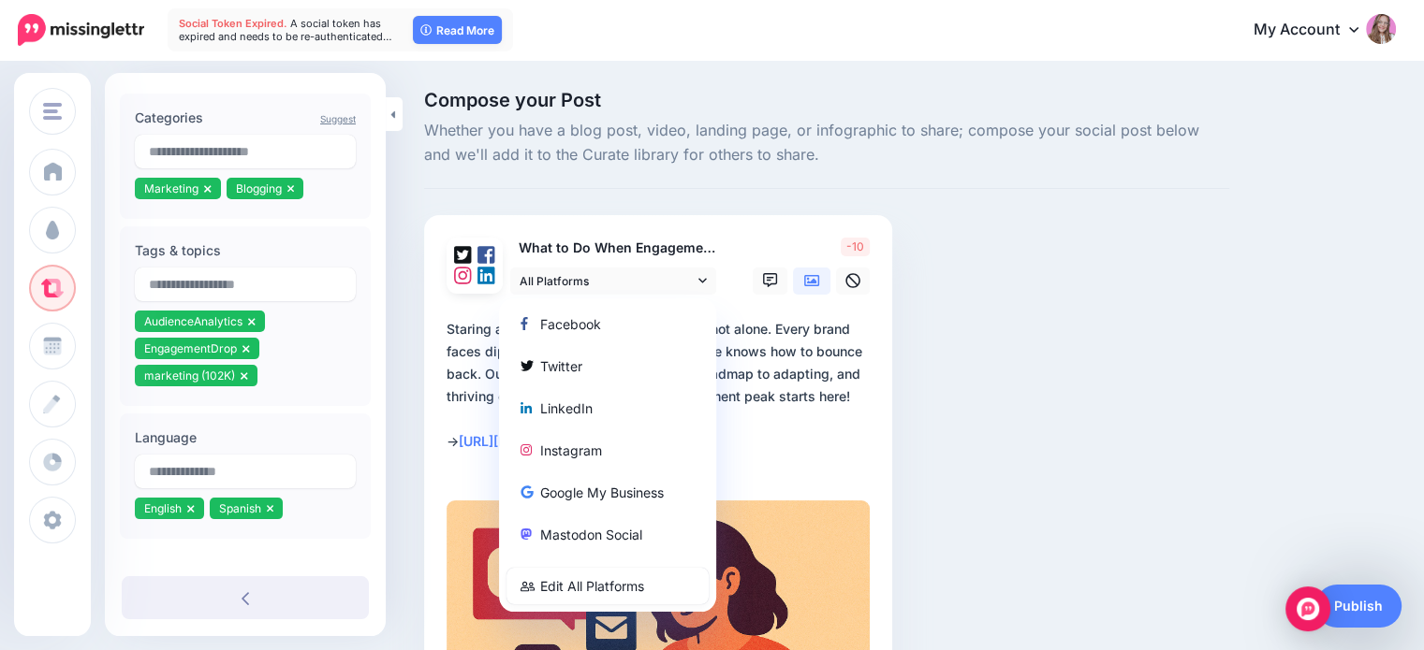
click at [987, 286] on div "Compose your Post Whether you have a blog post, video, landing page, or infogra…" at bounding box center [826, 476] width 833 height 771
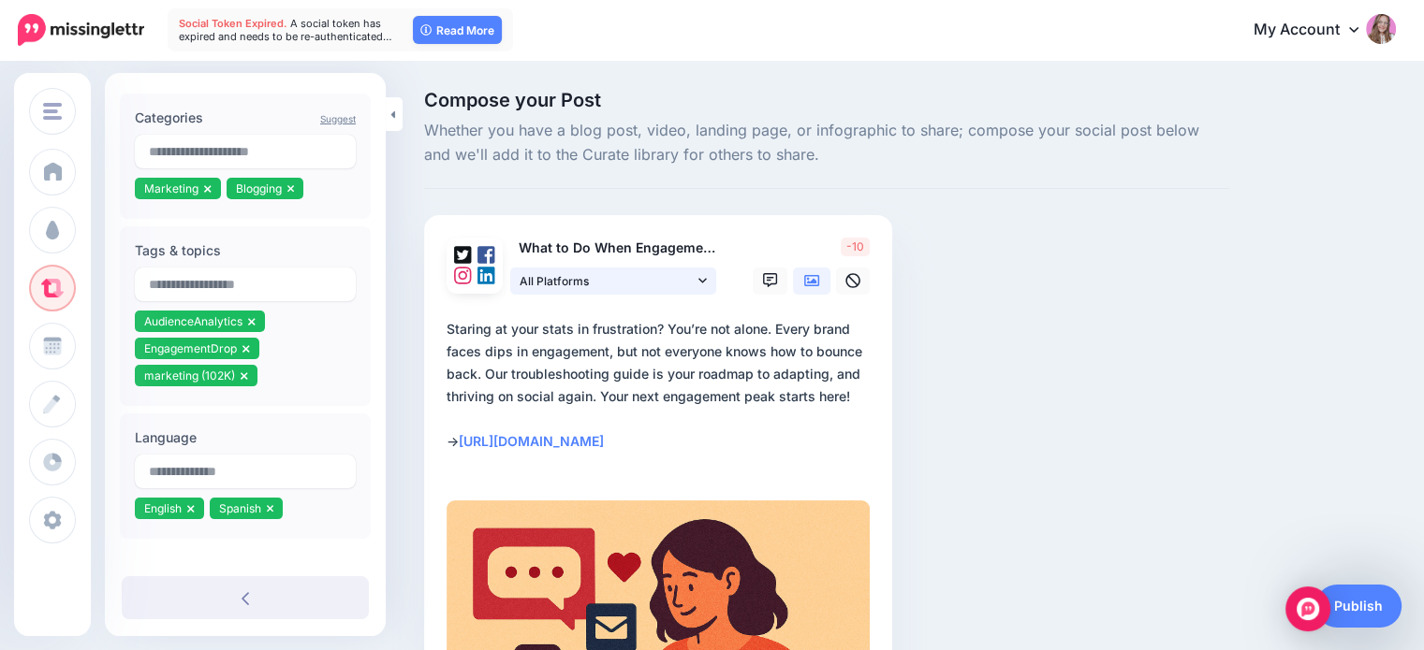
click at [552, 282] on span "All Platforms" at bounding box center [606, 281] width 174 height 20
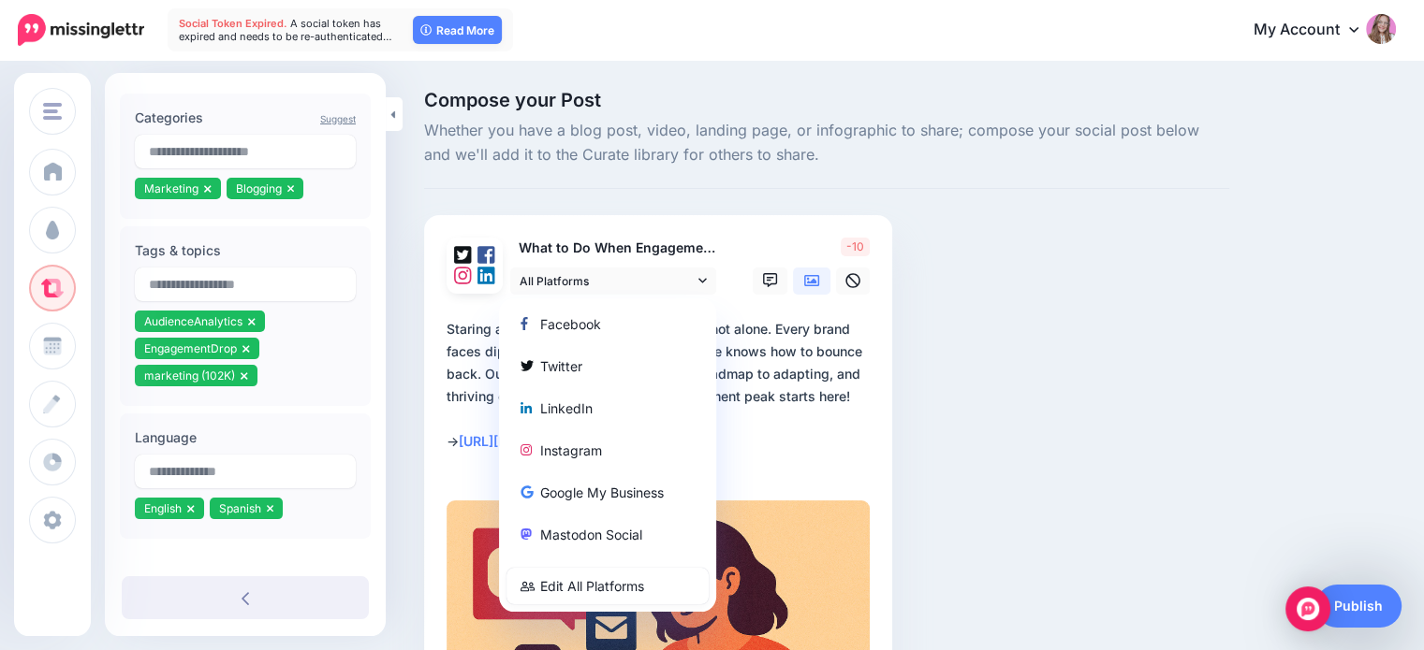
click at [1041, 295] on div "Compose your Post Whether you have a blog post, video, landing page, or infogra…" at bounding box center [826, 476] width 833 height 771
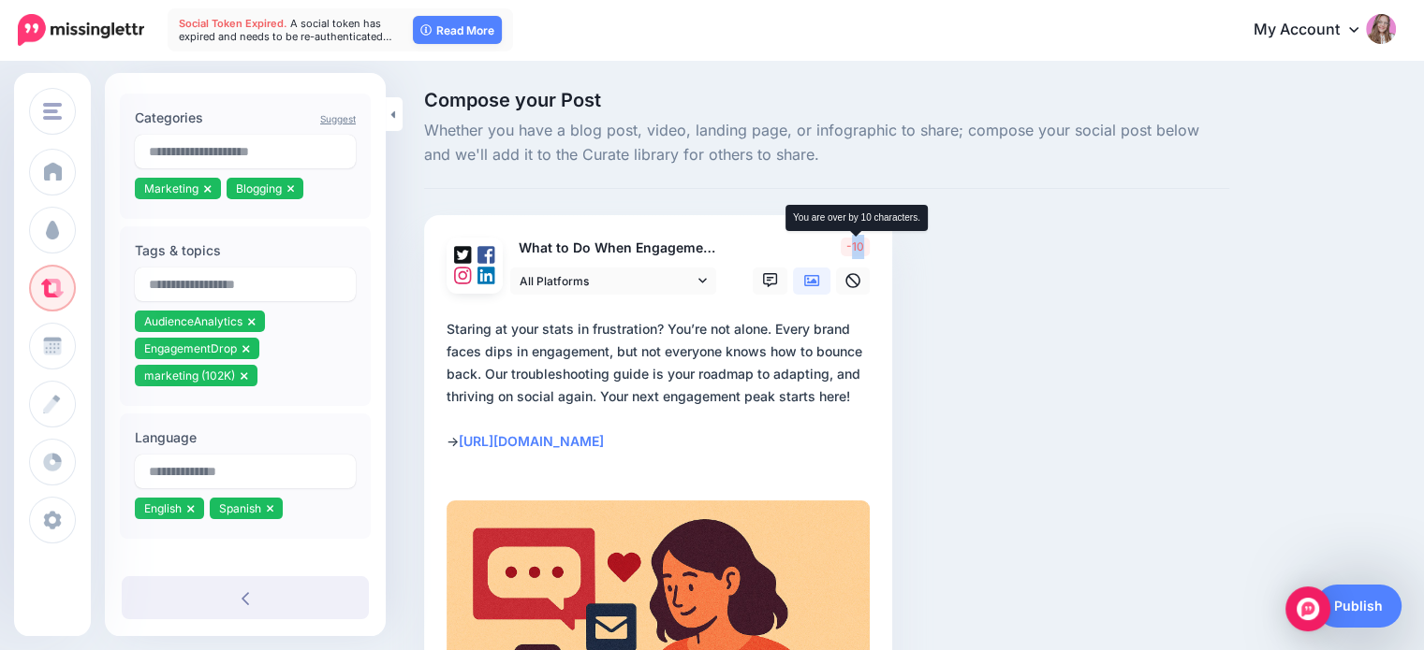
click at [850, 249] on div "-10" at bounding box center [808, 266] width 151 height 57
click at [917, 256] on div "Compose your Post Whether you have a blog post, video, landing page, or infogra…" at bounding box center [826, 476] width 833 height 771
click at [584, 280] on span "All Platforms" at bounding box center [606, 281] width 174 height 20
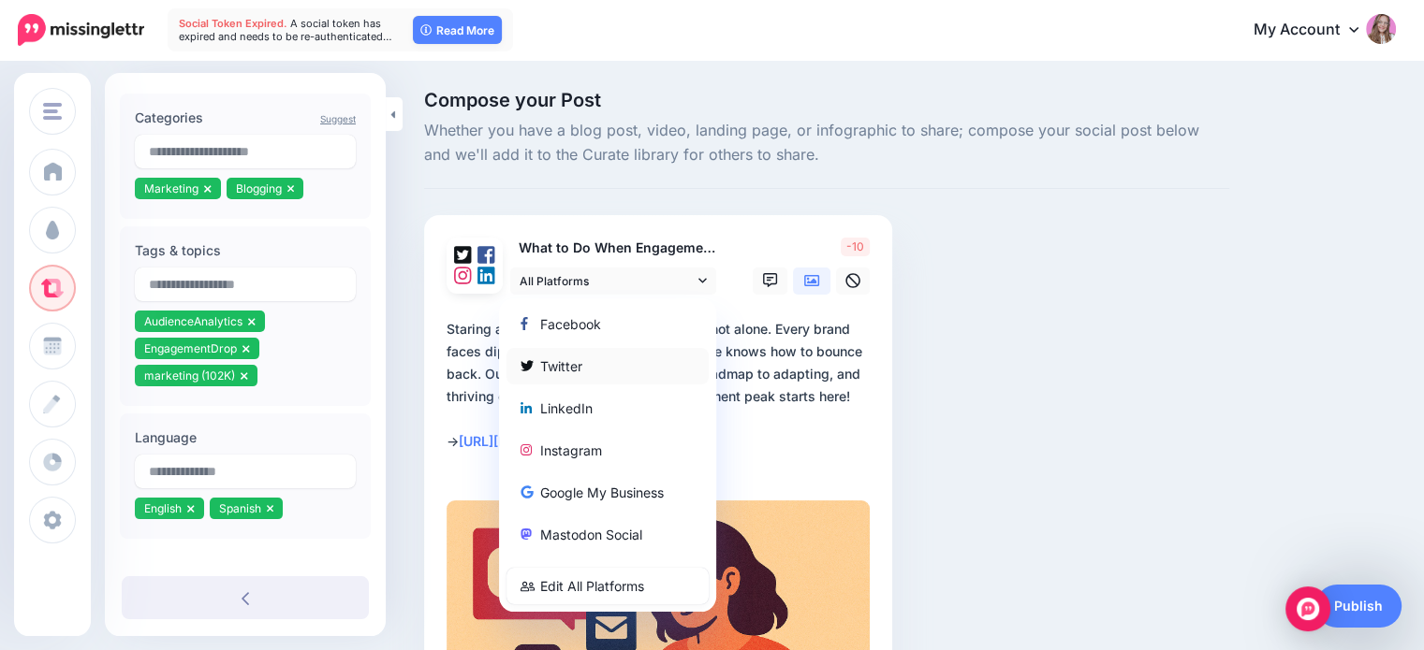
click at [581, 378] on div "Twitter" at bounding box center [607, 366] width 202 height 37
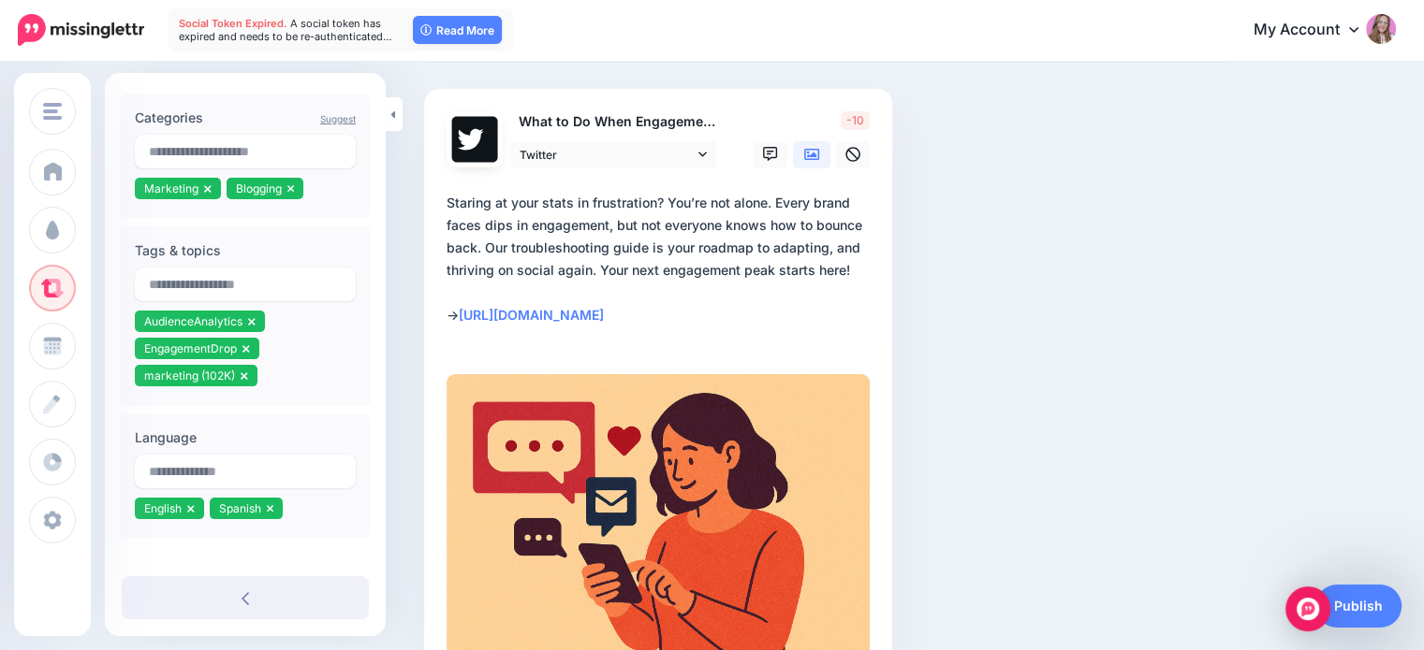
scroll to position [94, 0]
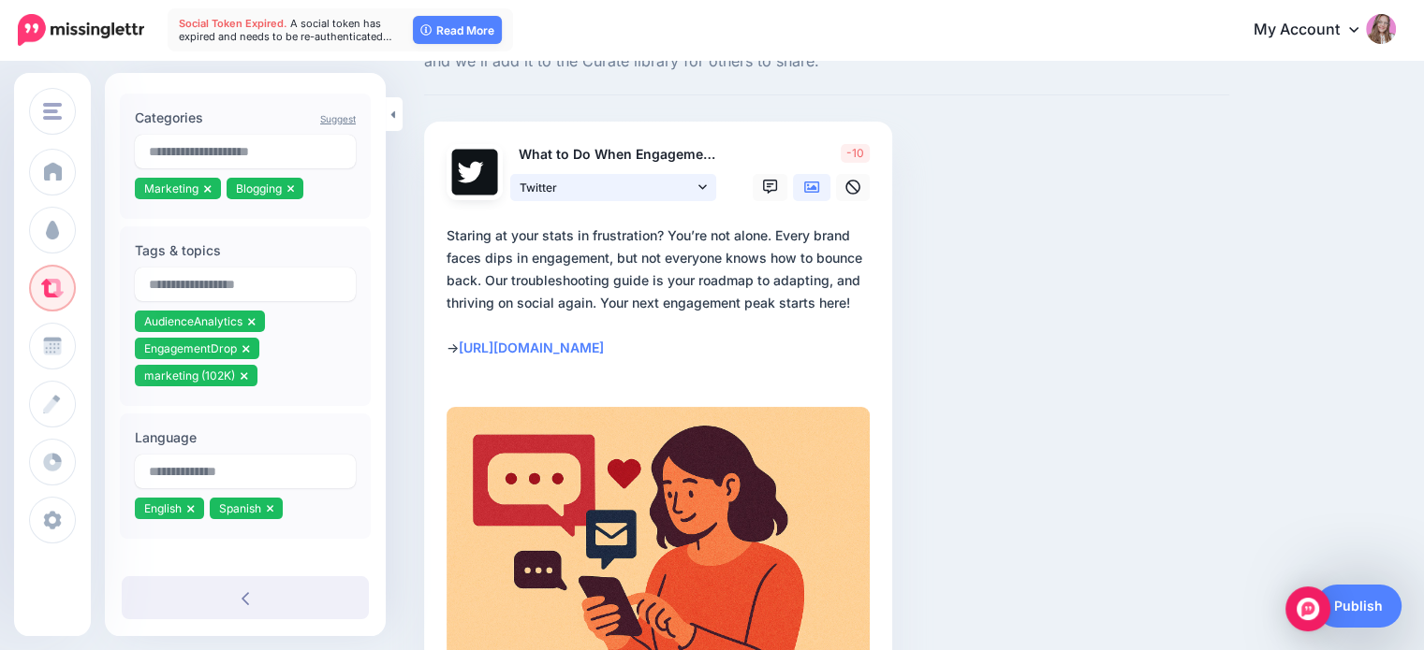
click at [577, 183] on span "Twitter" at bounding box center [606, 188] width 174 height 20
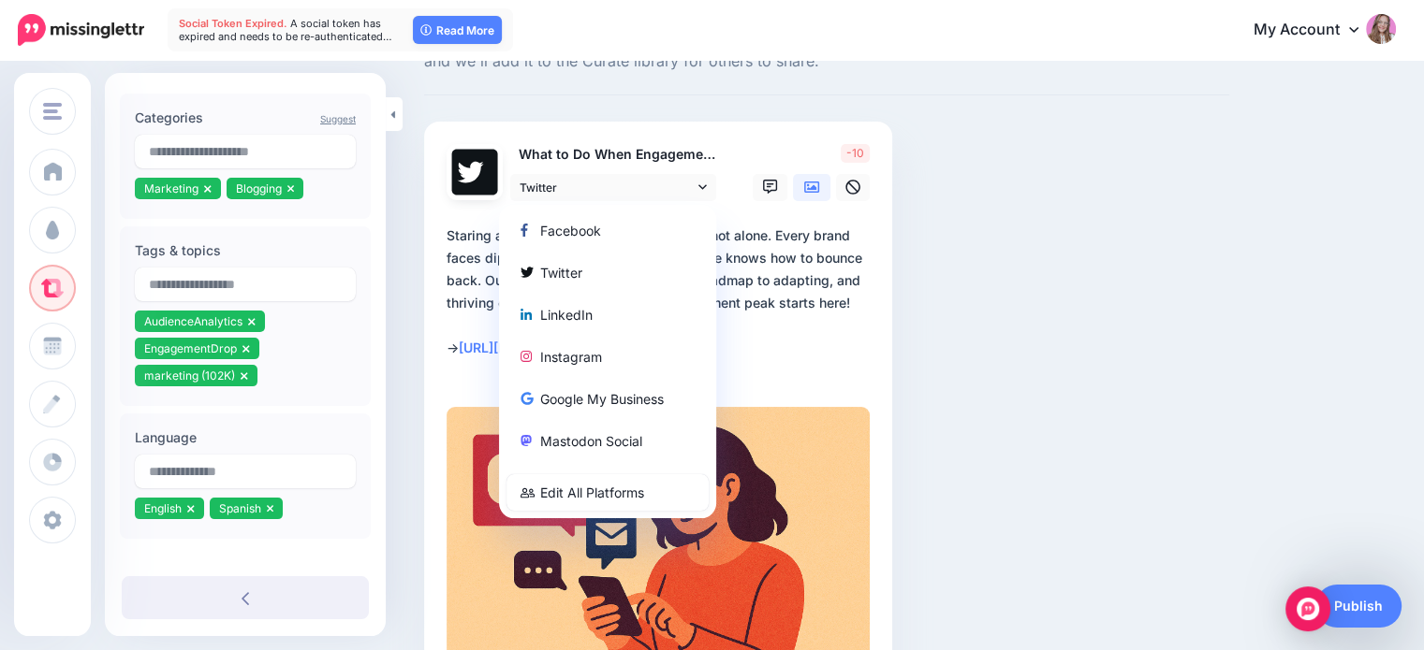
click at [578, 270] on div "Twitter" at bounding box center [607, 272] width 174 height 22
type textarea "**********"
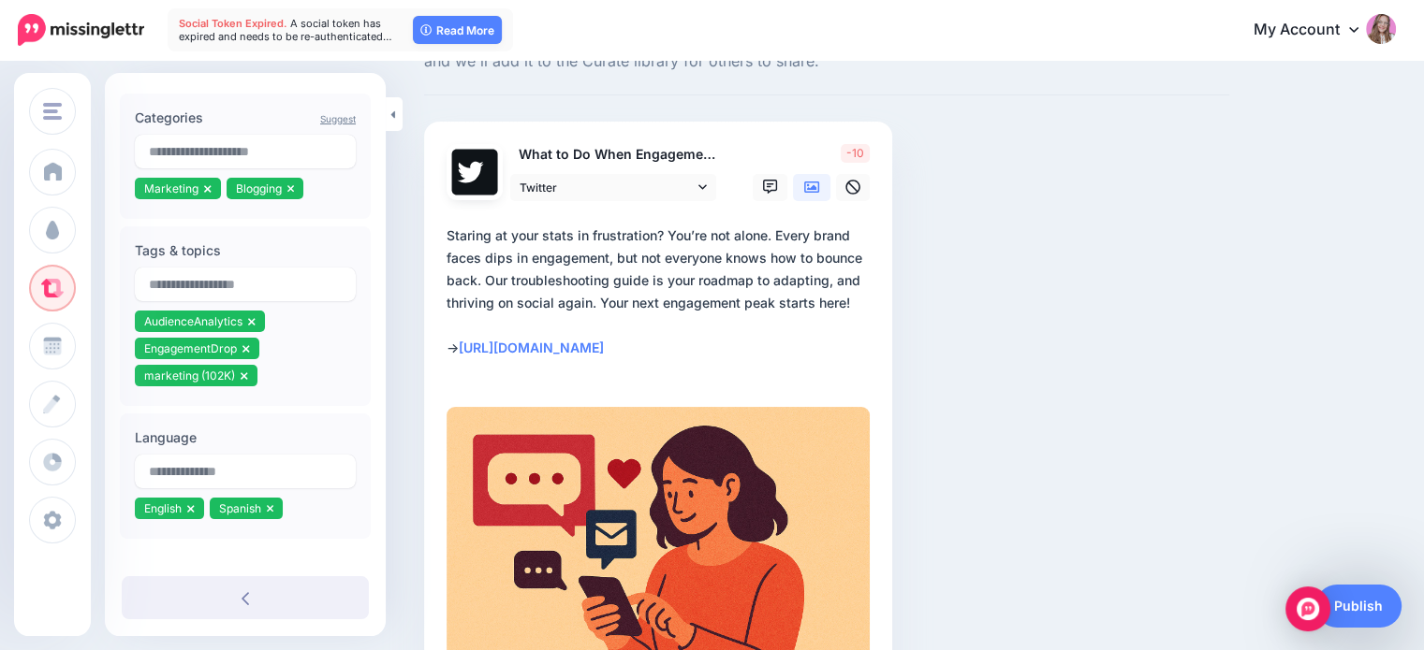
drag, startPoint x: 768, startPoint y: 301, endPoint x: 620, endPoint y: 289, distance: 149.3
click at [620, 289] on textarea "**********" at bounding box center [661, 303] width 431 height 157
click at [620, 290] on textarea "**********" at bounding box center [661, 303] width 431 height 157
click at [565, 189] on span "Twitter" at bounding box center [606, 188] width 174 height 20
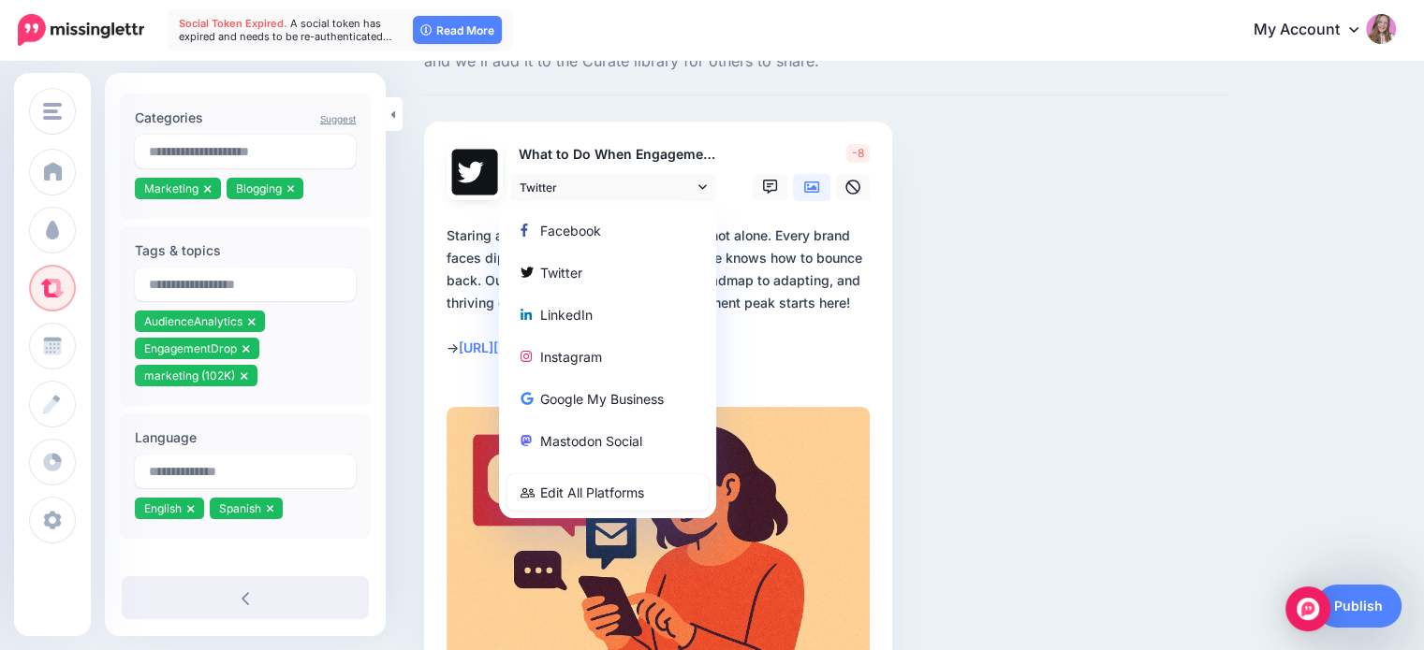
click at [961, 239] on div "Compose your Post Whether you have a blog post, video, landing page, or infogra…" at bounding box center [826, 382] width 833 height 771
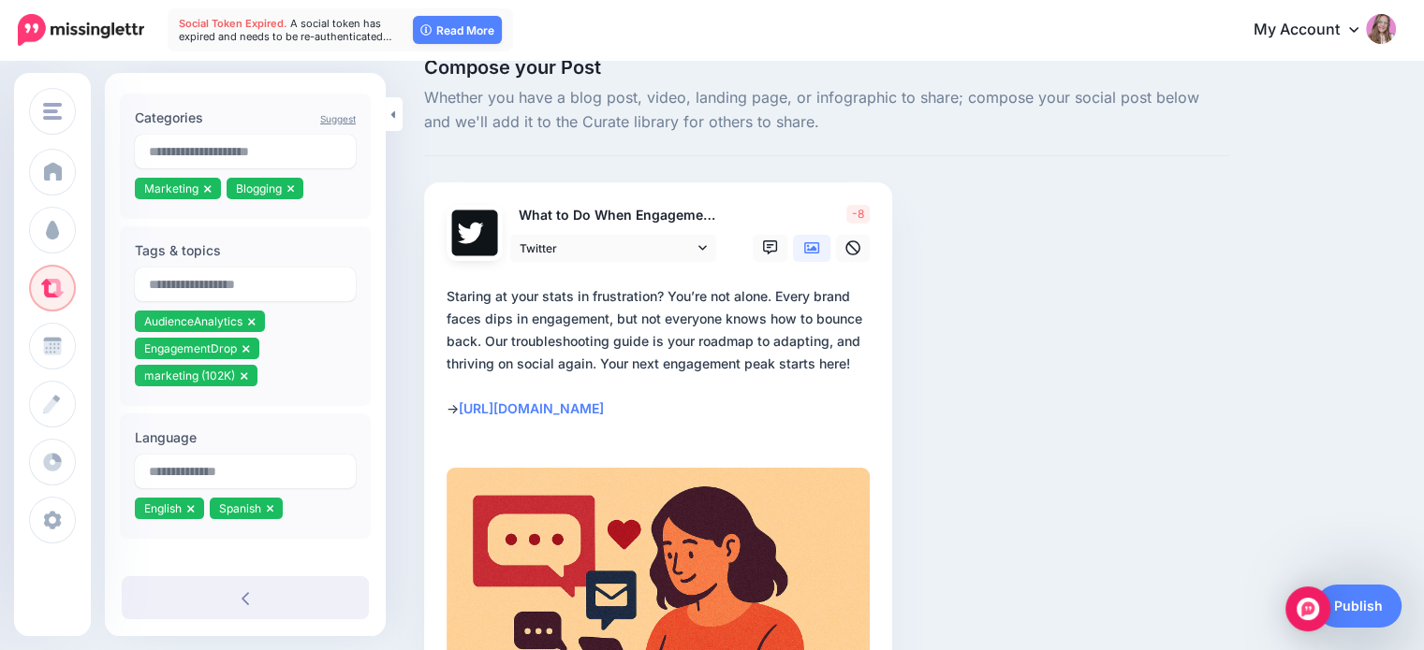
scroll to position [0, 0]
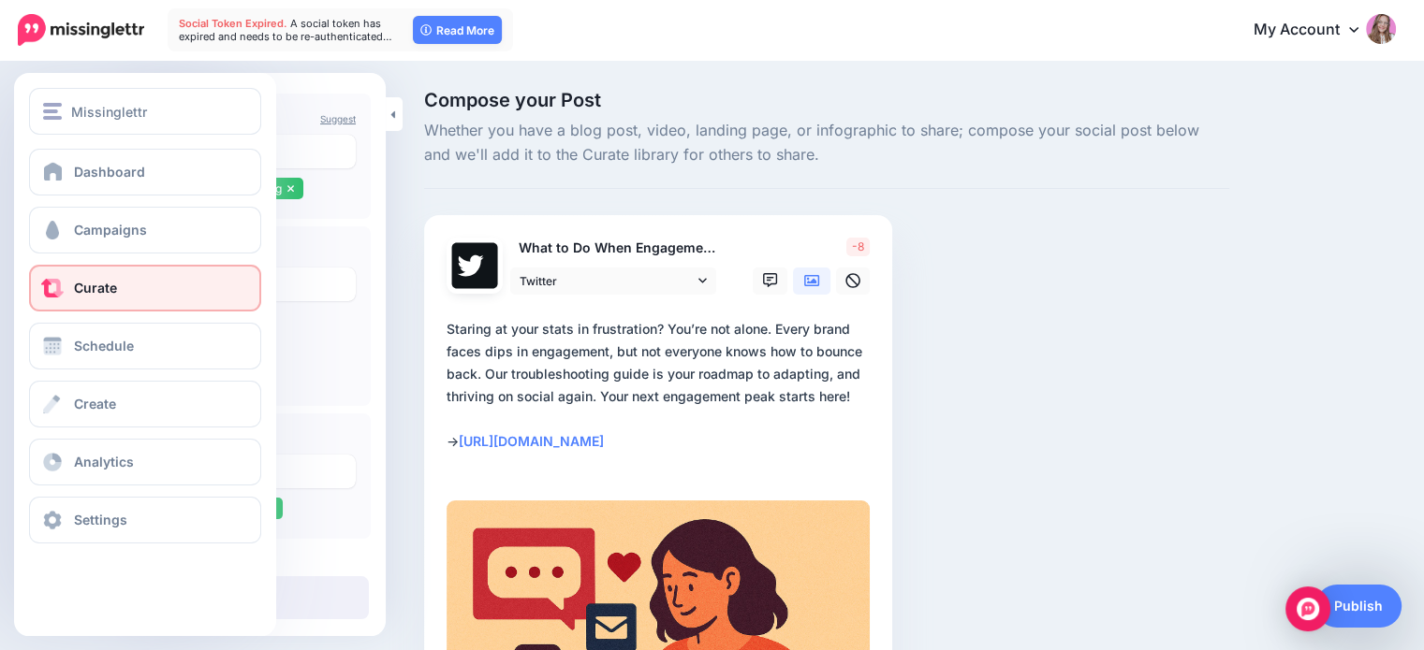
click at [51, 299] on link "Curate" at bounding box center [145, 288] width 232 height 47
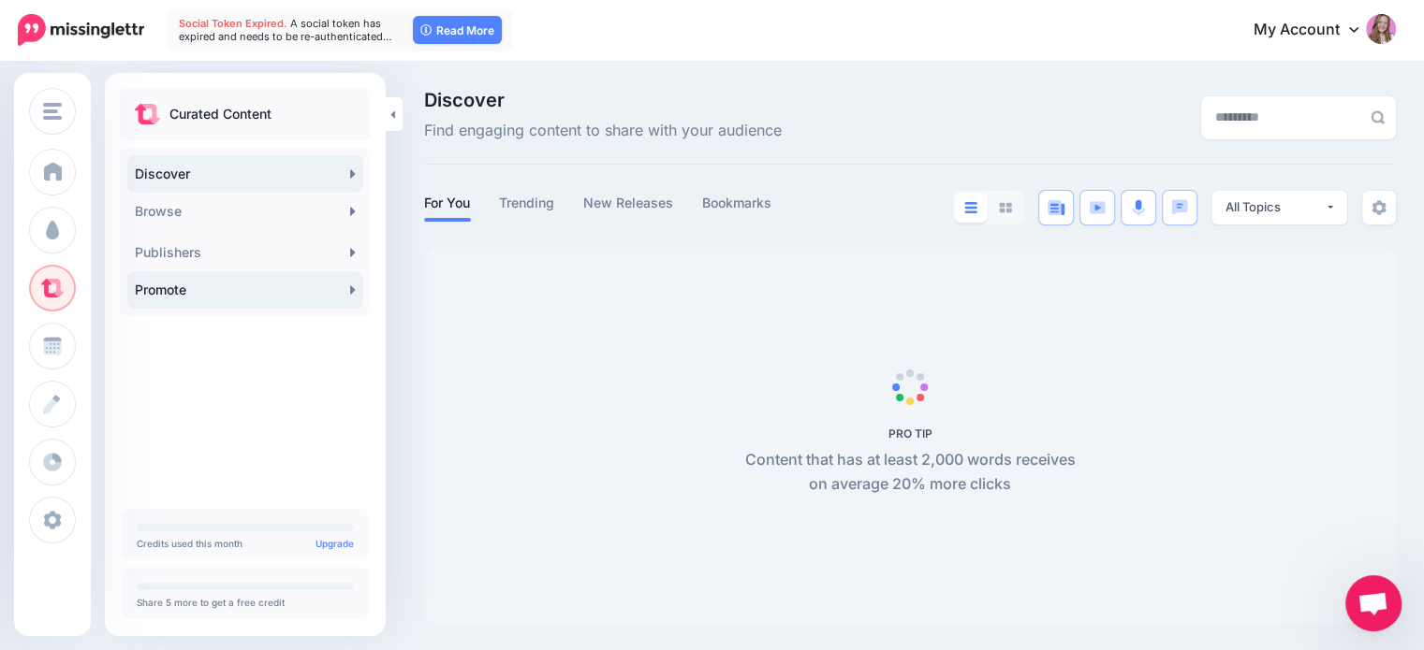
click at [205, 291] on link "Promote" at bounding box center [245, 289] width 236 height 37
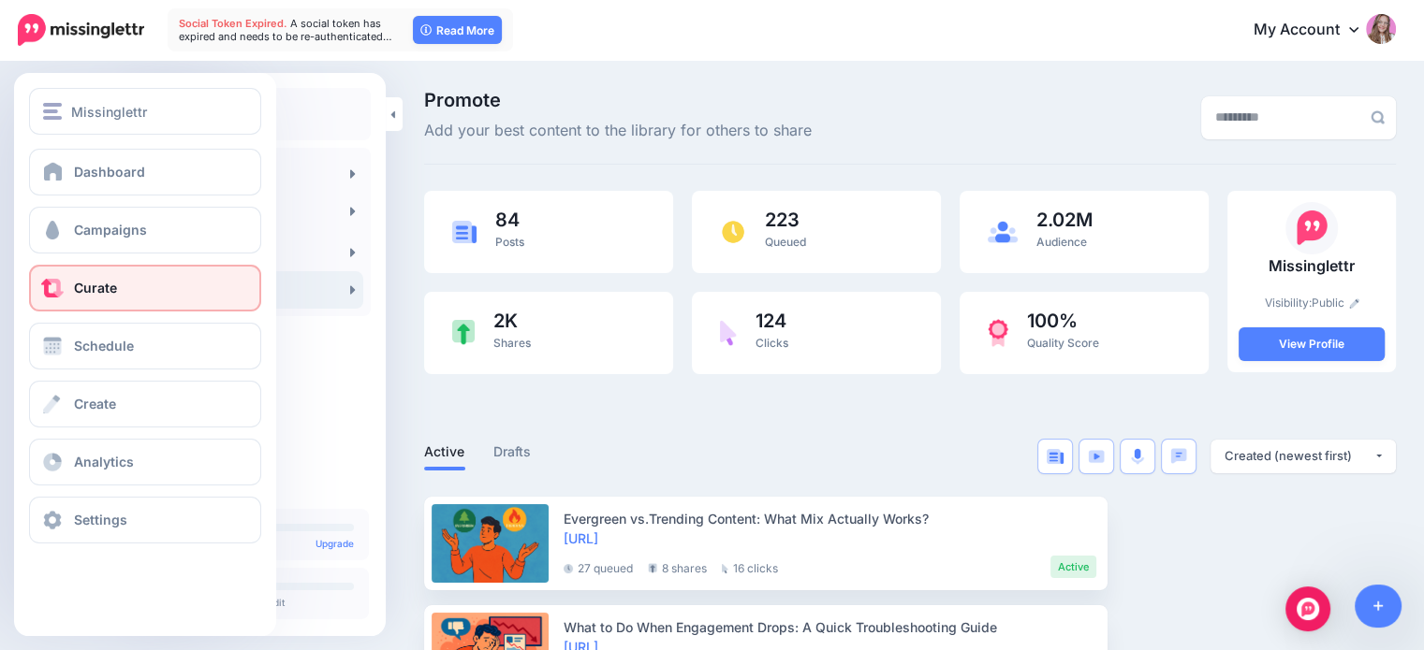
click at [62, 296] on span at bounding box center [52, 288] width 24 height 19
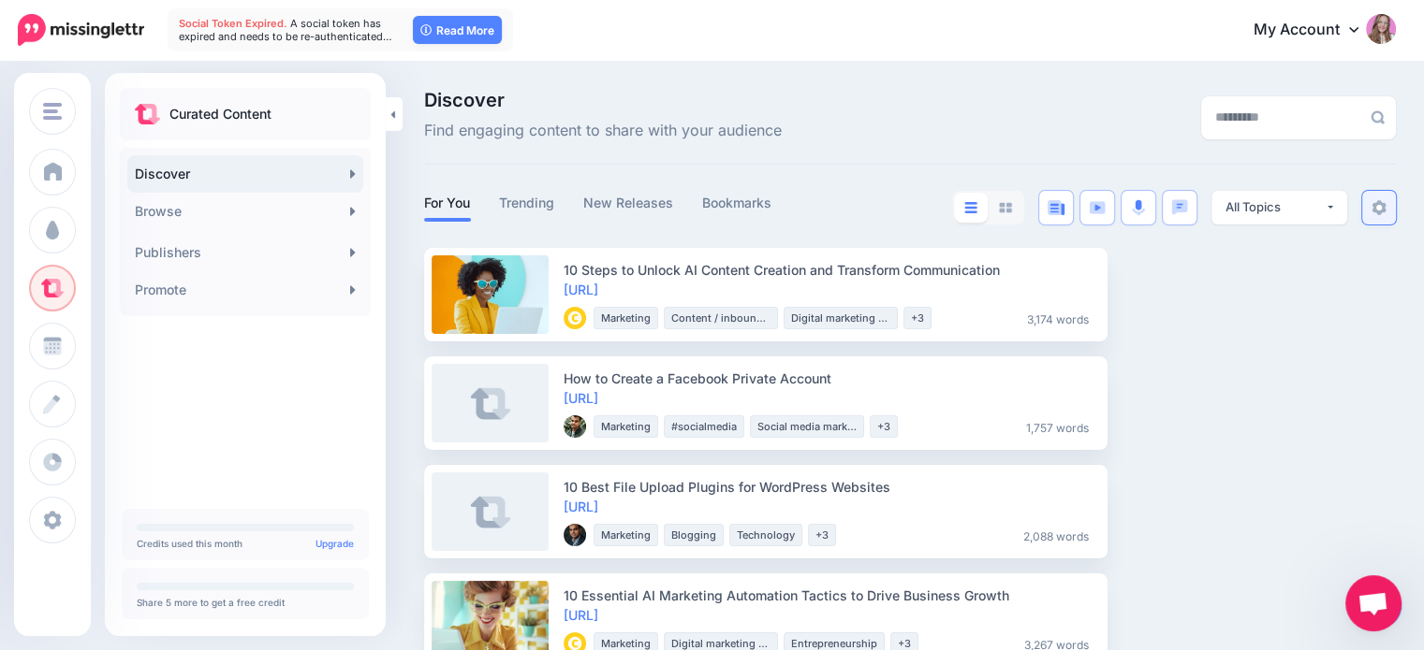
click at [1386, 208] on img at bounding box center [1378, 207] width 15 height 15
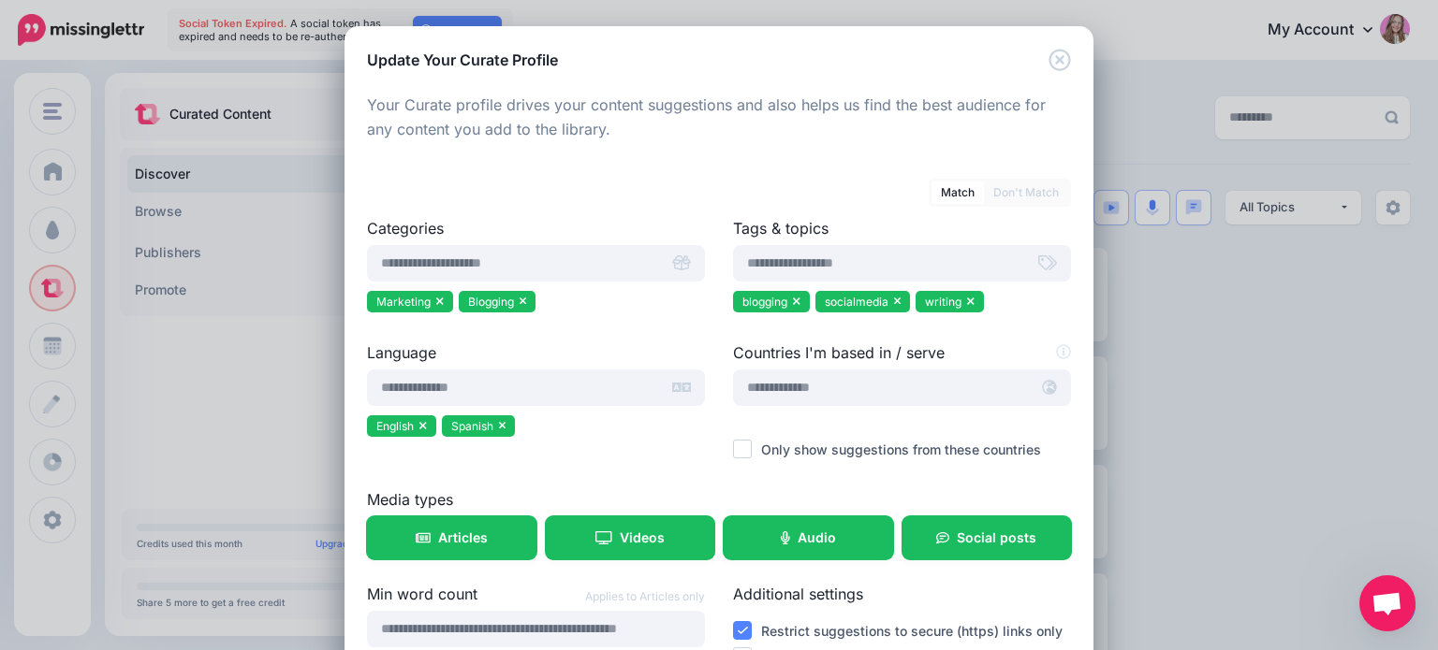
click at [1019, 199] on link "Don't Match" at bounding box center [1026, 193] width 84 height 22
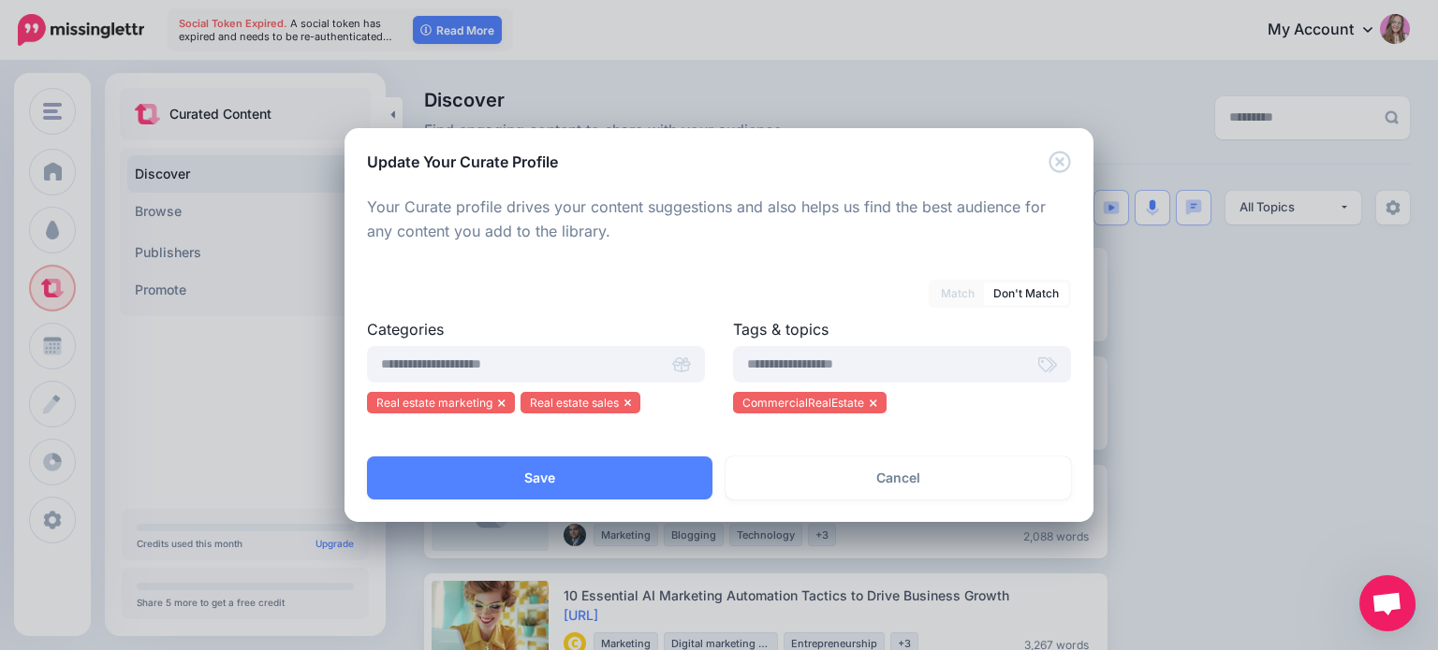
click at [958, 299] on link "Match" at bounding box center [957, 294] width 52 height 22
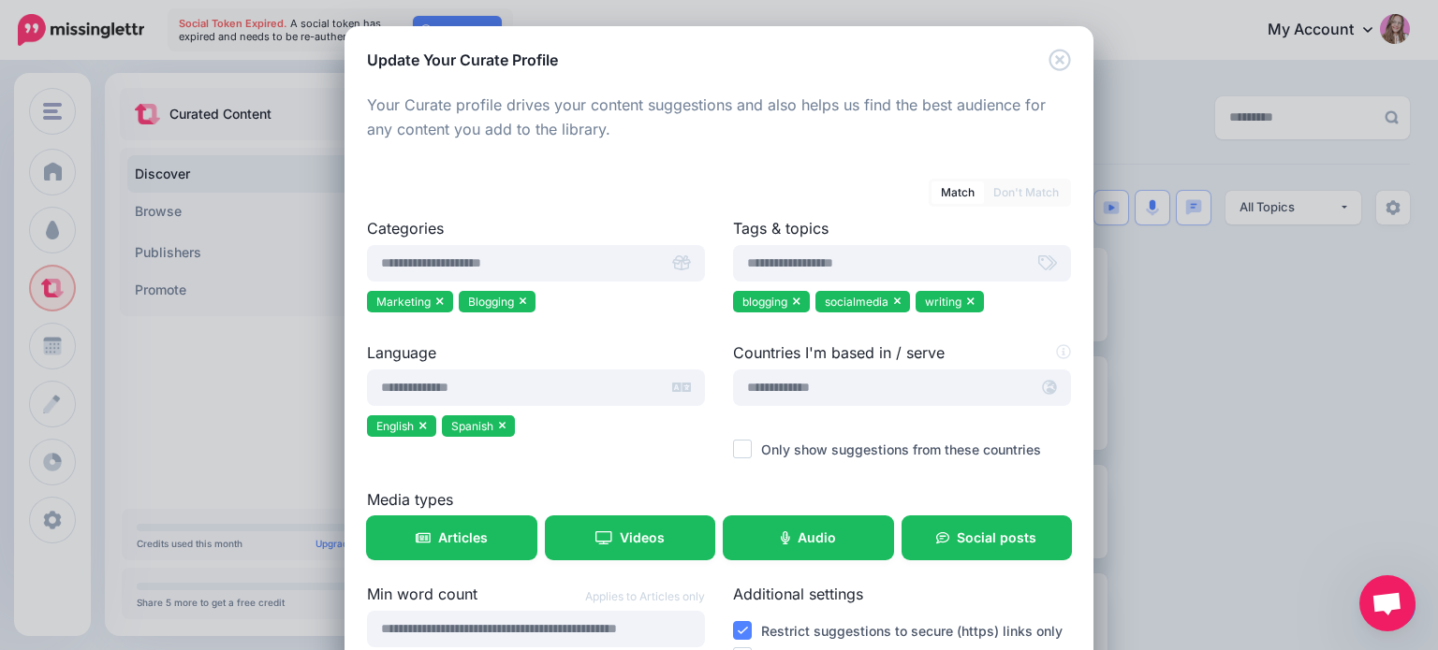
click at [1031, 197] on link "Don't Match" at bounding box center [1026, 193] width 84 height 22
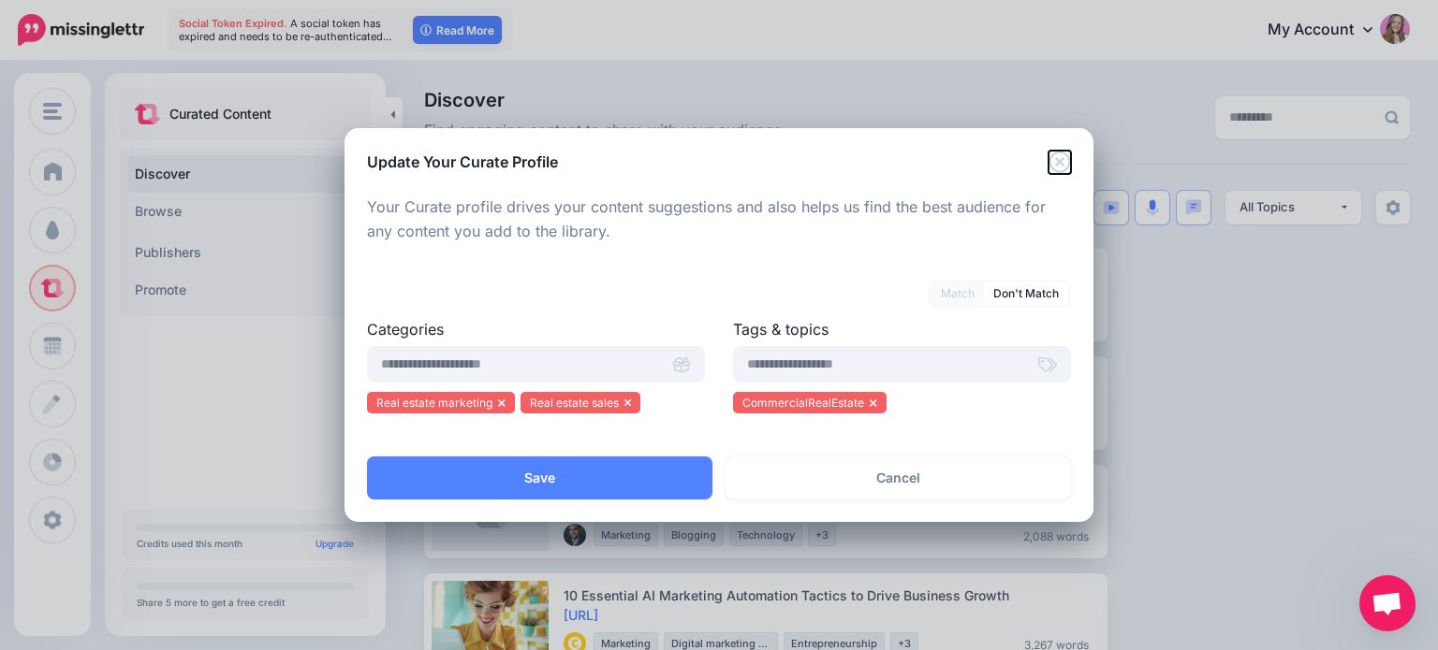
click at [1059, 168] on icon "Close" at bounding box center [1059, 162] width 22 height 22
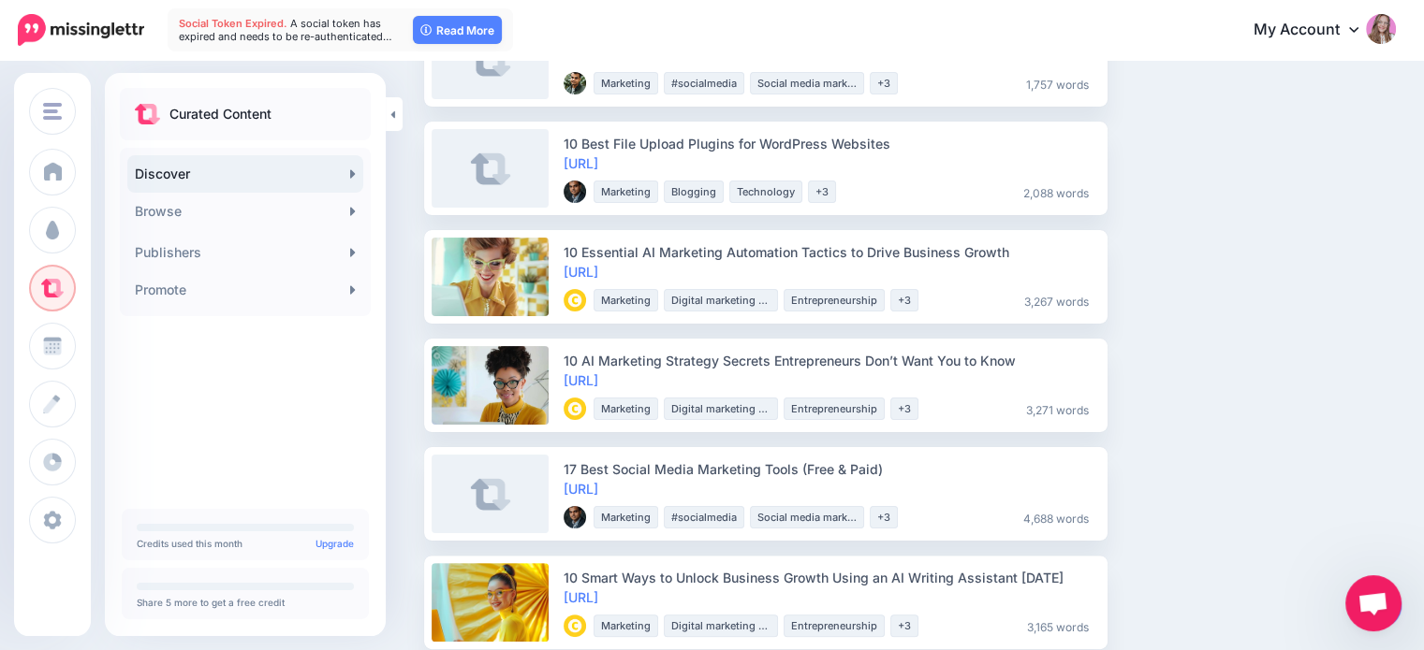
scroll to position [374, 0]
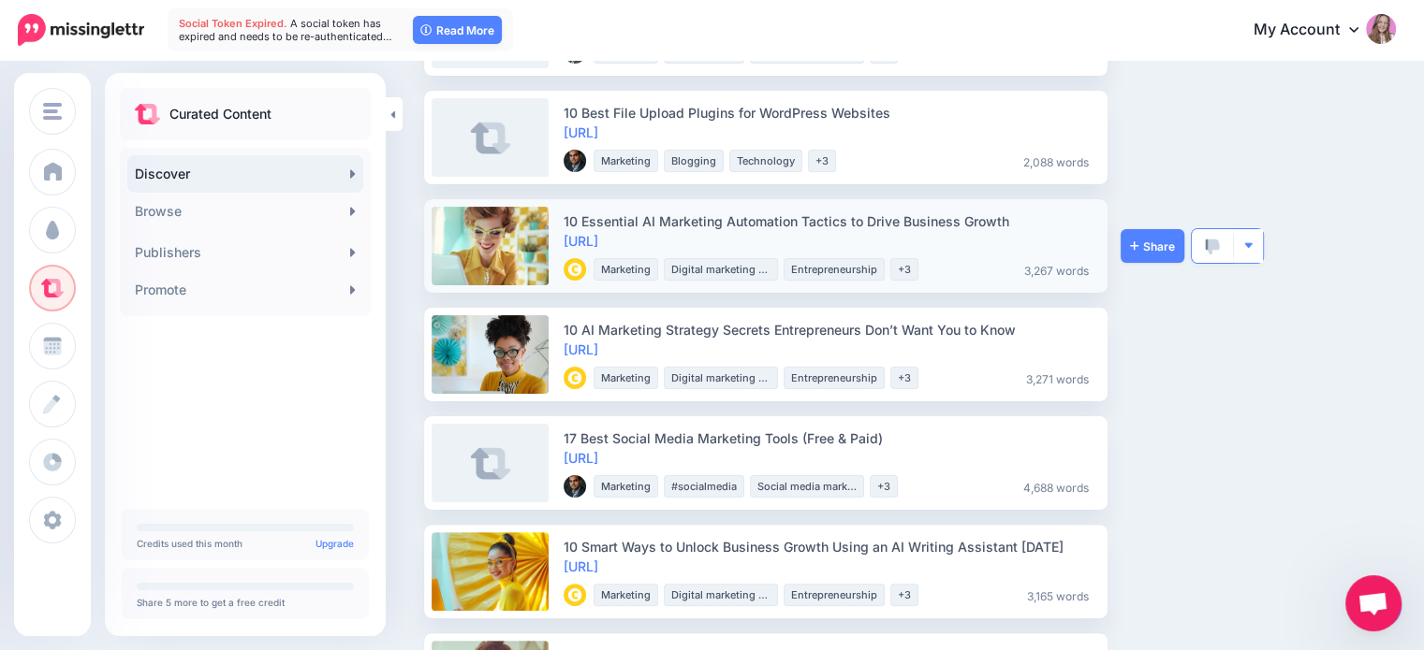
click at [1253, 242] on button "button" at bounding box center [1248, 246] width 29 height 34
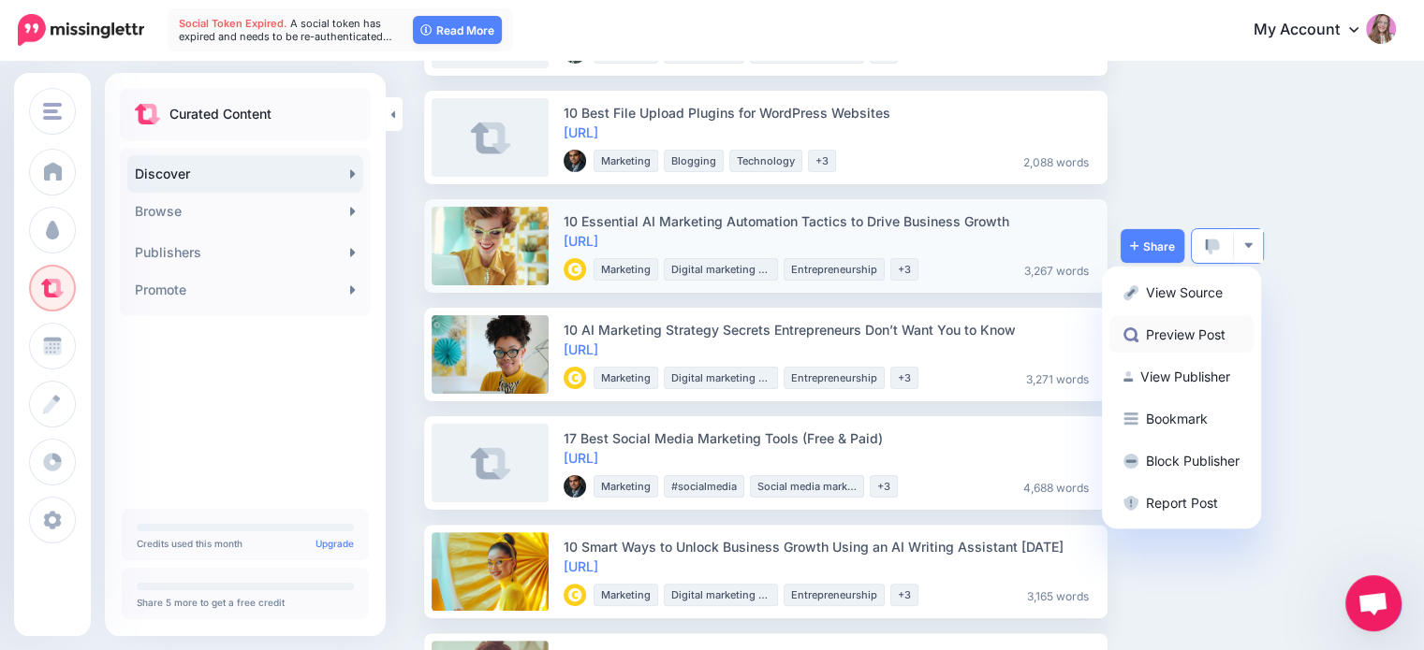
click at [1179, 337] on link "Preview Post" at bounding box center [1181, 334] width 144 height 37
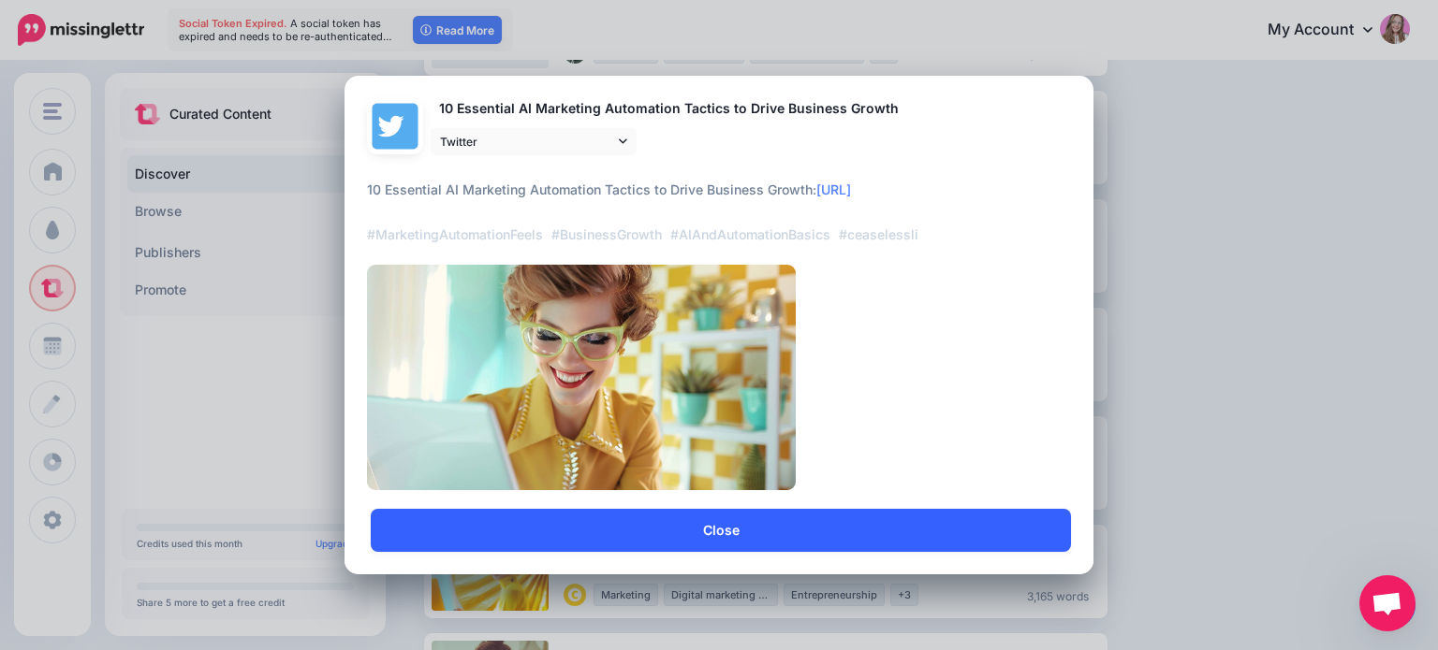
click at [787, 542] on link "Close" at bounding box center [721, 530] width 700 height 43
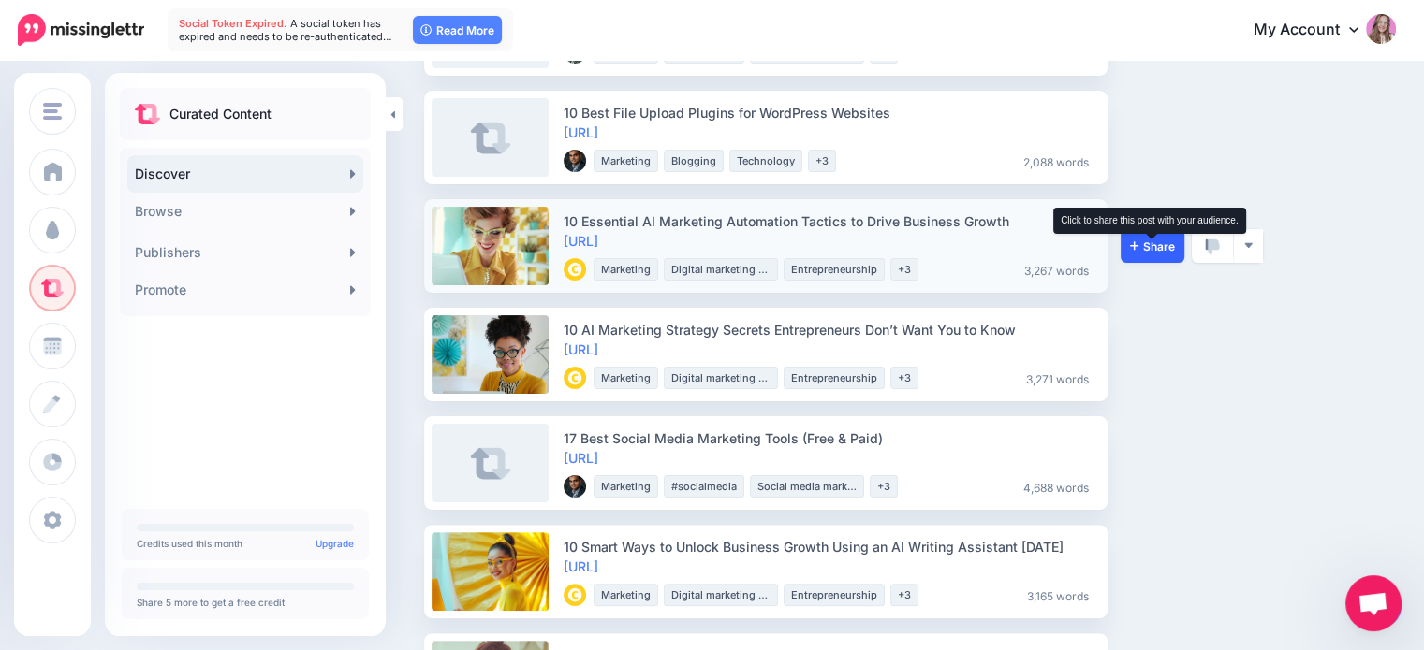
click at [1156, 250] on span "Share" at bounding box center [1152, 247] width 45 height 12
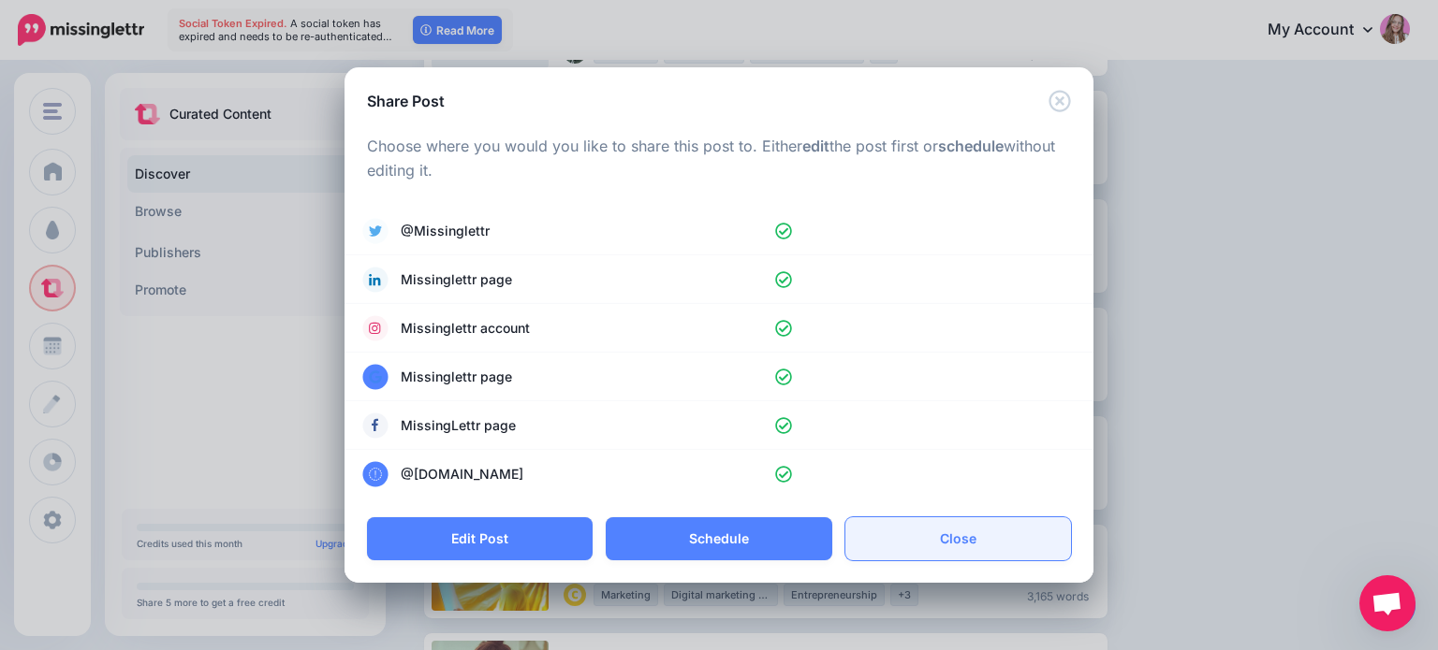
click at [966, 522] on link "Close" at bounding box center [958, 539] width 226 height 43
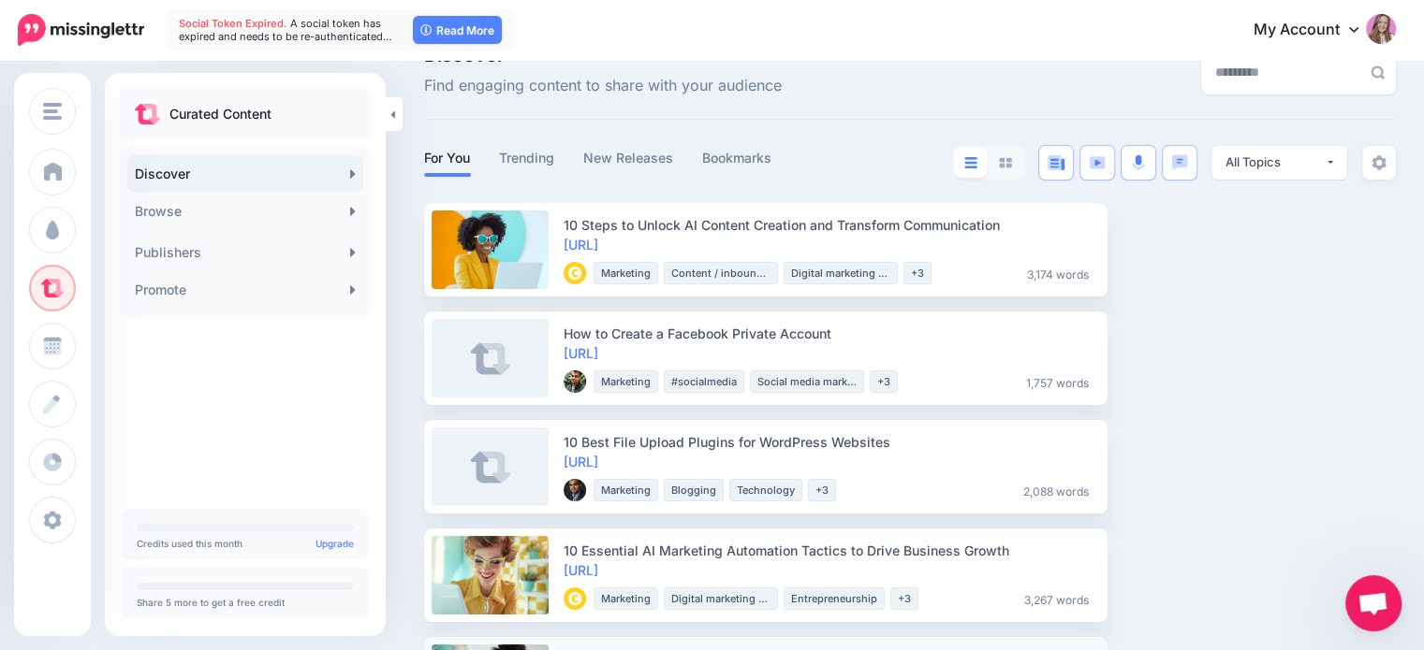
scroll to position [0, 0]
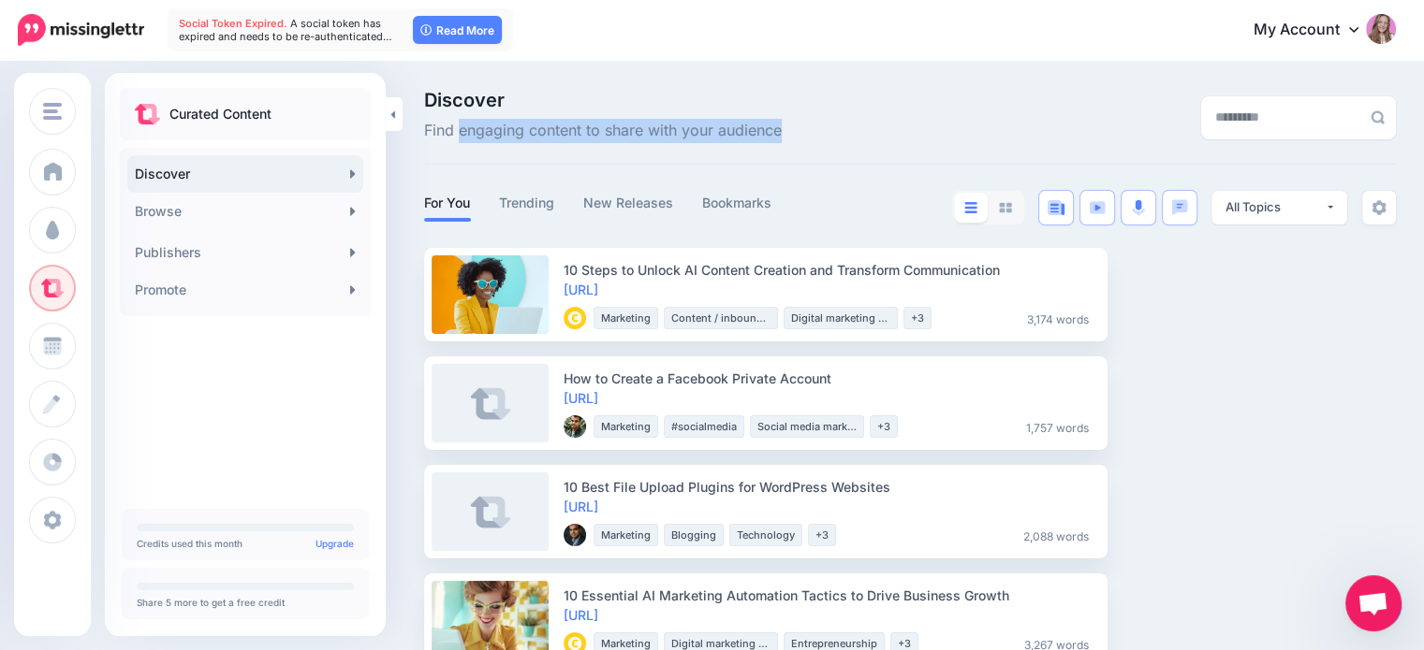
drag, startPoint x: 457, startPoint y: 136, endPoint x: 794, endPoint y: 140, distance: 337.0
click at [794, 140] on div "Discover Find engaging content to share with your audience" at bounding box center [743, 117] width 666 height 52
click at [794, 141] on div "Discover Find engaging content to share with your audience" at bounding box center [743, 117] width 666 height 52
drag, startPoint x: 790, startPoint y: 138, endPoint x: 752, endPoint y: 132, distance: 37.9
click at [763, 134] on div "Discover Find engaging content to share with your audience" at bounding box center [743, 117] width 666 height 52
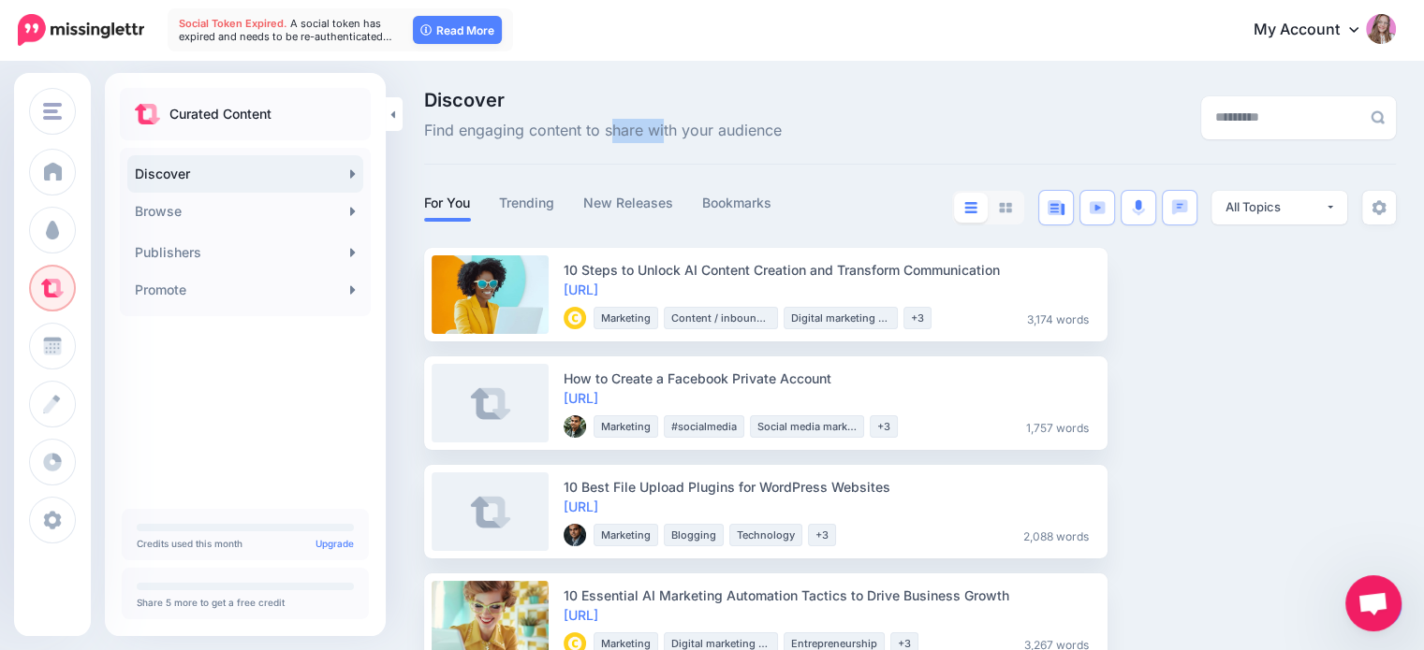
click at [574, 108] on p "Discover Find engaging content to share with your audience" at bounding box center [603, 117] width 358 height 52
click at [461, 99] on span "Discover" at bounding box center [603, 100] width 358 height 19
click at [421, 93] on div "Discover Find engaging content to share with your audience" at bounding box center [743, 117] width 666 height 52
click at [421, 91] on div "Discover Find engaging content to share with your audience" at bounding box center [743, 117] width 666 height 52
click at [273, 427] on div "Curated Content Discover Browse 233K Automotive 2.81M Beauty & personal care 2.…" at bounding box center [245, 294] width 281 height 412
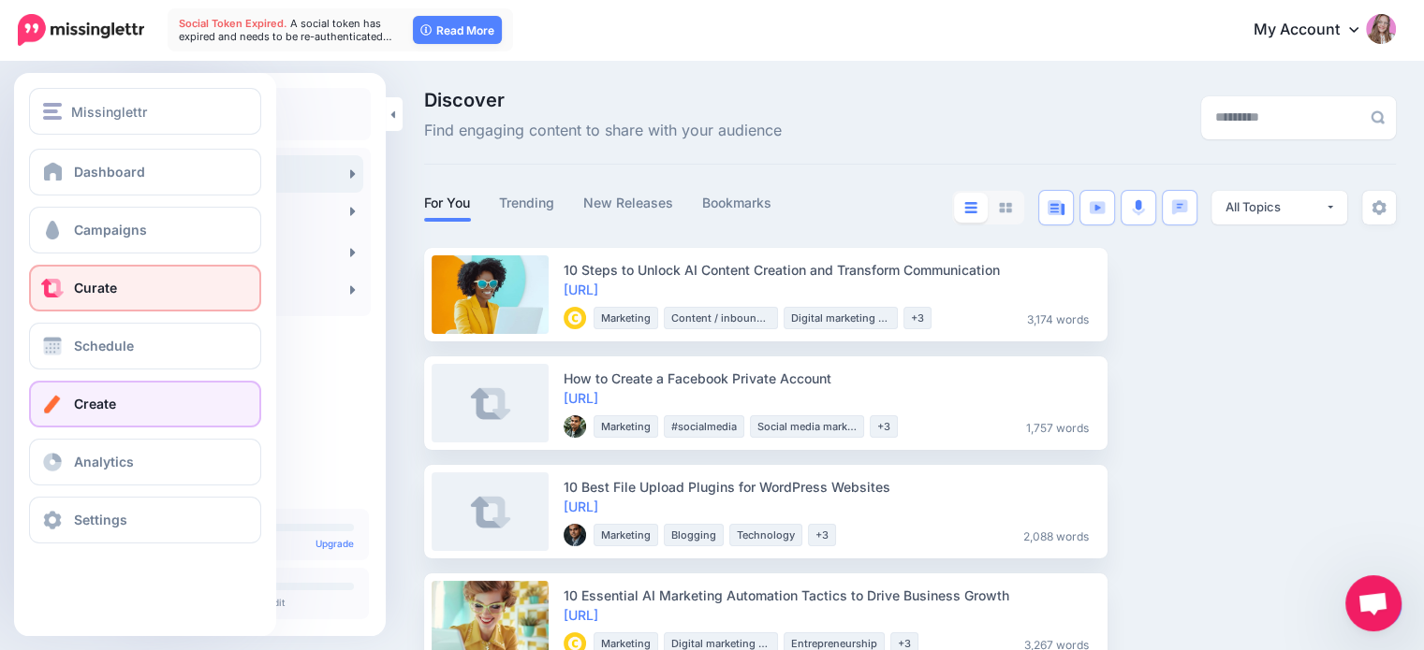
click at [105, 411] on link "Create" at bounding box center [145, 404] width 232 height 47
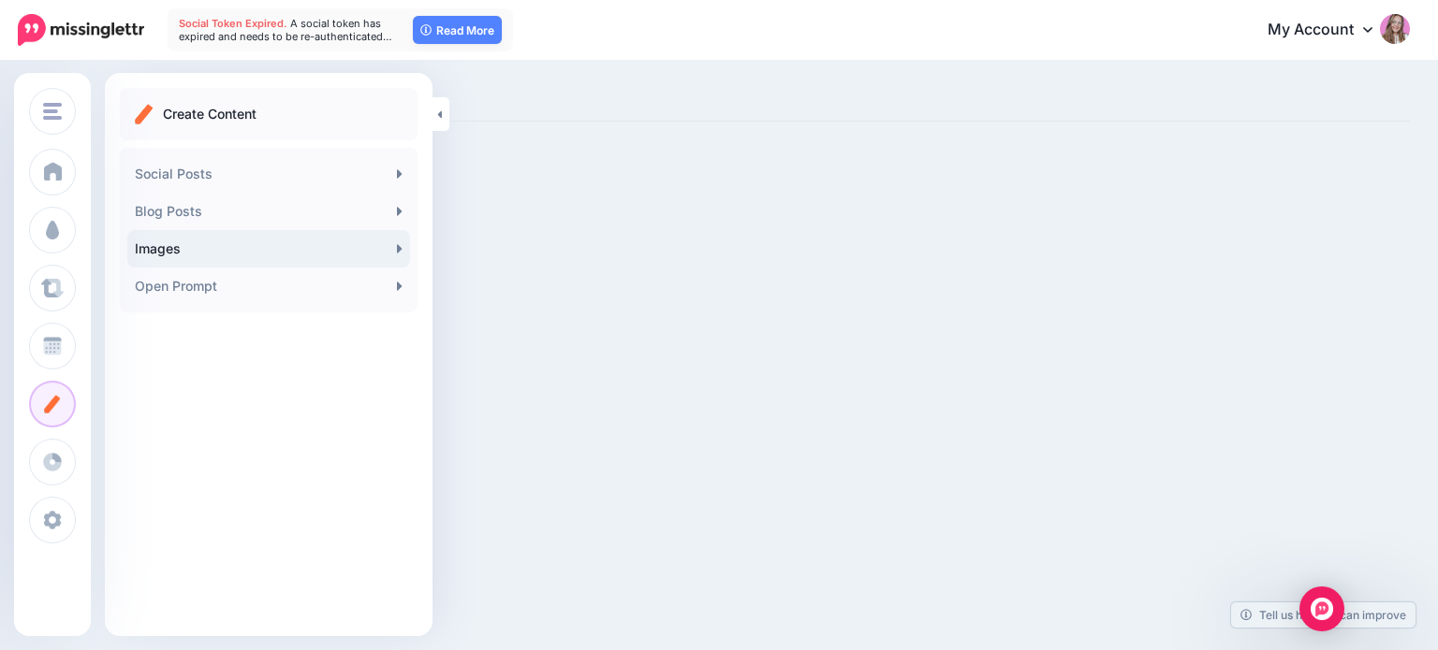
click at [186, 257] on link "Images" at bounding box center [268, 248] width 283 height 37
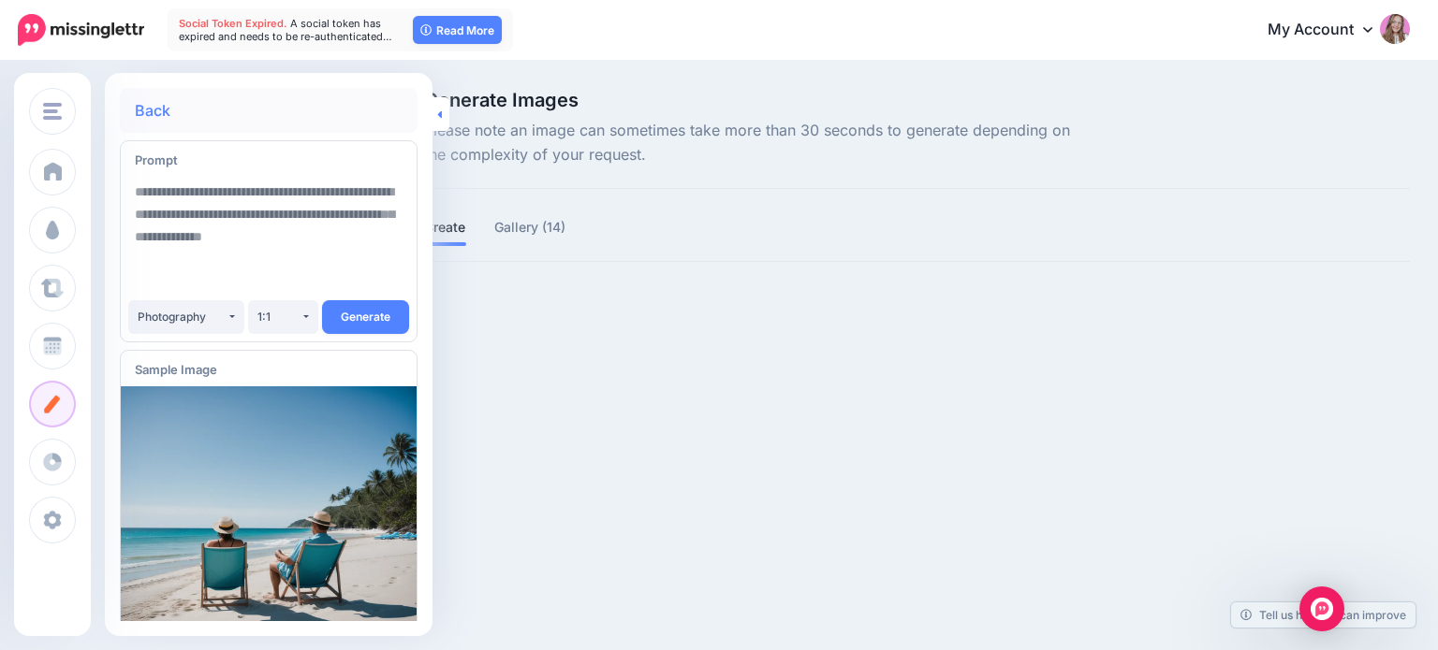
click at [437, 123] on link at bounding box center [440, 114] width 17 height 34
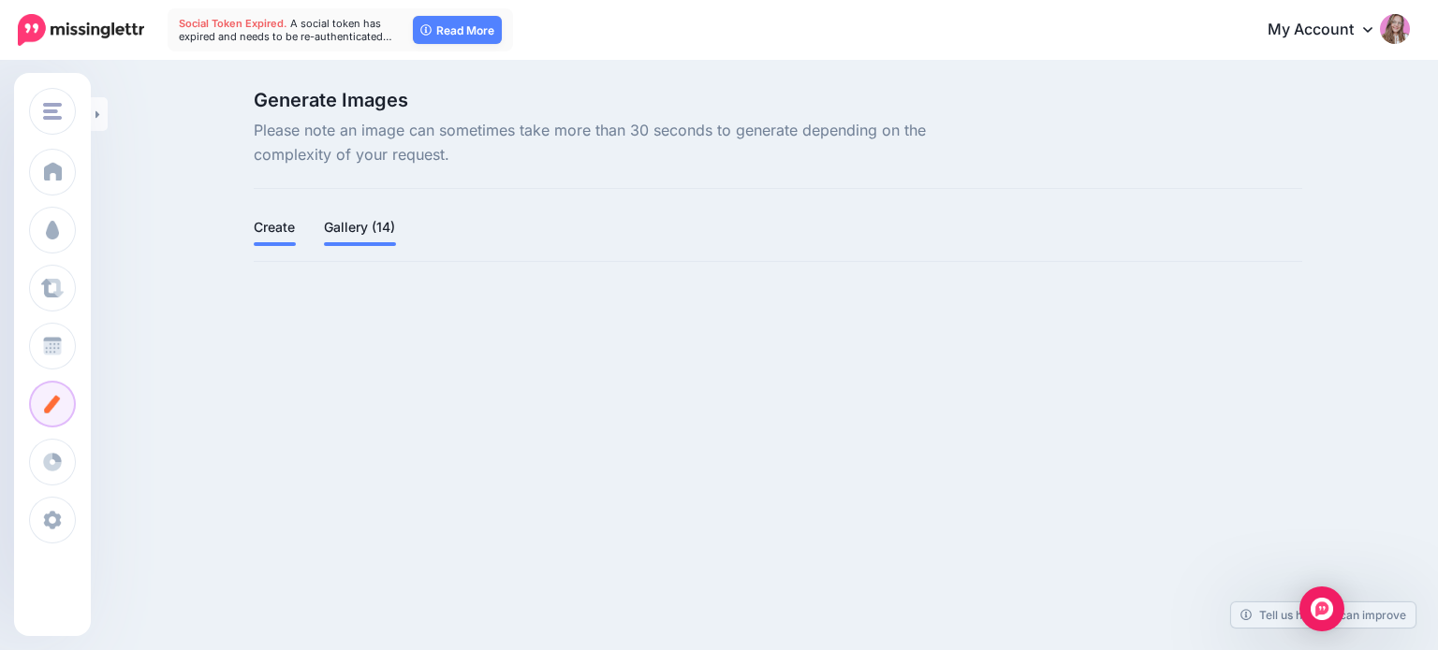
click at [361, 234] on link "Gallery (14)" at bounding box center [360, 227] width 72 height 22
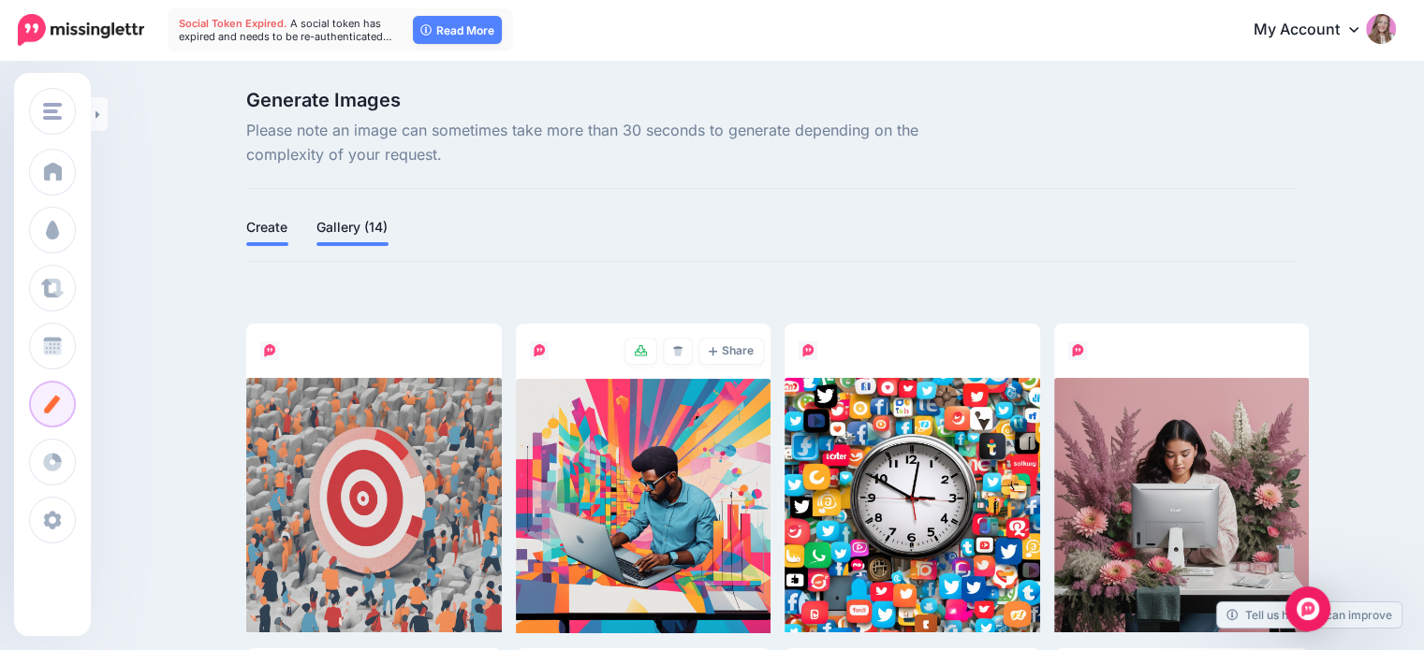
click at [281, 222] on link "Create" at bounding box center [267, 227] width 42 height 22
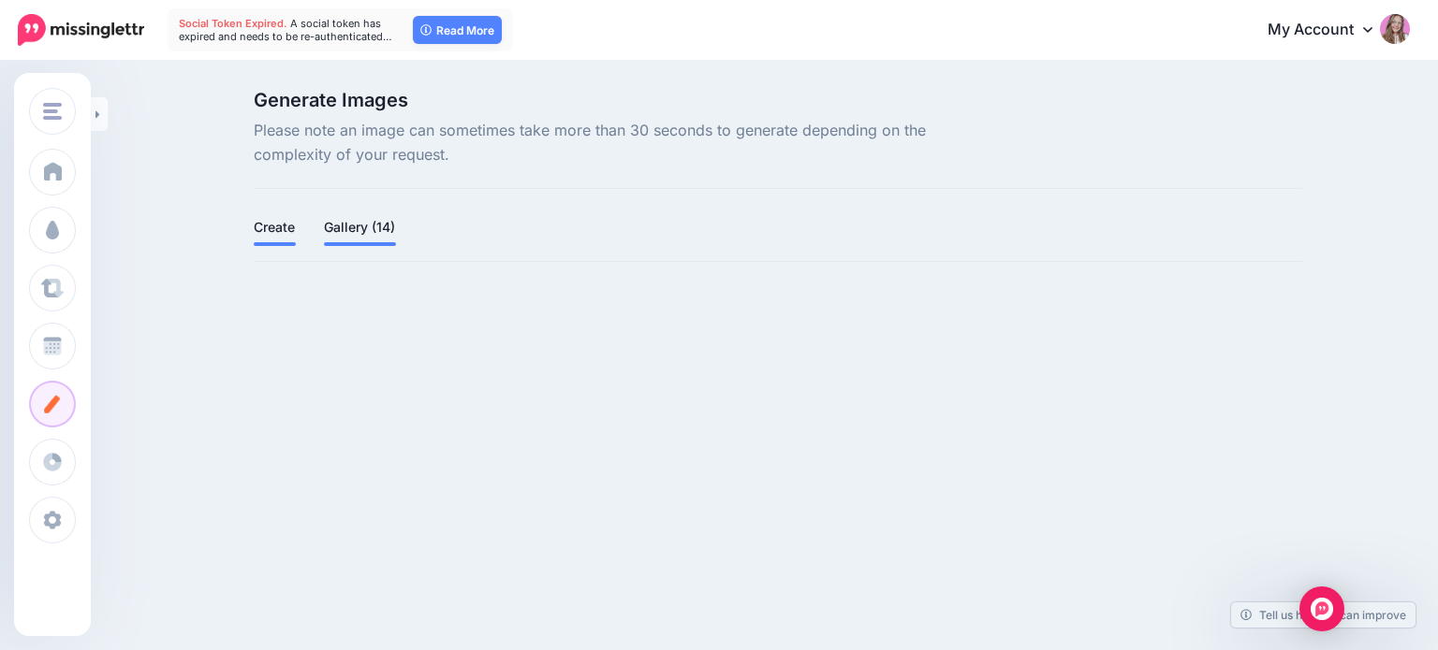
click at [342, 235] on link "Gallery (14)" at bounding box center [360, 227] width 72 height 22
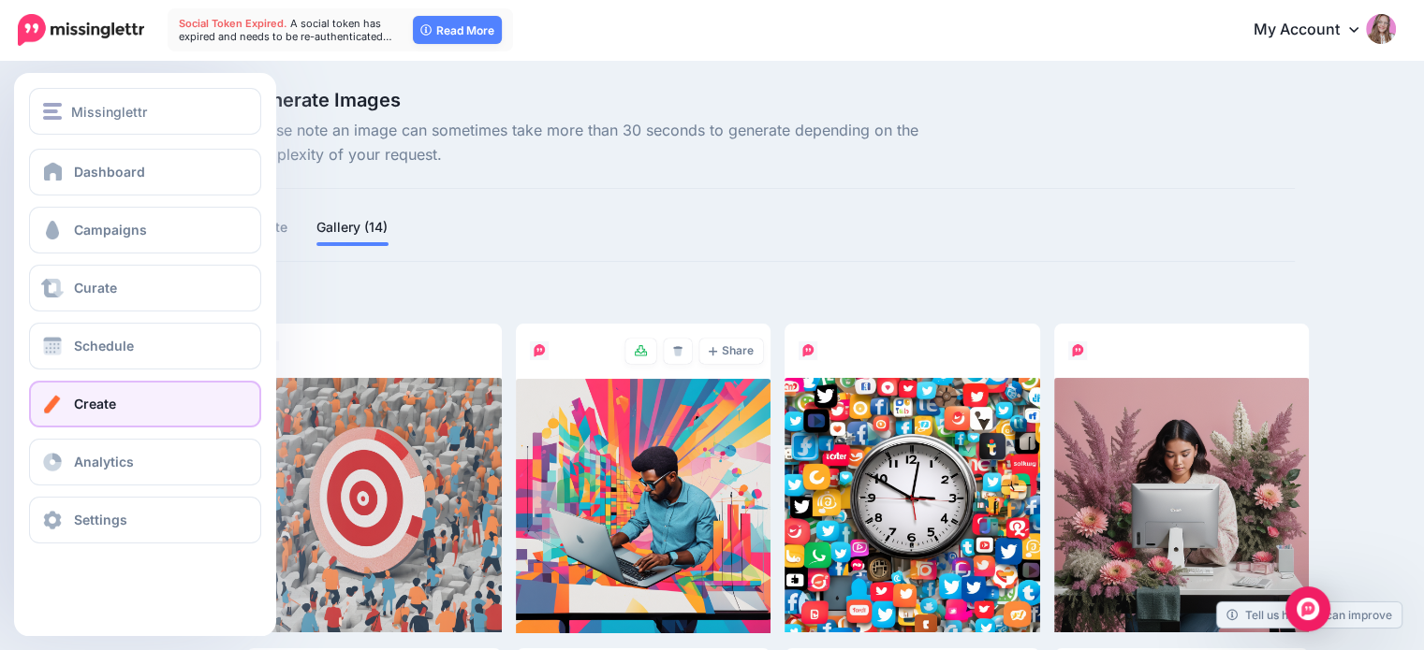
click at [67, 411] on link "Create" at bounding box center [145, 404] width 232 height 47
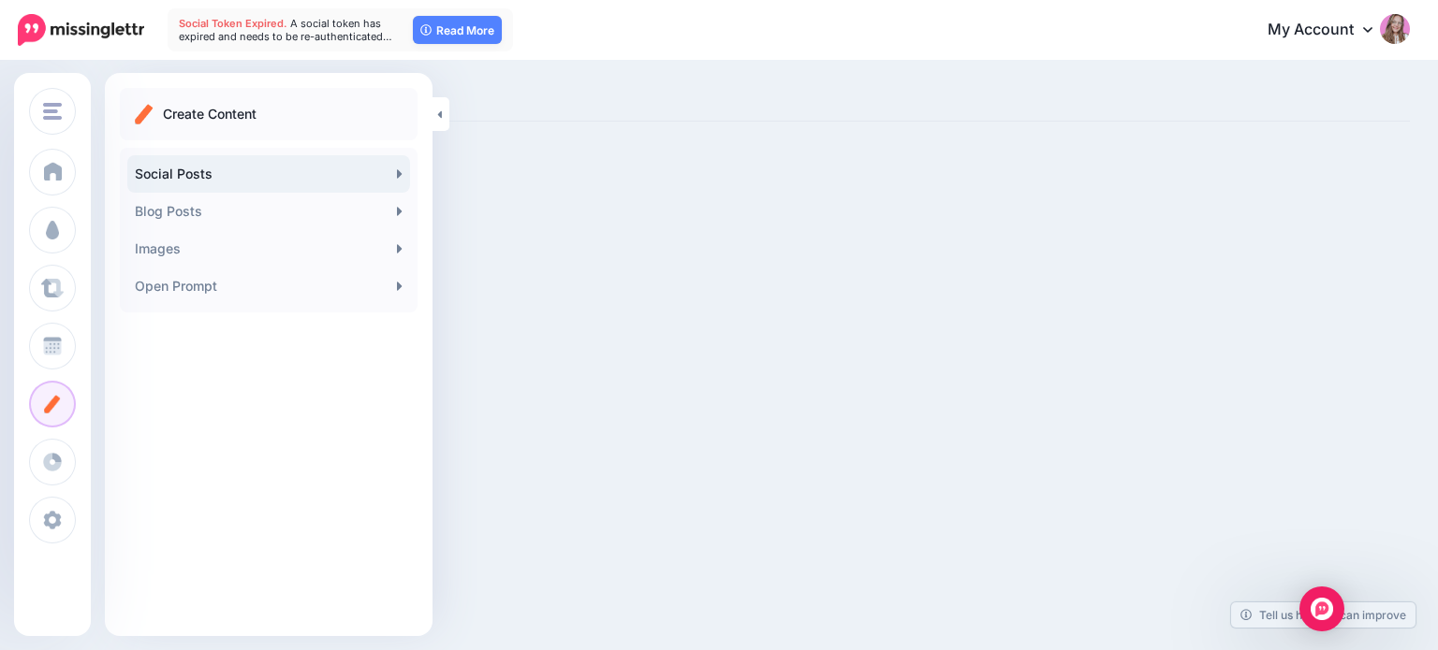
click at [346, 174] on link "Social Posts" at bounding box center [268, 173] width 283 height 37
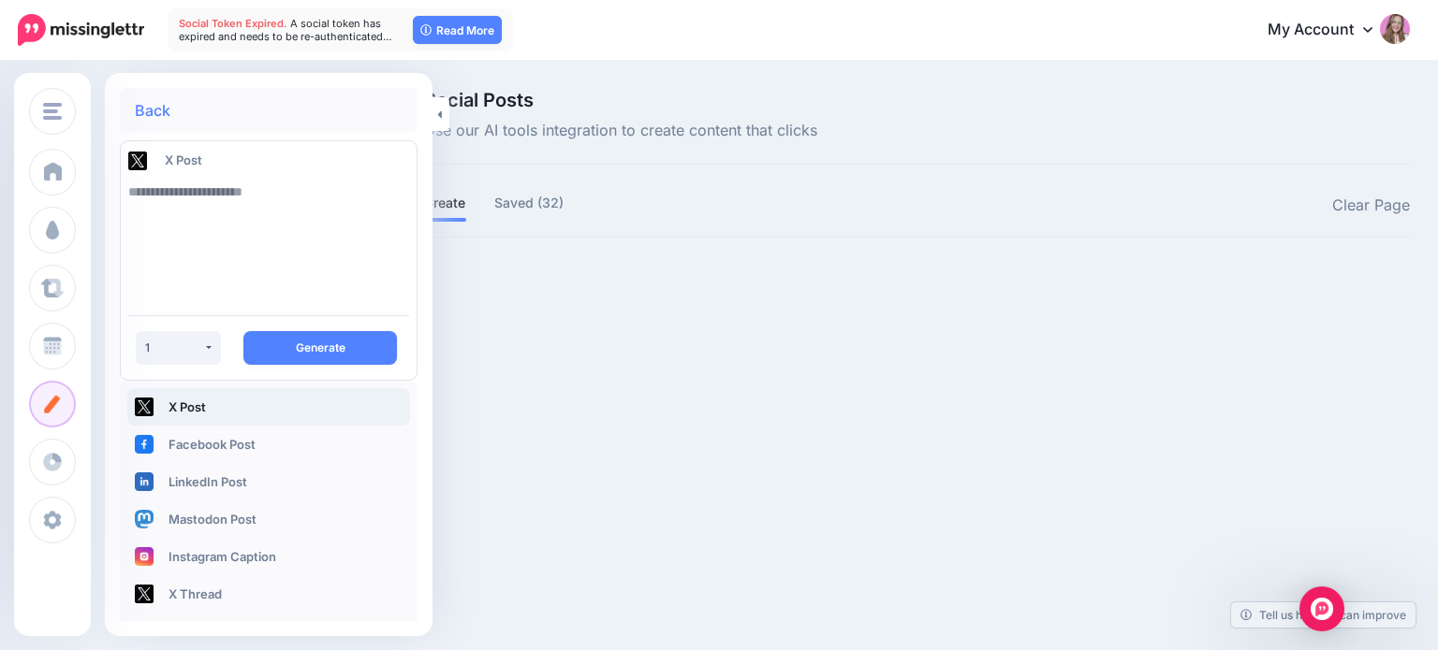
click at [225, 213] on textarea at bounding box center [268, 236] width 281 height 127
click at [135, 103] on link "Back" at bounding box center [153, 110] width 36 height 15
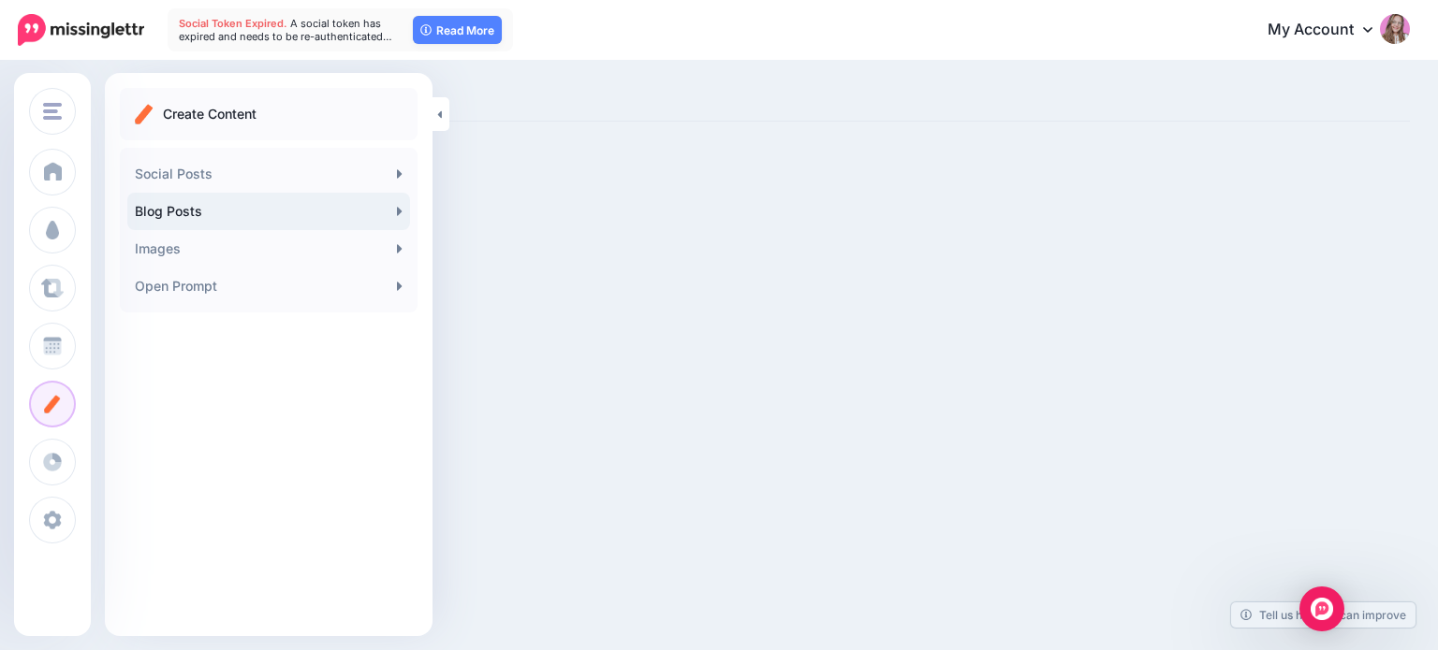
click at [193, 222] on link "Blog Posts" at bounding box center [268, 211] width 283 height 37
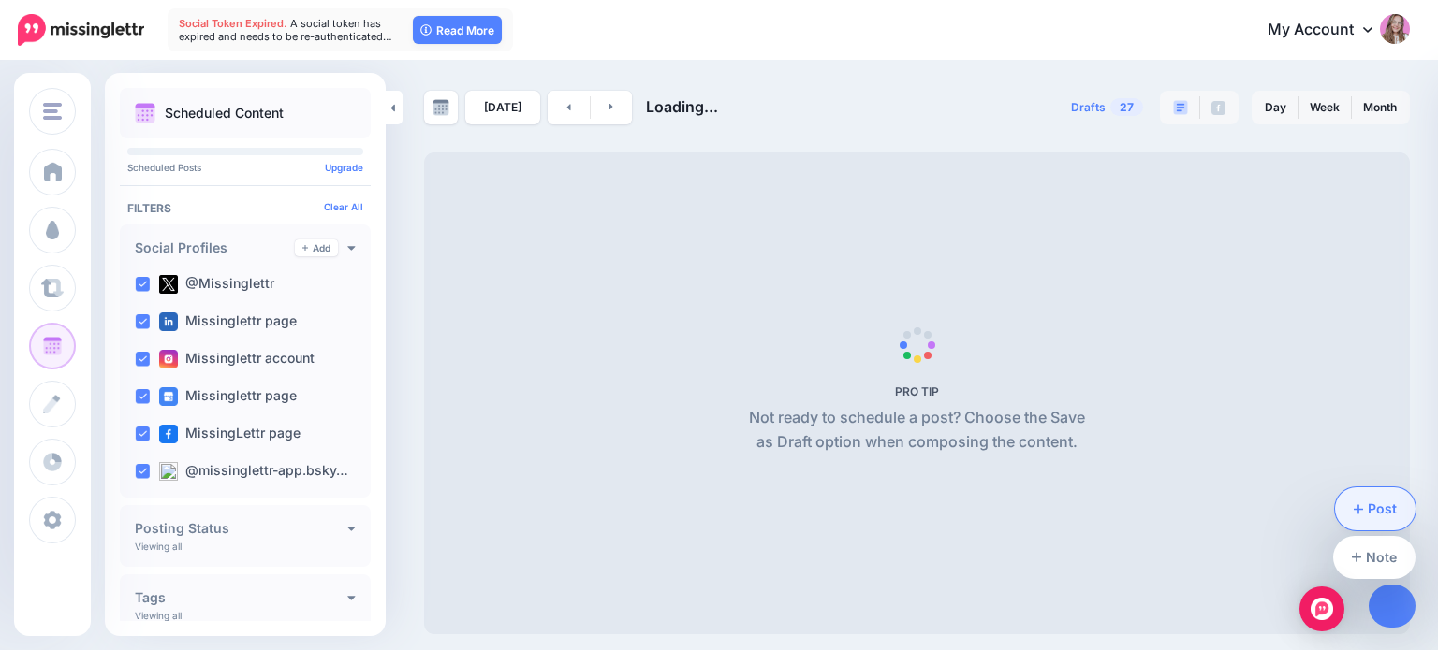
click at [1387, 517] on link "Post" at bounding box center [1375, 509] width 81 height 43
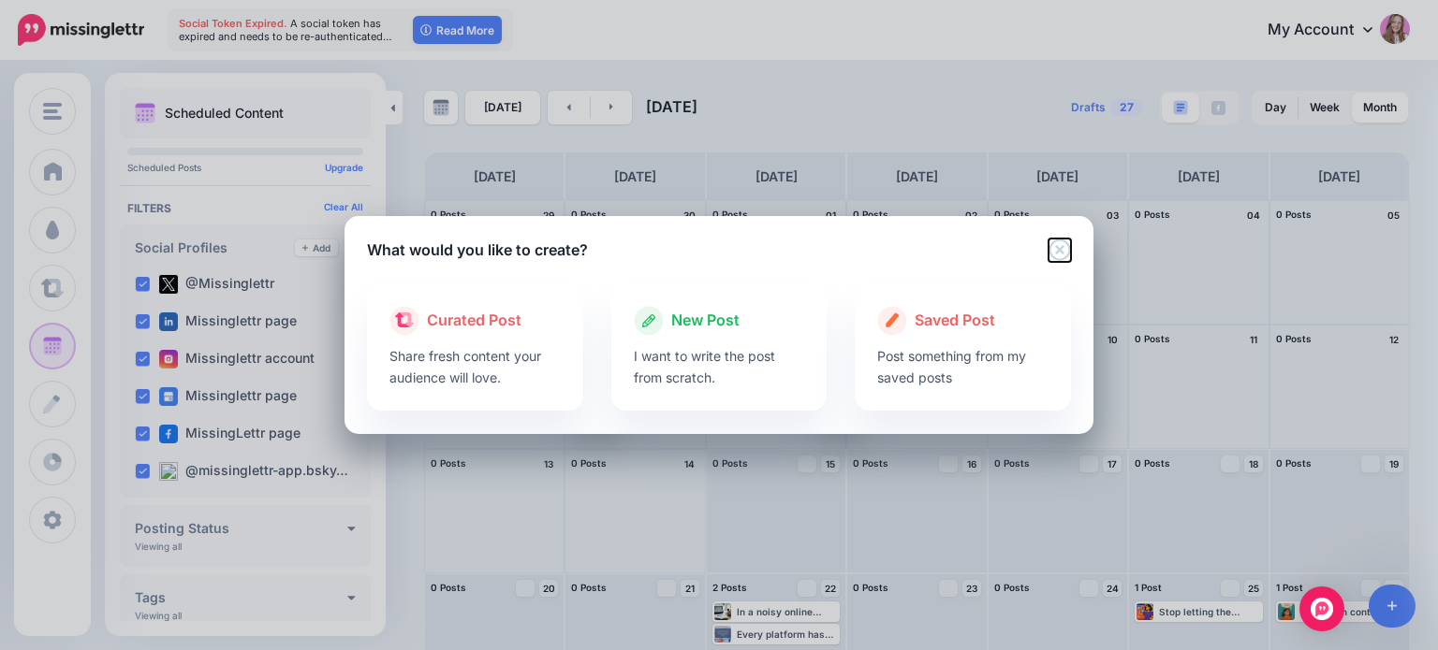
click at [1061, 257] on icon "Close" at bounding box center [1059, 250] width 22 height 22
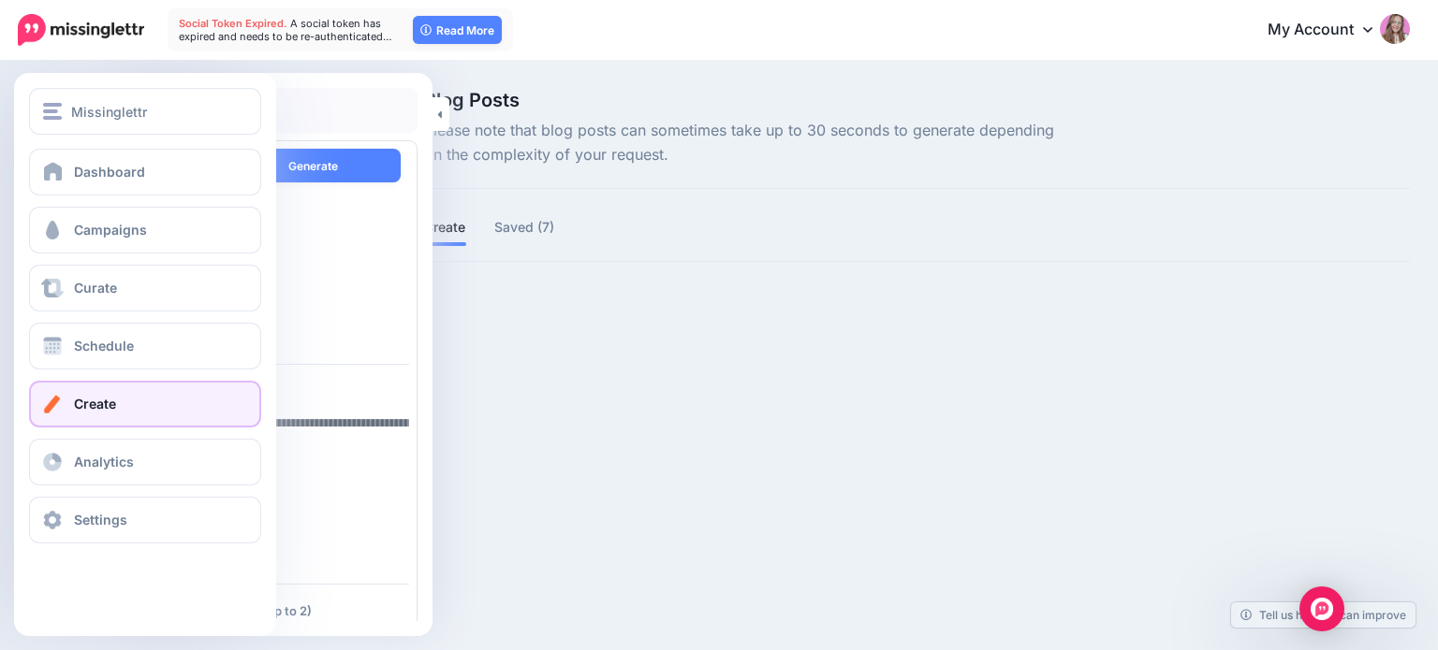
click at [75, 400] on span "Create" at bounding box center [95, 404] width 42 height 16
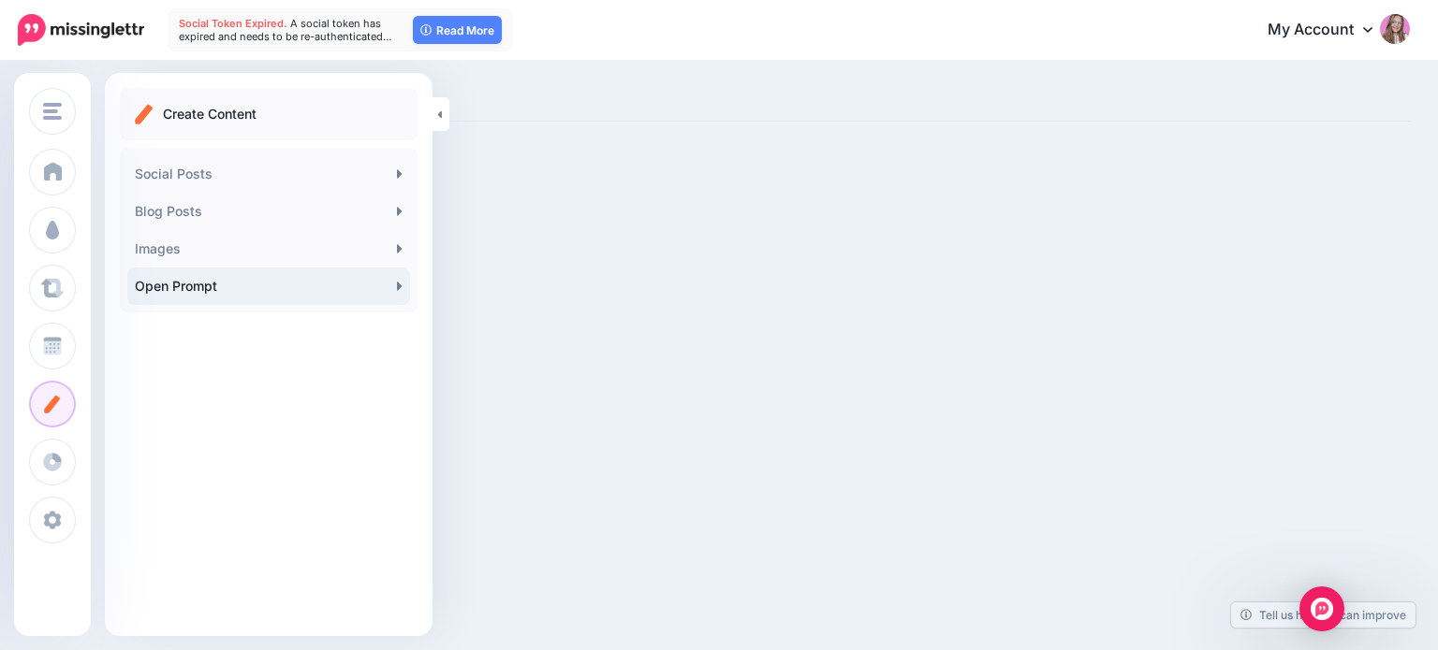
click at [211, 291] on link "Open Prompt" at bounding box center [268, 286] width 283 height 37
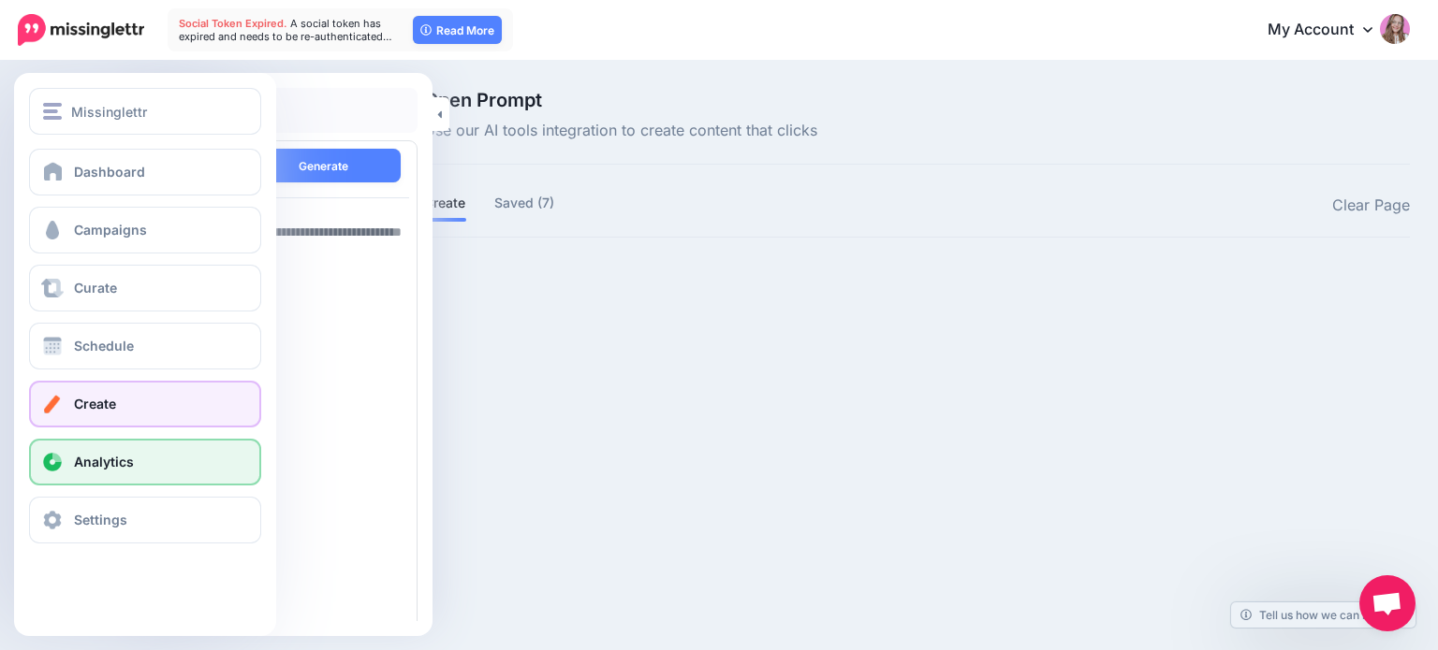
click at [116, 475] on link "Analytics" at bounding box center [145, 462] width 232 height 47
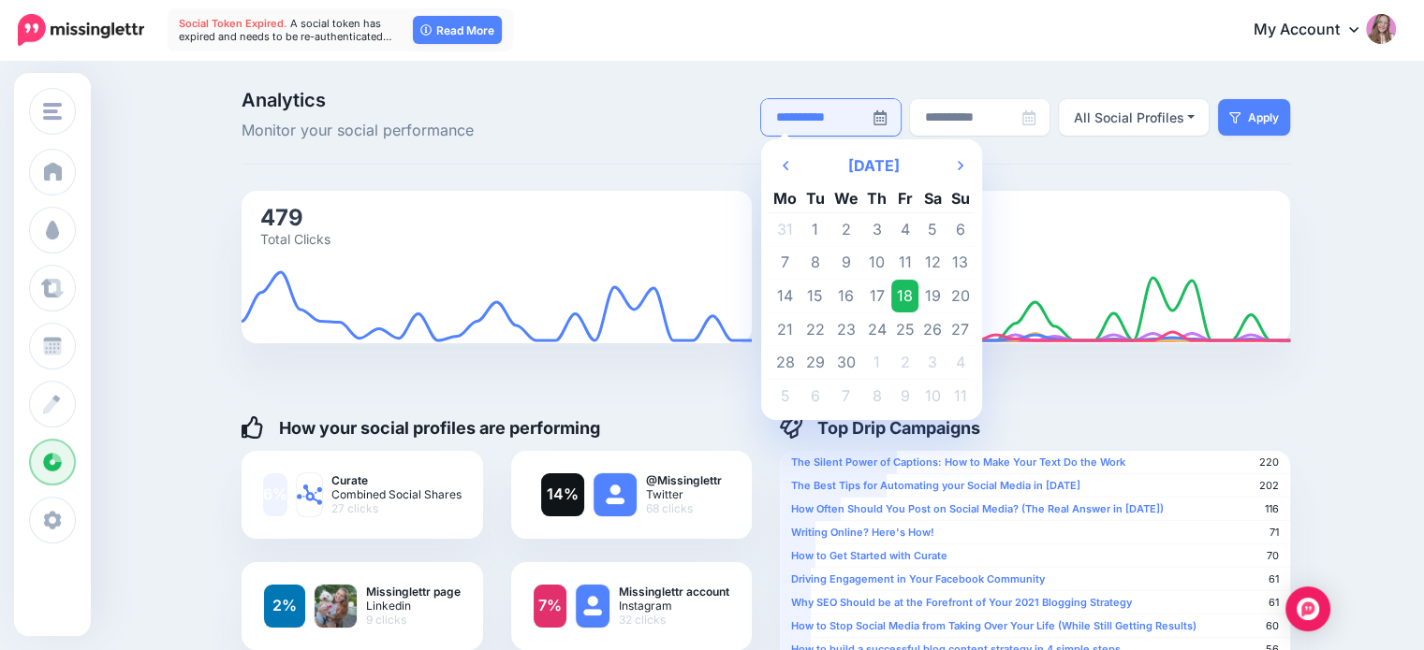
click at [869, 124] on input "**********" at bounding box center [817, 117] width 112 height 37
click at [954, 164] on th "Next Month" at bounding box center [960, 165] width 28 height 37
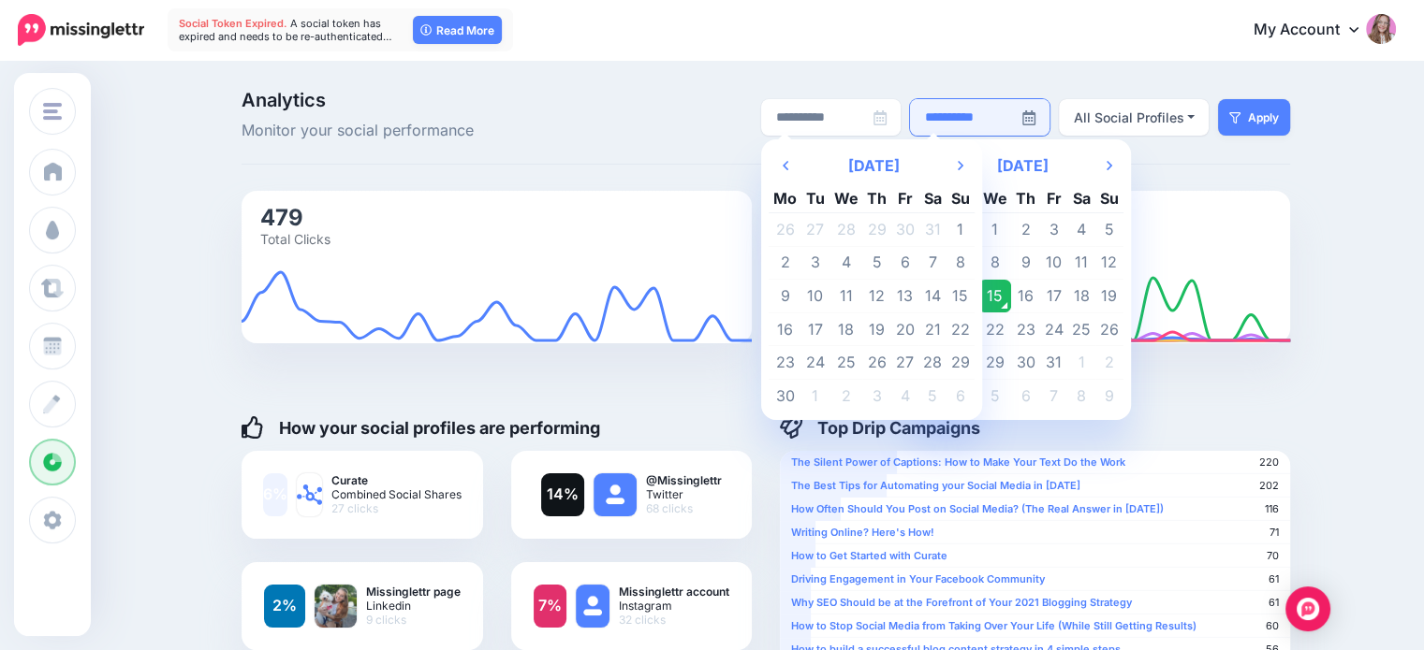
click at [1005, 120] on input "**********" at bounding box center [966, 117] width 112 height 37
click at [1159, 55] on nav "Social Token Expired. A social token has expired and needs to be re-authenticat…" at bounding box center [711, 30] width 1395 height 60
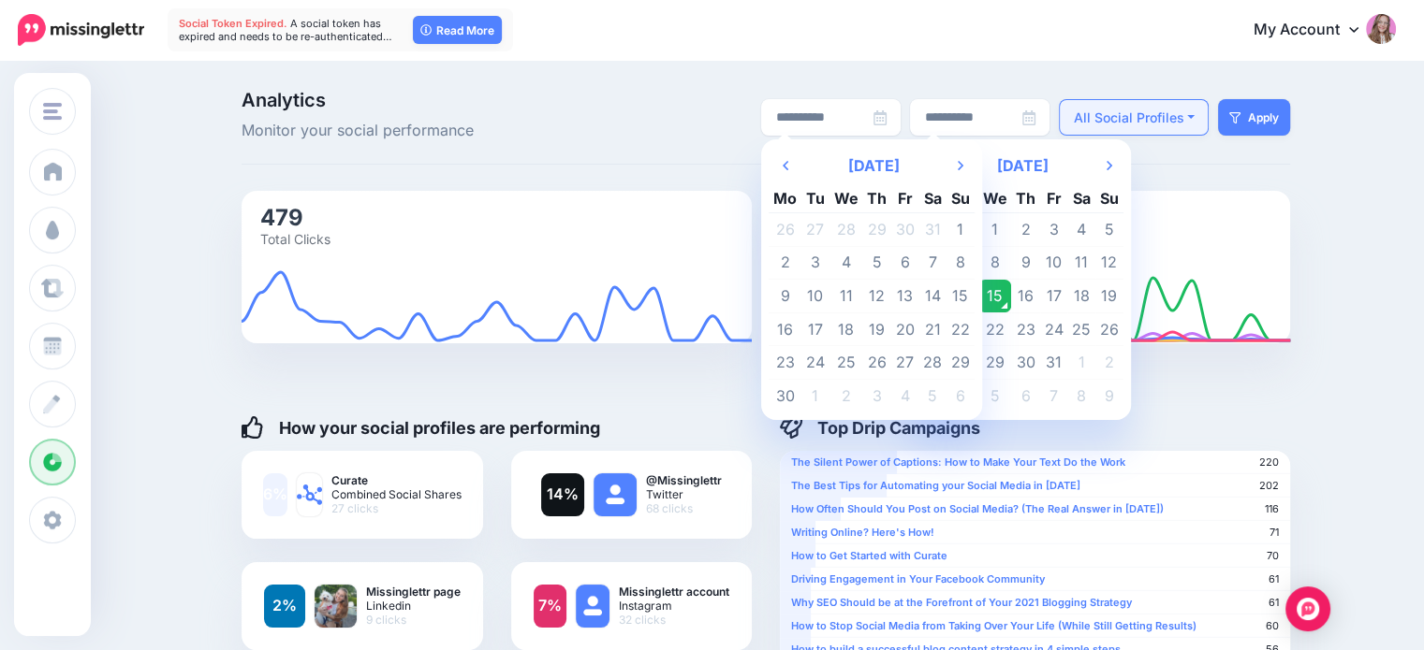
click at [1163, 117] on div "All Social Profiles" at bounding box center [1128, 118] width 110 height 22
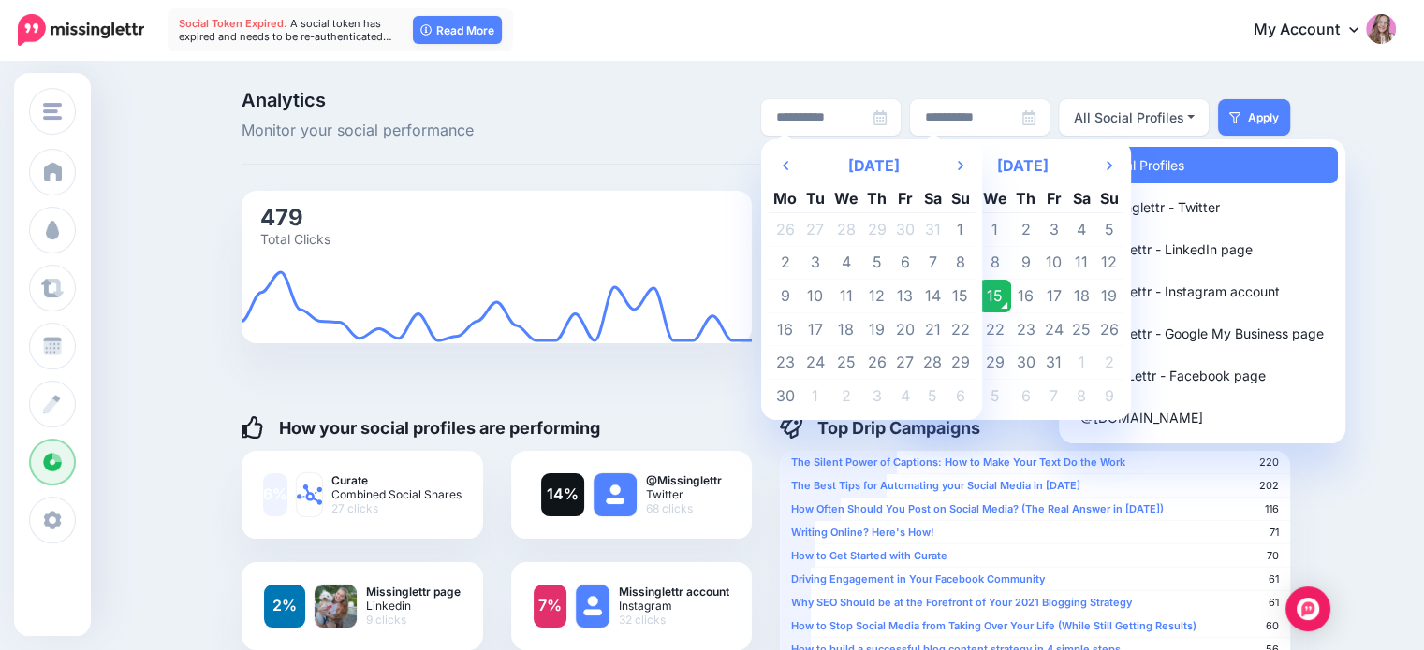
click at [693, 135] on div "**********" at bounding box center [945, 117] width 718 height 52
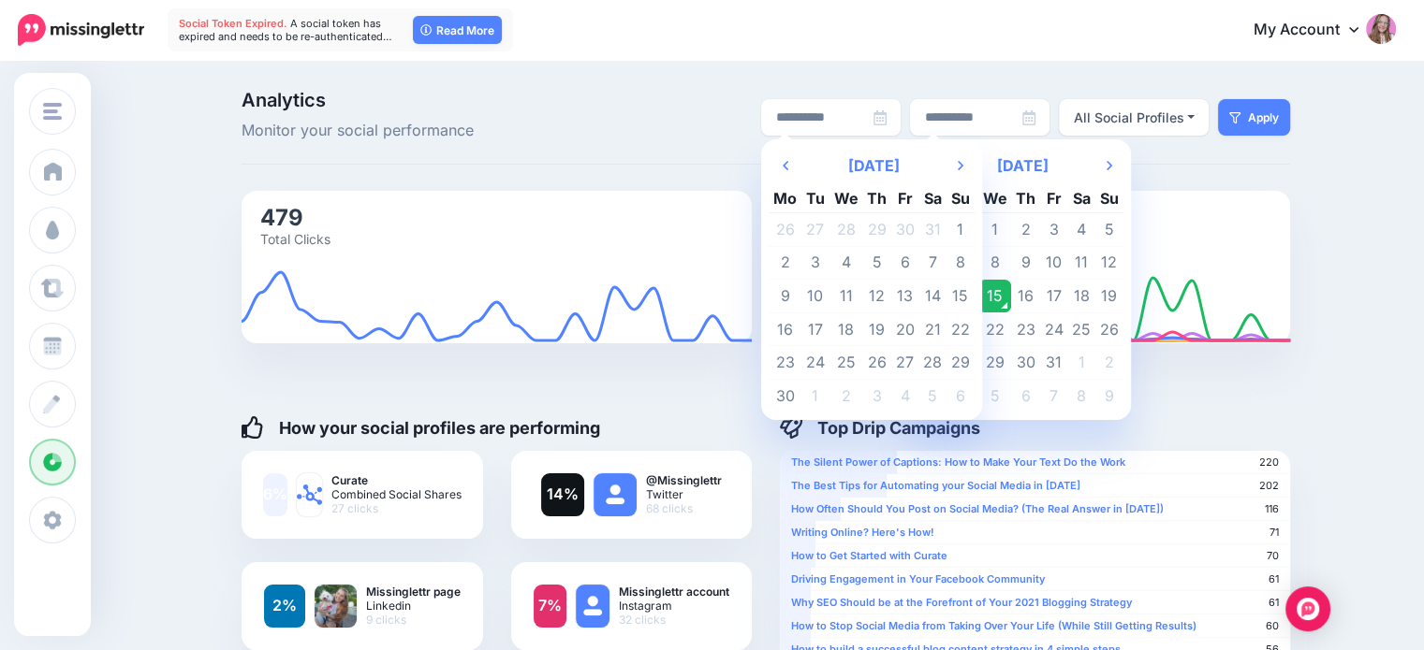
click at [690, 136] on div "**********" at bounding box center [945, 117] width 718 height 52
click at [689, 136] on div "**********" at bounding box center [945, 117] width 718 height 52
click at [825, 111] on input "**********" at bounding box center [817, 117] width 112 height 37
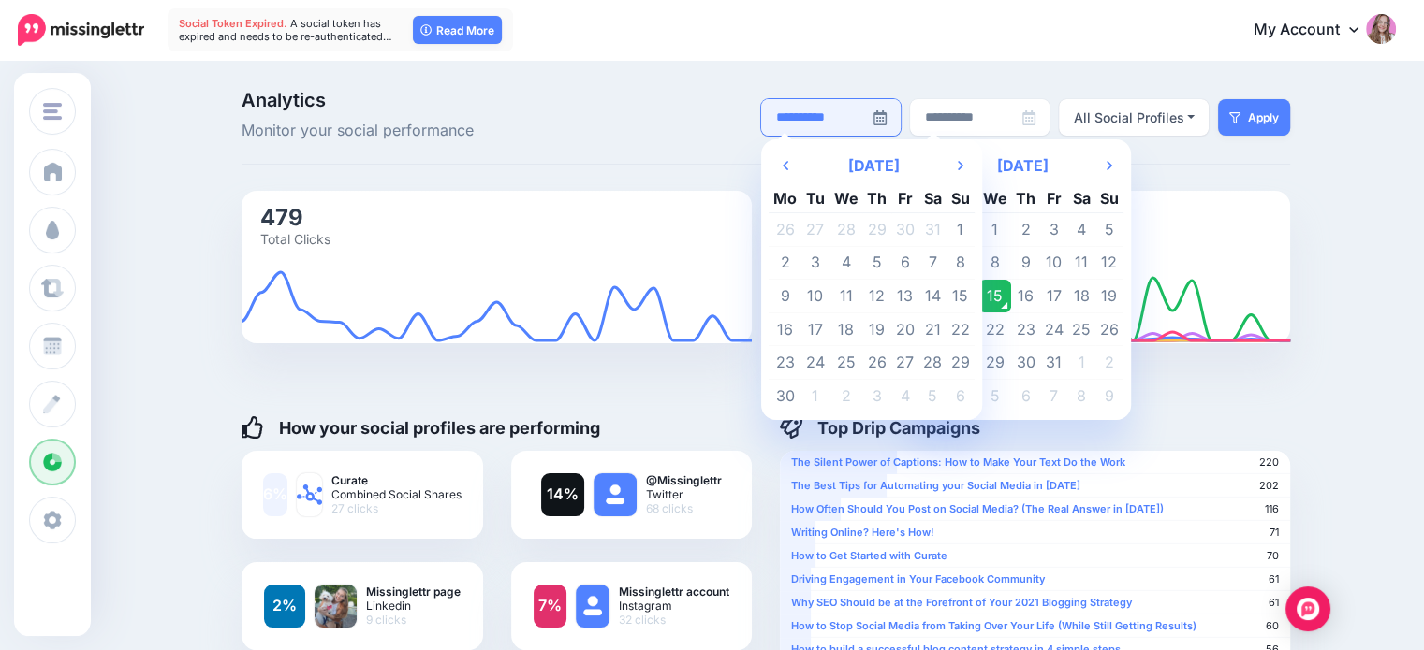
click at [825, 111] on input "**********" at bounding box center [817, 117] width 112 height 37
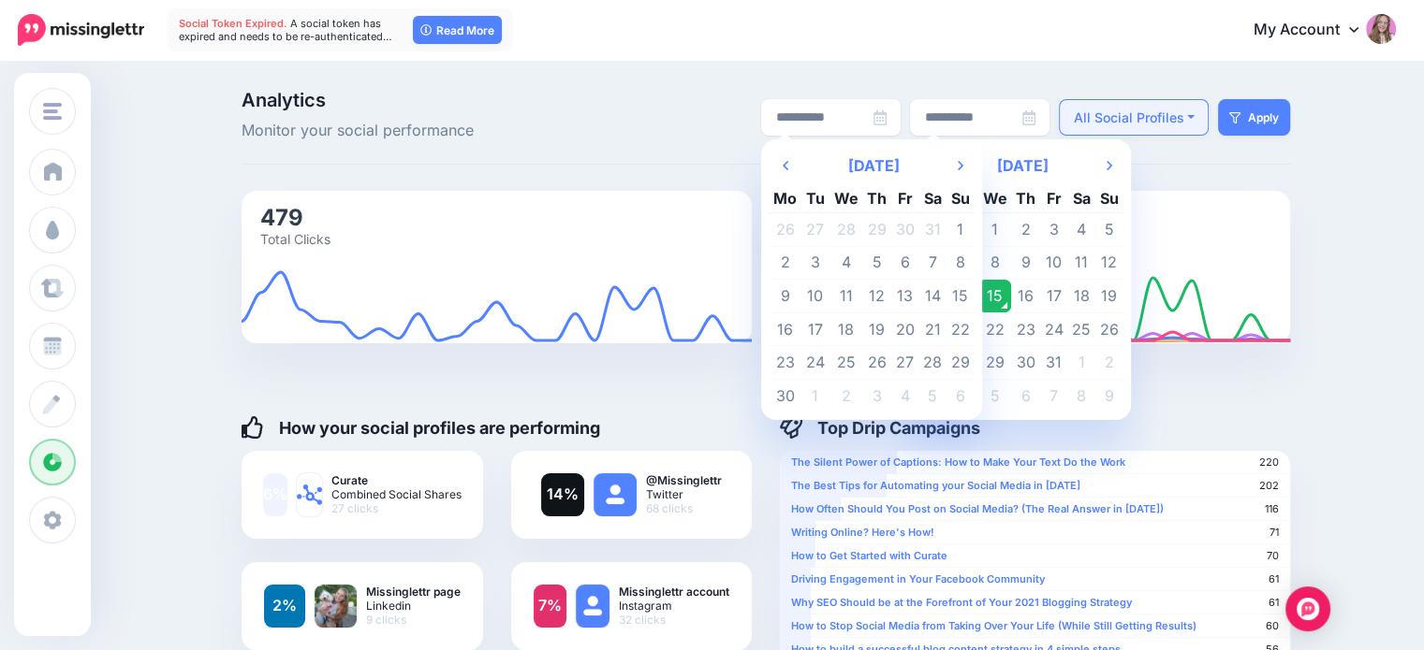
click at [1167, 119] on div "All Social Profiles" at bounding box center [1128, 118] width 110 height 22
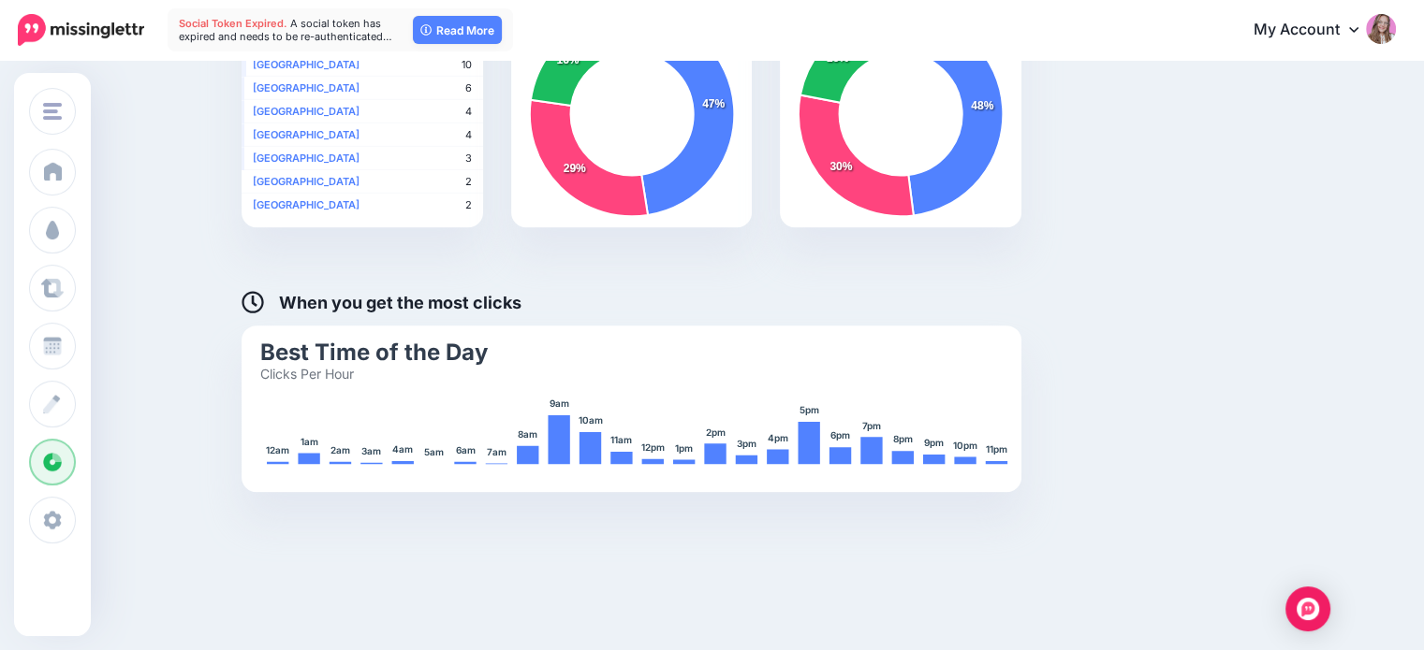
scroll to position [1017, 0]
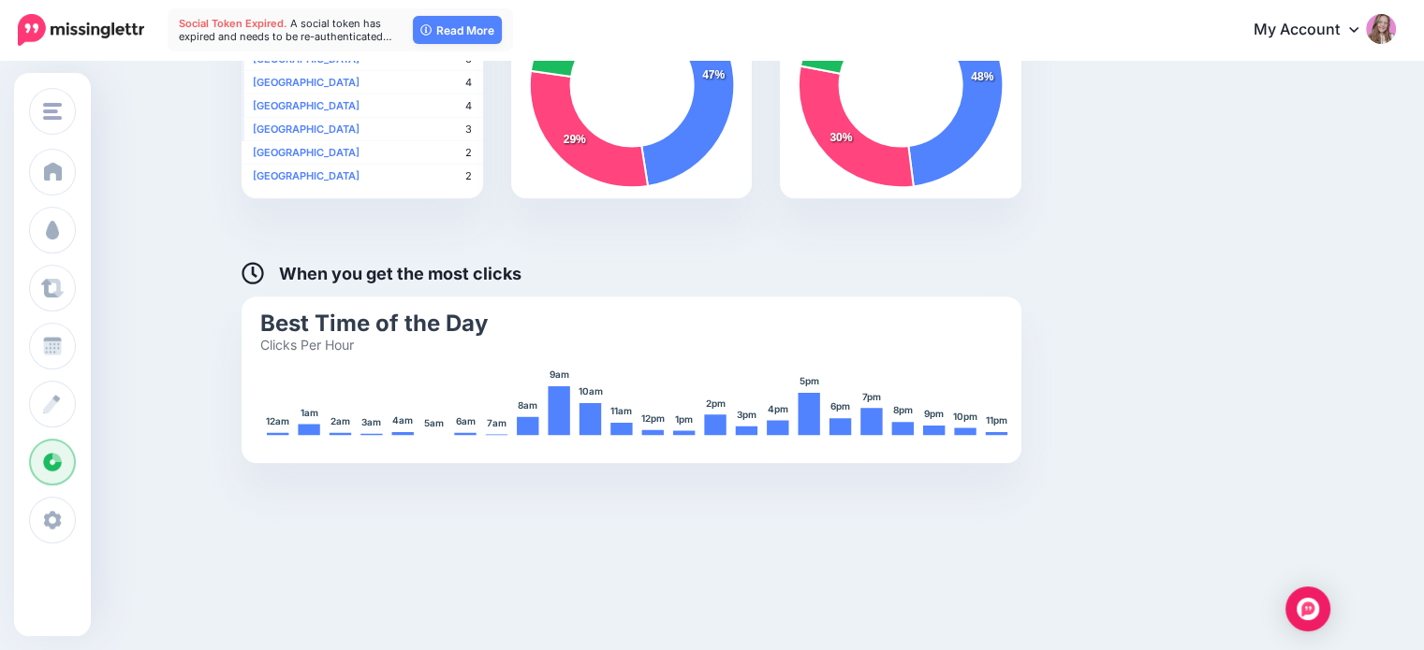
drag, startPoint x: 283, startPoint y: 265, endPoint x: 600, endPoint y: 272, distance: 317.4
click at [600, 272] on div "When you get the most clicks" at bounding box center [765, 261] width 1048 height 33
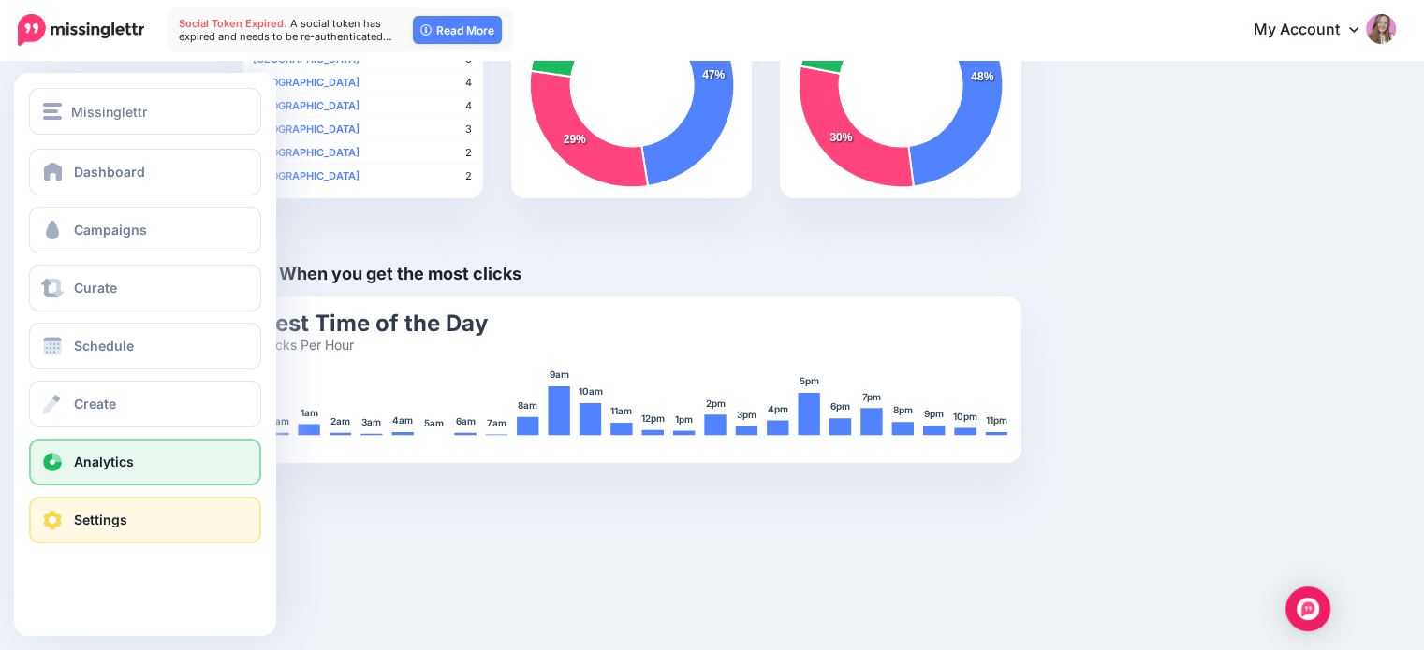
click at [55, 519] on span at bounding box center [52, 520] width 24 height 19
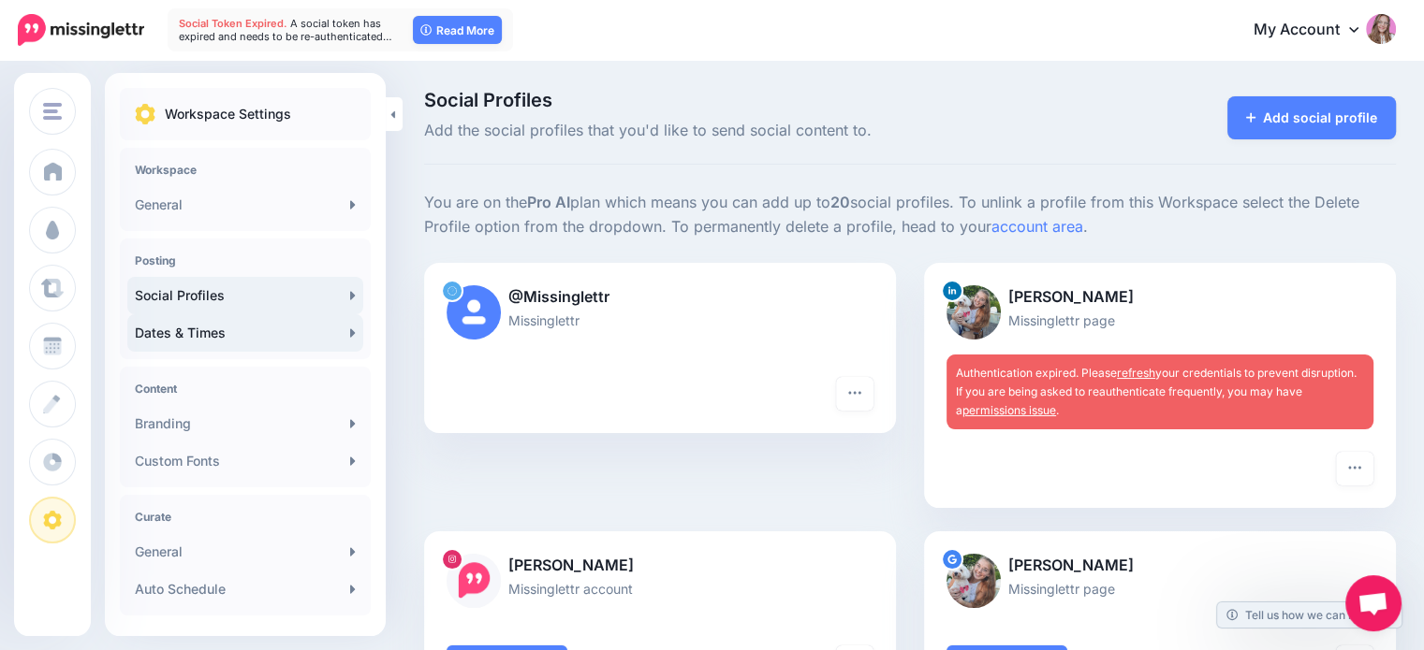
click at [201, 331] on link "Dates & Times" at bounding box center [245, 332] width 236 height 37
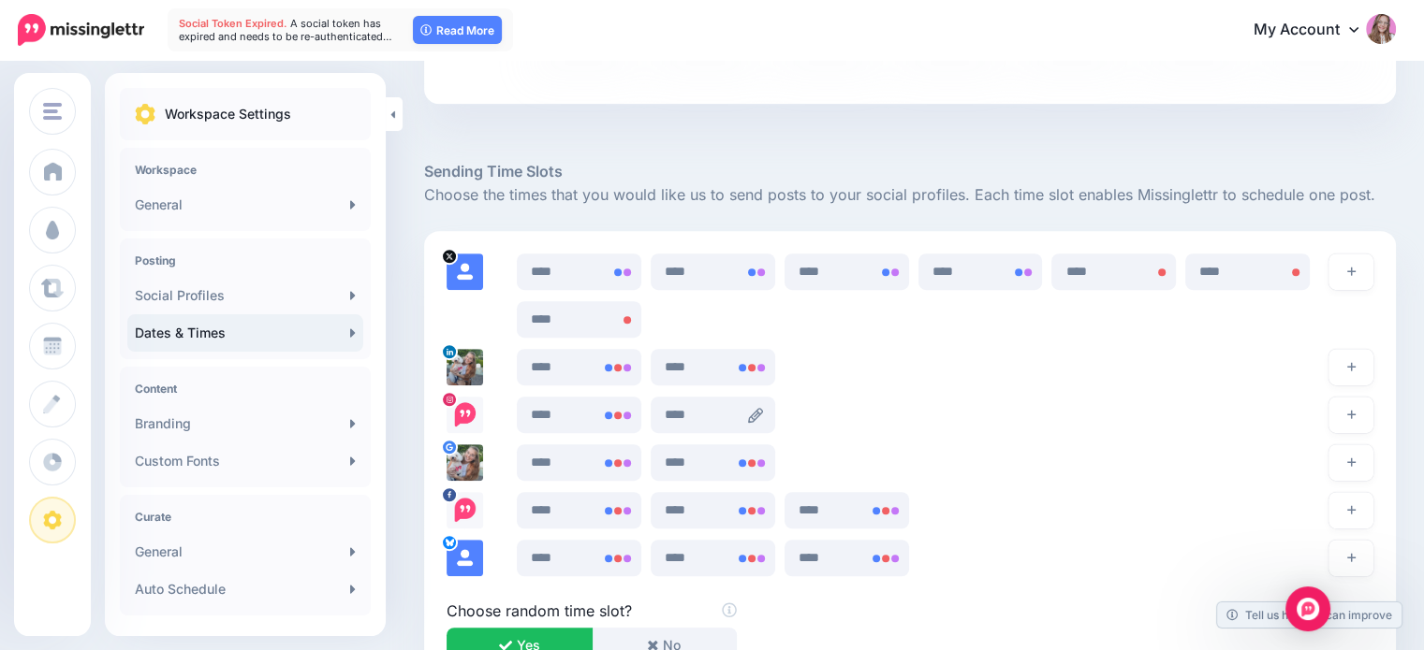
scroll to position [1030, 0]
click at [627, 277] on icon at bounding box center [621, 271] width 15 height 15
type input "****"
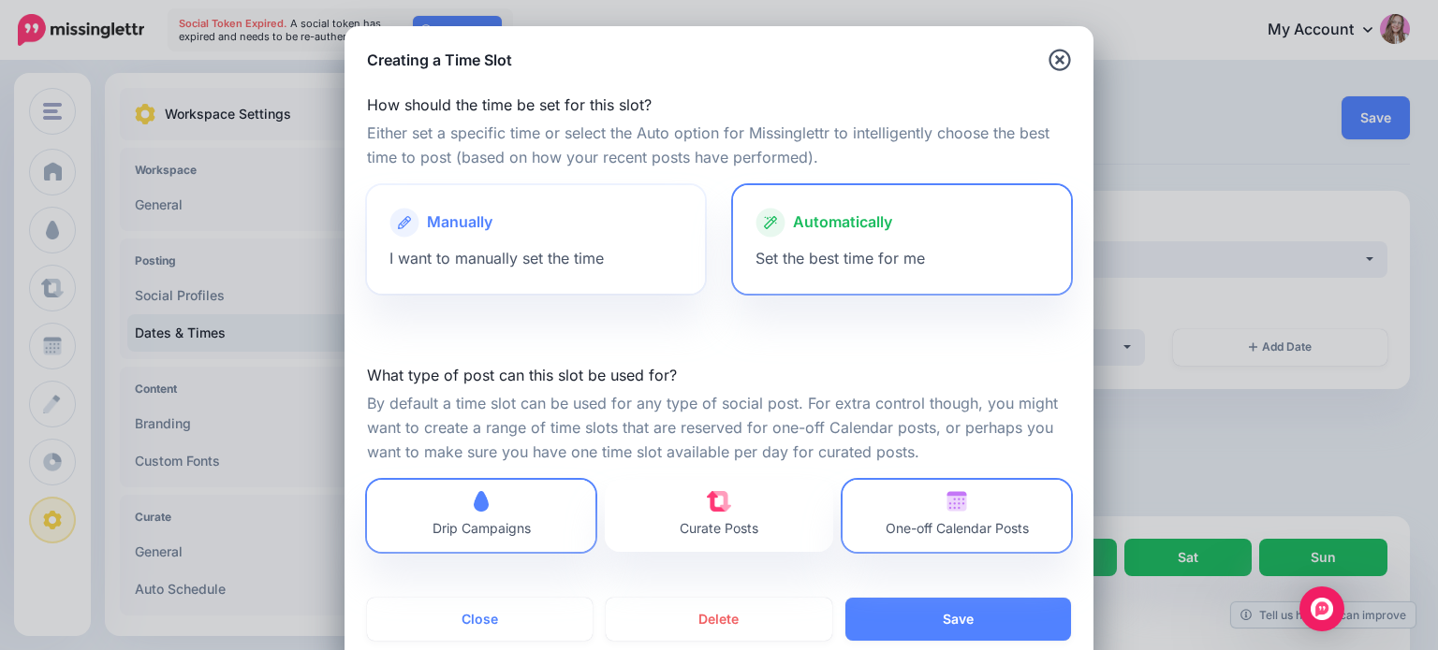
click at [535, 234] on div "Manually" at bounding box center [535, 223] width 293 height 30
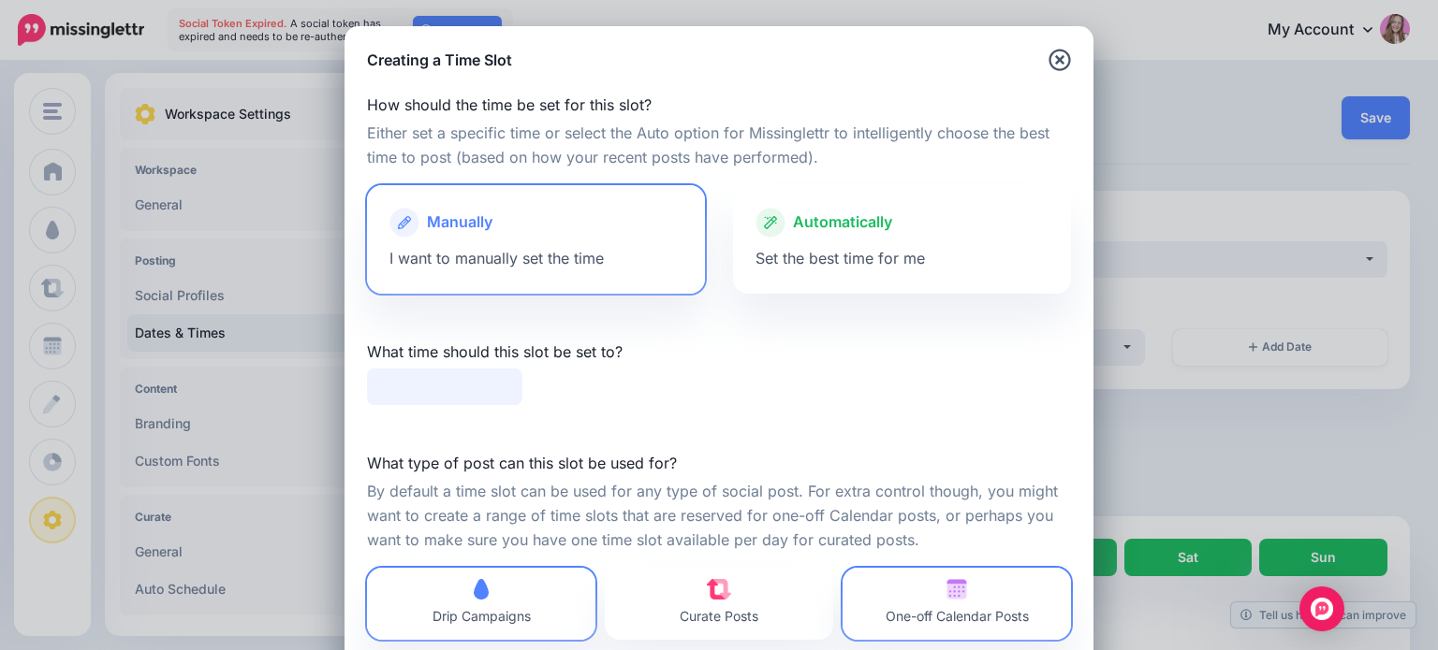
click at [419, 382] on input "text" at bounding box center [444, 387] width 155 height 37
type input "*****"
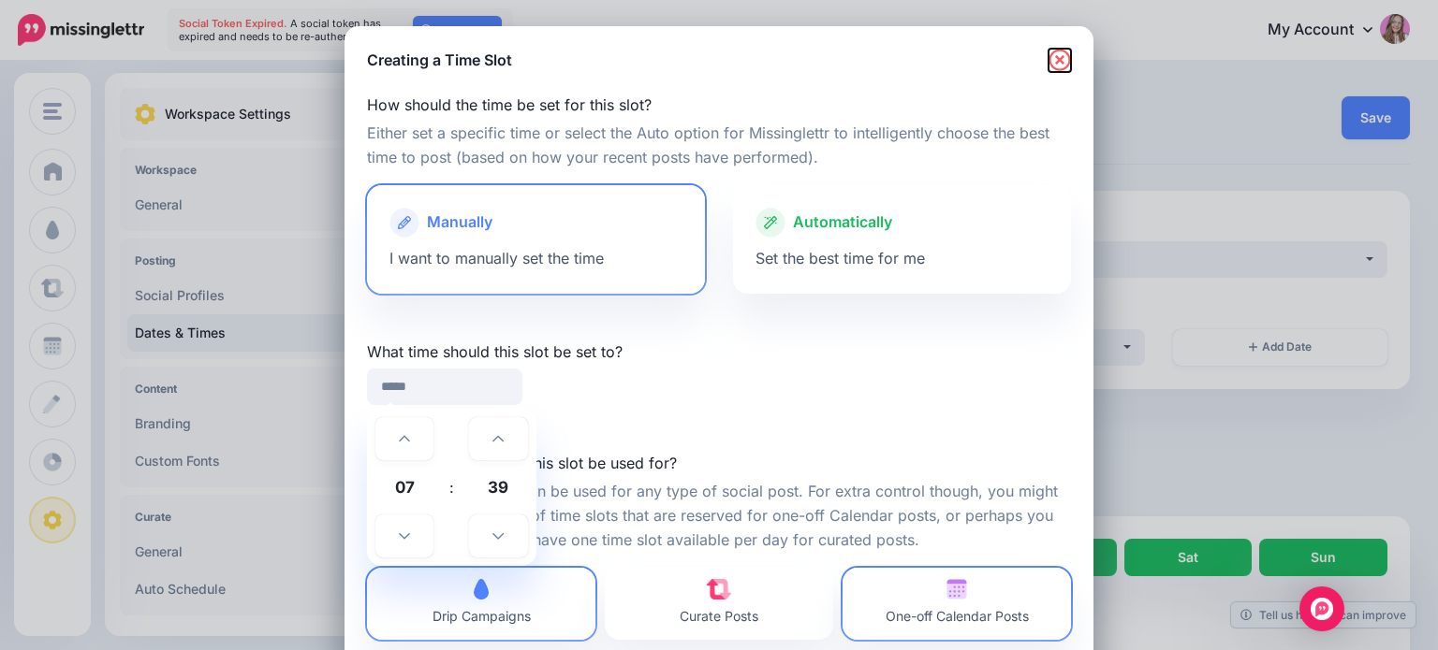
click at [1055, 64] on icon "button" at bounding box center [1059, 60] width 22 height 22
